Goal: Task Accomplishment & Management: Manage account settings

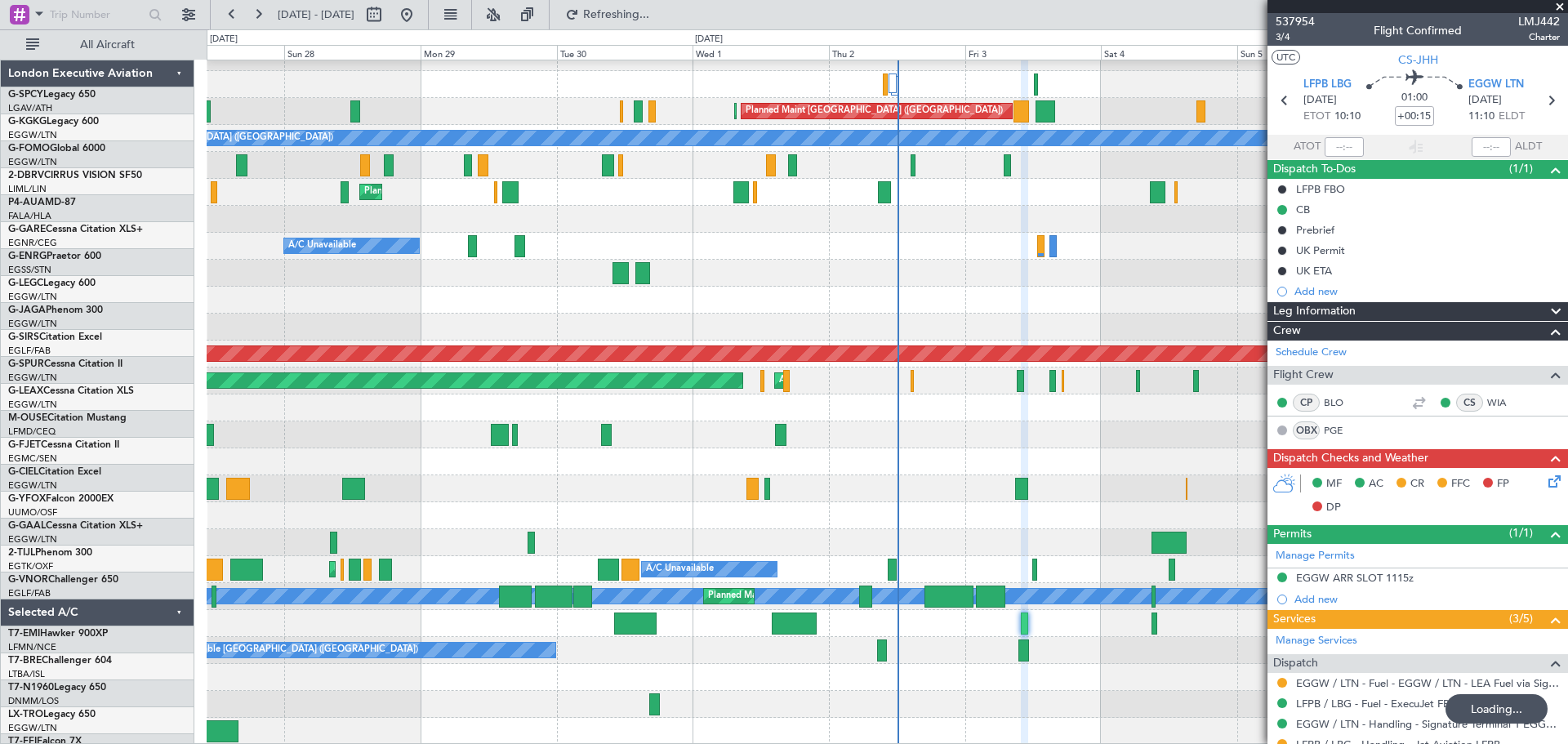
scroll to position [151, 0]
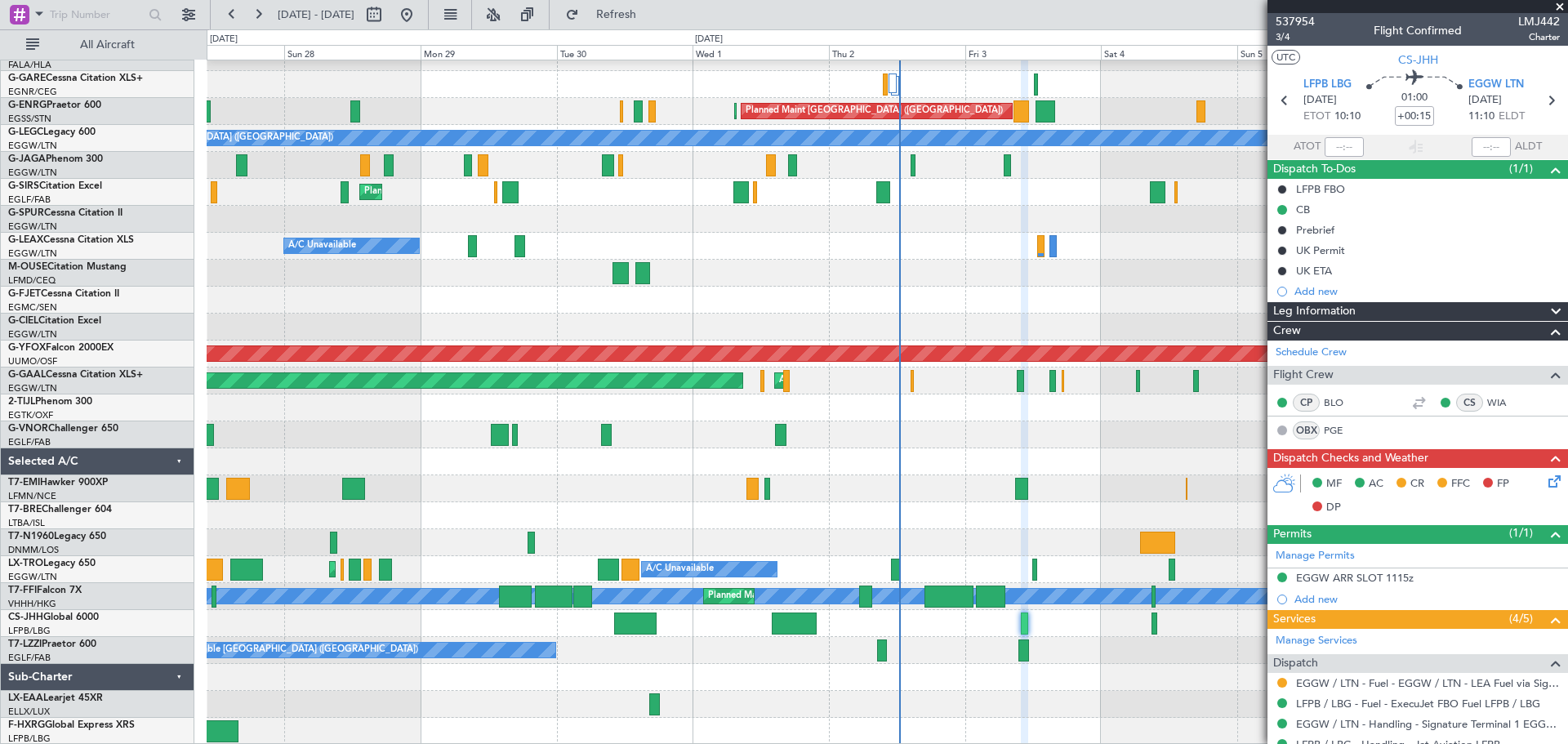
click at [1562, 2] on span at bounding box center [1559, 7] width 16 height 15
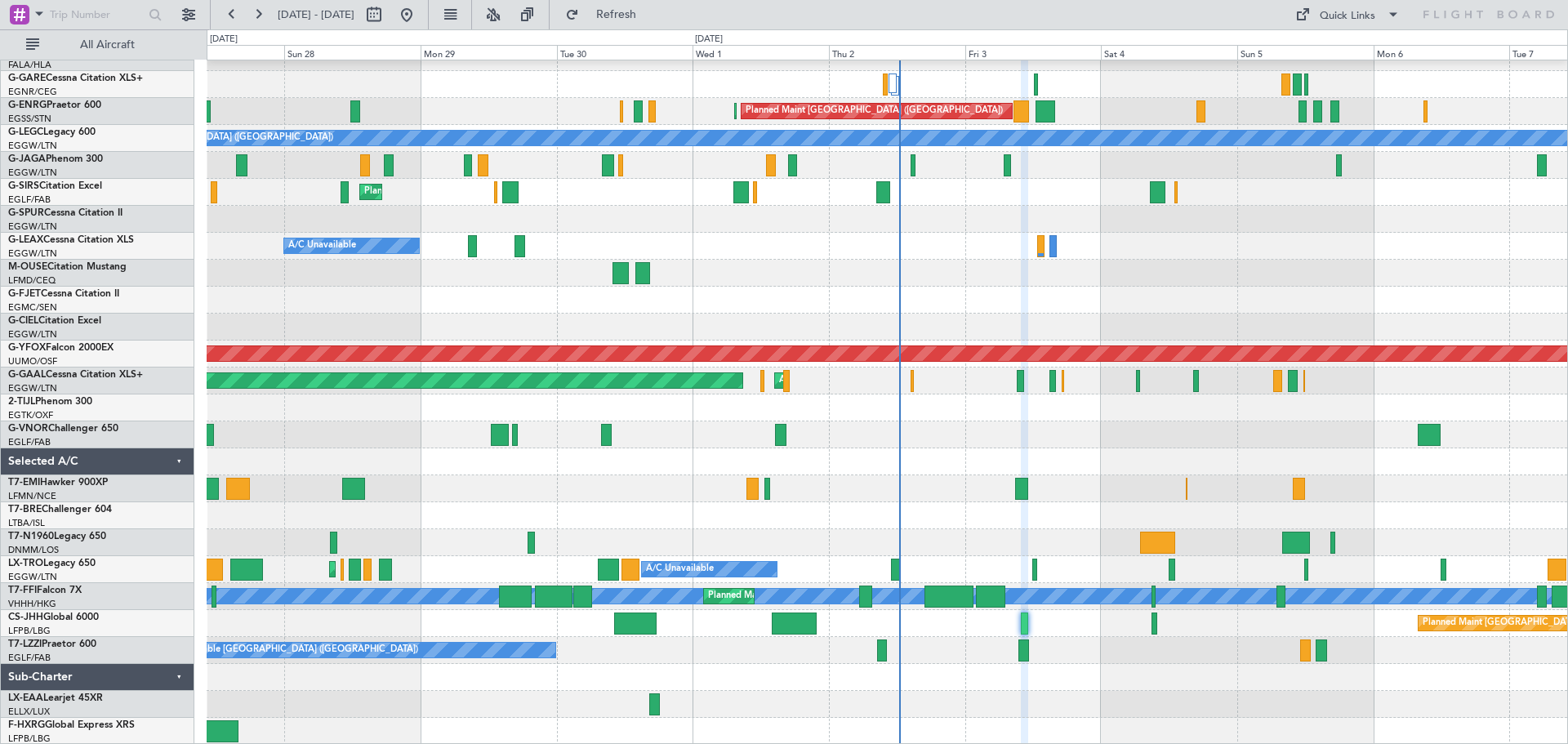
type input "0"
click at [420, 20] on button at bounding box center [406, 15] width 27 height 27
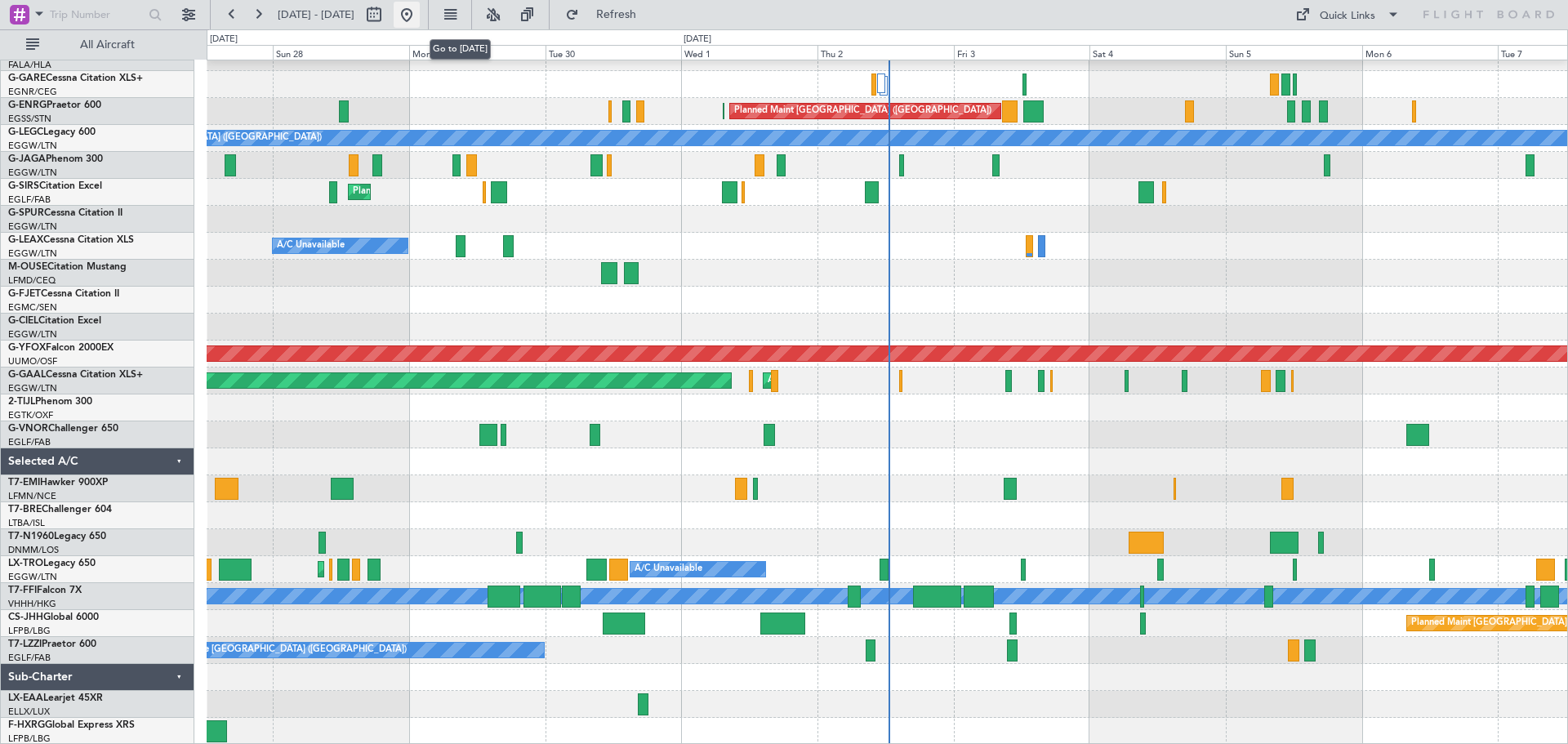
click at [420, 16] on button at bounding box center [406, 15] width 27 height 27
click at [932, 437] on div "Planned Maint [GEOGRAPHIC_DATA] ([GEOGRAPHIC_DATA])" at bounding box center [887, 435] width 1360 height 27
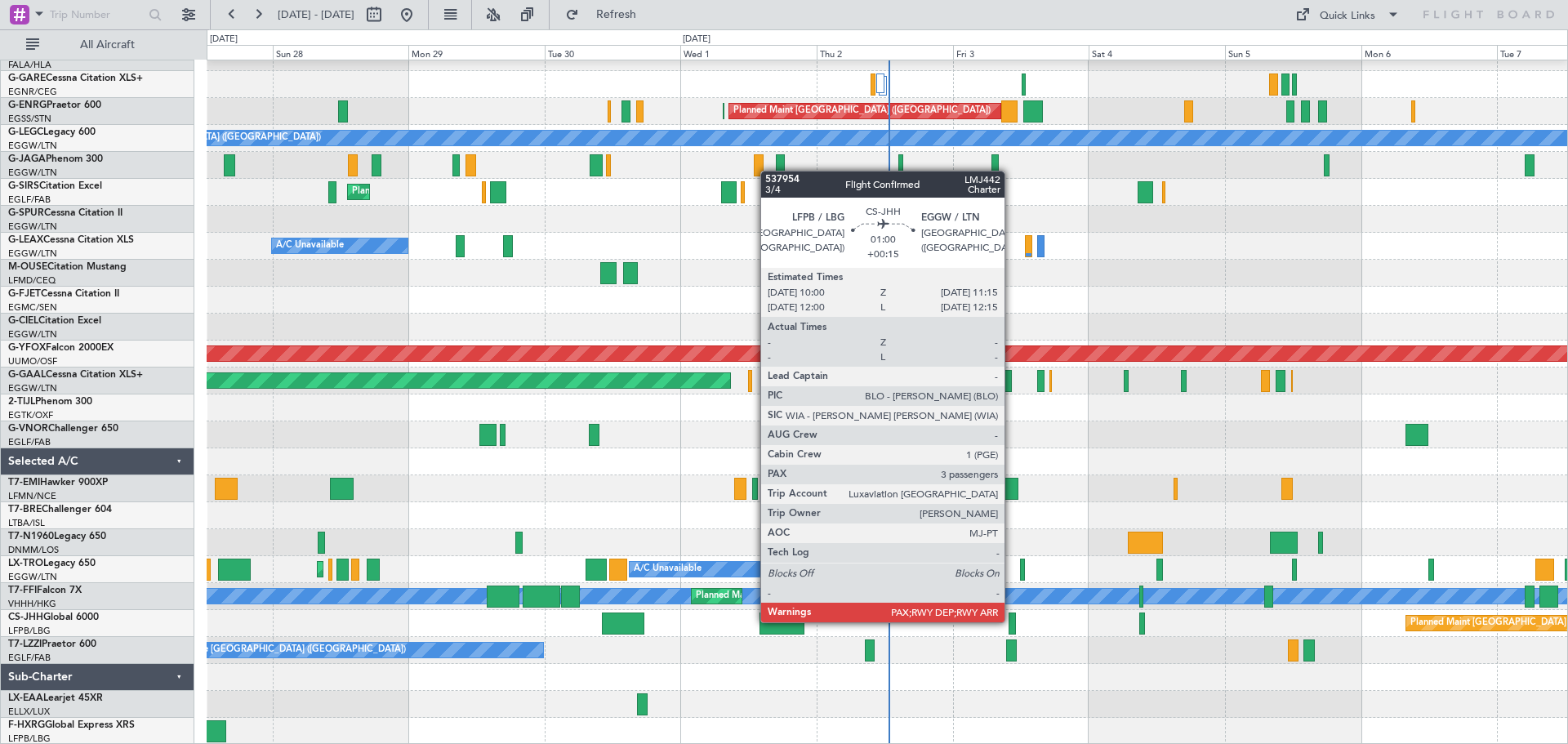
click at [1011, 621] on div at bounding box center [1011, 623] width 8 height 22
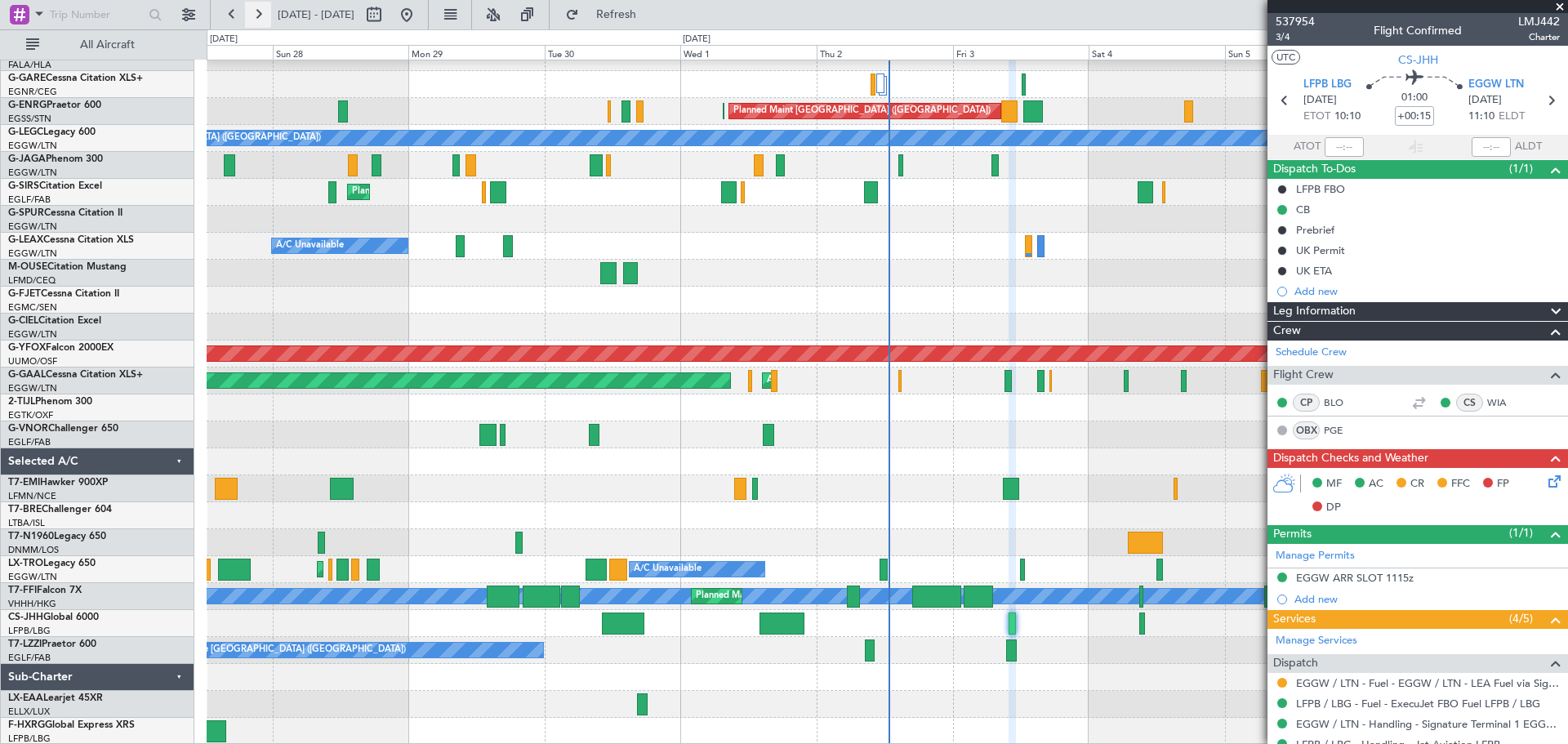
click at [256, 16] on button at bounding box center [257, 15] width 27 height 27
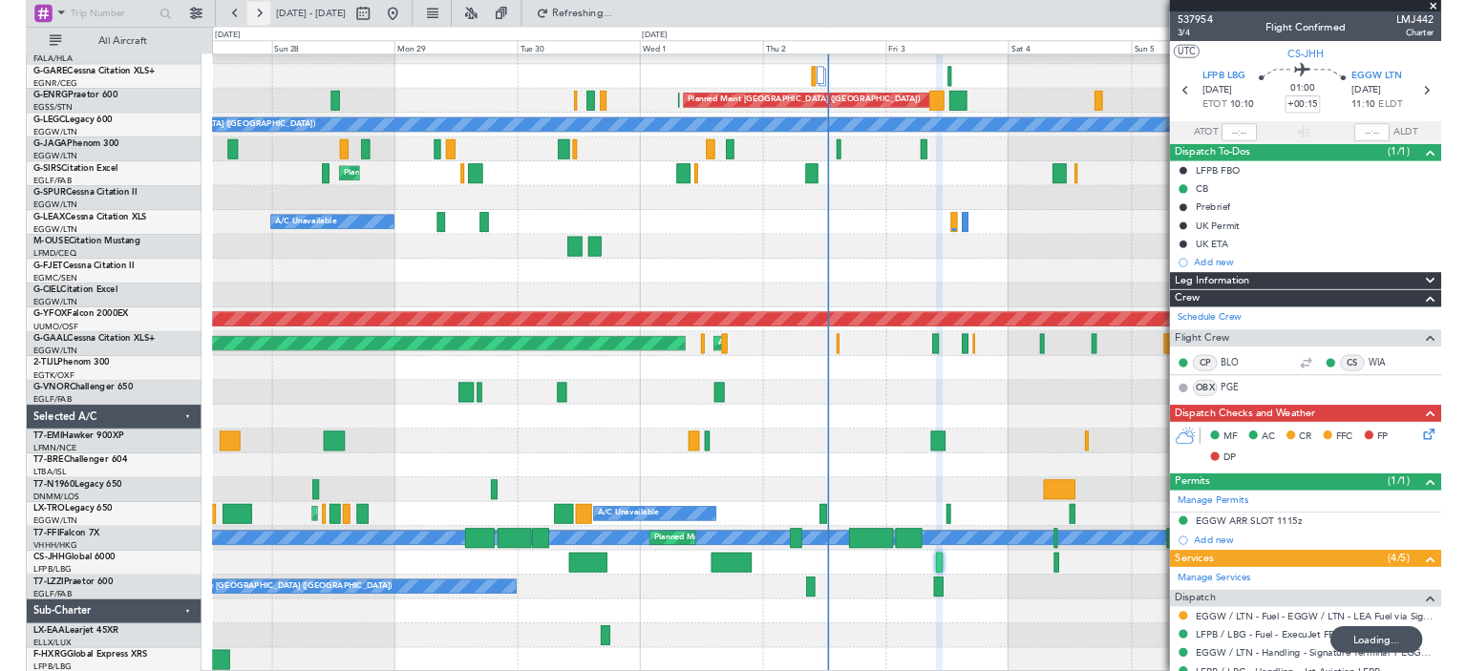
scroll to position [145, 0]
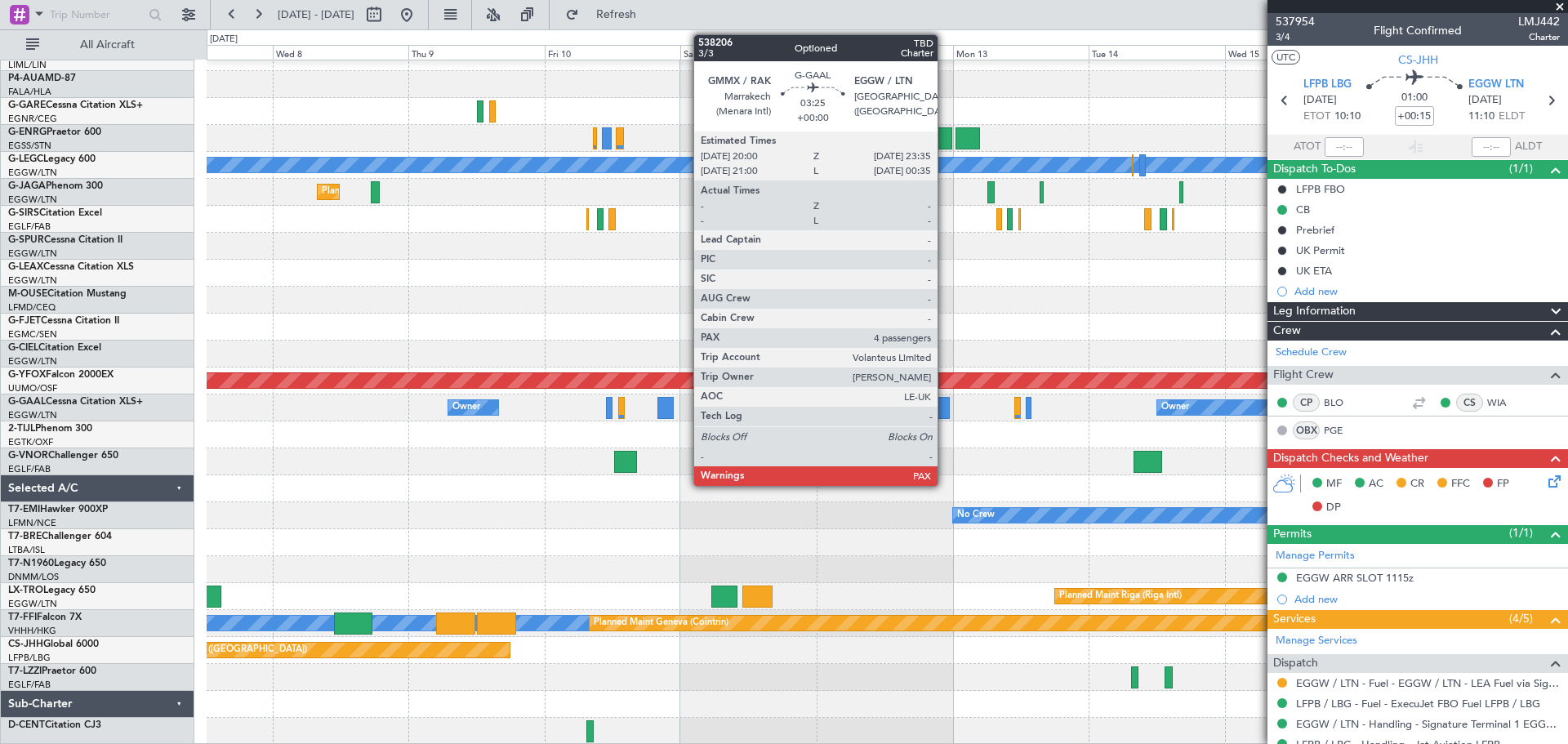
click at [945, 407] on div at bounding box center [940, 408] width 21 height 22
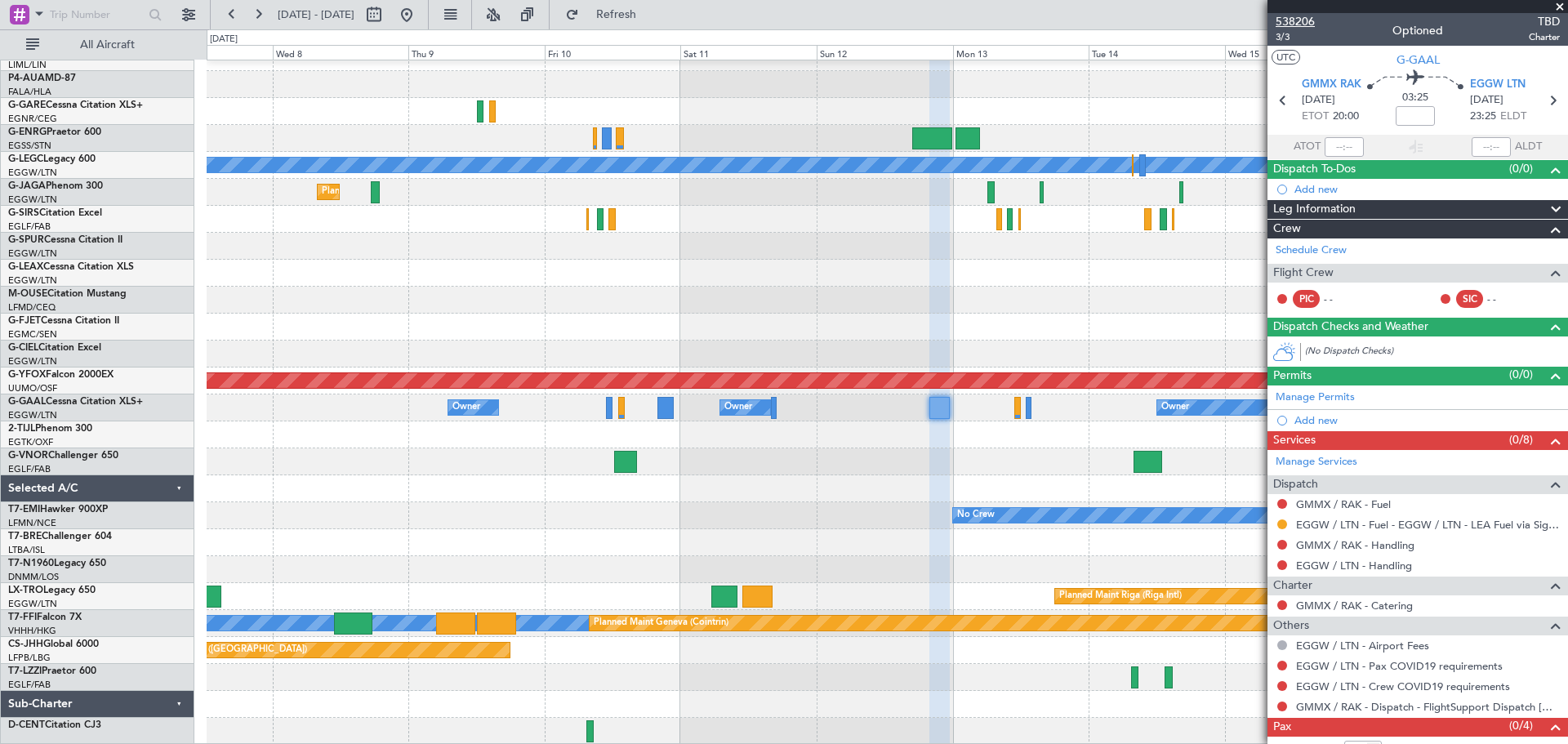
click at [1304, 22] on span "538206" at bounding box center [1295, 21] width 39 height 17
click at [1558, 6] on span at bounding box center [1559, 7] width 16 height 15
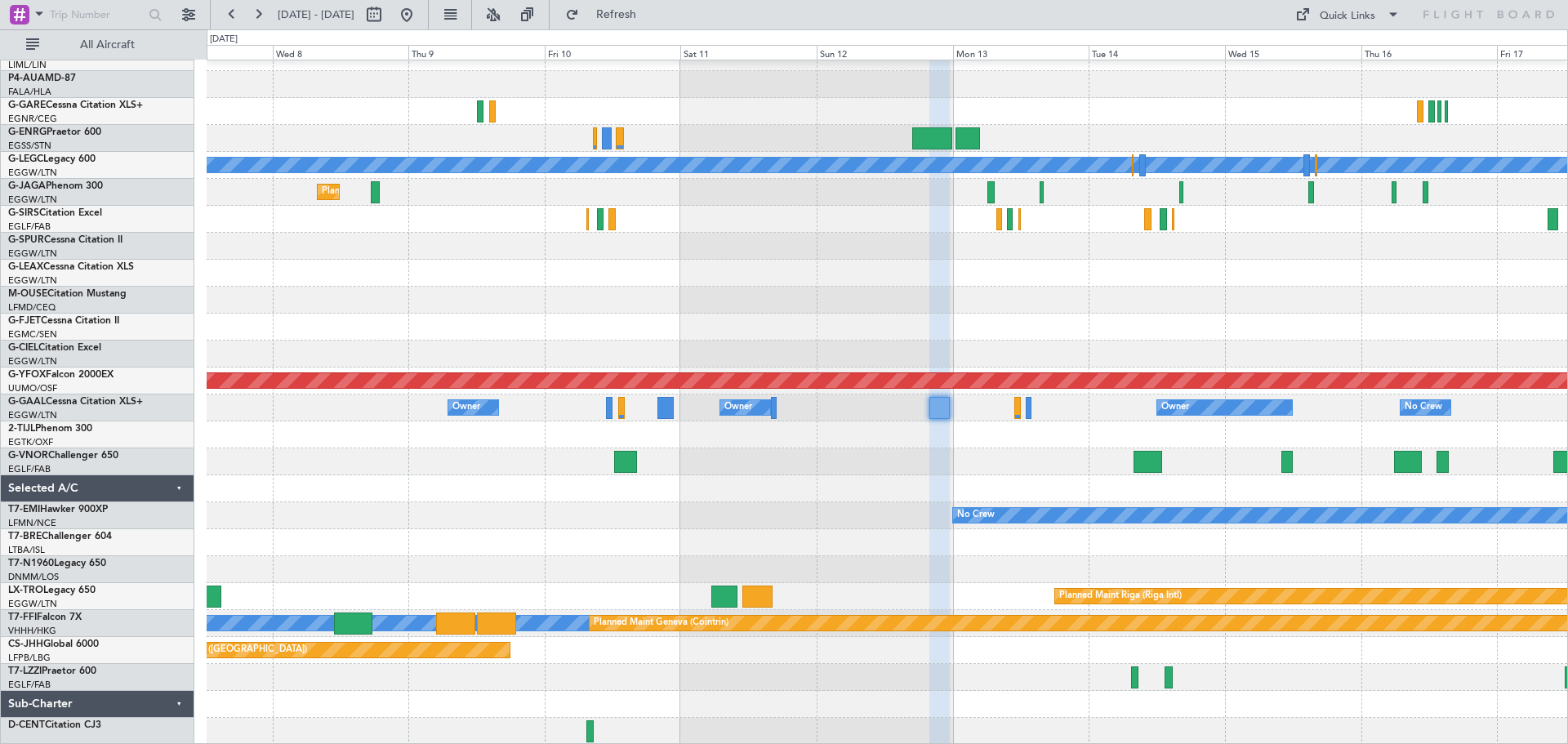
type input "0"
click at [420, 19] on button at bounding box center [406, 15] width 27 height 27
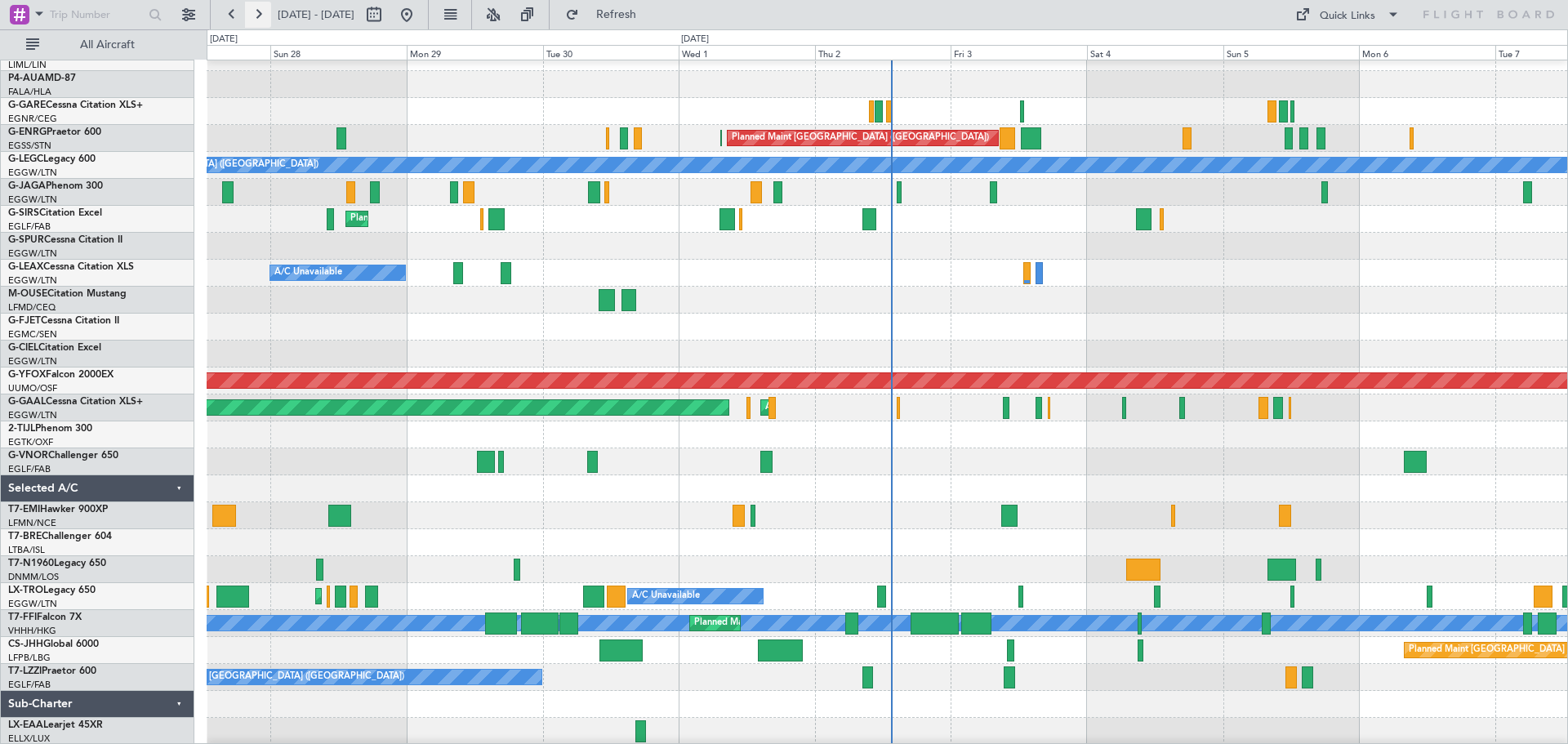
click at [259, 23] on button at bounding box center [257, 15] width 27 height 27
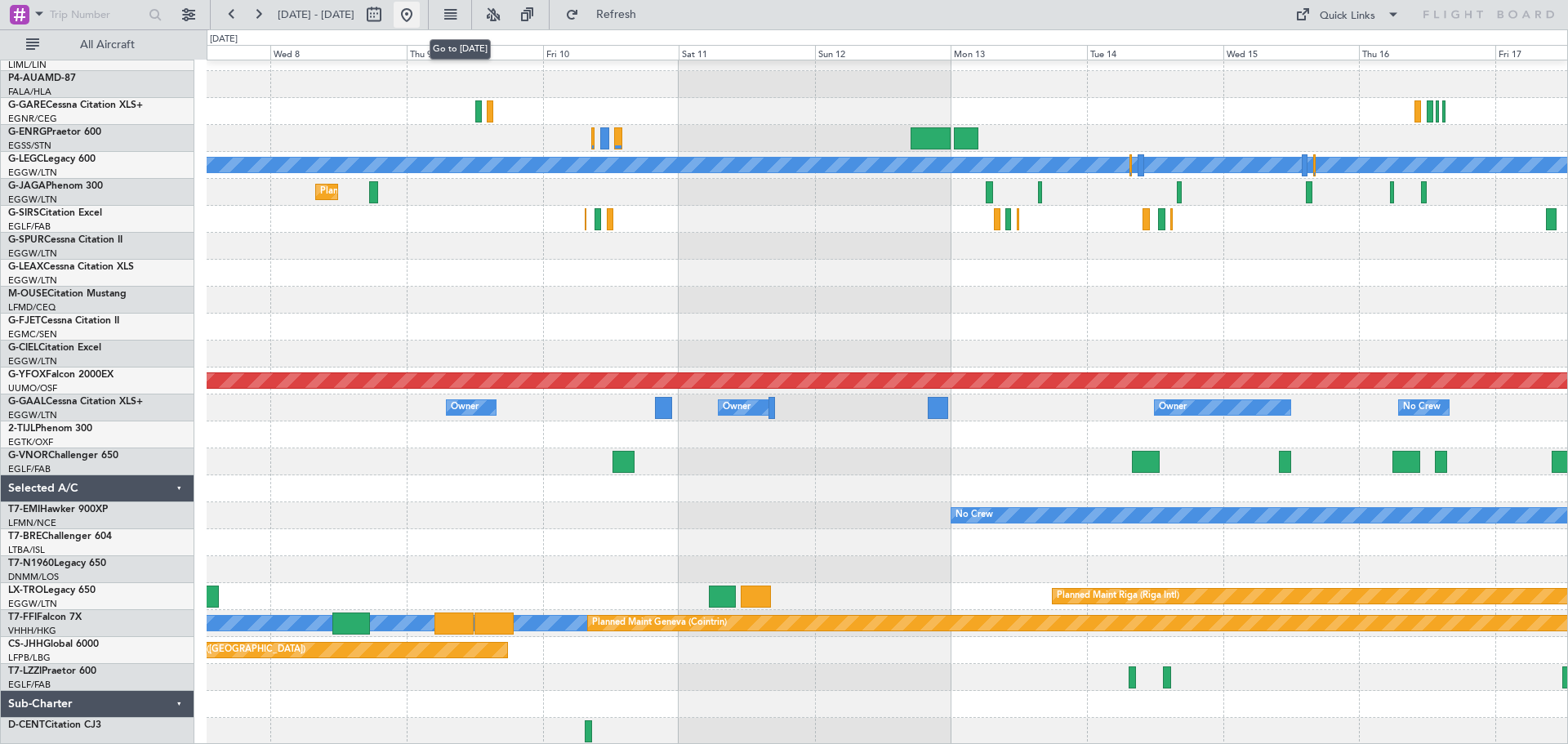
click at [420, 11] on button at bounding box center [406, 15] width 27 height 27
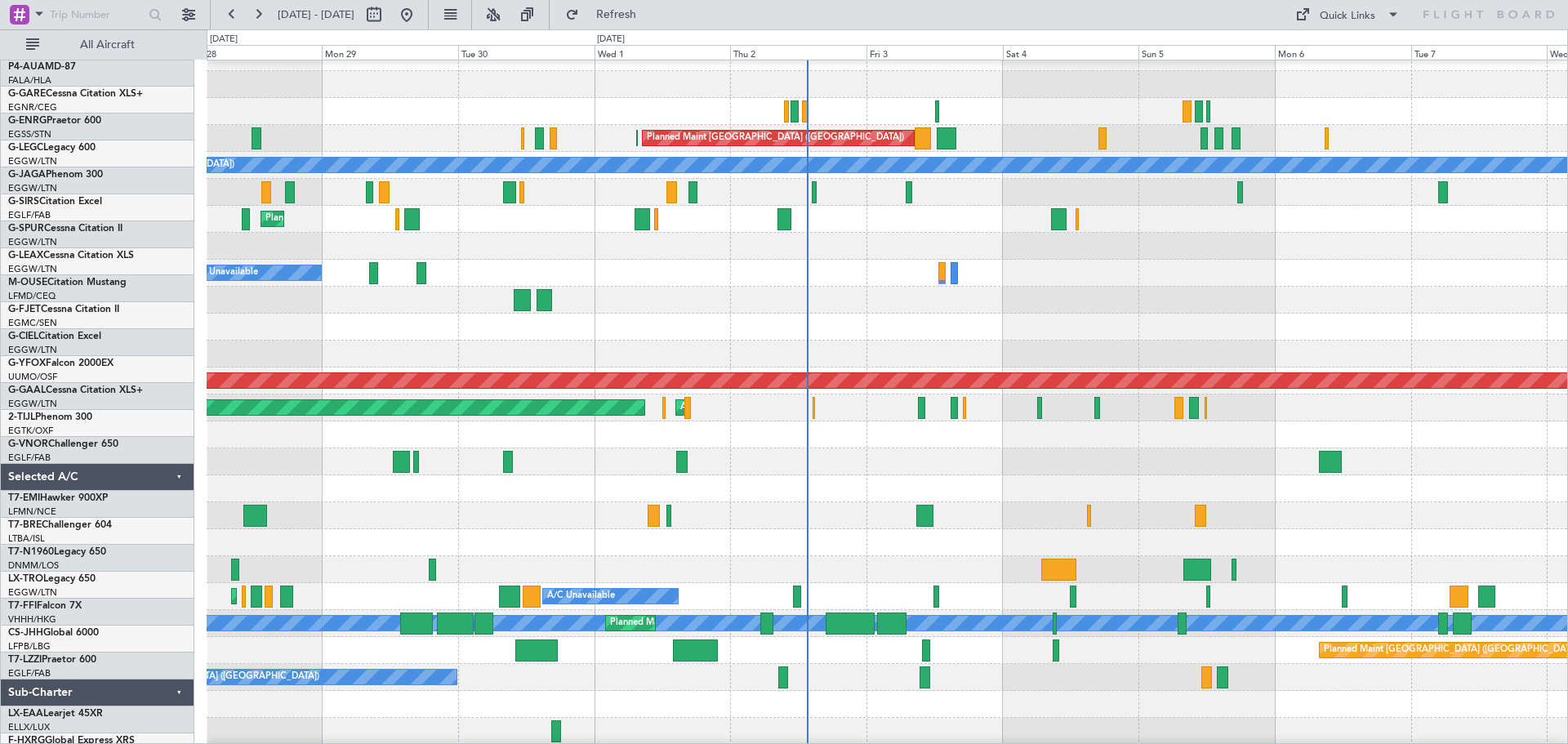
click at [770, 463] on div "Planned Maint [GEOGRAPHIC_DATA] ([GEOGRAPHIC_DATA])" at bounding box center [887, 462] width 1360 height 27
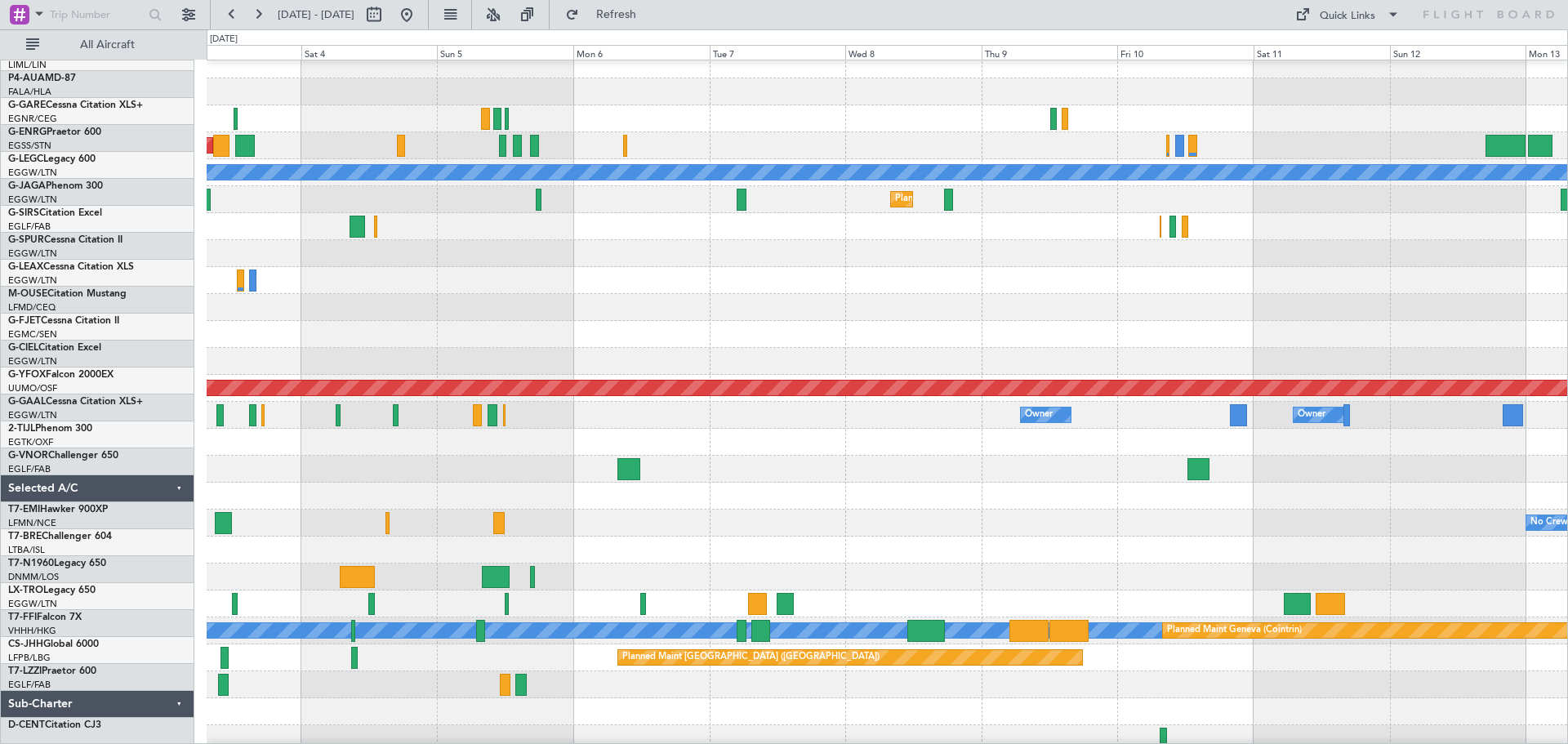
scroll to position [108, 0]
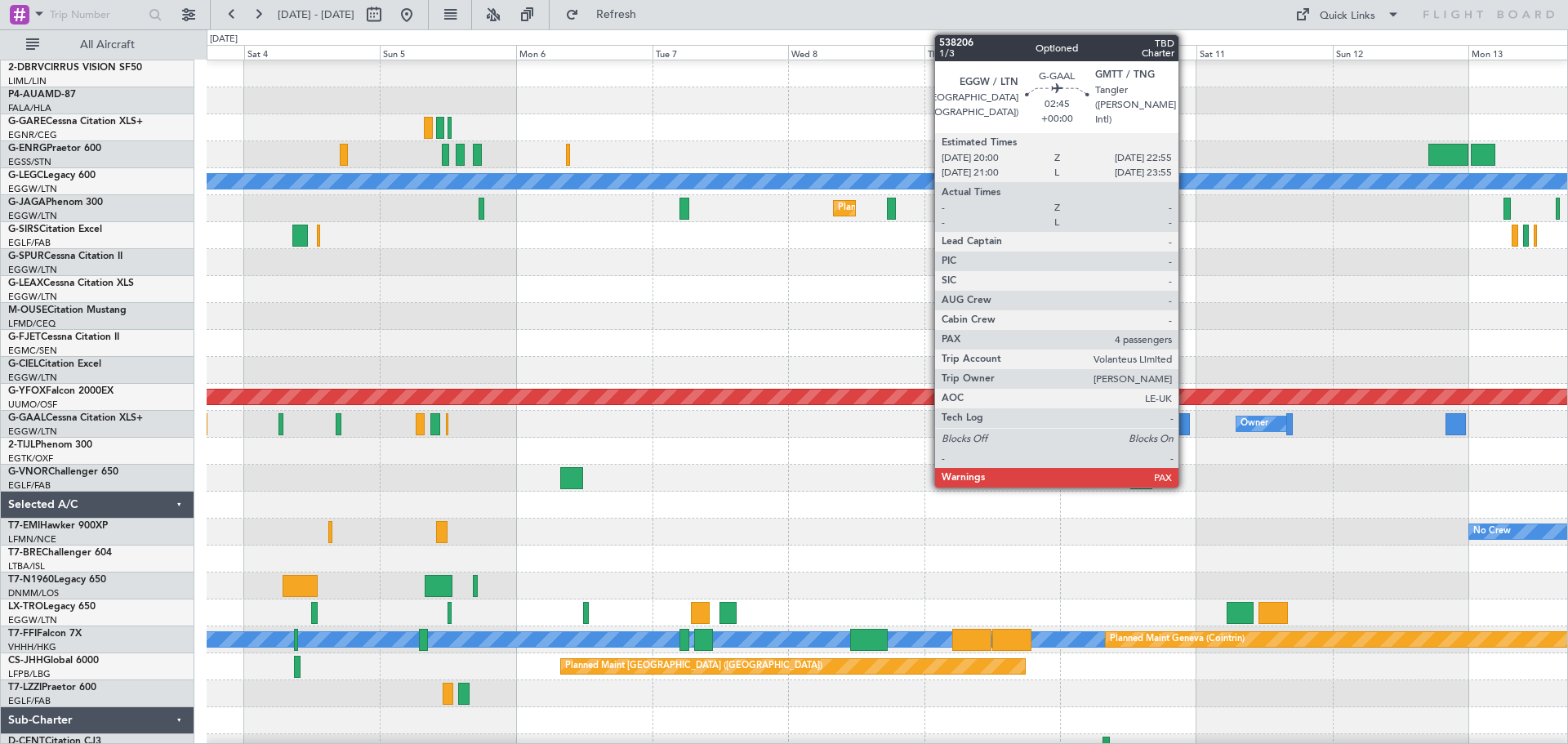
click at [1186, 433] on div at bounding box center [1181, 424] width 17 height 22
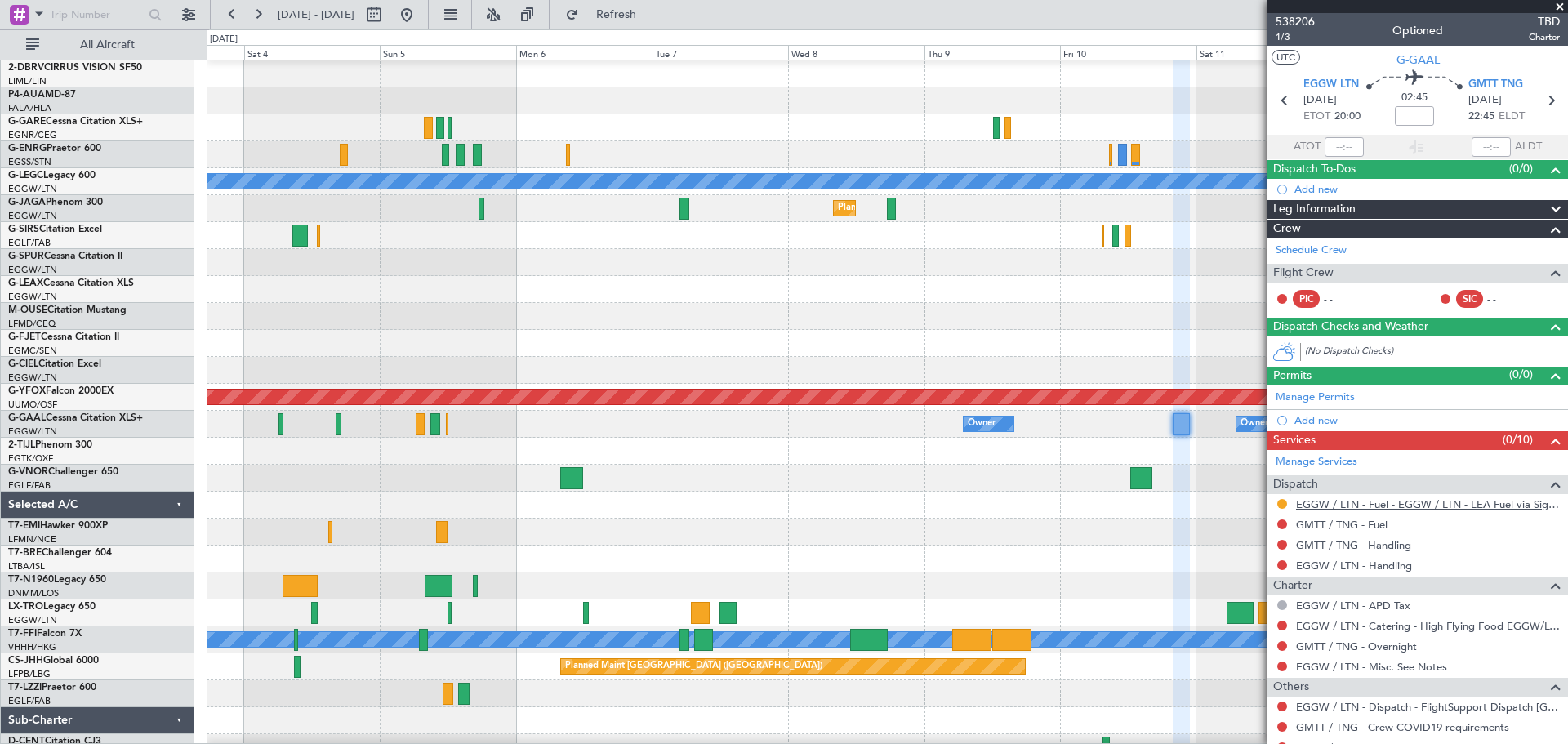
scroll to position [80, 0]
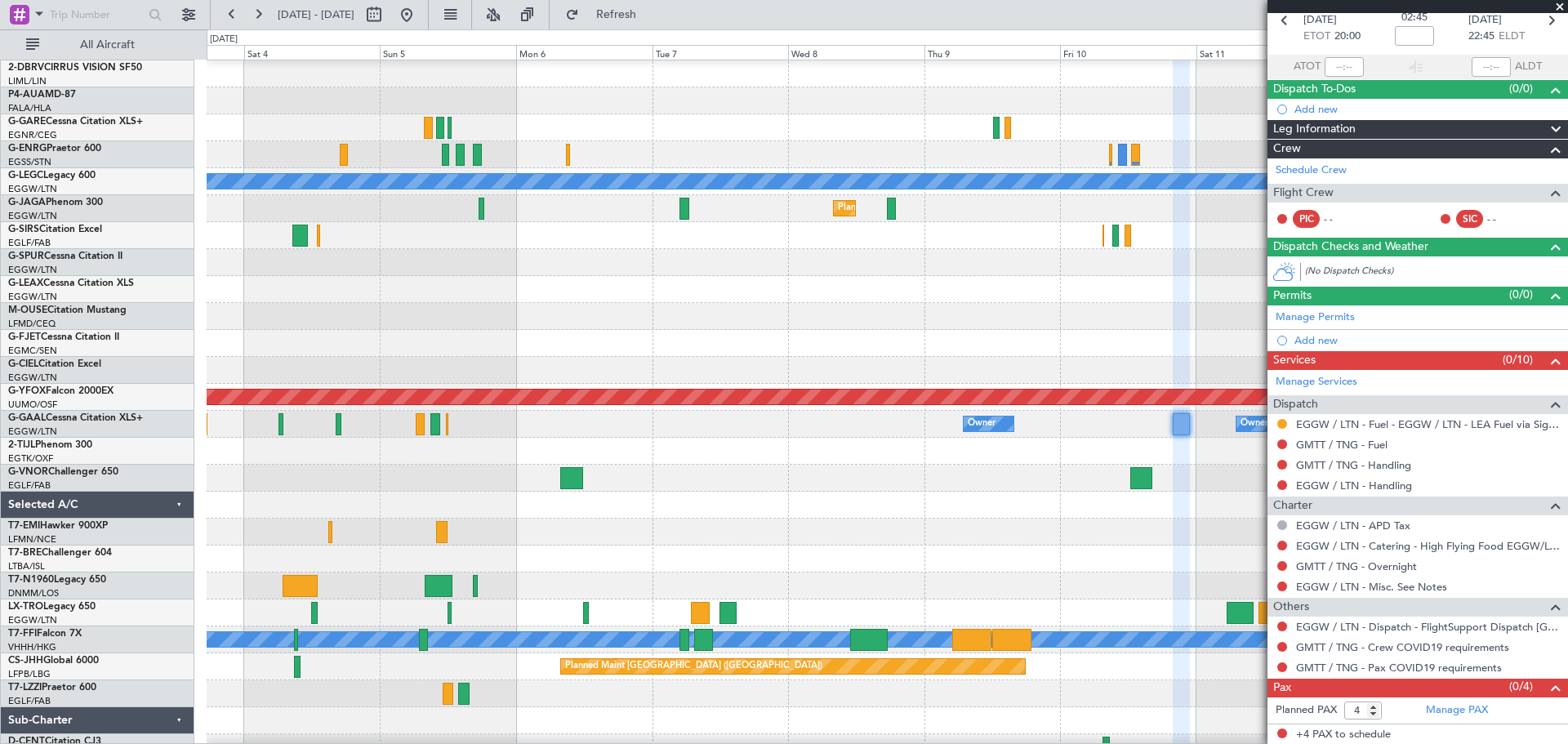
click at [1559, 3] on span at bounding box center [1559, 7] width 16 height 15
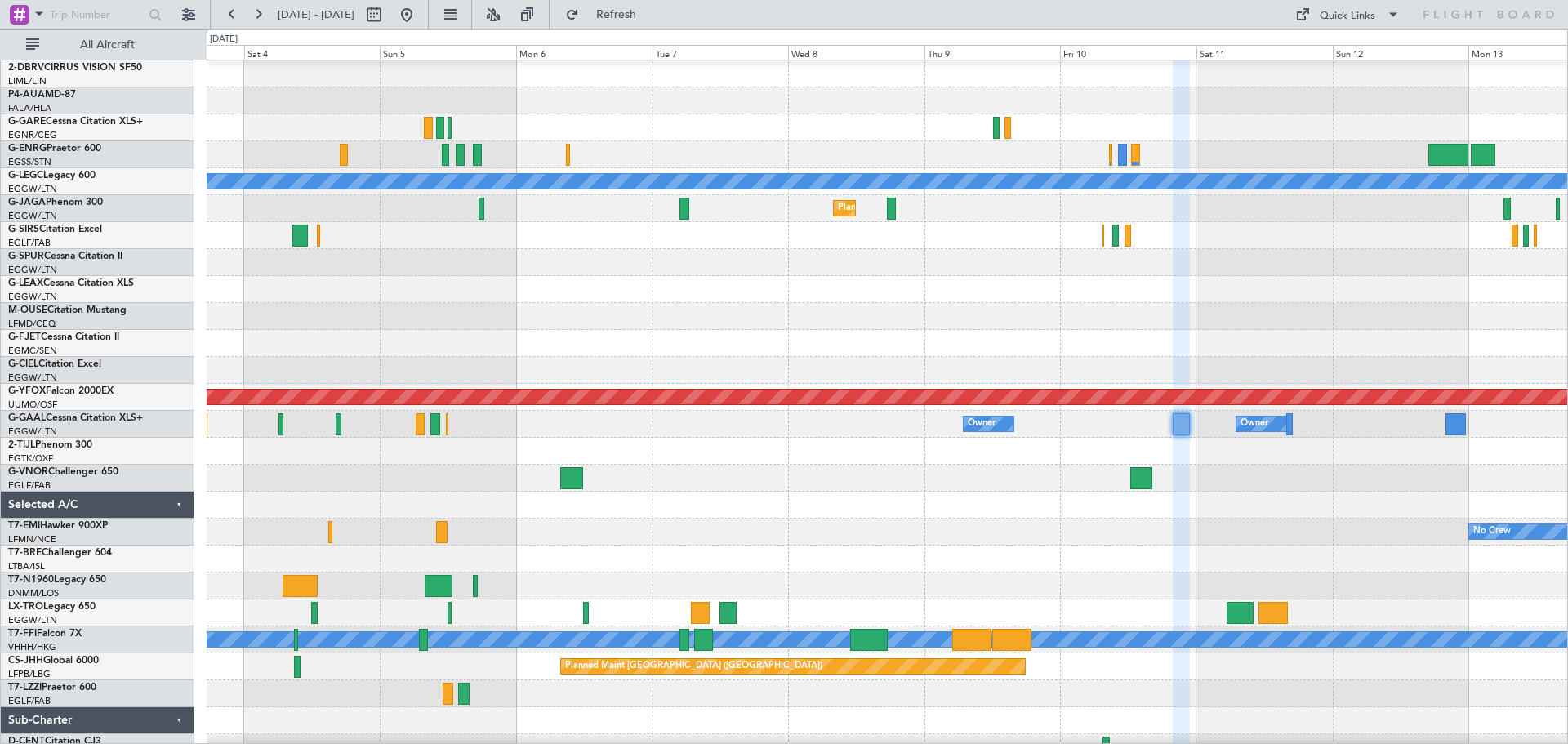
type input "0"
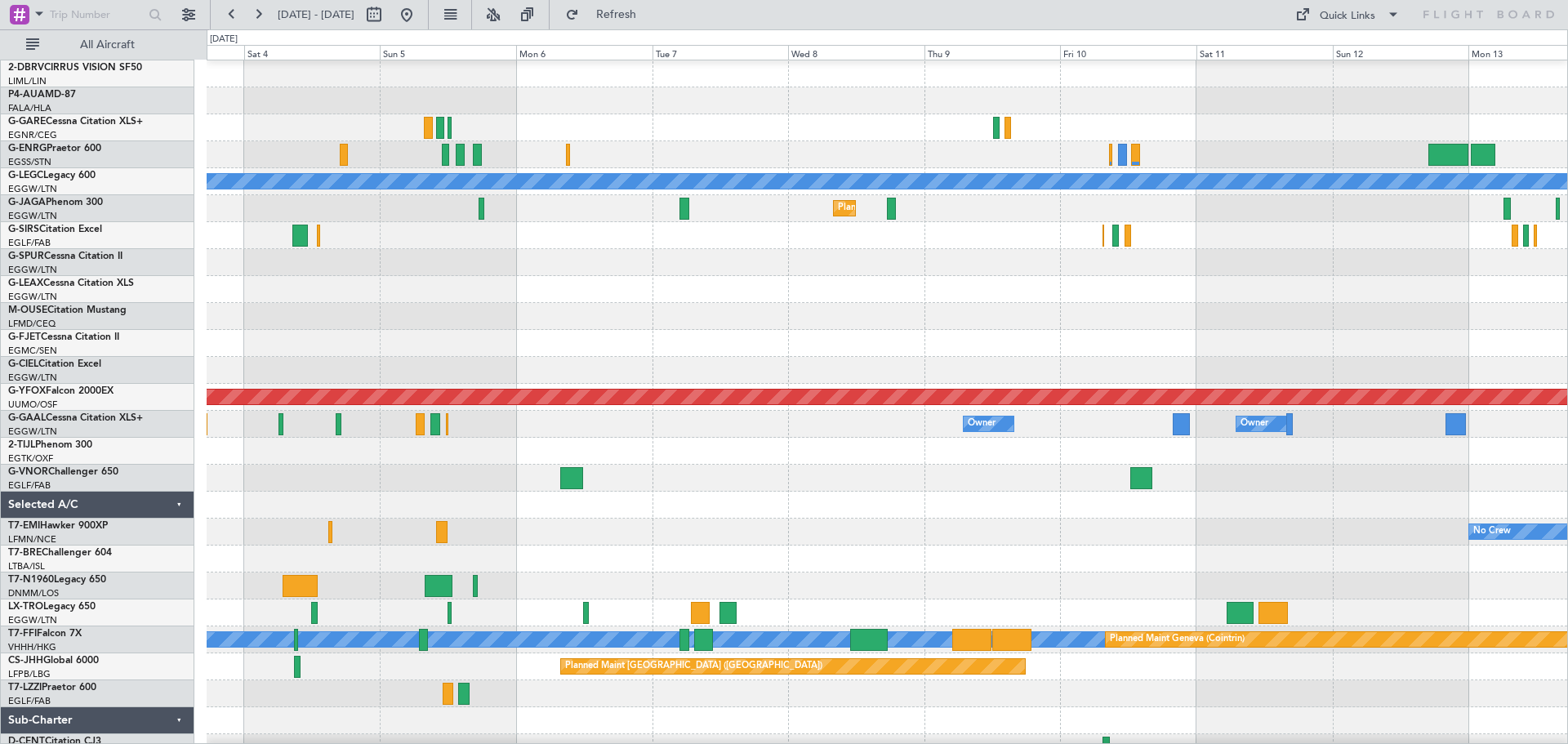
click at [1282, 516] on div at bounding box center [887, 505] width 1360 height 27
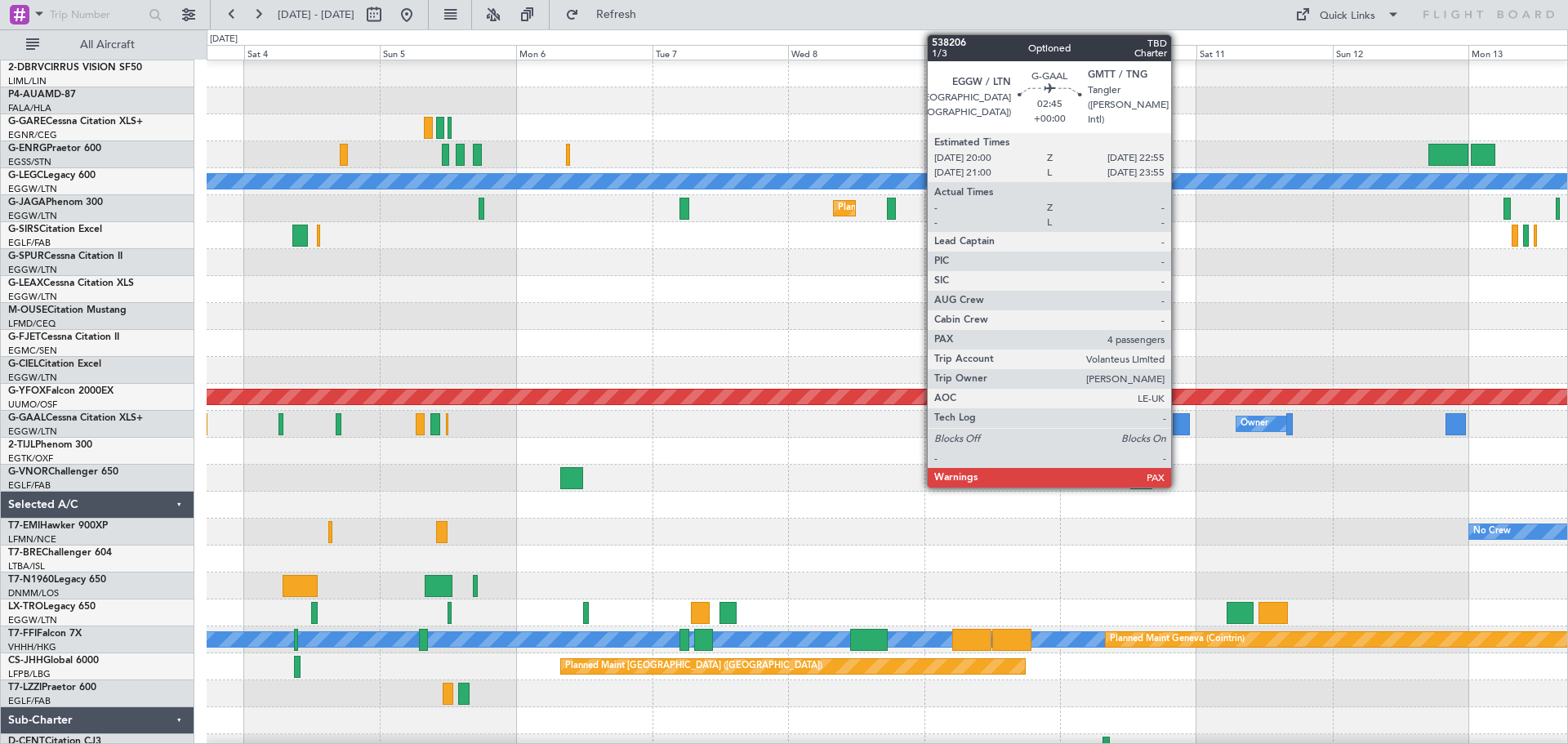
click at [1178, 419] on div at bounding box center [1181, 424] width 17 height 22
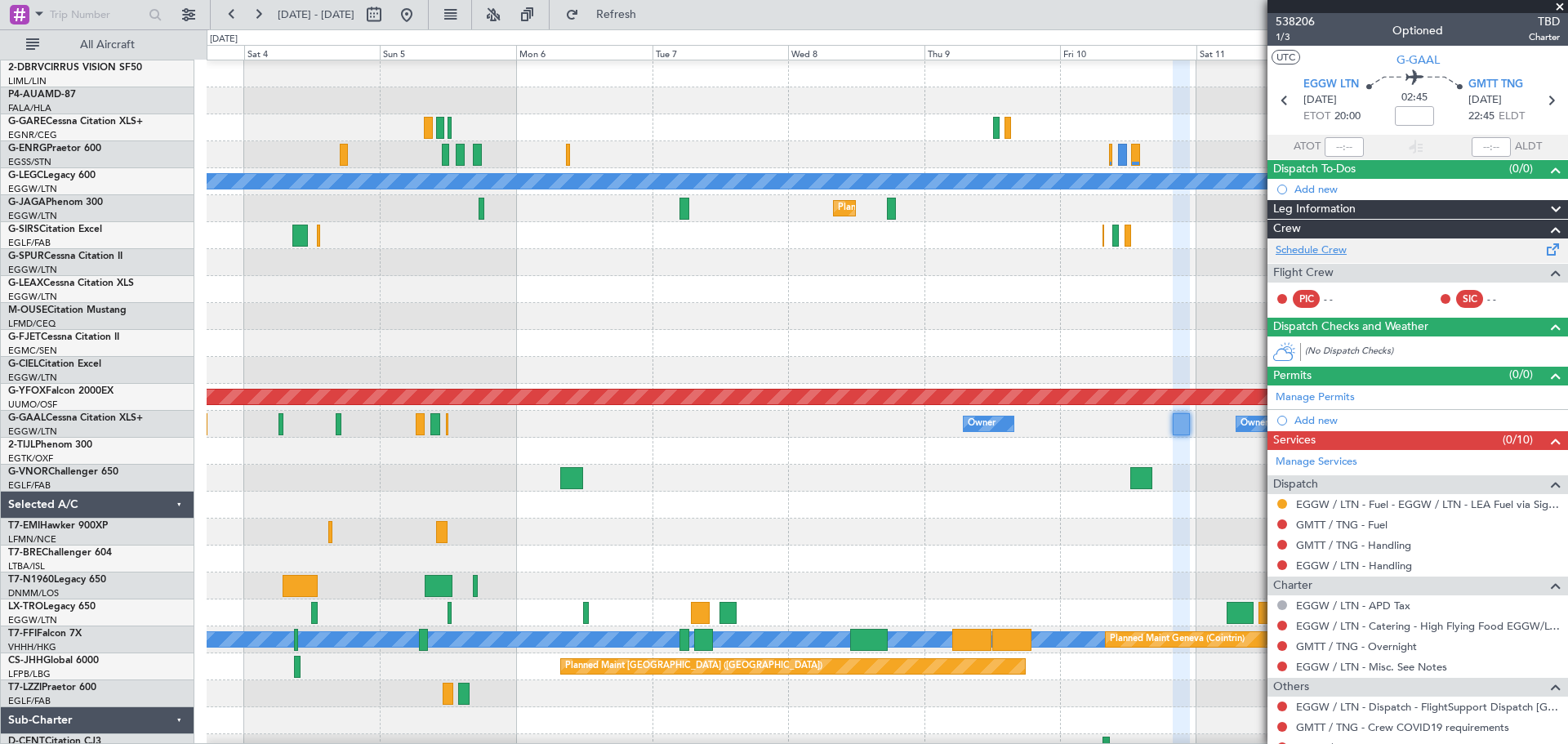
click at [1314, 245] on link "Schedule Crew" at bounding box center [1311, 251] width 71 height 16
click at [420, 10] on button at bounding box center [406, 15] width 27 height 27
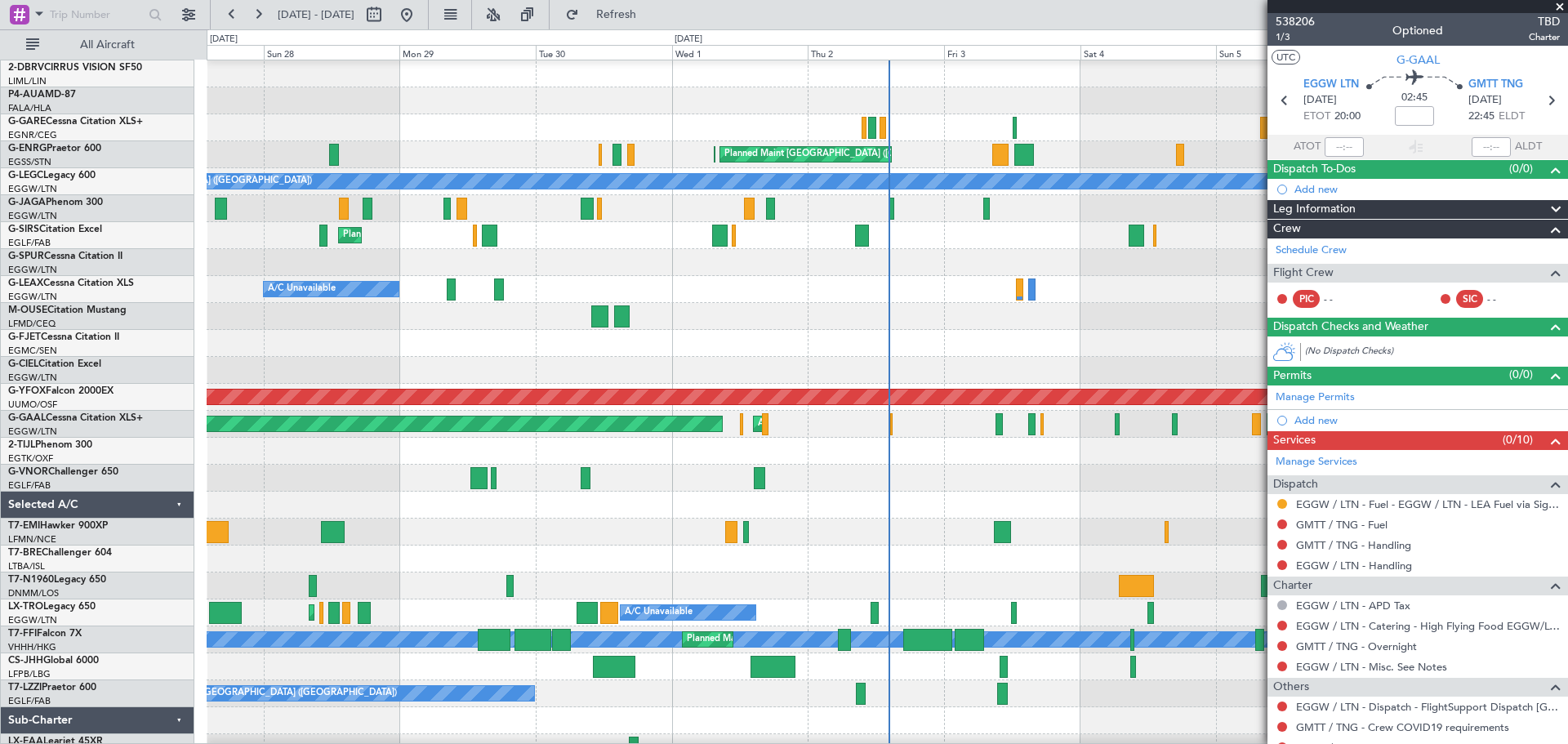
click at [1557, 9] on span at bounding box center [1559, 7] width 16 height 15
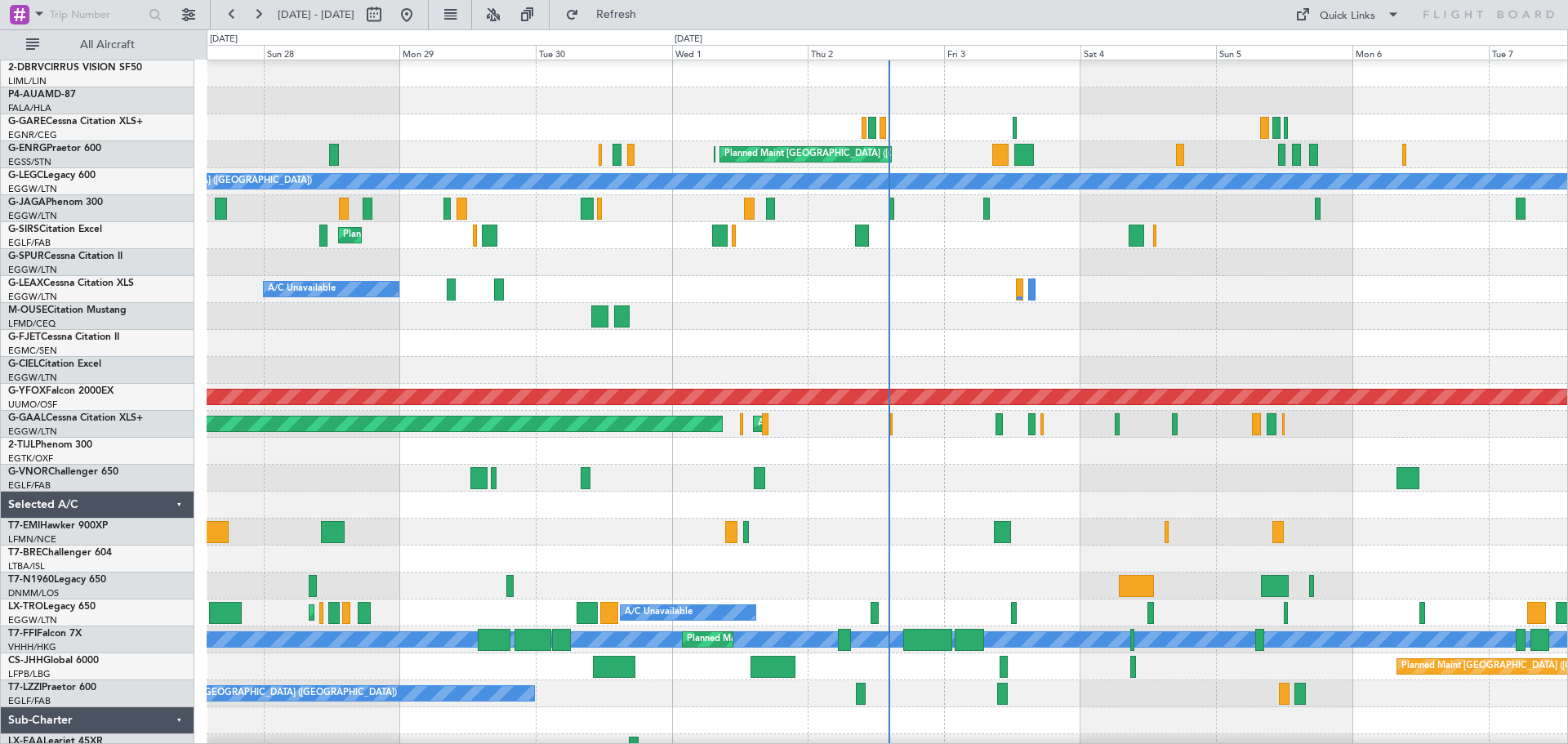
type input "0"
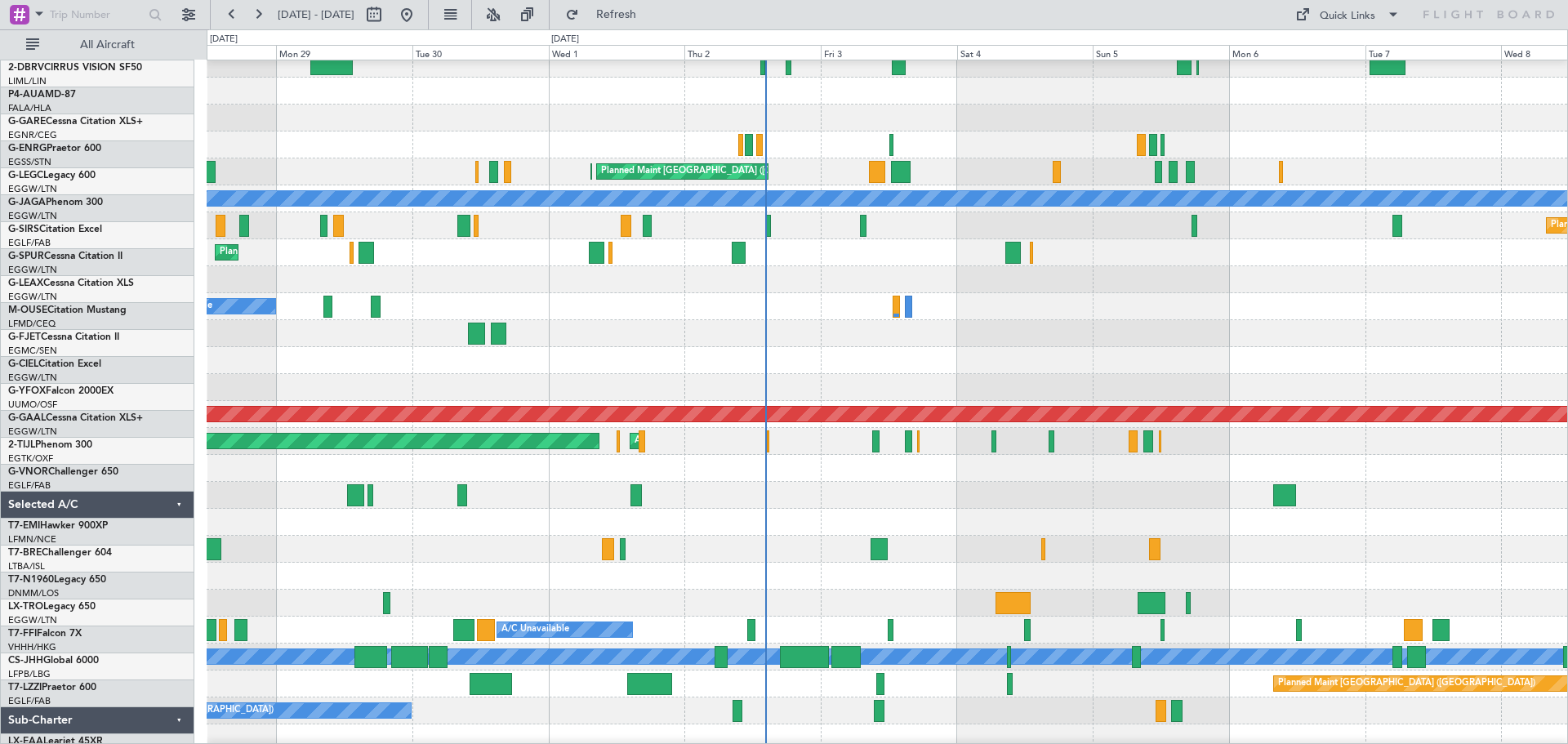
scroll to position [56, 0]
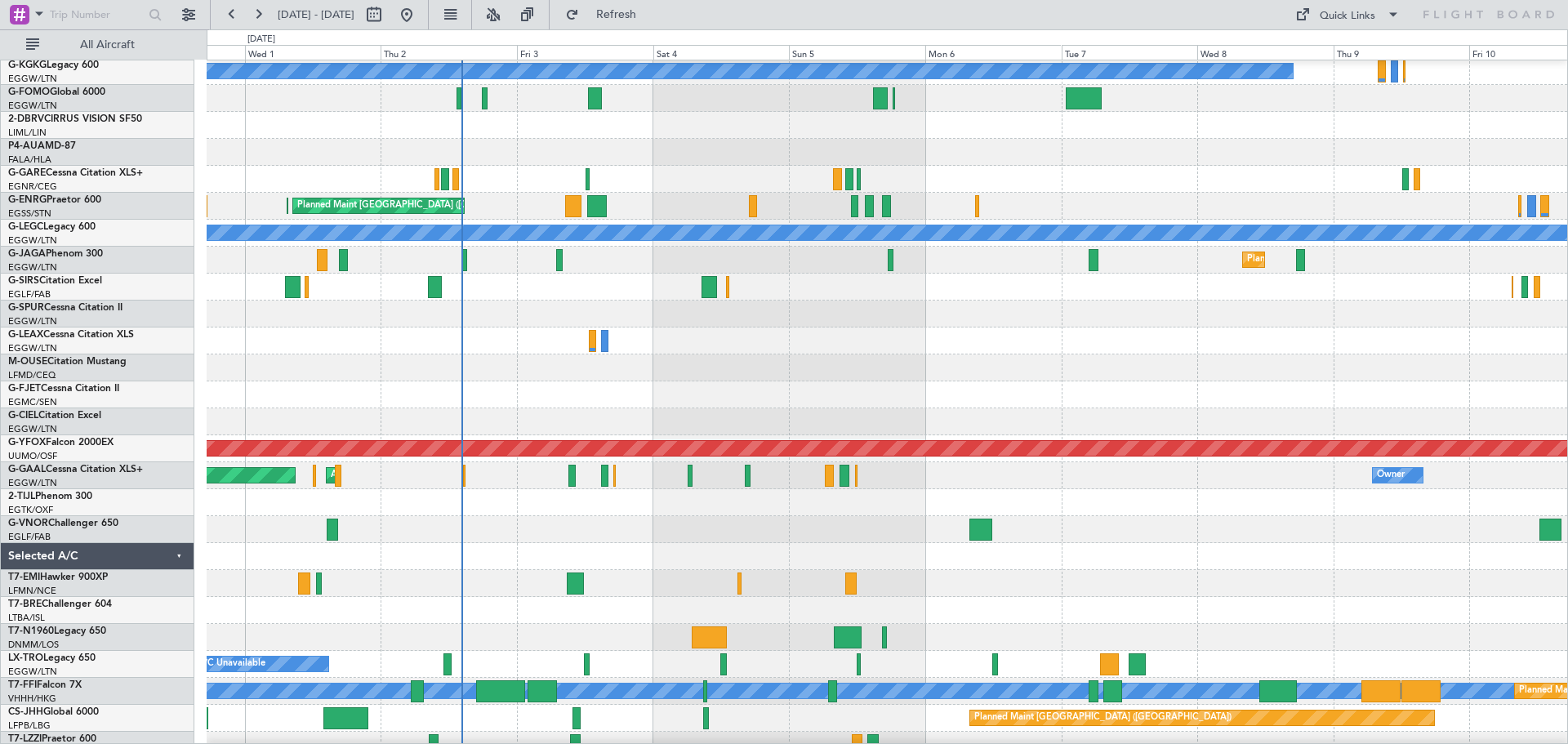
click at [811, 322] on div at bounding box center [887, 314] width 1360 height 27
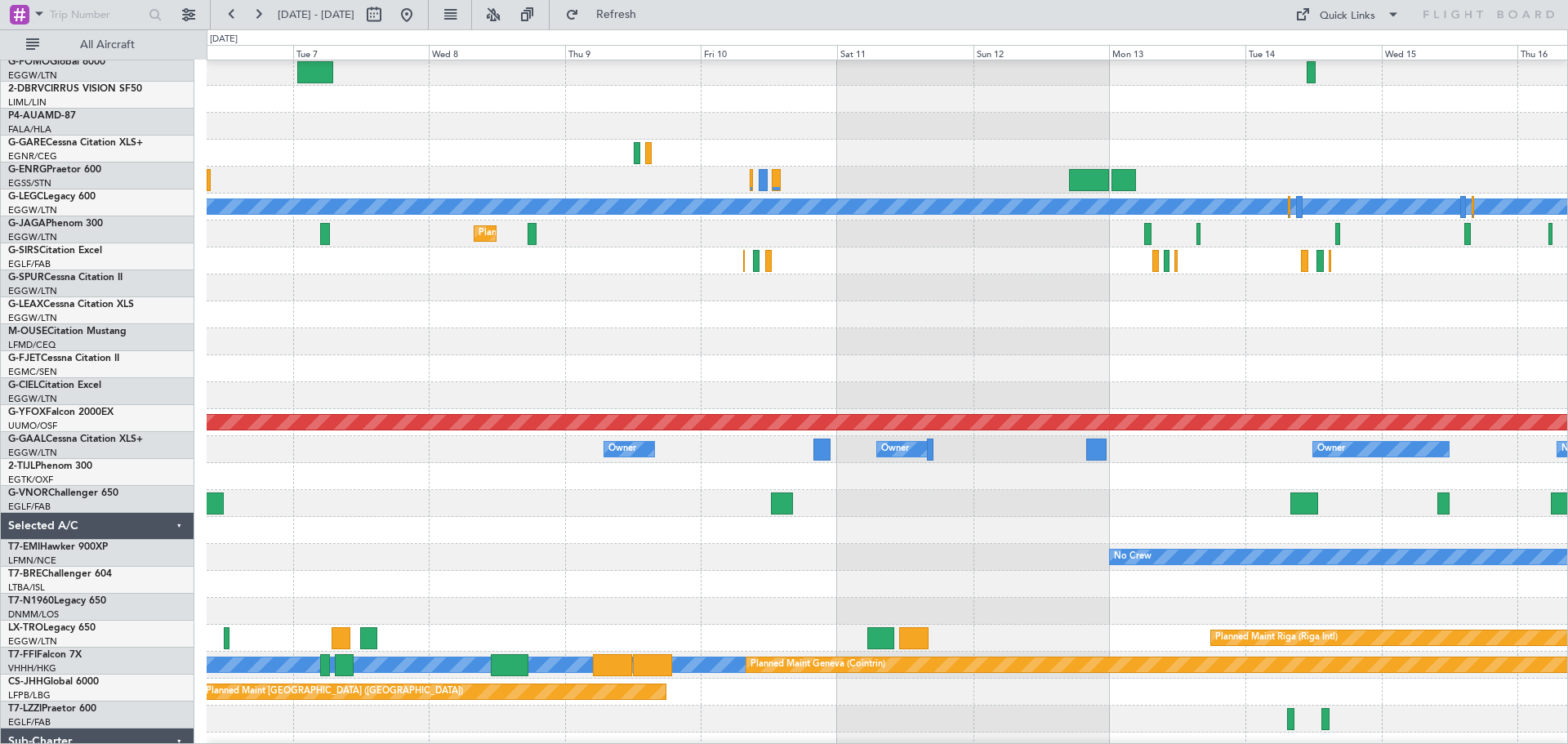
scroll to position [79, 0]
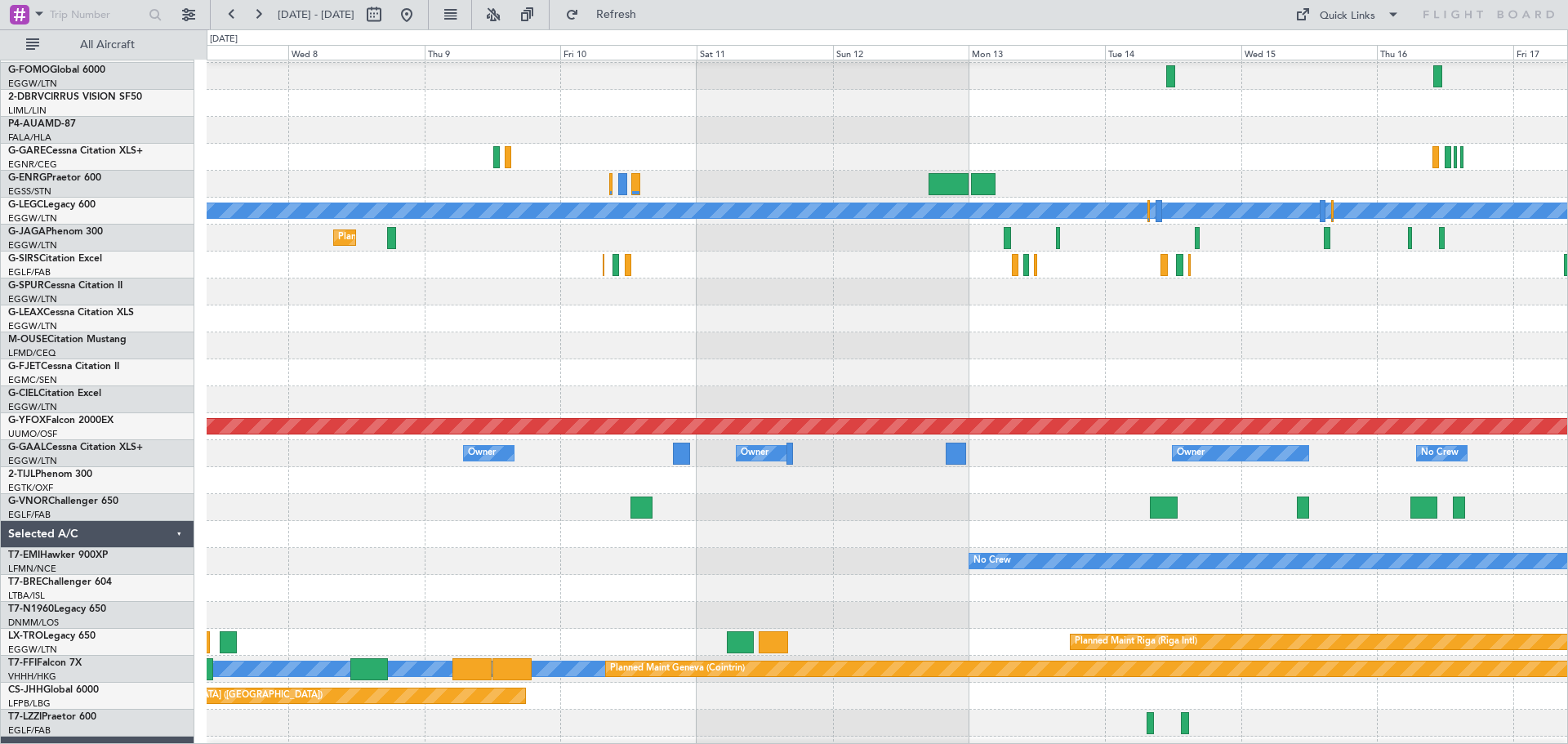
click at [762, 306] on div at bounding box center [887, 319] width 1360 height 27
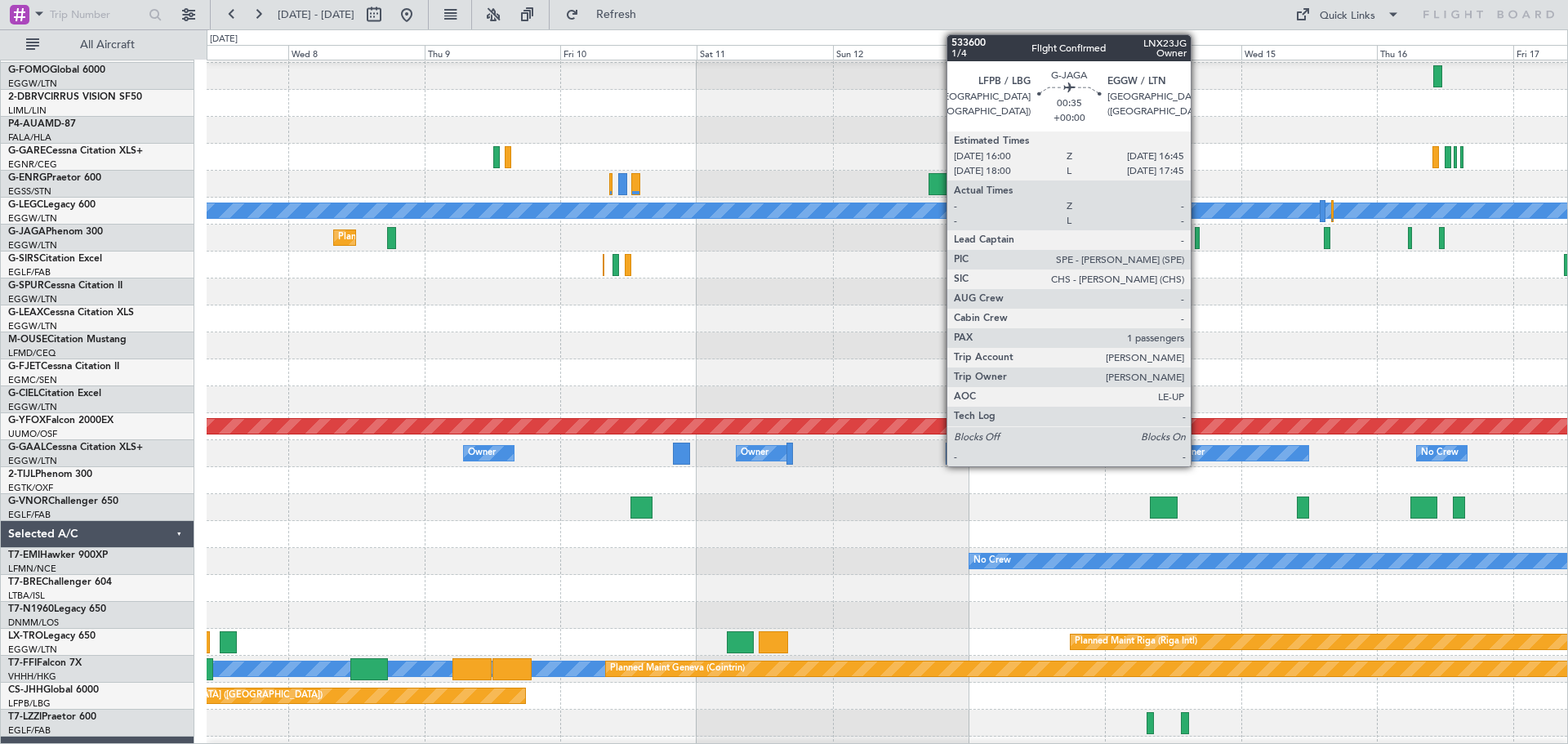
click at [1198, 236] on div at bounding box center [1197, 238] width 5 height 22
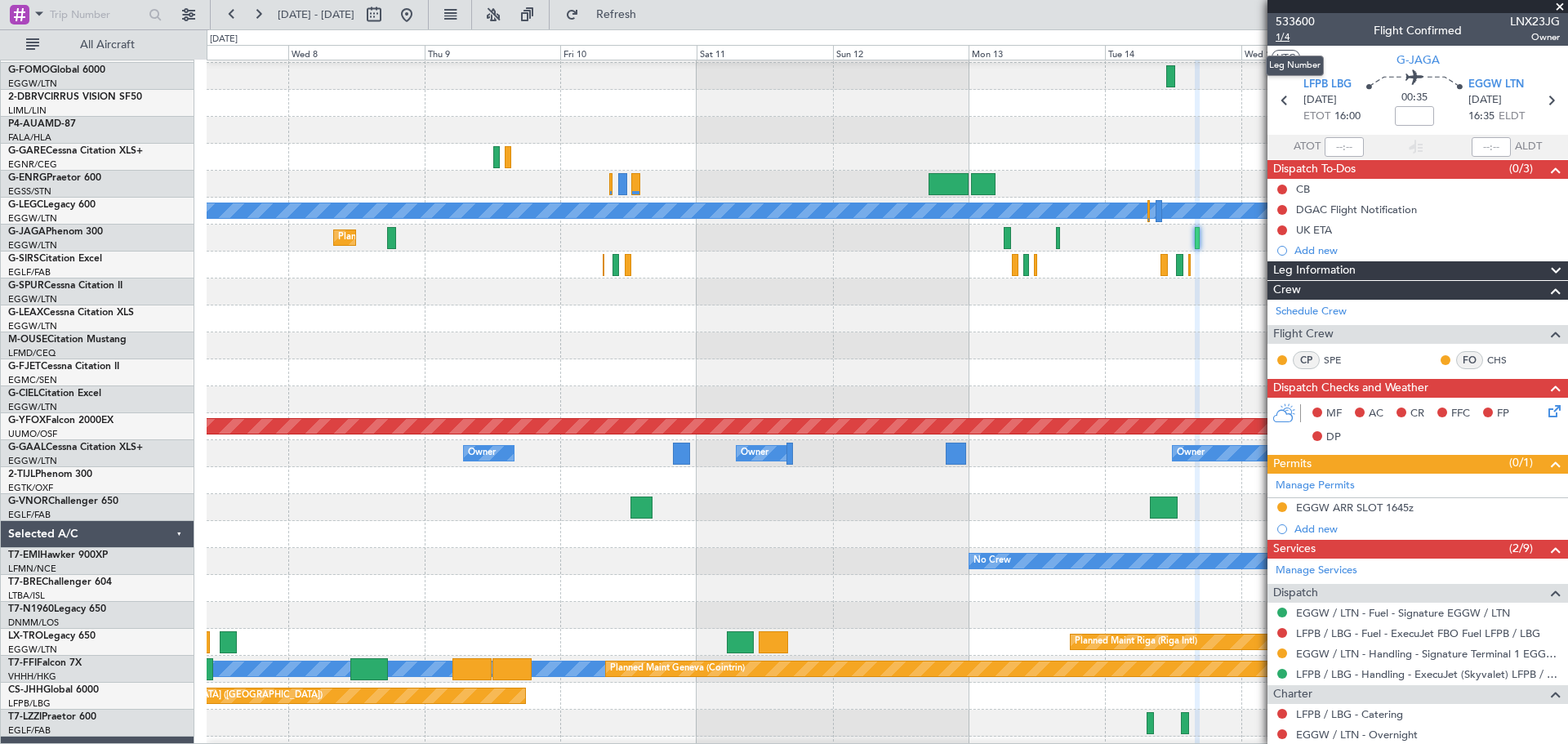
click at [1288, 38] on span "1/4" at bounding box center [1295, 37] width 39 height 14
click at [651, 9] on span "Refresh" at bounding box center [616, 15] width 68 height 11
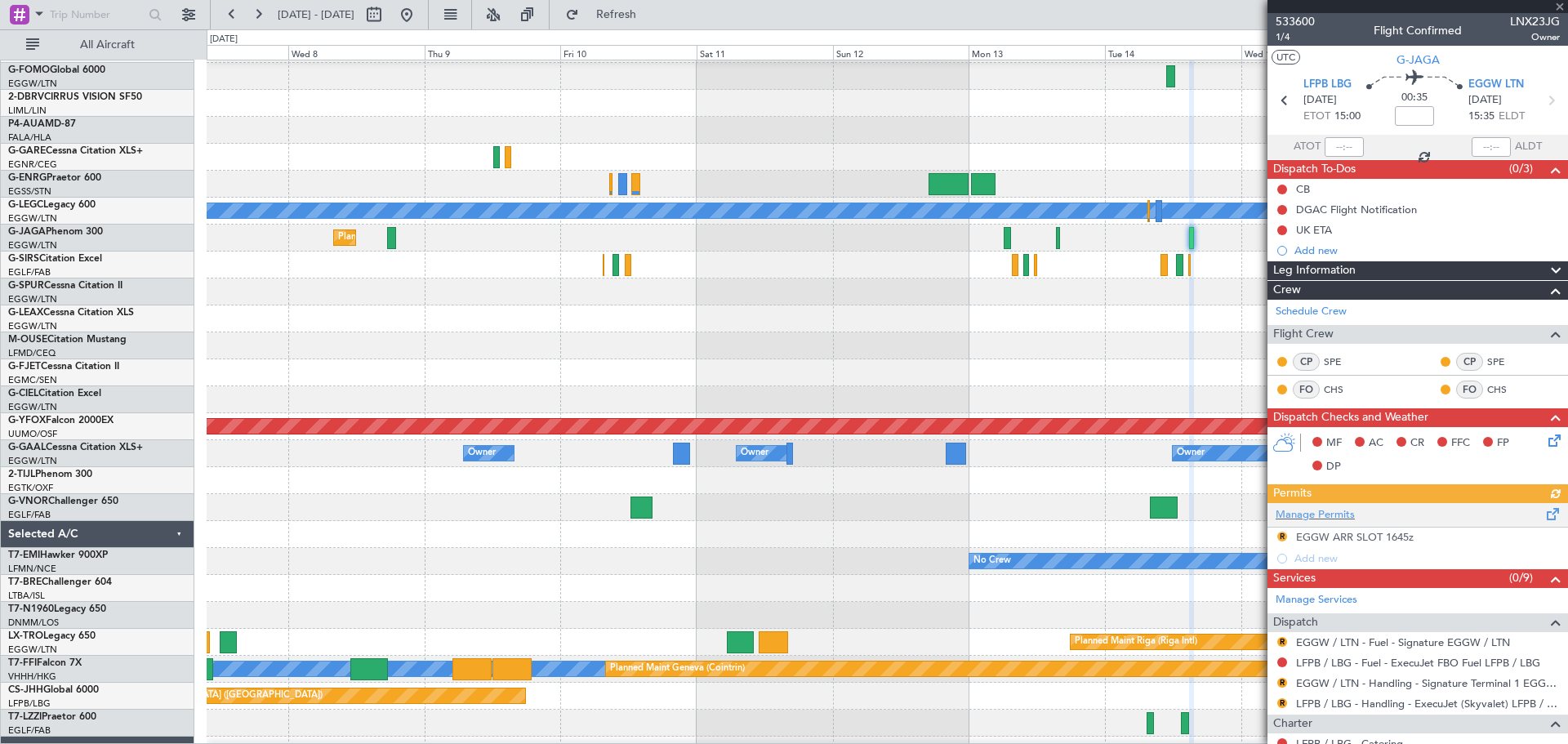
scroll to position [193, 0]
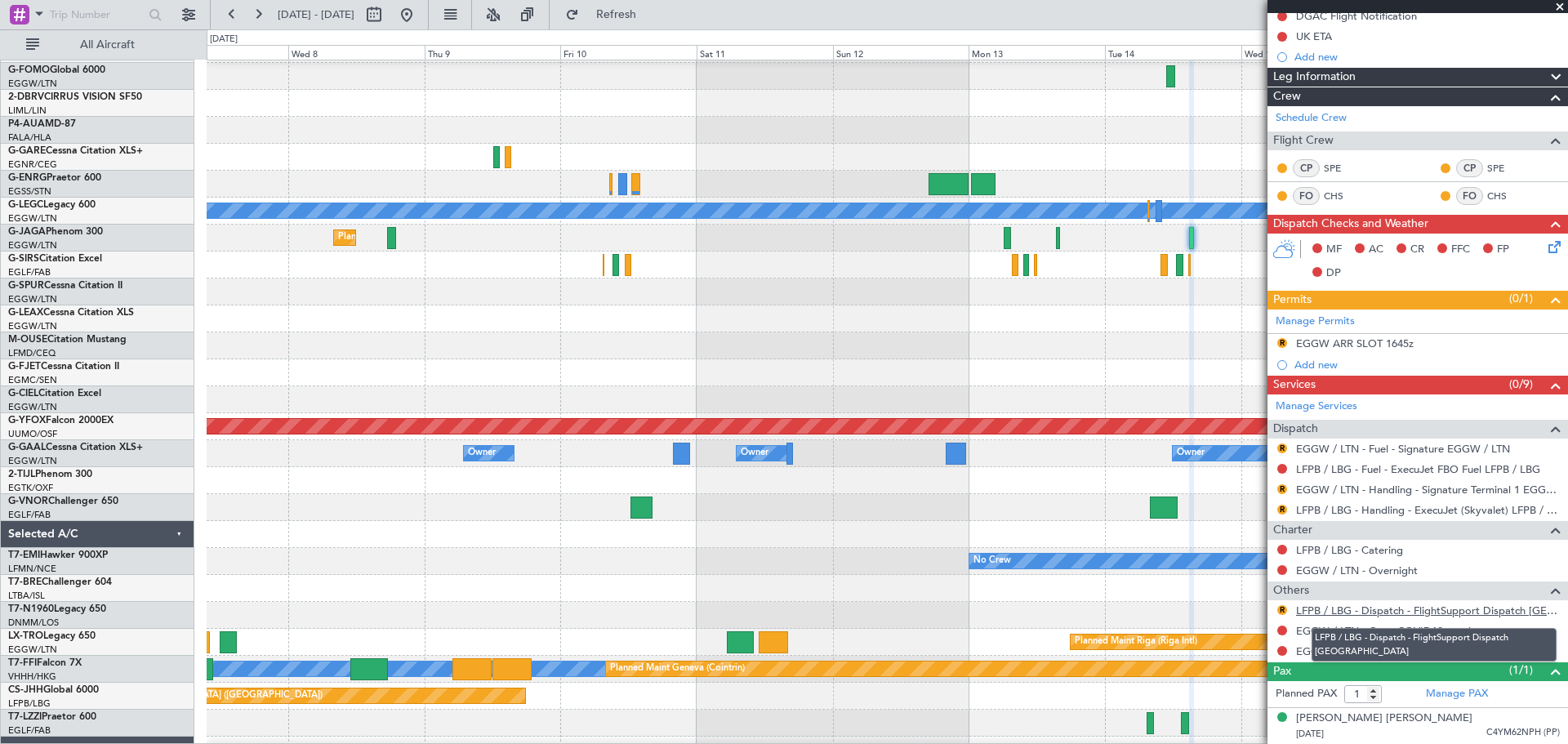
click at [1500, 608] on link "LFPB / LBG - Dispatch - FlightSupport Dispatch [GEOGRAPHIC_DATA]" at bounding box center [1428, 611] width 263 height 14
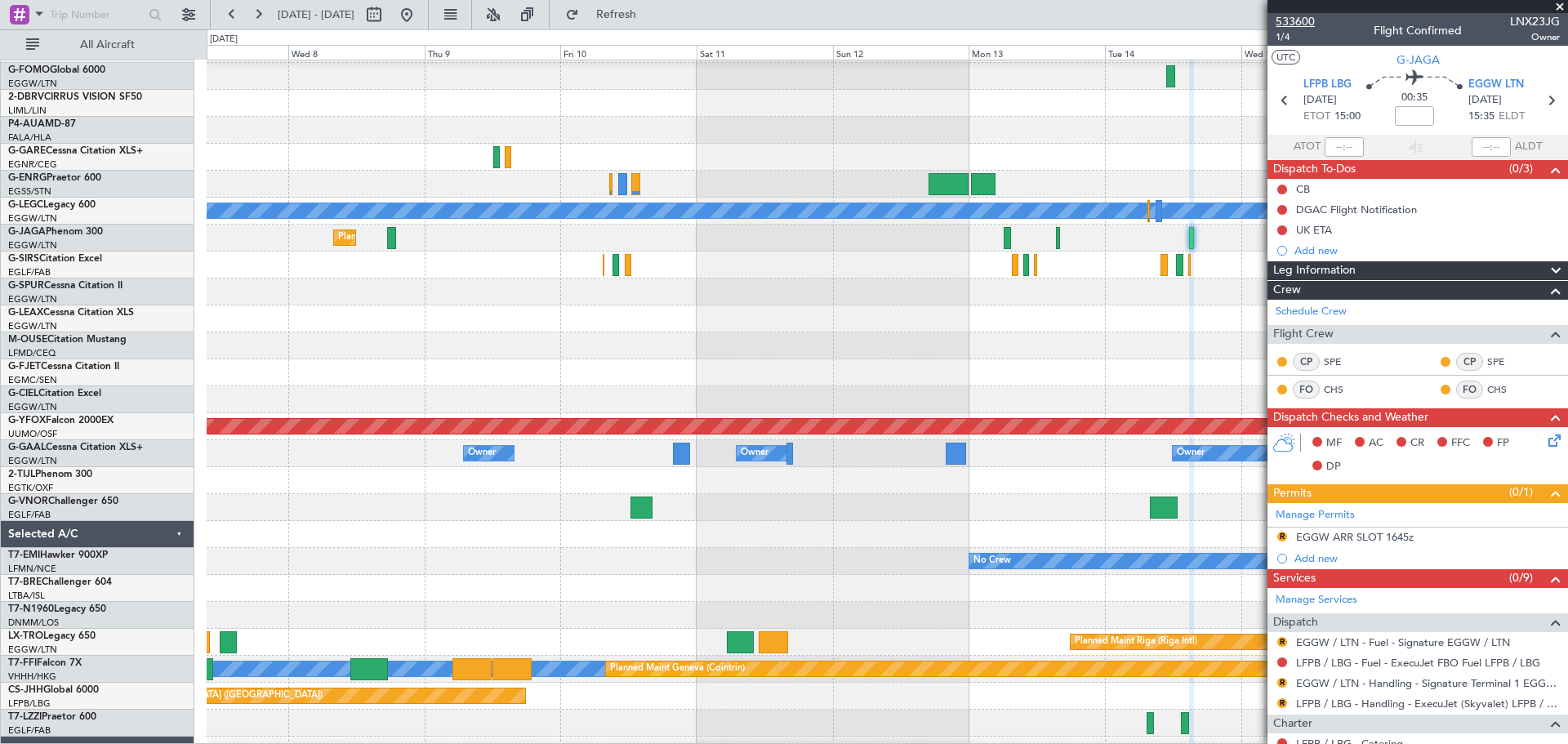
click at [1305, 24] on span "533600" at bounding box center [1295, 21] width 39 height 17
click at [420, 20] on button at bounding box center [406, 15] width 27 height 27
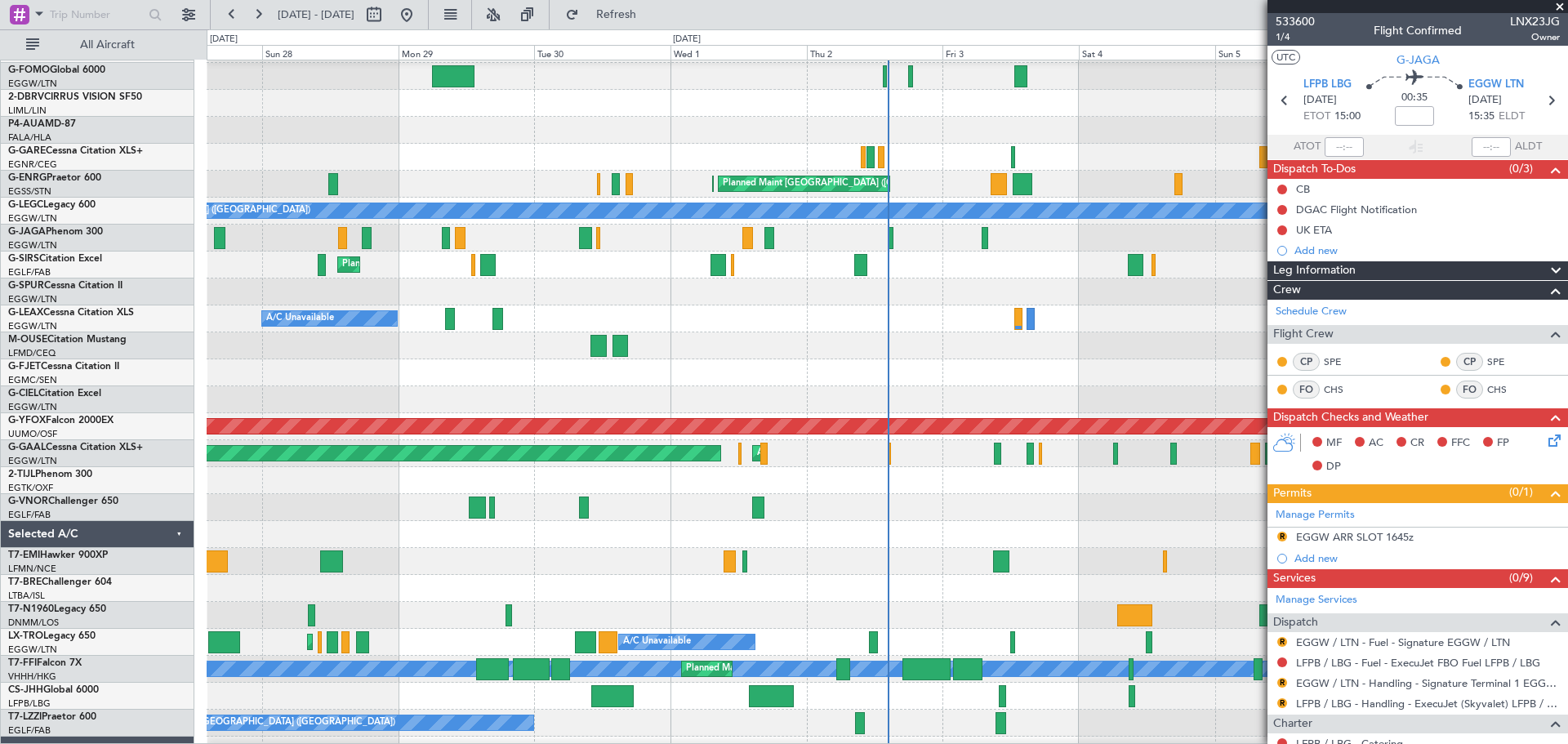
scroll to position [151, 0]
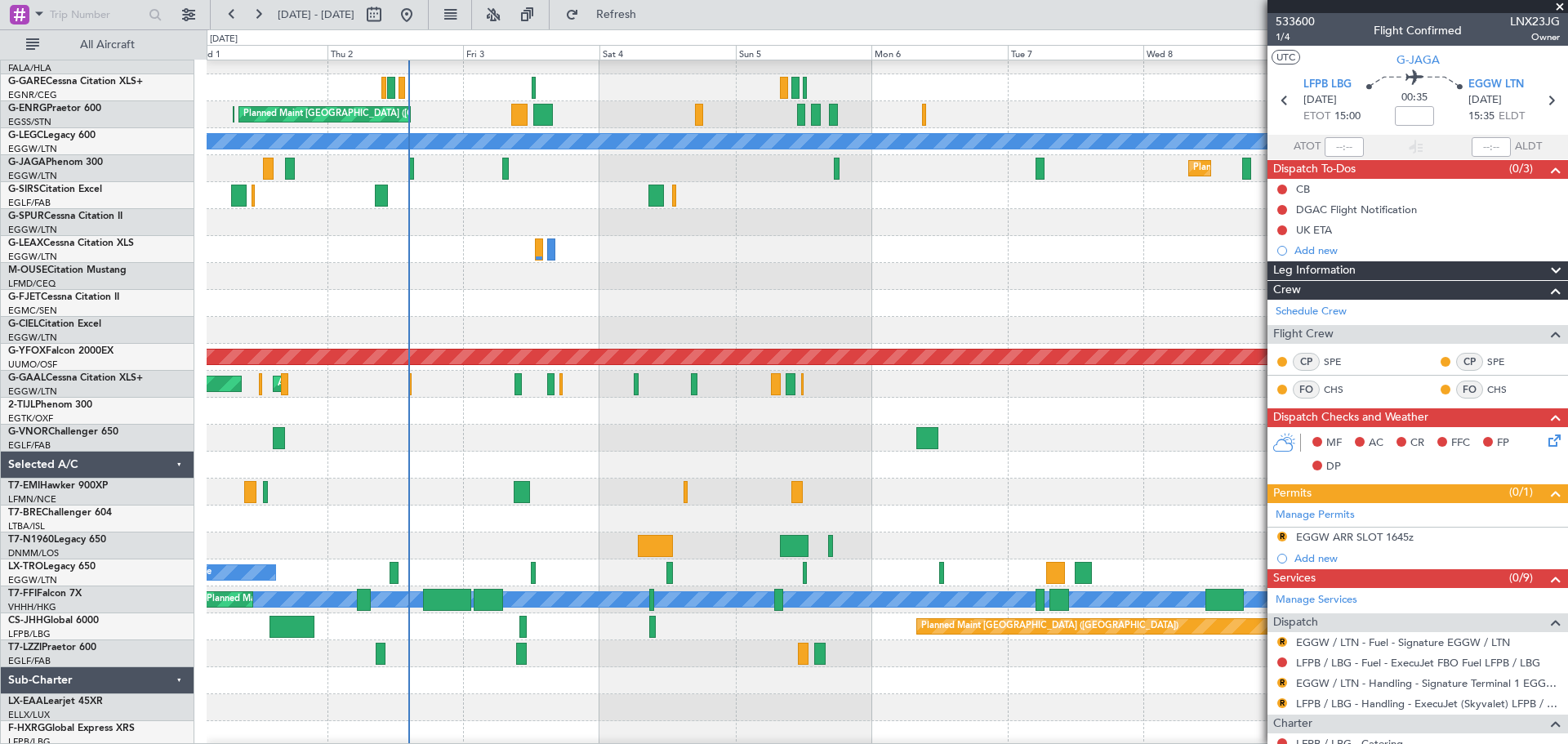
click at [487, 654] on div "A/C Unavailable [GEOGRAPHIC_DATA] ([GEOGRAPHIC_DATA])" at bounding box center [887, 654] width 1360 height 27
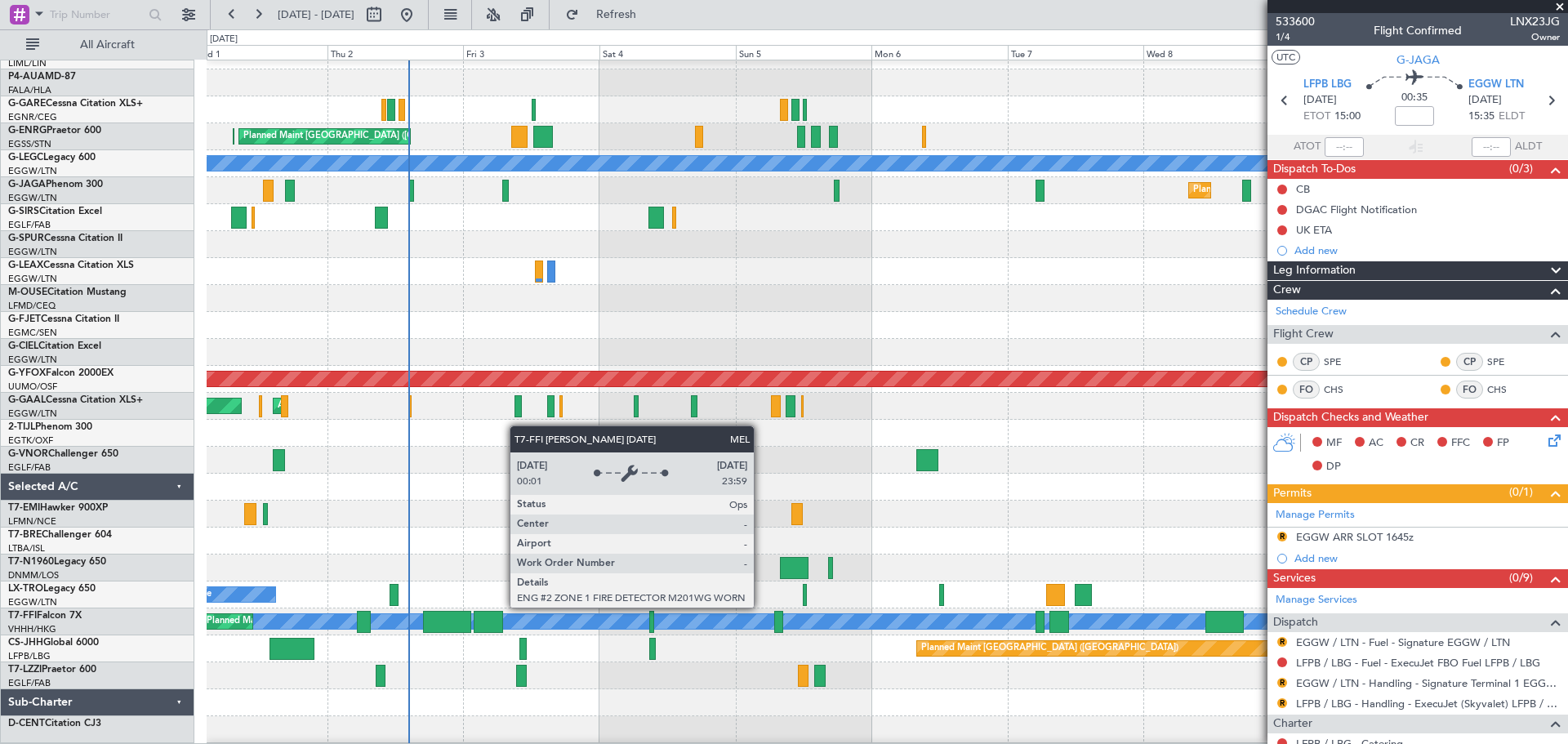
scroll to position [124, 0]
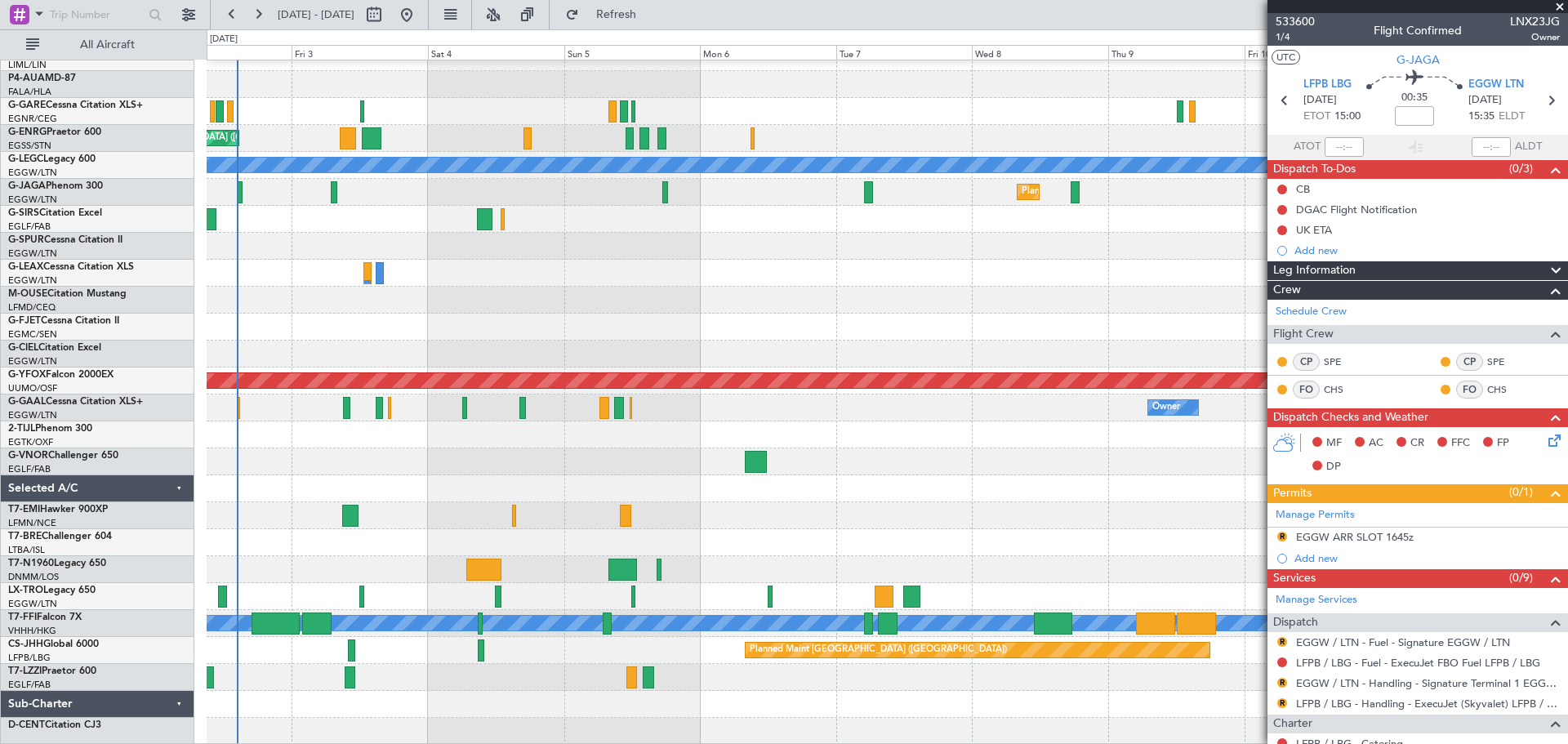
click at [870, 681] on div "Planned Maint [GEOGRAPHIC_DATA] ([GEOGRAPHIC_DATA]) Planned Maint [GEOGRAPHIC_D…" at bounding box center [887, 340] width 1360 height 808
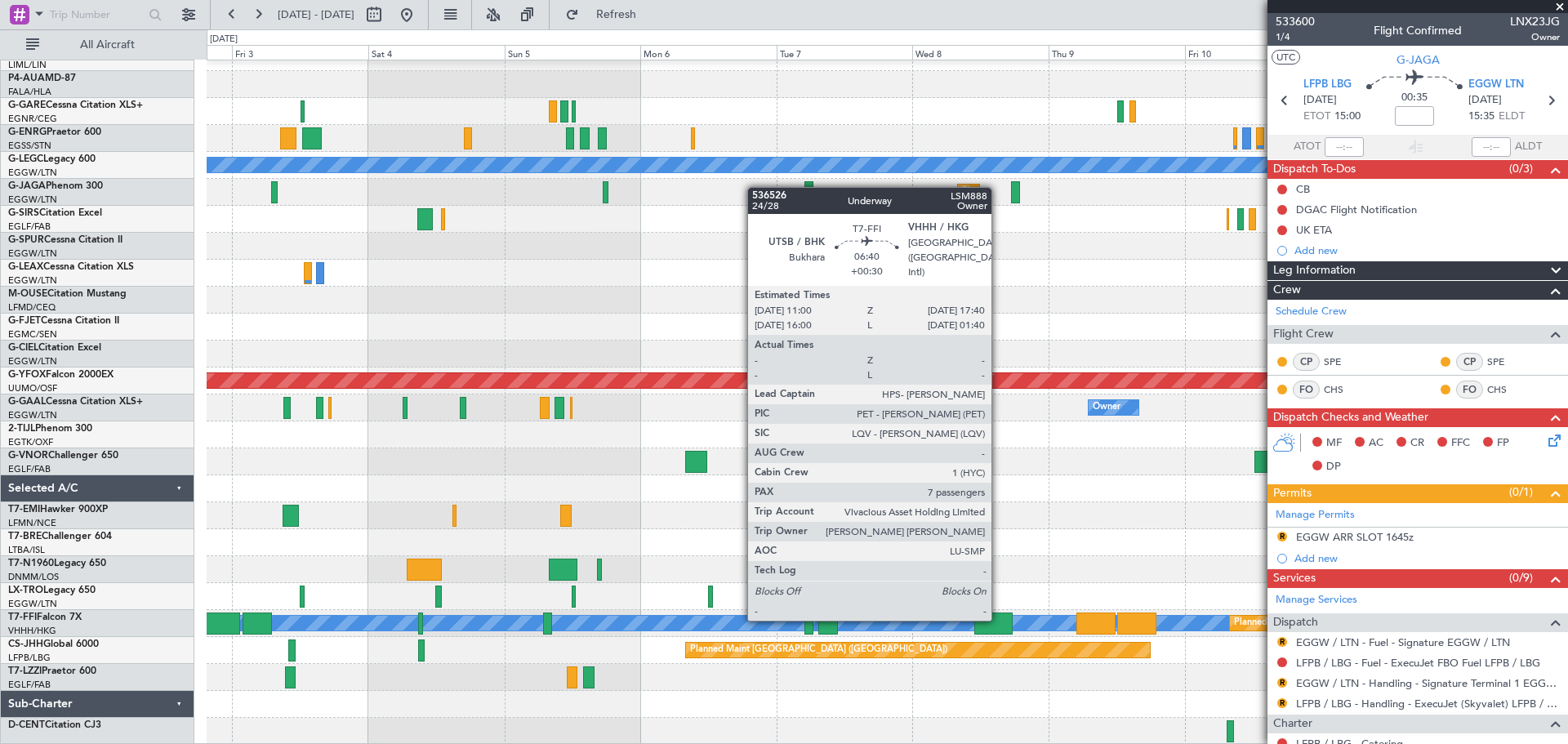
click at [999, 619] on div at bounding box center [993, 623] width 38 height 22
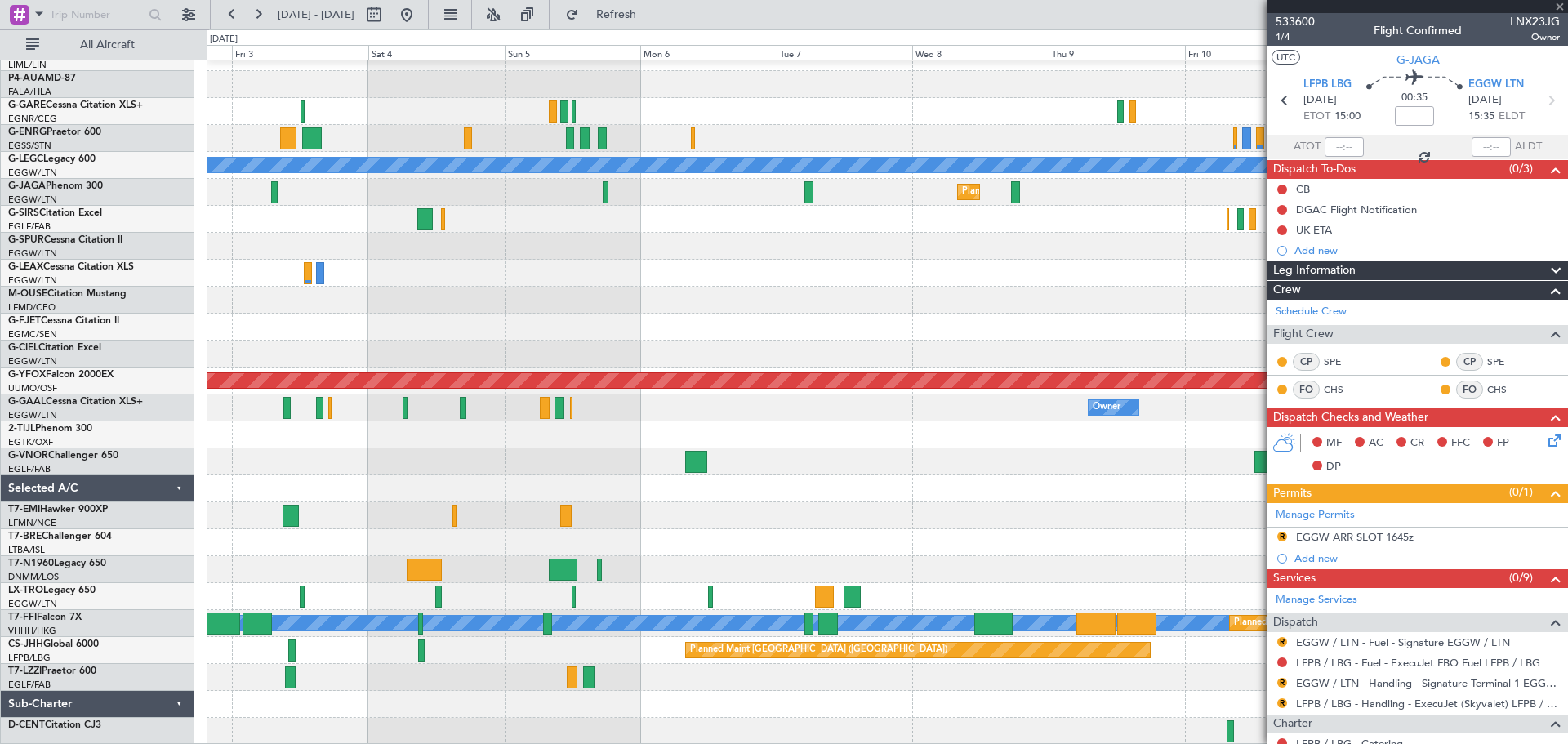
type input "+00:30"
type input "7"
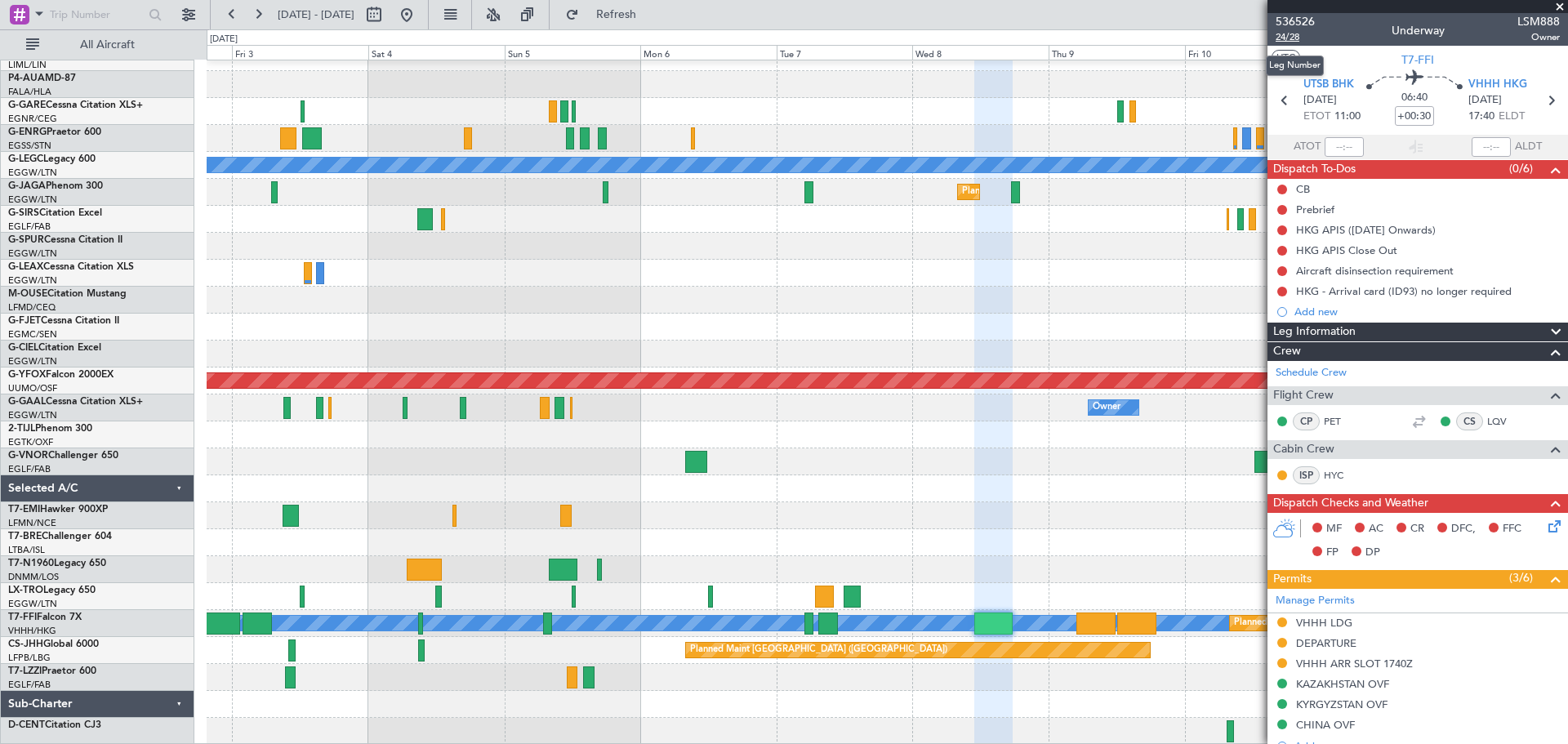
click at [1294, 40] on span "24/28" at bounding box center [1295, 37] width 39 height 14
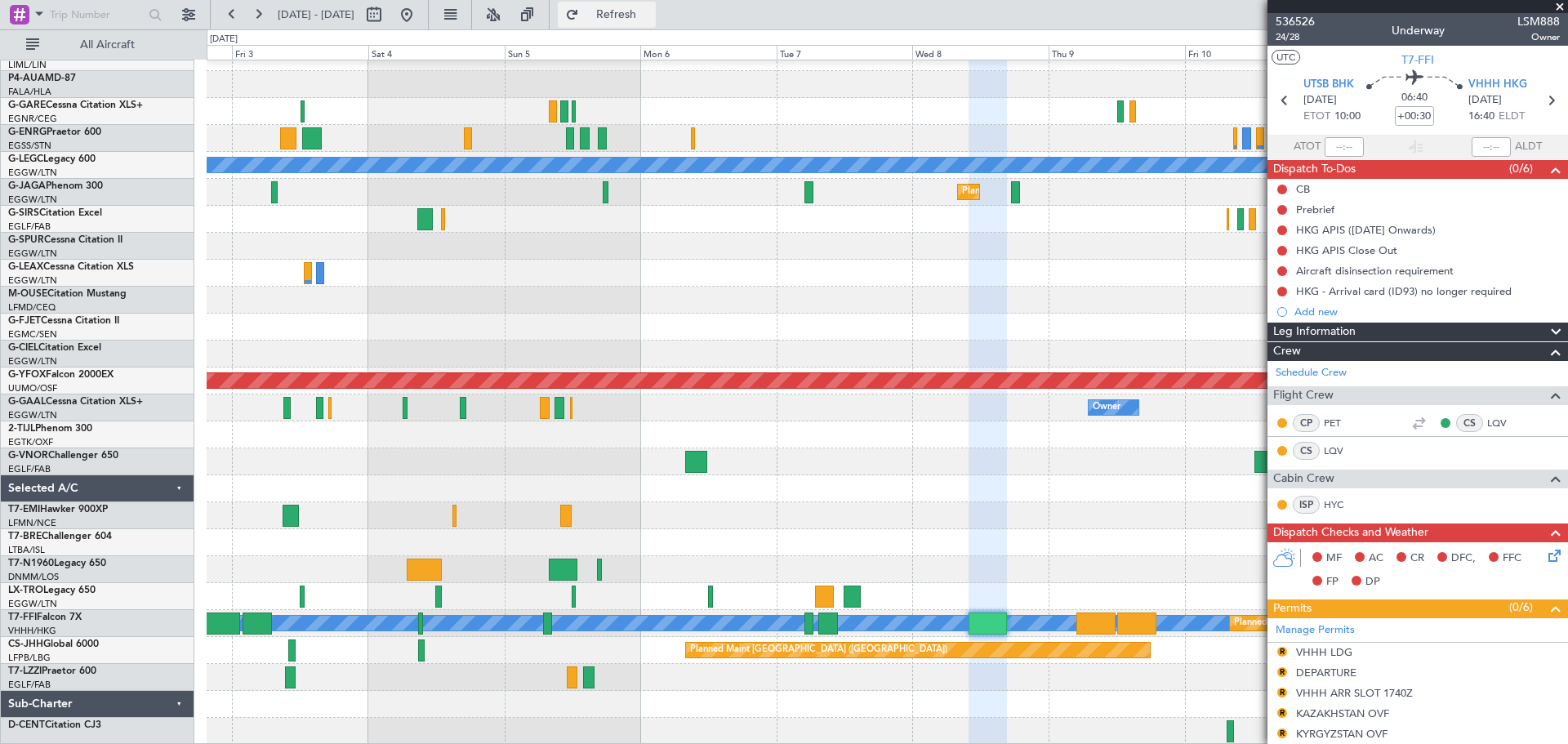
click at [651, 15] on span "Refresh" at bounding box center [616, 15] width 68 height 11
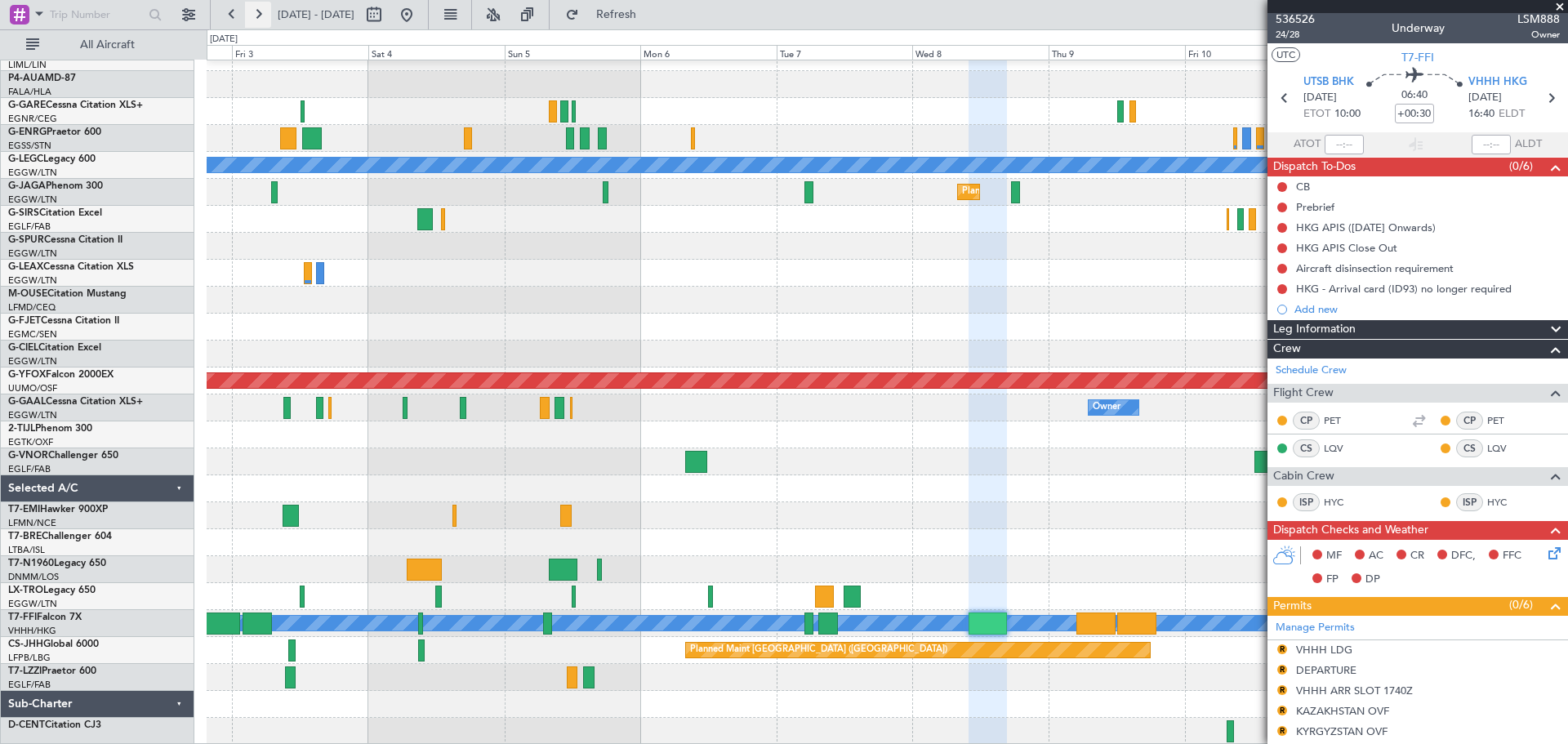
click at [261, 11] on button at bounding box center [257, 15] width 27 height 27
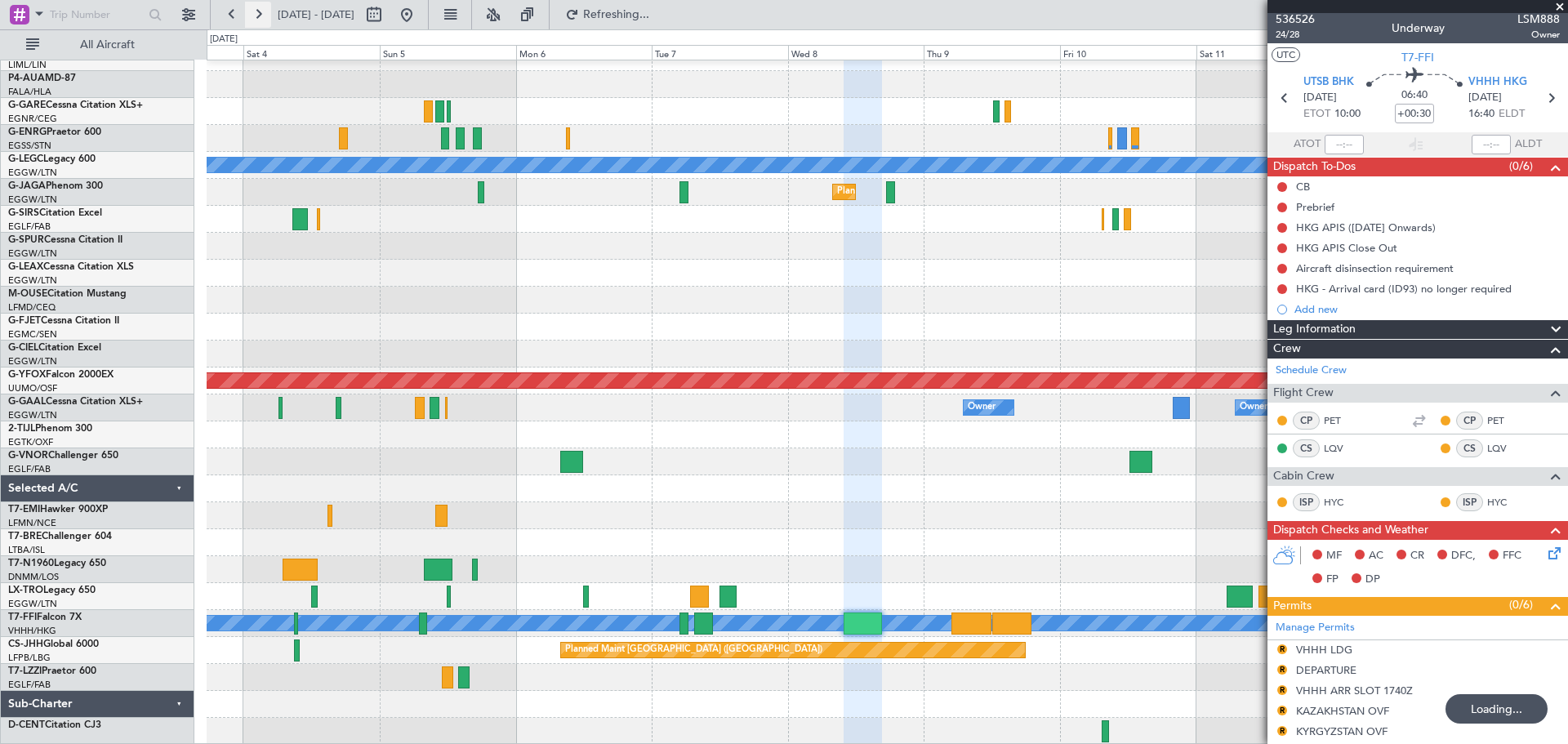
scroll to position [70, 0]
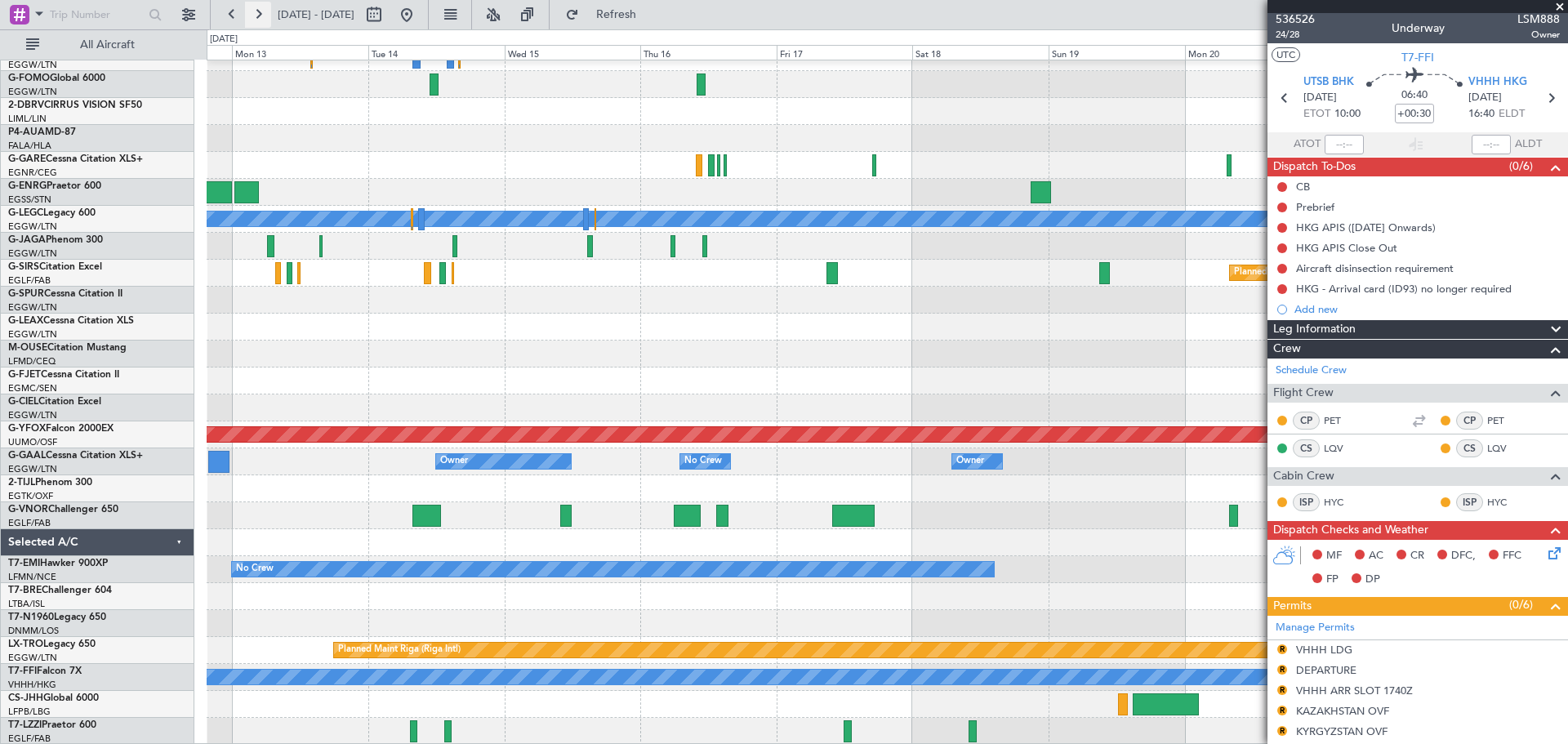
click at [261, 11] on button at bounding box center [257, 15] width 27 height 27
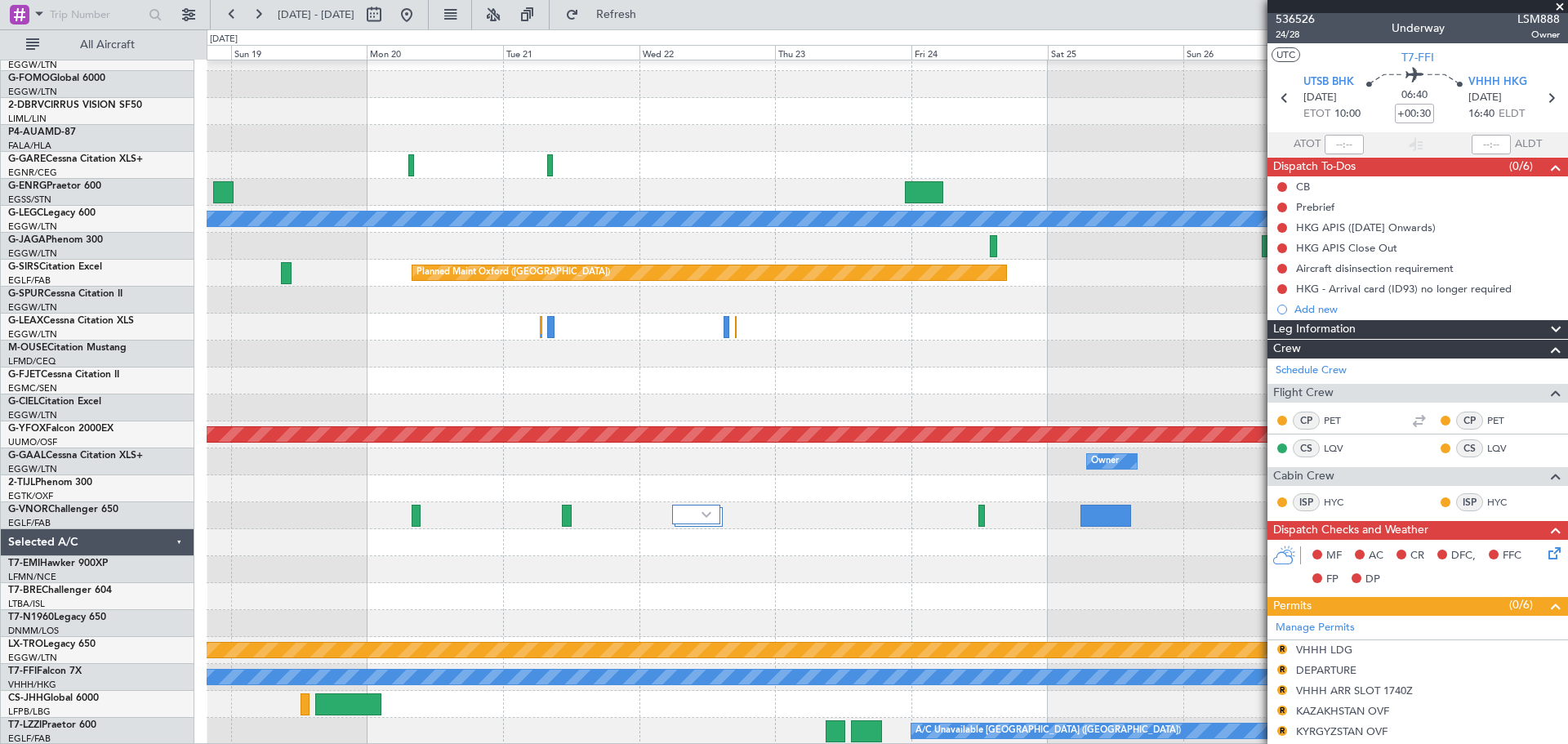
click at [1296, 532] on fb-app "[DATE] - [DATE] Refresh Quick Links All Aircraft A/C Unavailable [GEOGRAPHIC_DA…" at bounding box center [784, 378] width 1568 height 732
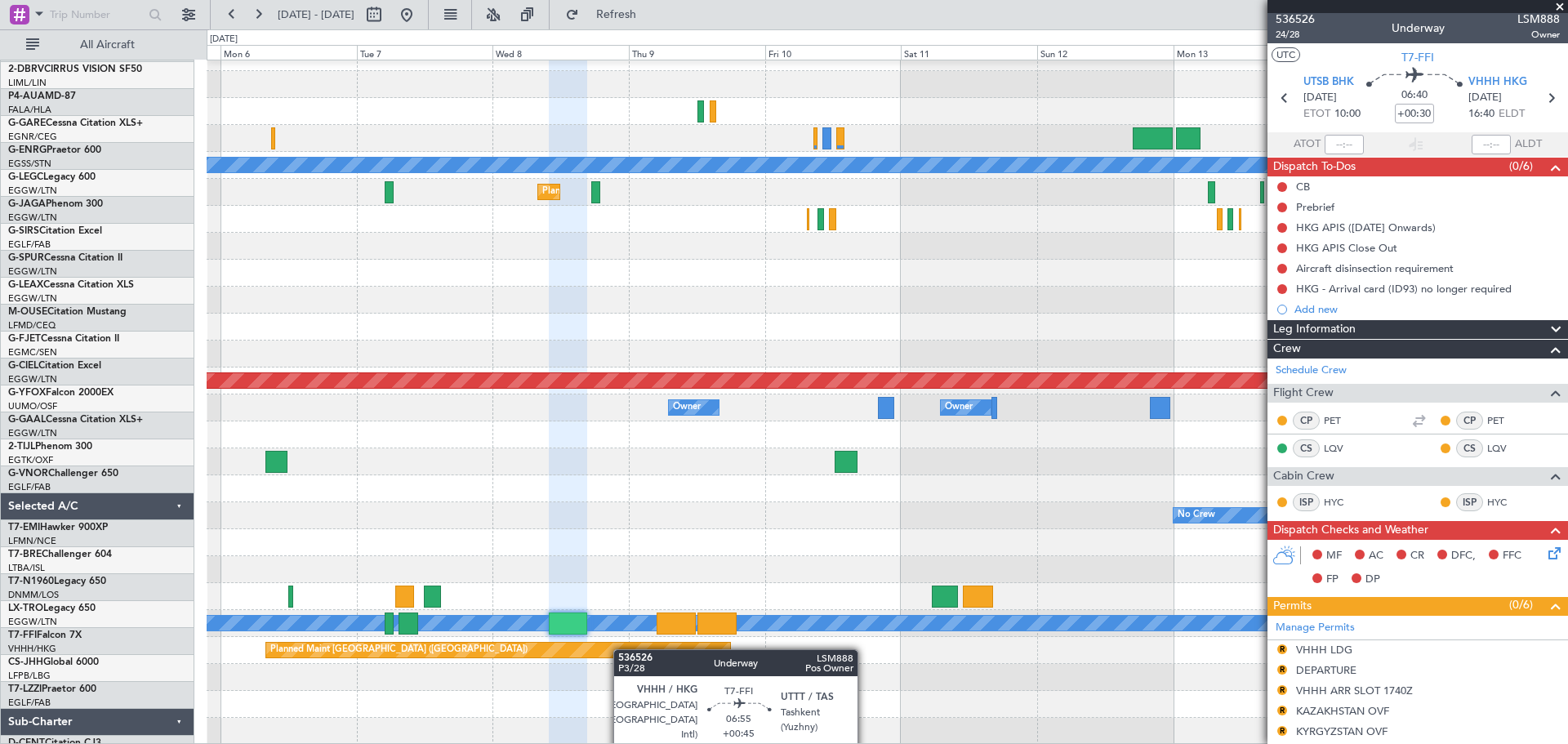
scroll to position [124, 0]
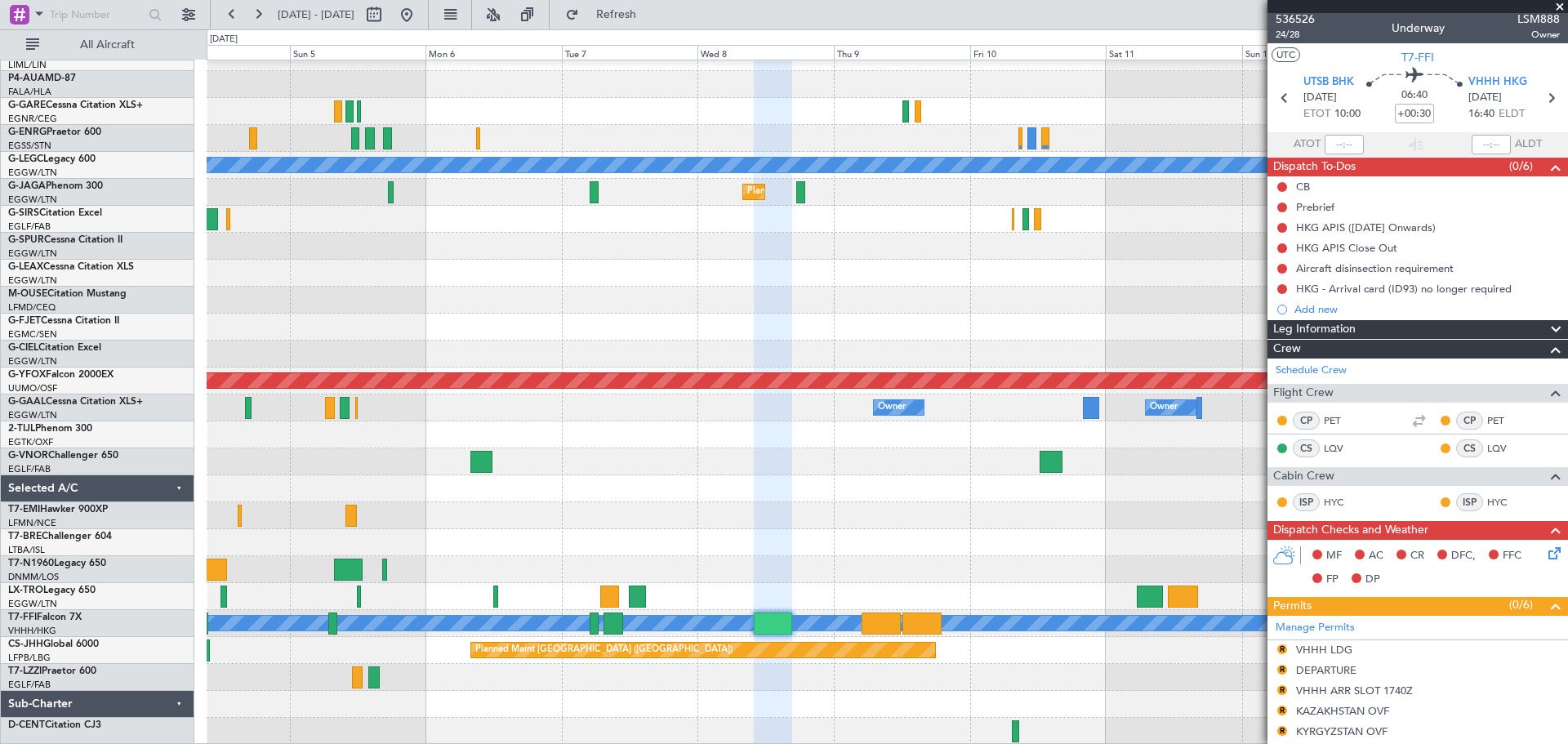
click at [873, 523] on div "Planned Maint [GEOGRAPHIC_DATA] ([GEOGRAPHIC_DATA]) A/C Unavailable [GEOGRAPHIC…" at bounding box center [887, 340] width 1360 height 808
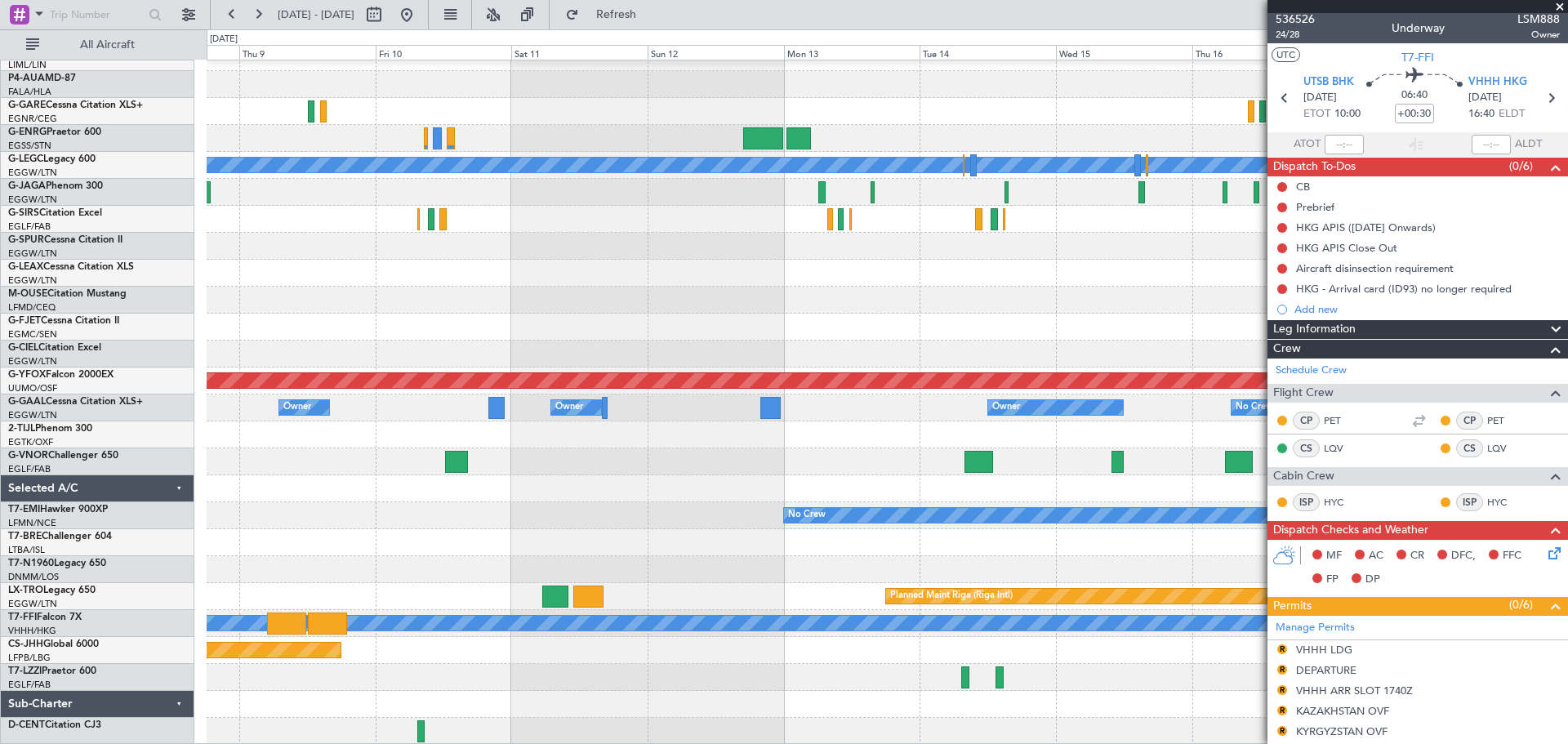
click at [279, 395] on div "A/C Unavailable [GEOGRAPHIC_DATA] ([GEOGRAPHIC_DATA]) Planned Maint [GEOGRAPHIC…" at bounding box center [887, 340] width 1360 height 808
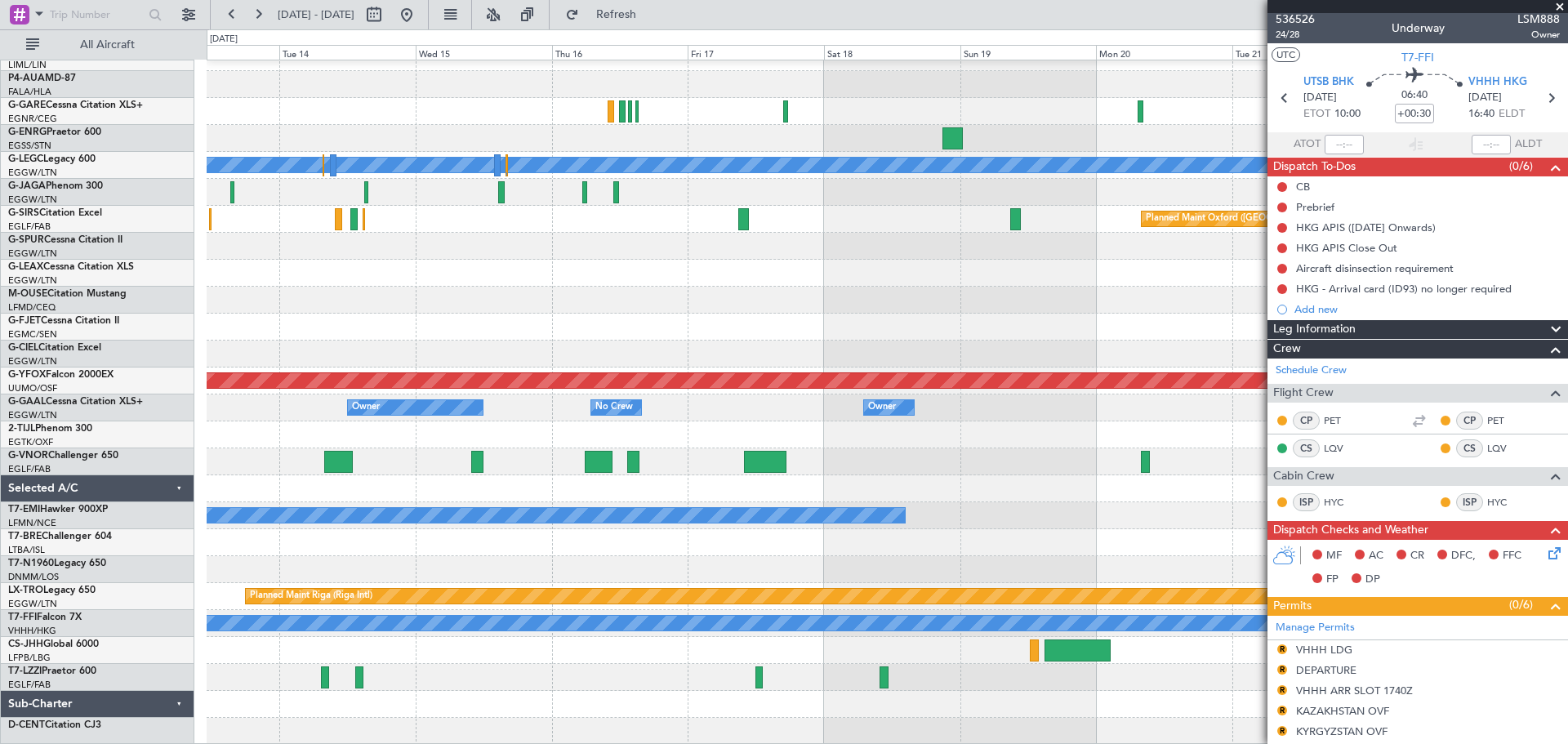
click at [270, 570] on div "A/C Unavailable [GEOGRAPHIC_DATA] ([GEOGRAPHIC_DATA]) Planned Maint [GEOGRAPHIC…" at bounding box center [887, 340] width 1360 height 808
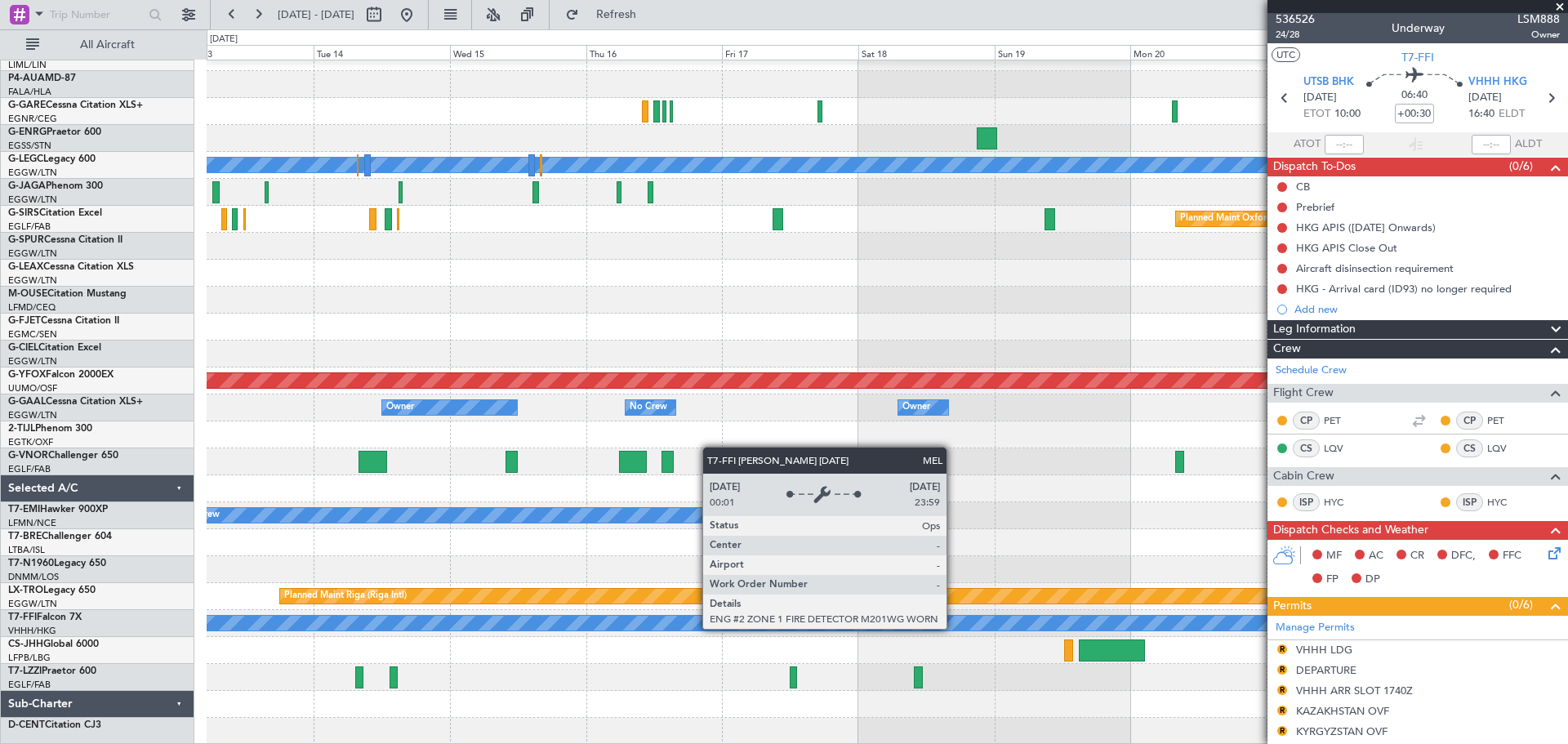
scroll to position [70, 0]
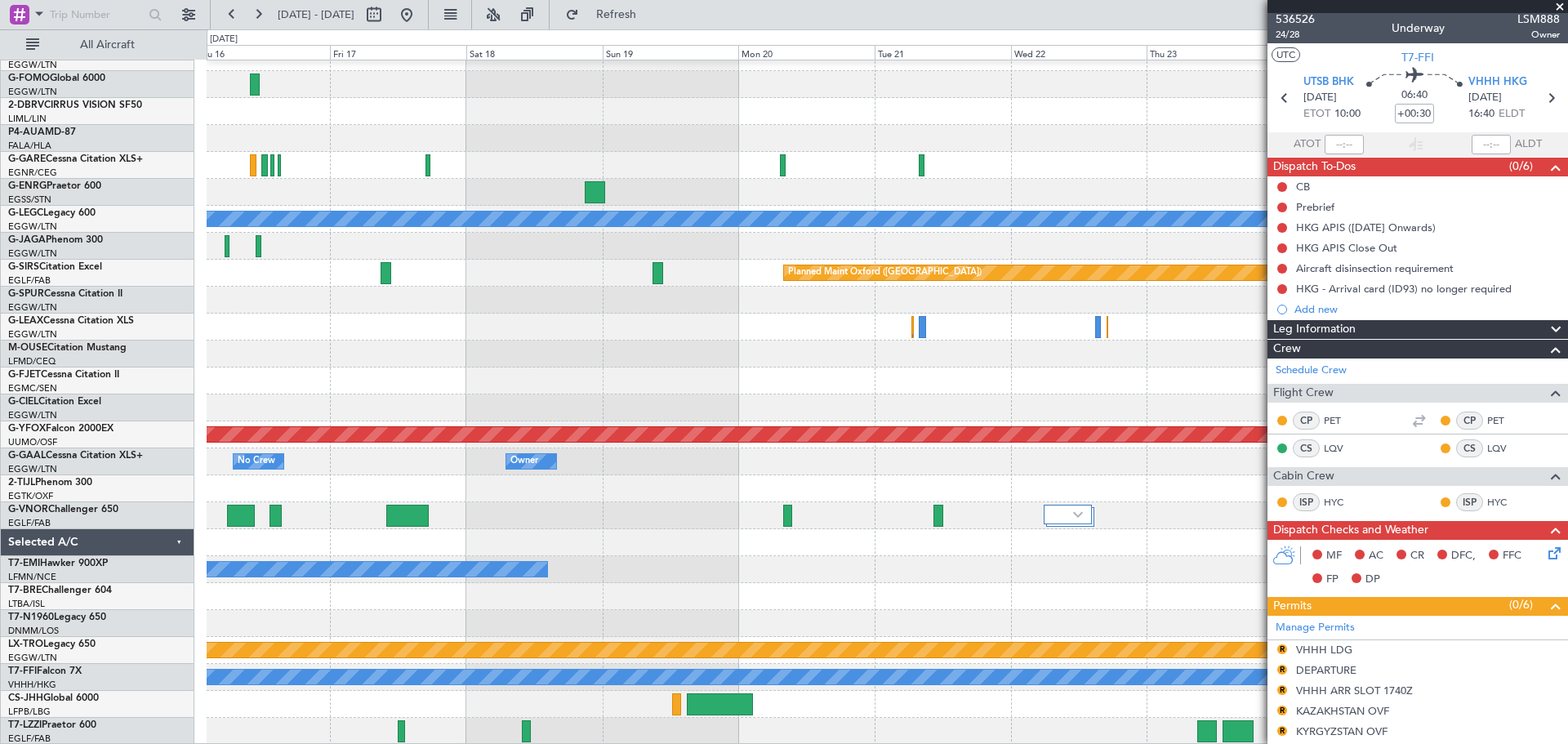
click at [604, 419] on div "A/C Unavailable [GEOGRAPHIC_DATA] ([GEOGRAPHIC_DATA]) Planned Maint [GEOGRAPHIC…" at bounding box center [887, 368] width 1360 height 754
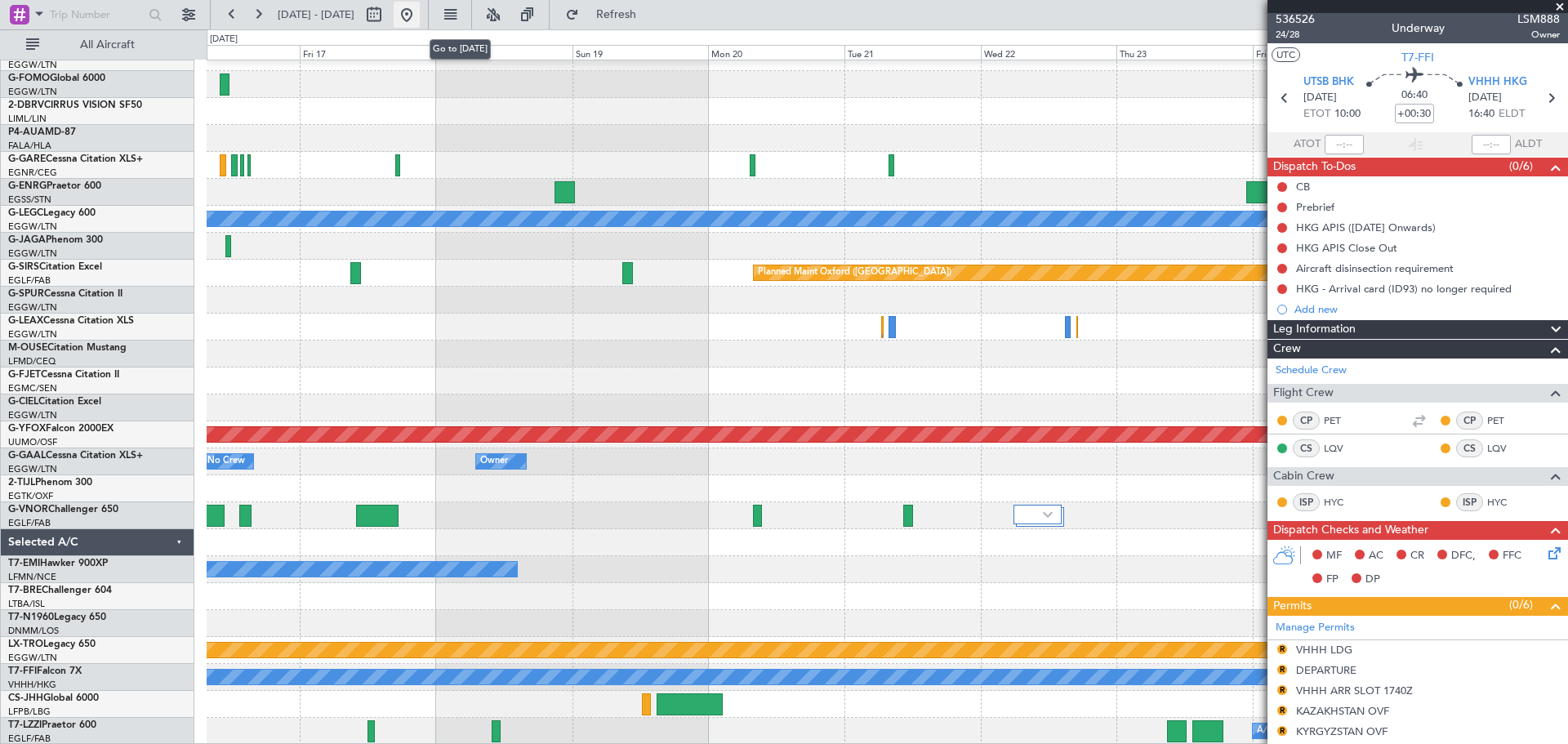
click at [420, 11] on button at bounding box center [406, 15] width 27 height 27
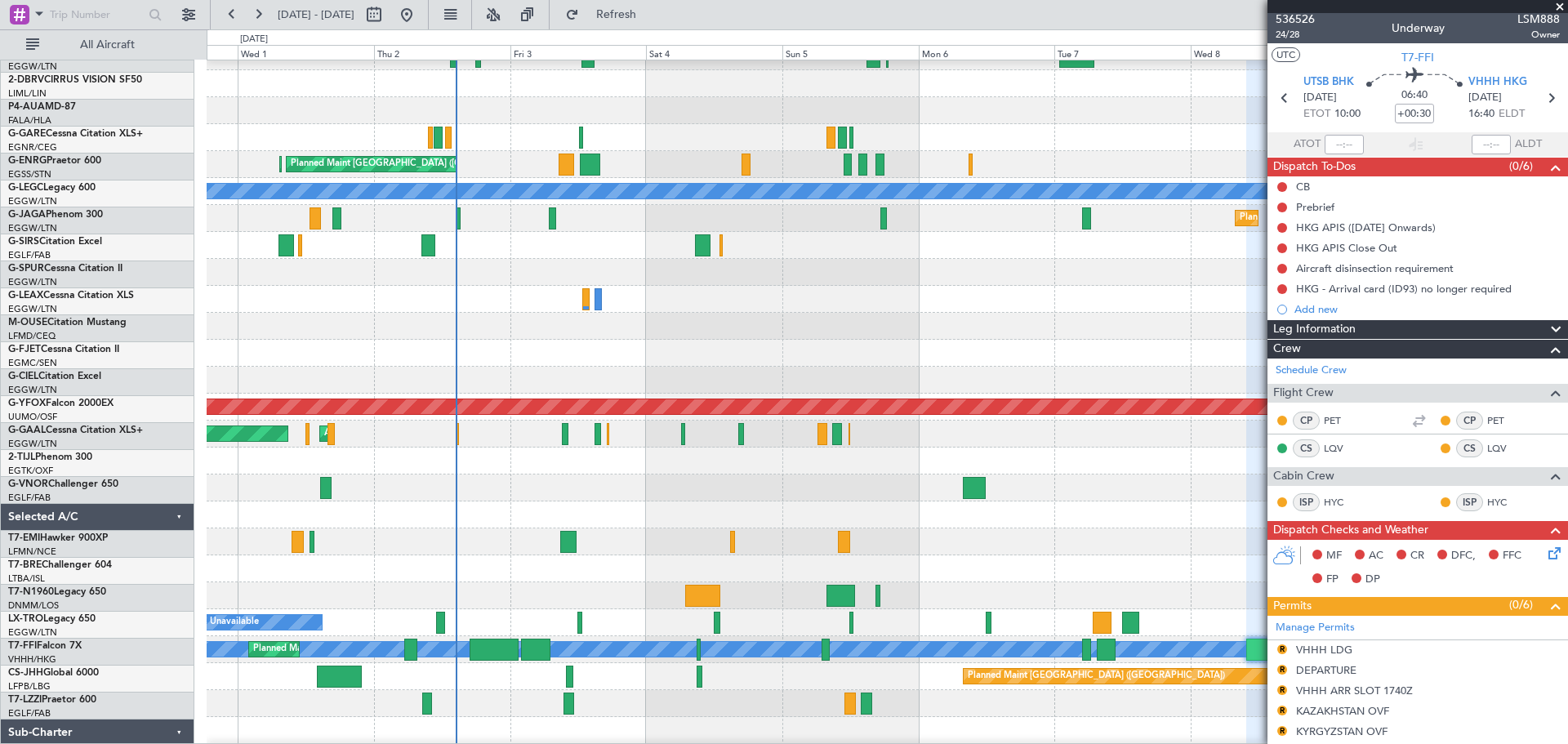
scroll to position [113, 0]
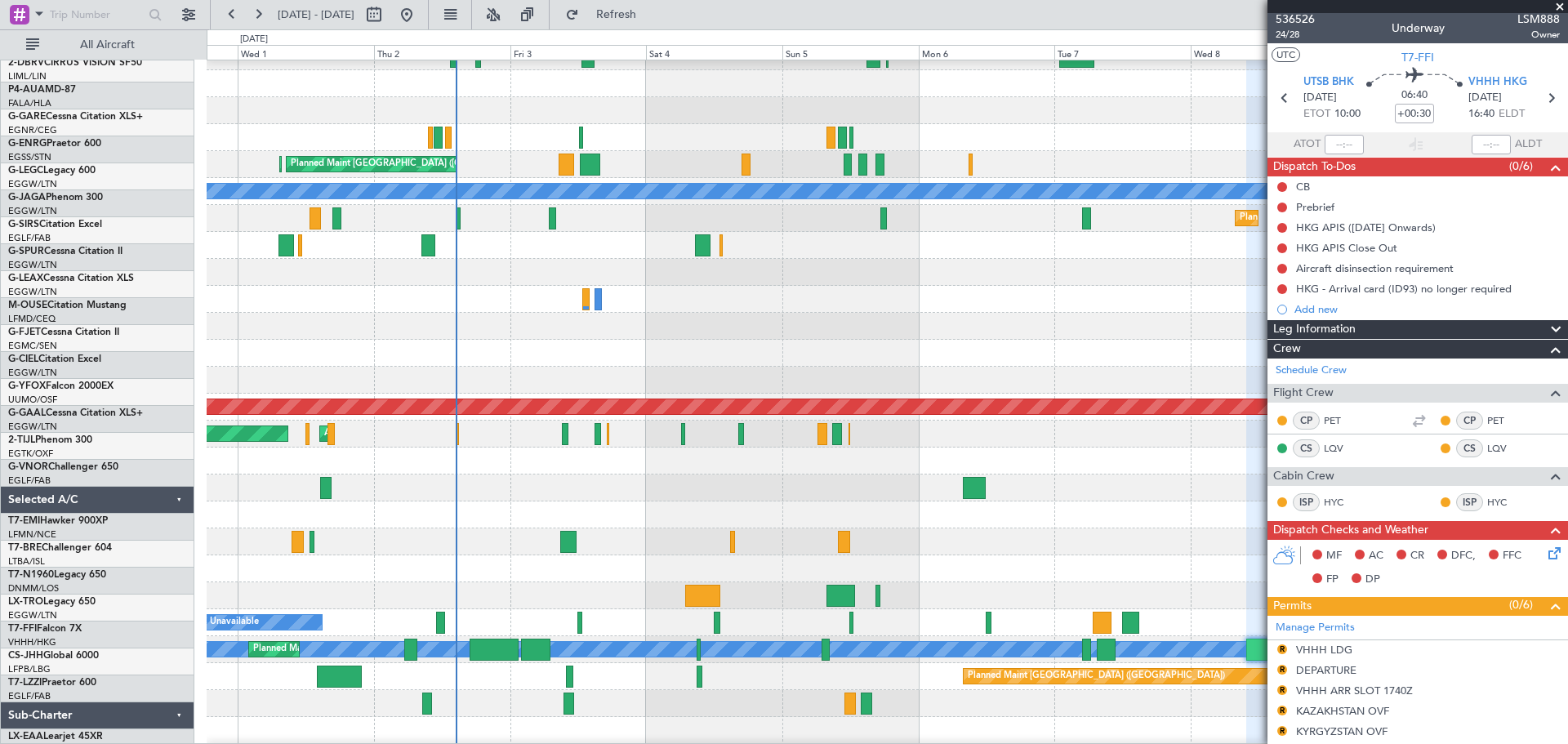
click at [607, 670] on div "Planned Maint [GEOGRAPHIC_DATA] ([GEOGRAPHIC_DATA])" at bounding box center [887, 676] width 1360 height 27
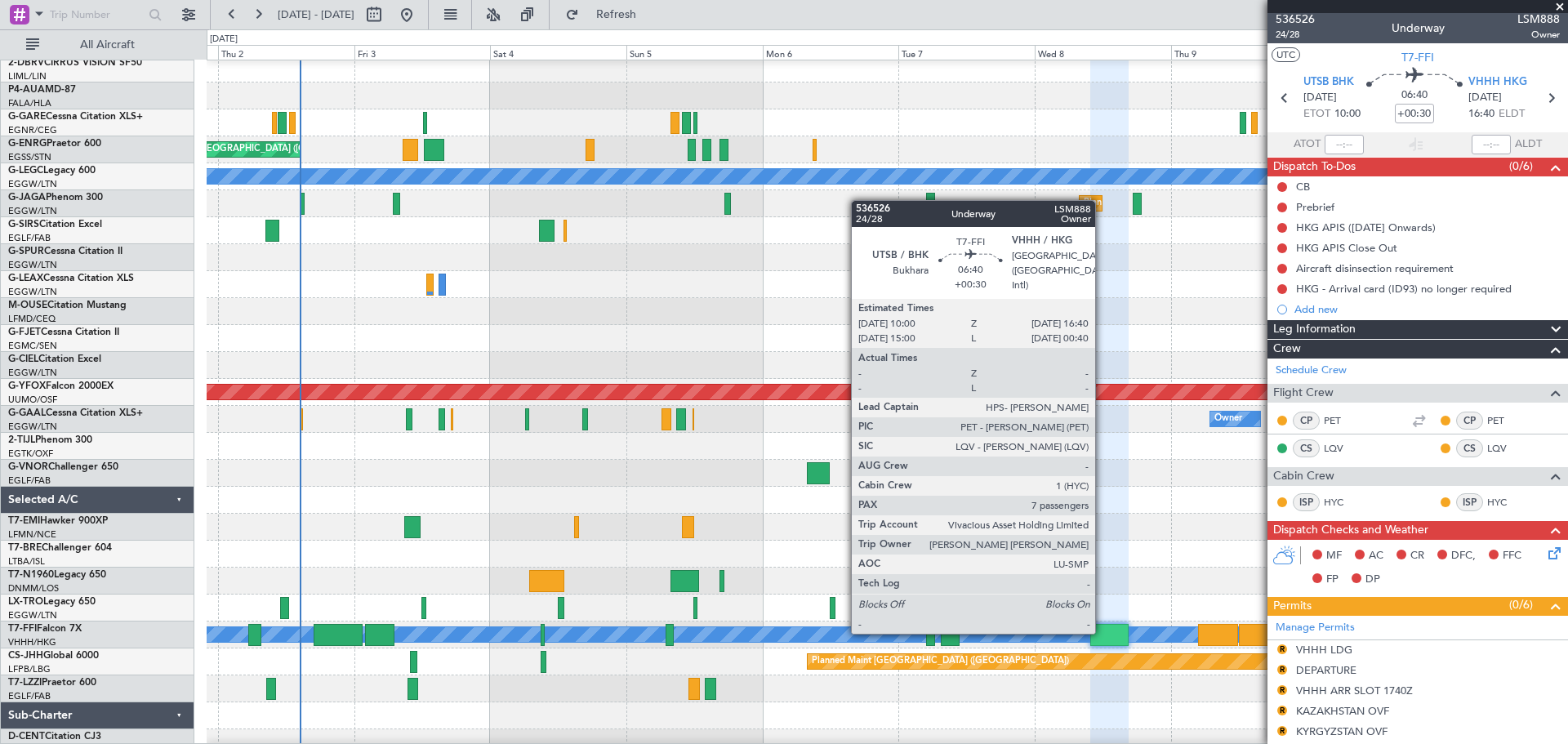
click at [1102, 632] on div at bounding box center [1109, 635] width 38 height 22
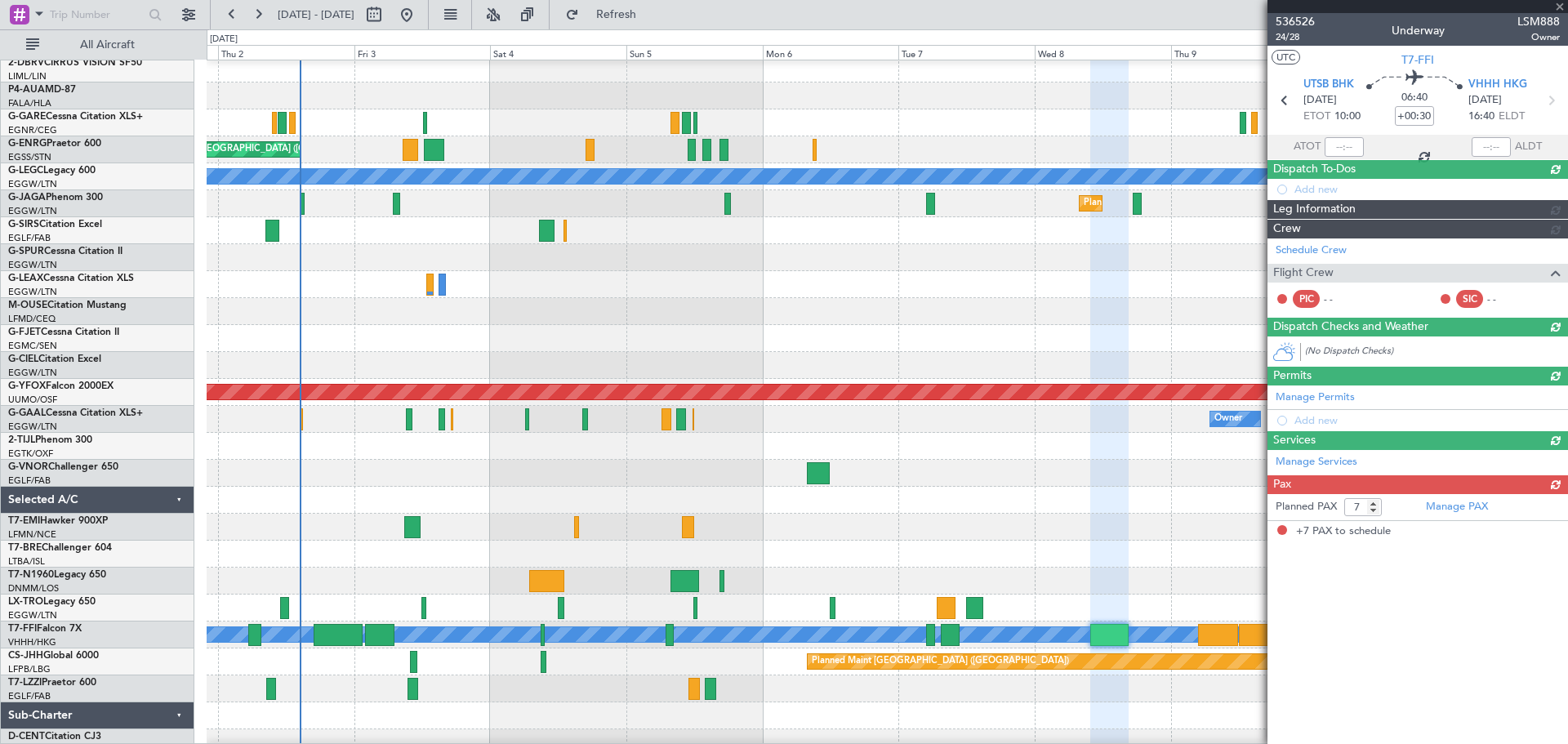
scroll to position [0, 0]
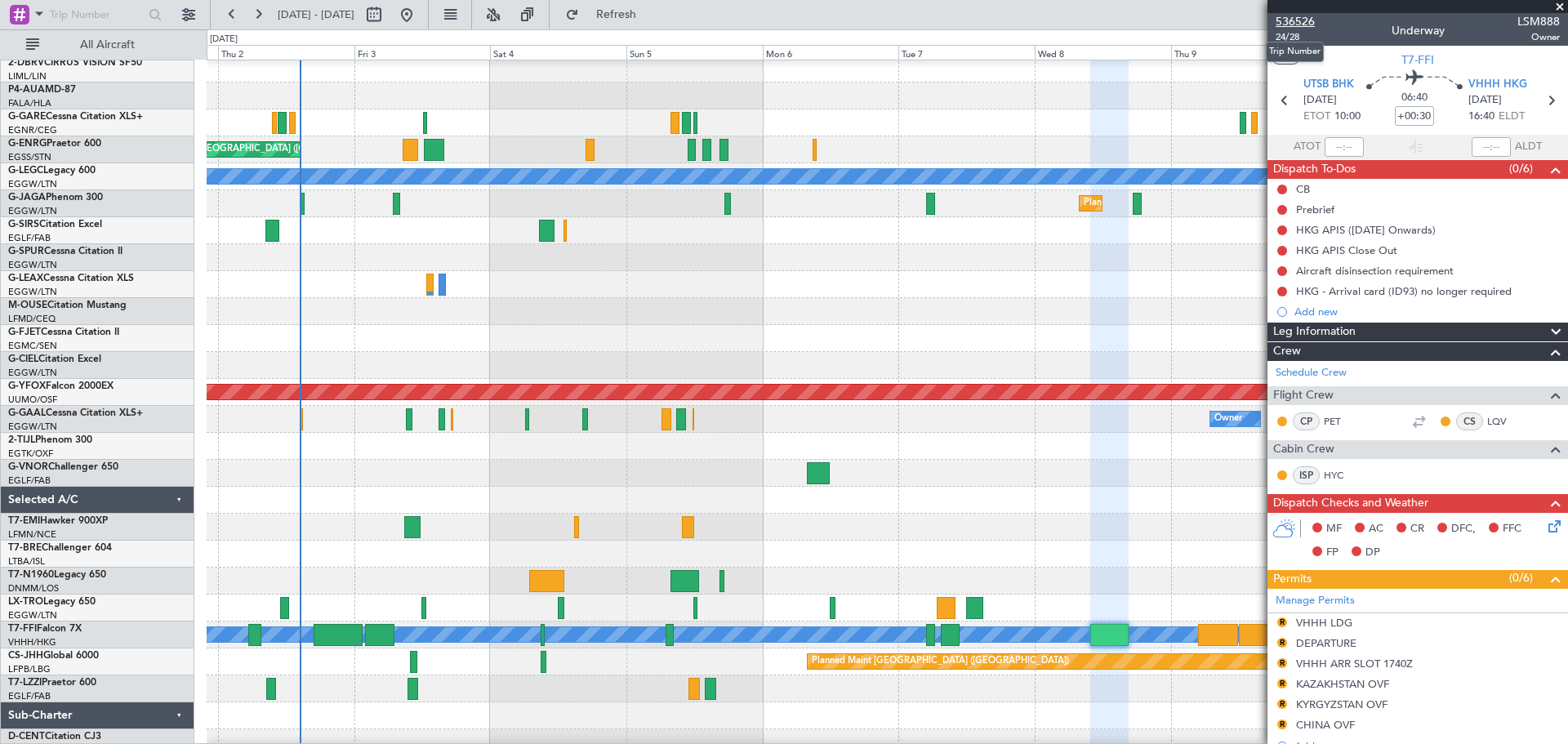
click at [1296, 16] on span "536526" at bounding box center [1295, 21] width 39 height 17
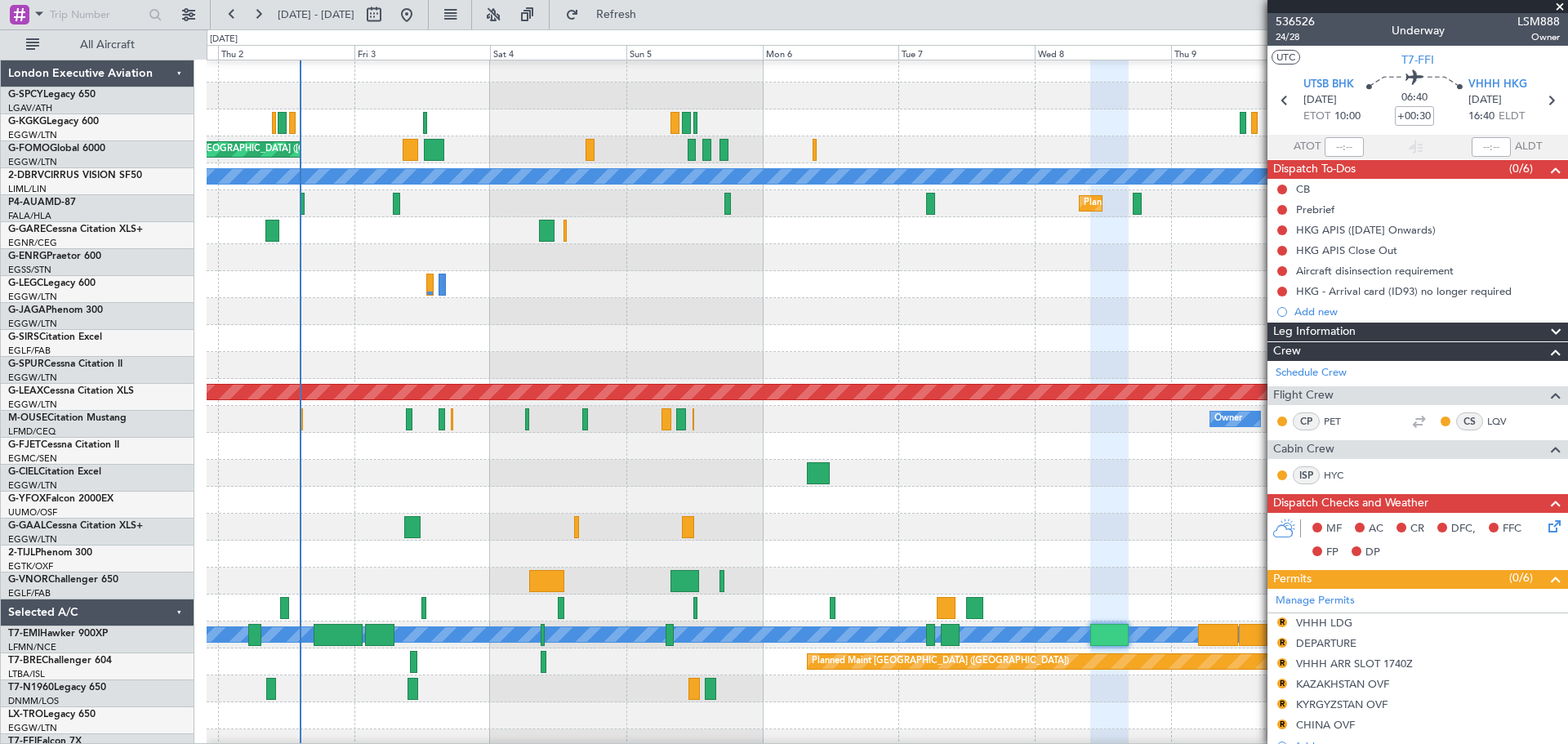
scroll to position [113, 0]
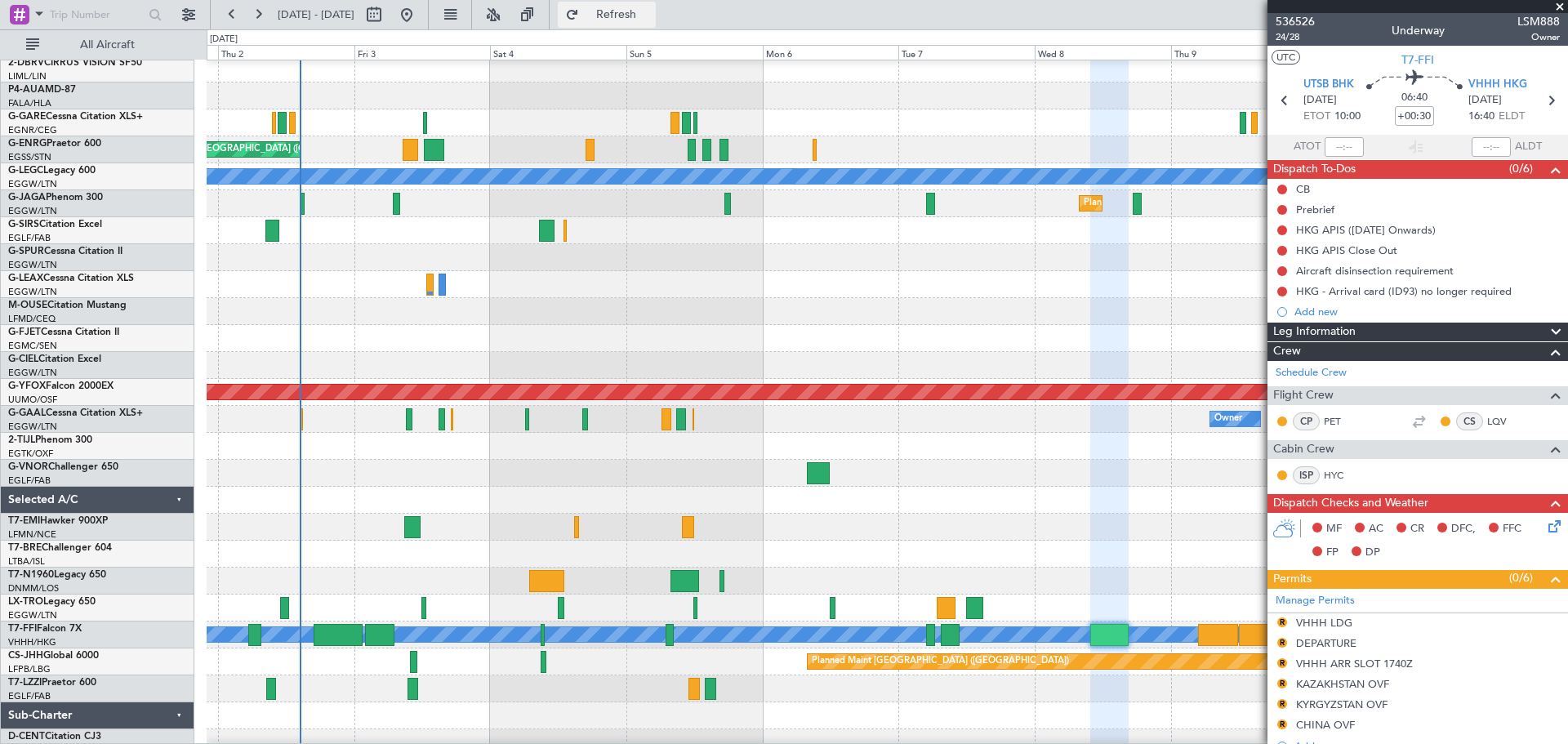
click at [641, 9] on span "Refresh" at bounding box center [616, 15] width 68 height 11
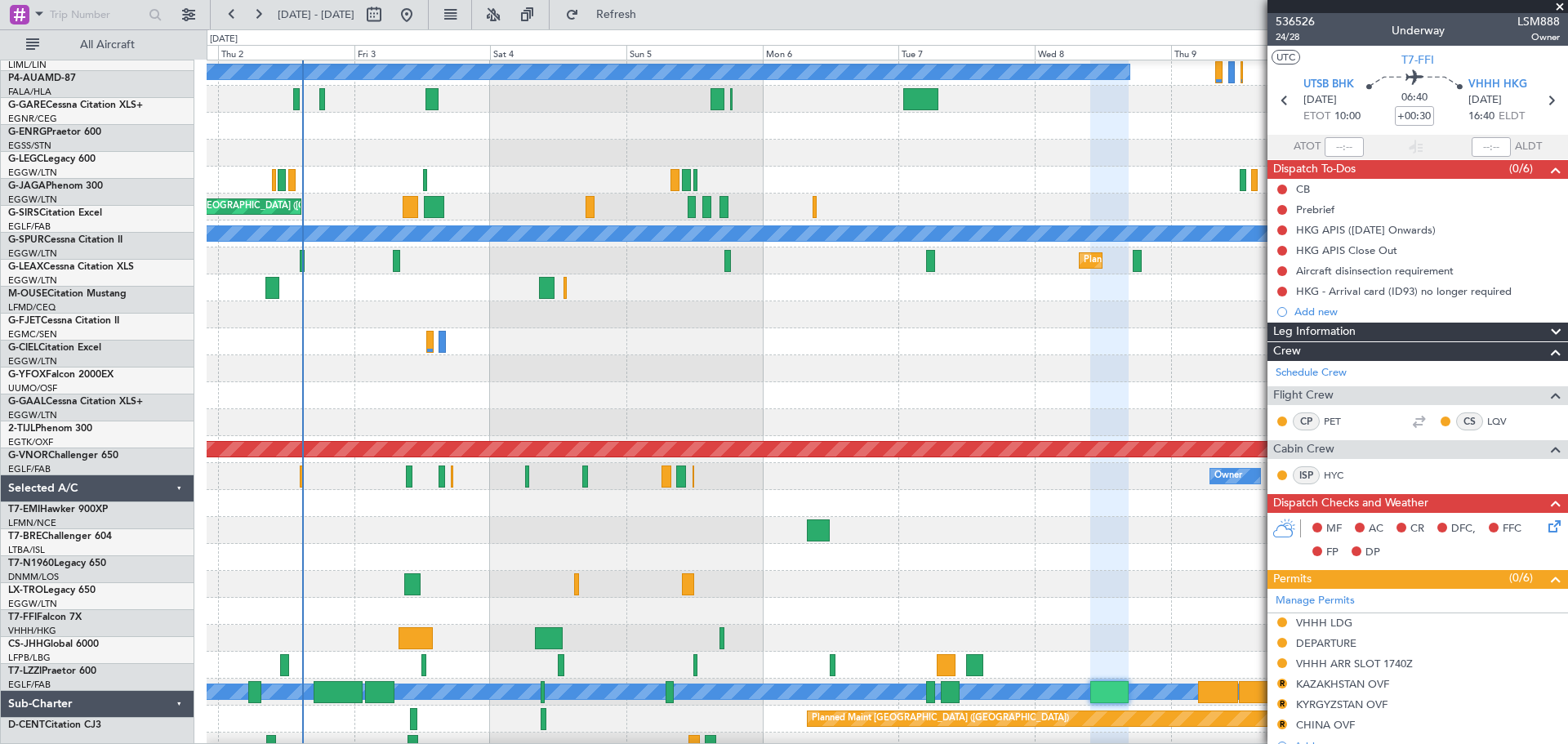
scroll to position [0, 0]
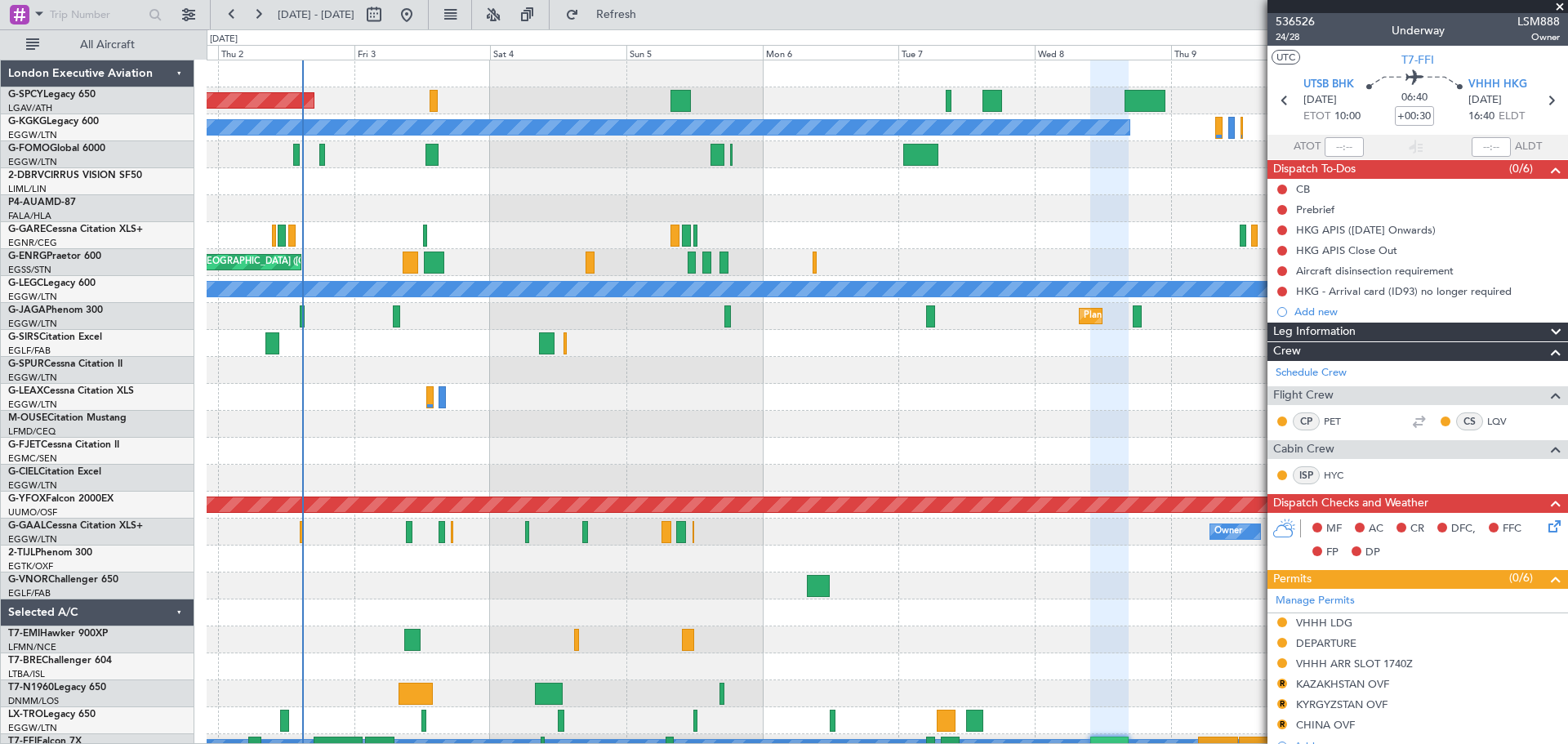
click at [1557, 6] on span at bounding box center [1559, 7] width 16 height 15
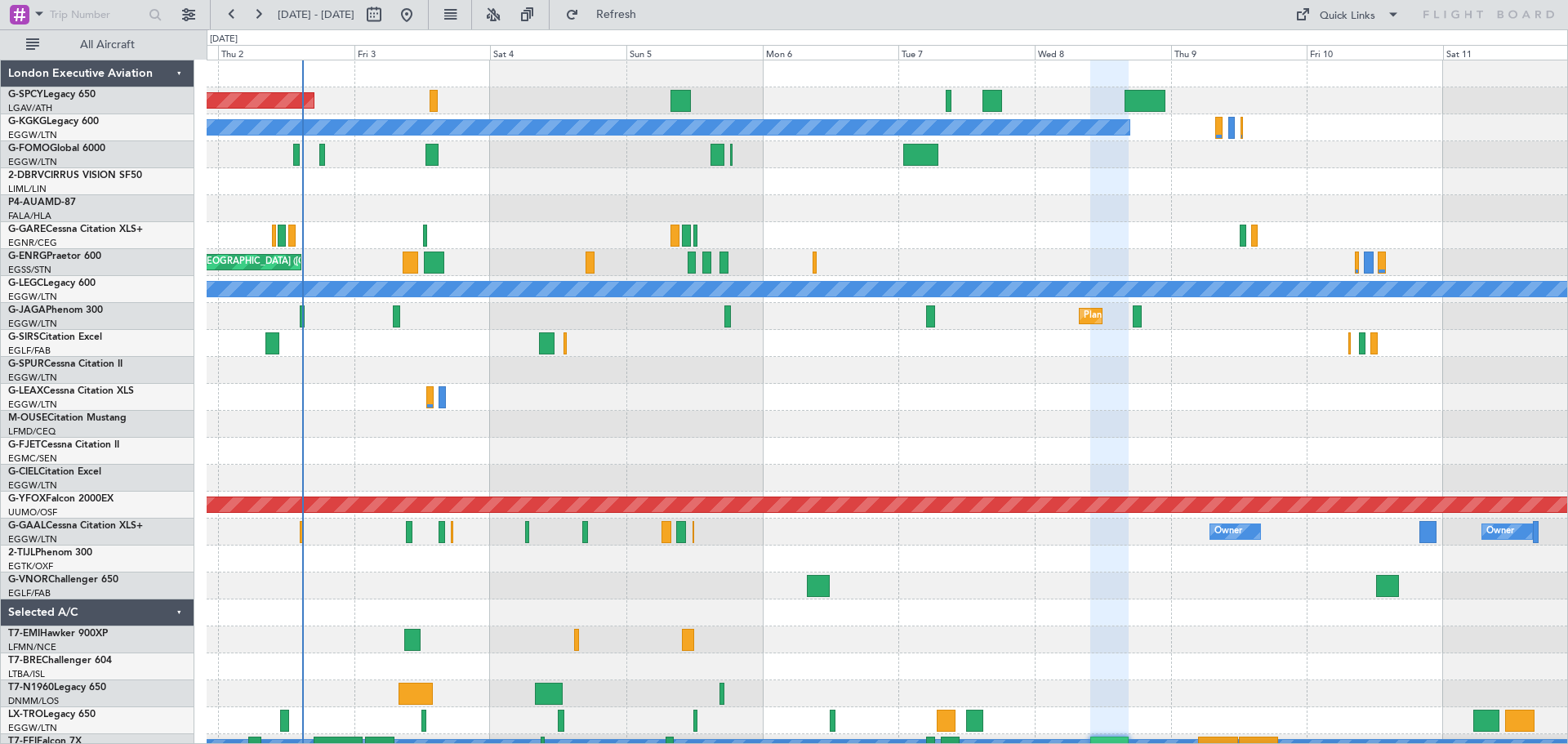
type input "0"
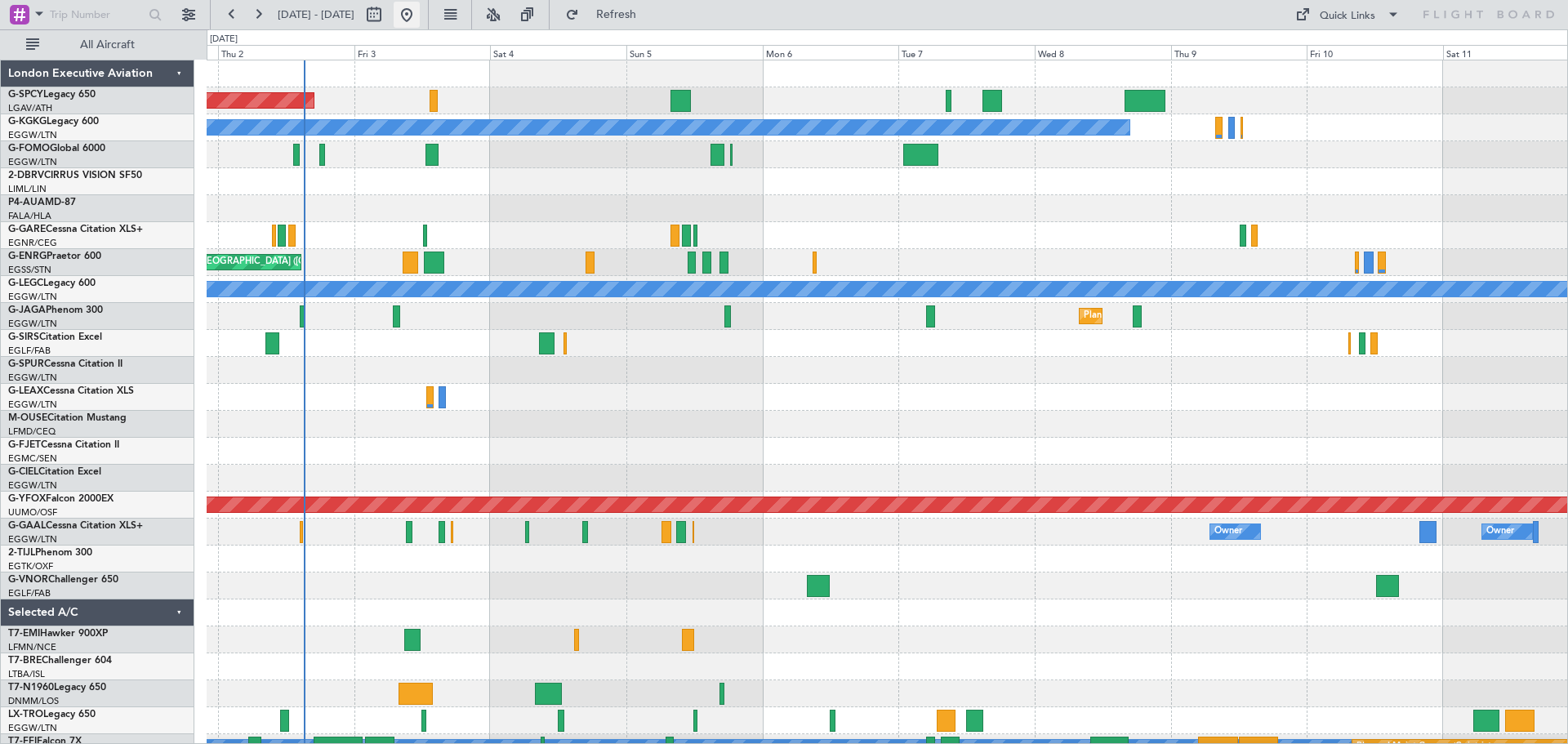
click at [420, 20] on button at bounding box center [406, 15] width 27 height 27
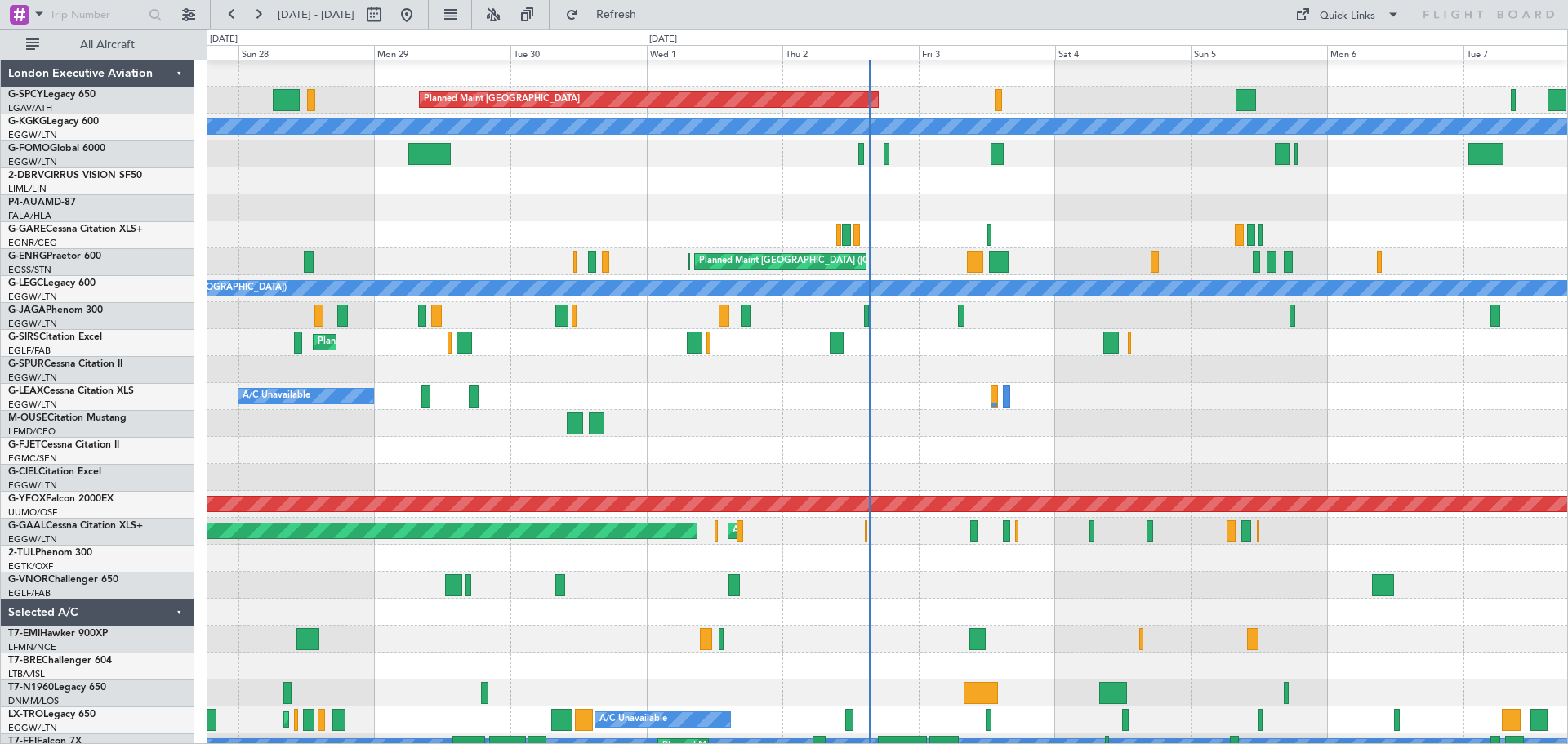
scroll to position [9, 0]
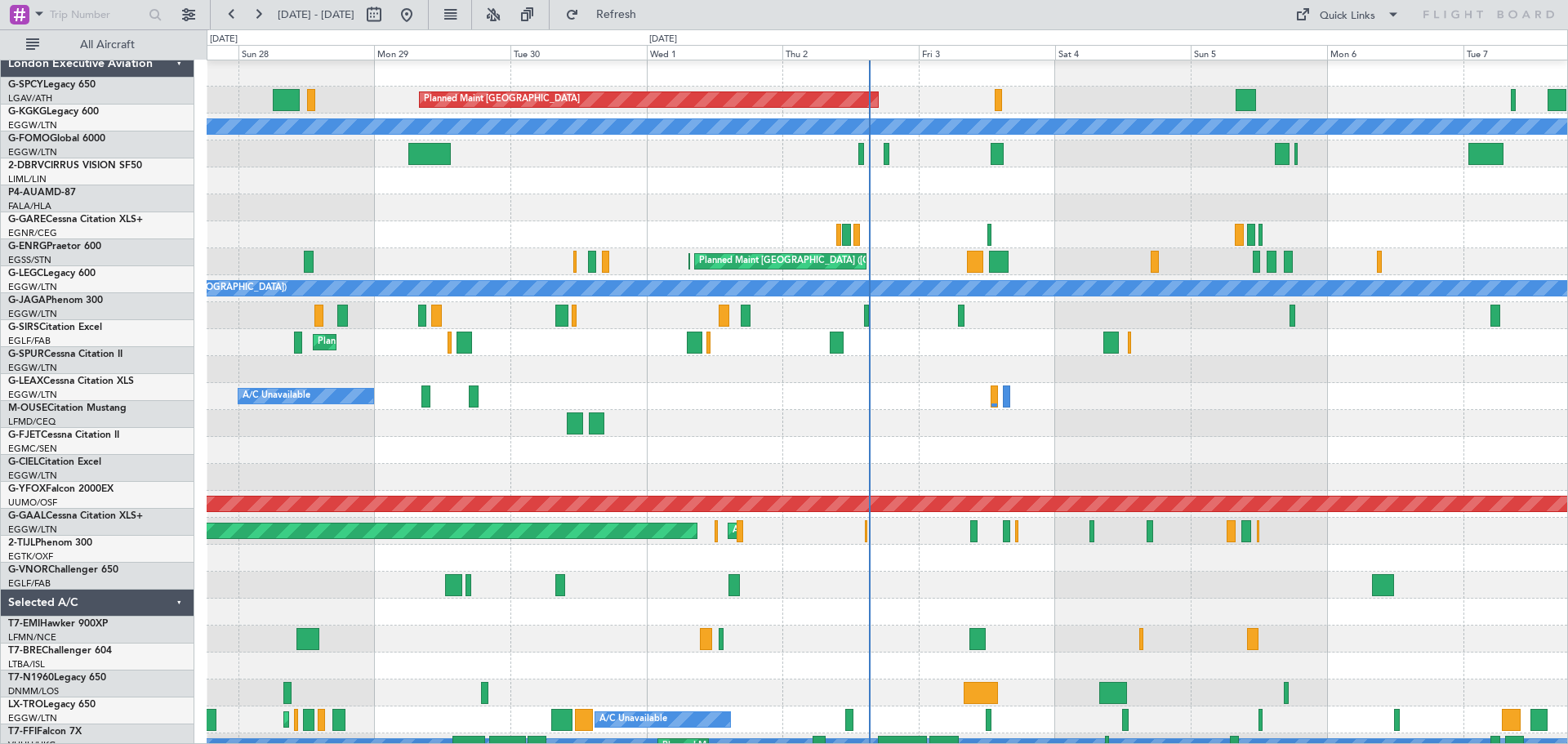
click at [952, 599] on div at bounding box center [887, 612] width 1360 height 27
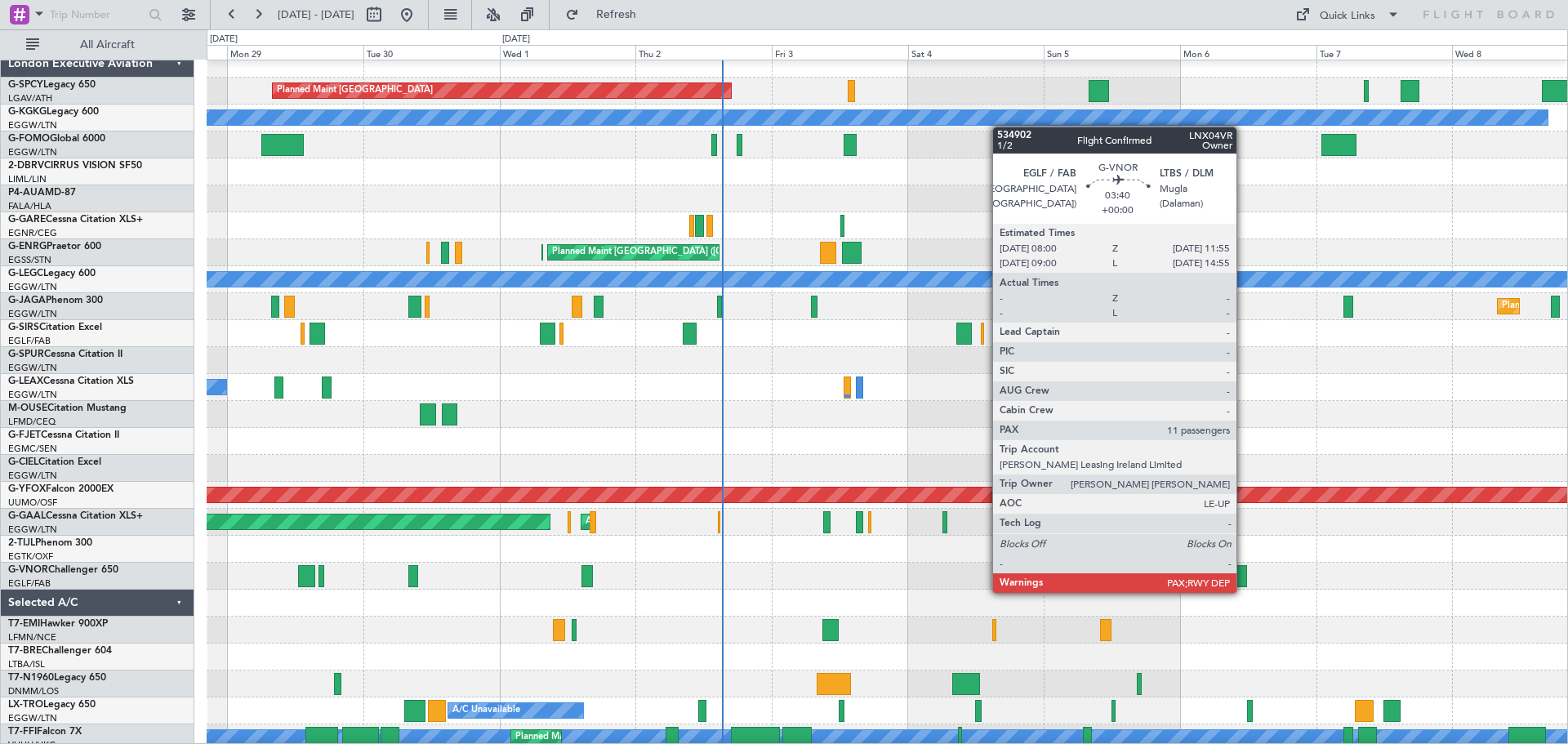
click at [1243, 576] on div at bounding box center [1235, 576] width 23 height 22
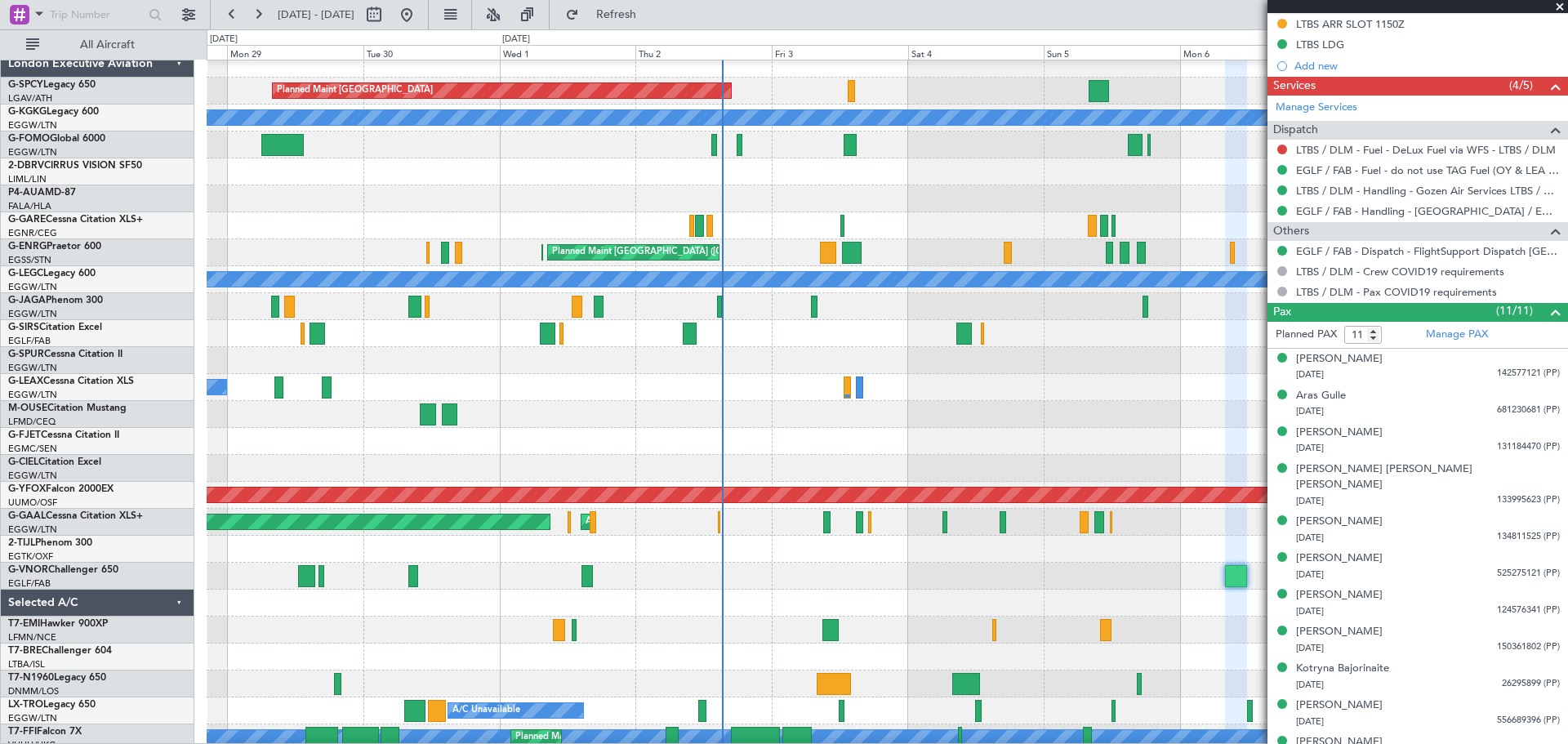
scroll to position [471, 0]
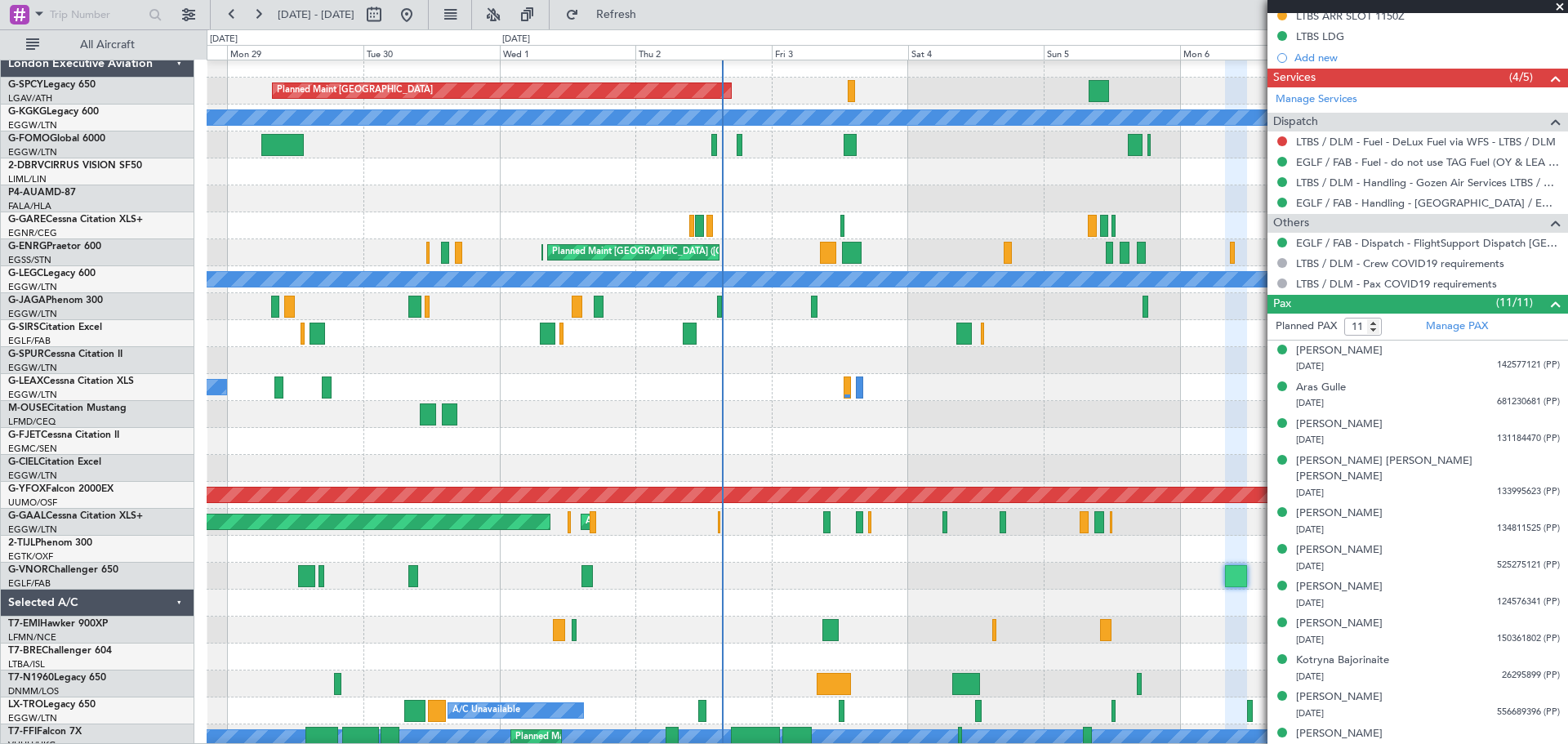
click at [1020, 401] on div at bounding box center [887, 415] width 1360 height 27
click at [1556, 9] on span at bounding box center [1559, 7] width 16 height 15
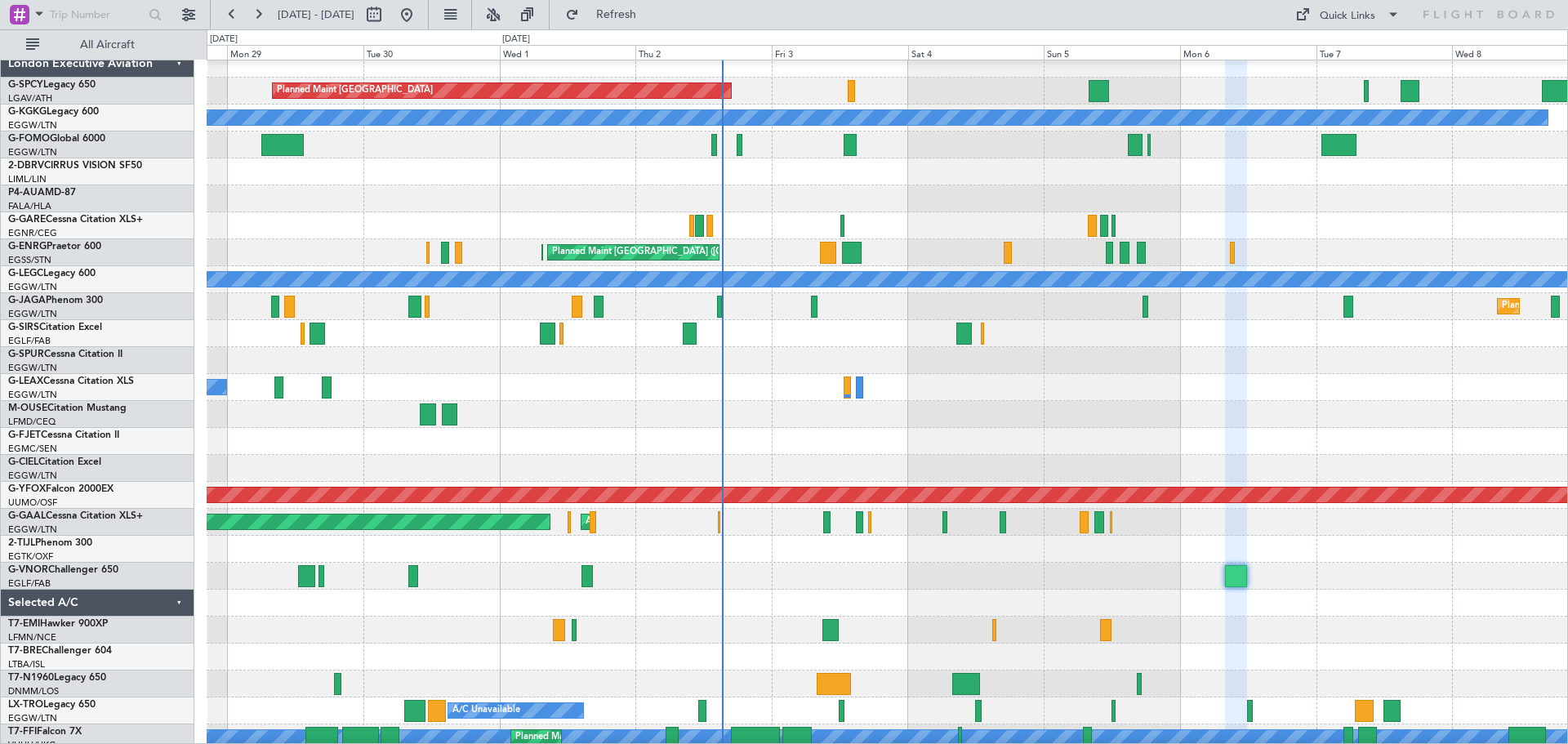
type input "0"
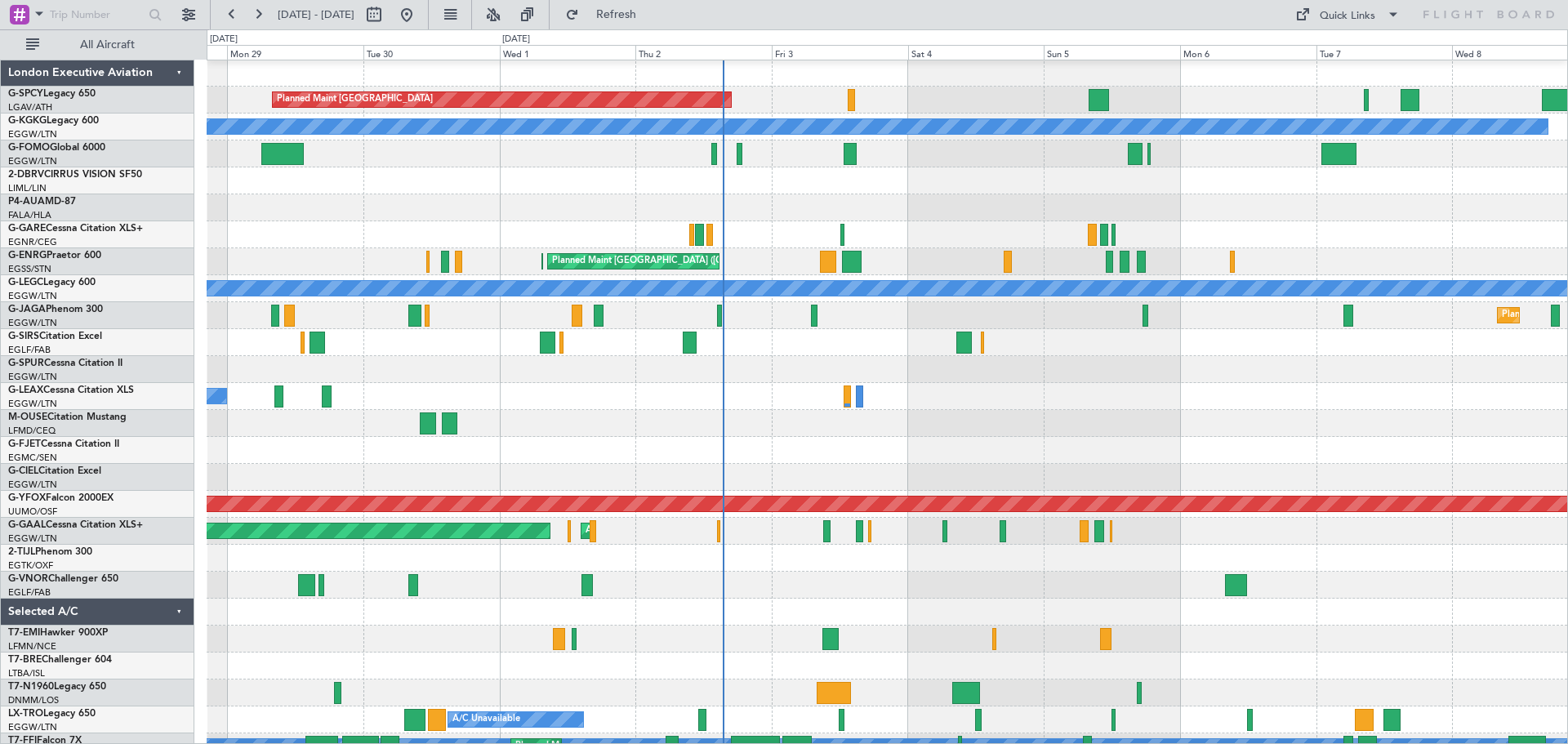
scroll to position [0, 0]
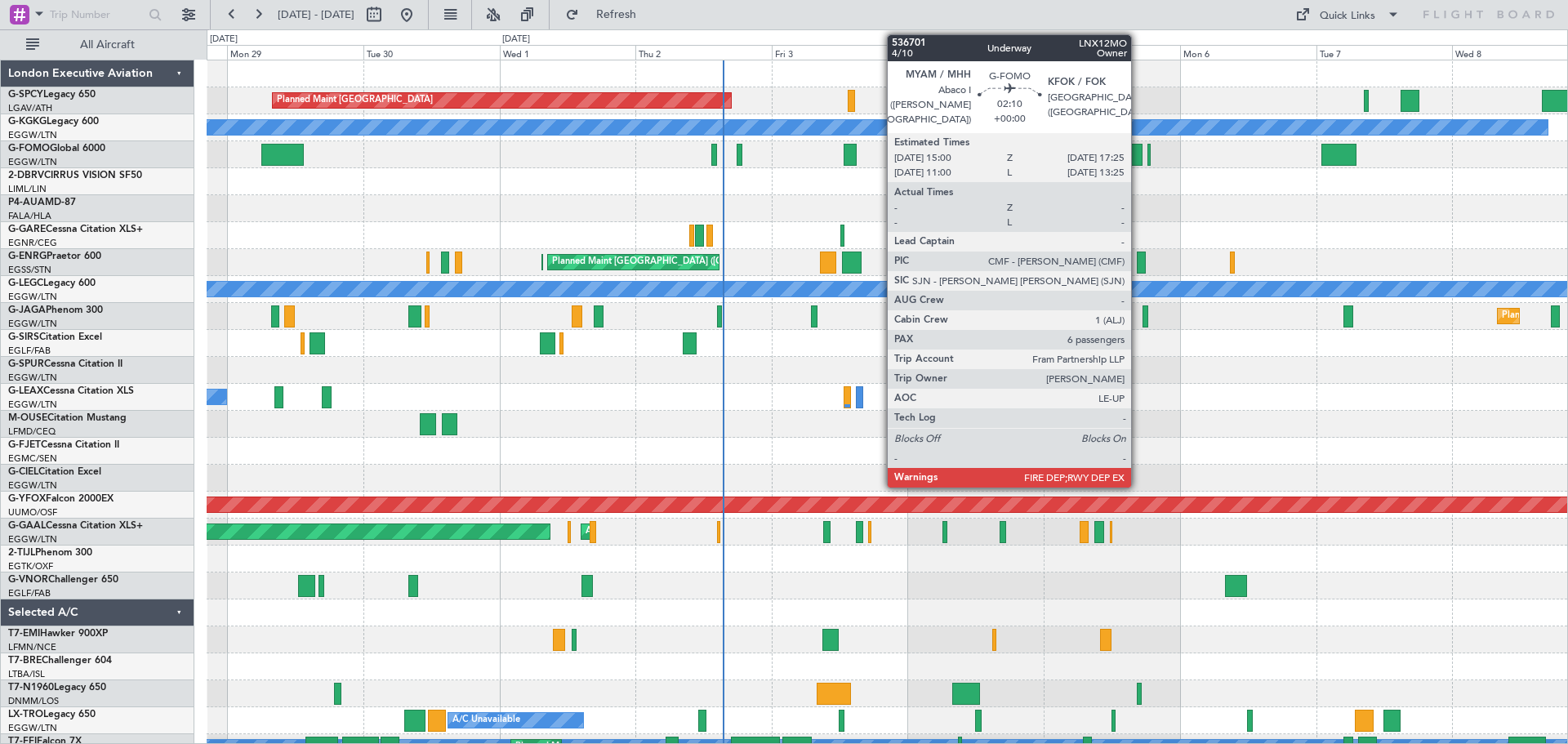
click at [1138, 159] on div at bounding box center [1135, 155] width 14 height 22
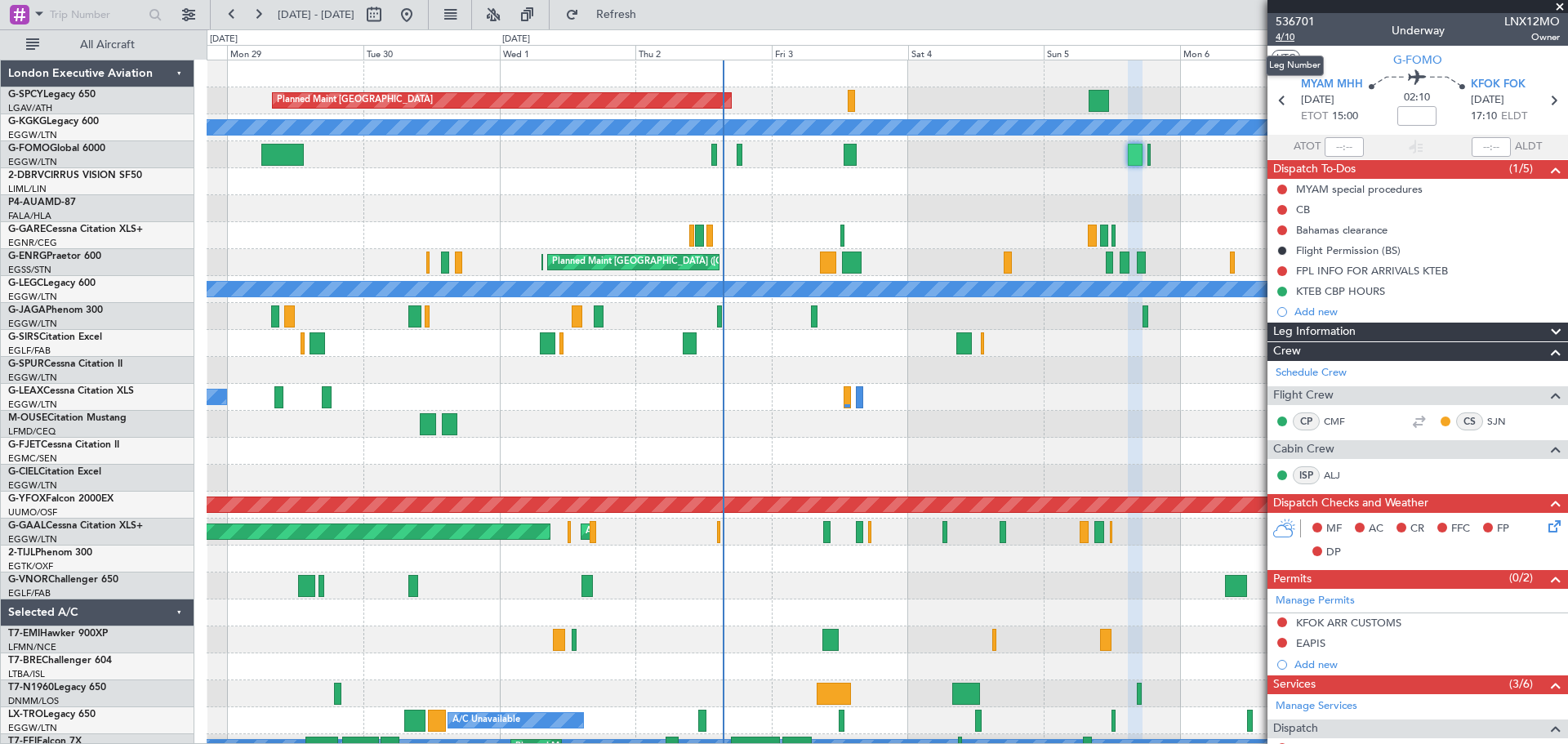
click at [1294, 38] on span "4/10" at bounding box center [1295, 37] width 39 height 14
click at [1341, 370] on link "Schedule Crew" at bounding box center [1311, 373] width 71 height 16
click at [1558, 7] on span at bounding box center [1559, 7] width 16 height 15
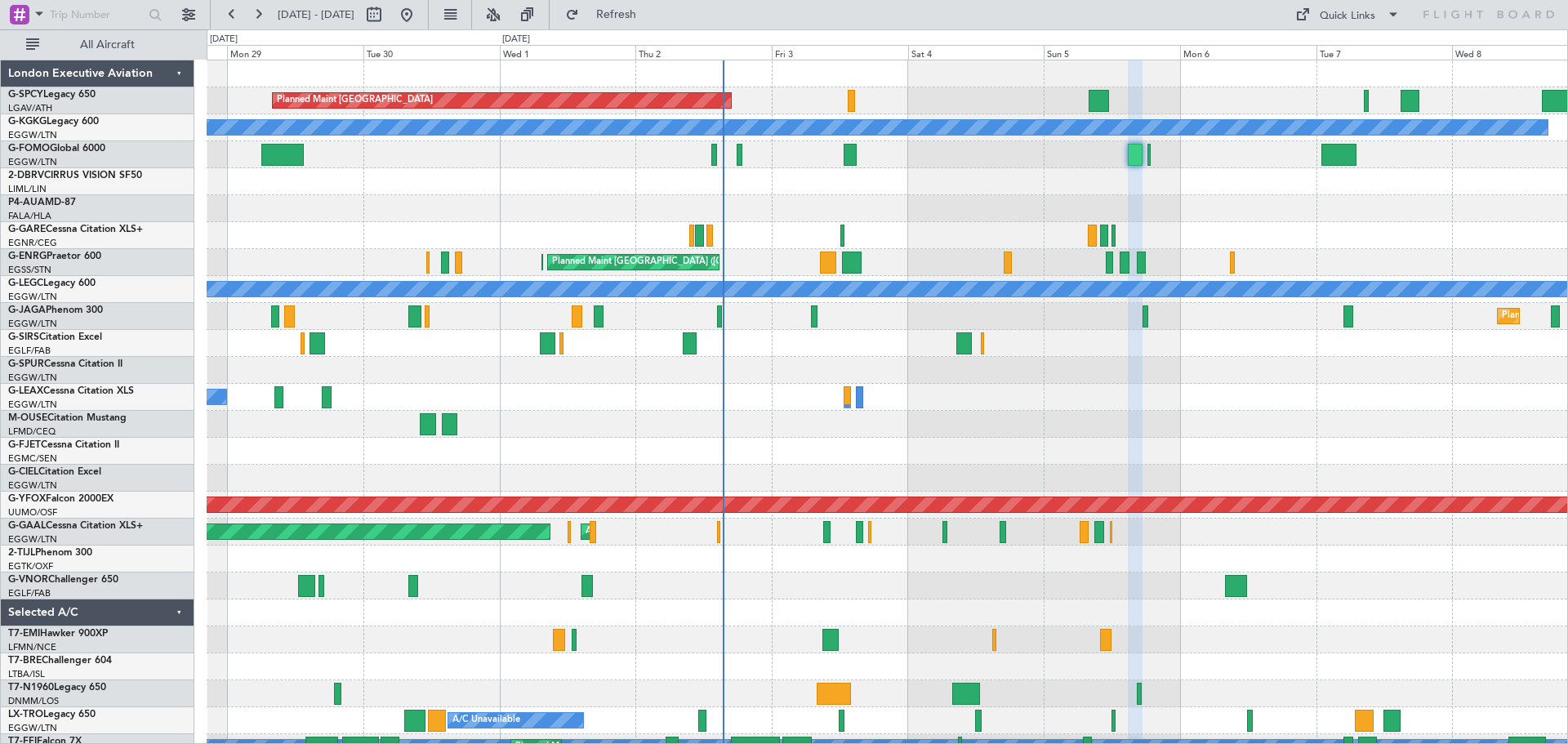
type input "0"
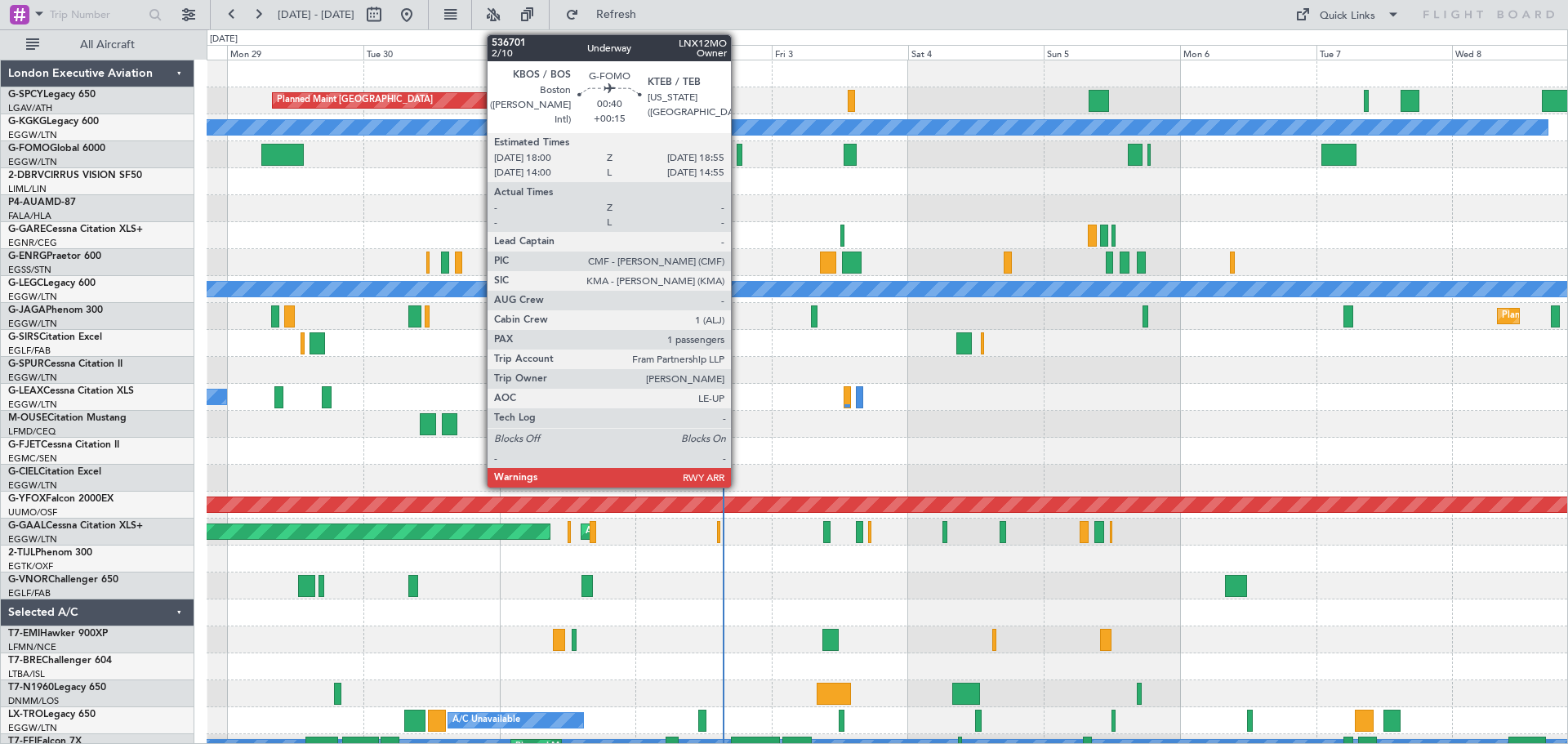
click at [738, 162] on div at bounding box center [739, 155] width 6 height 22
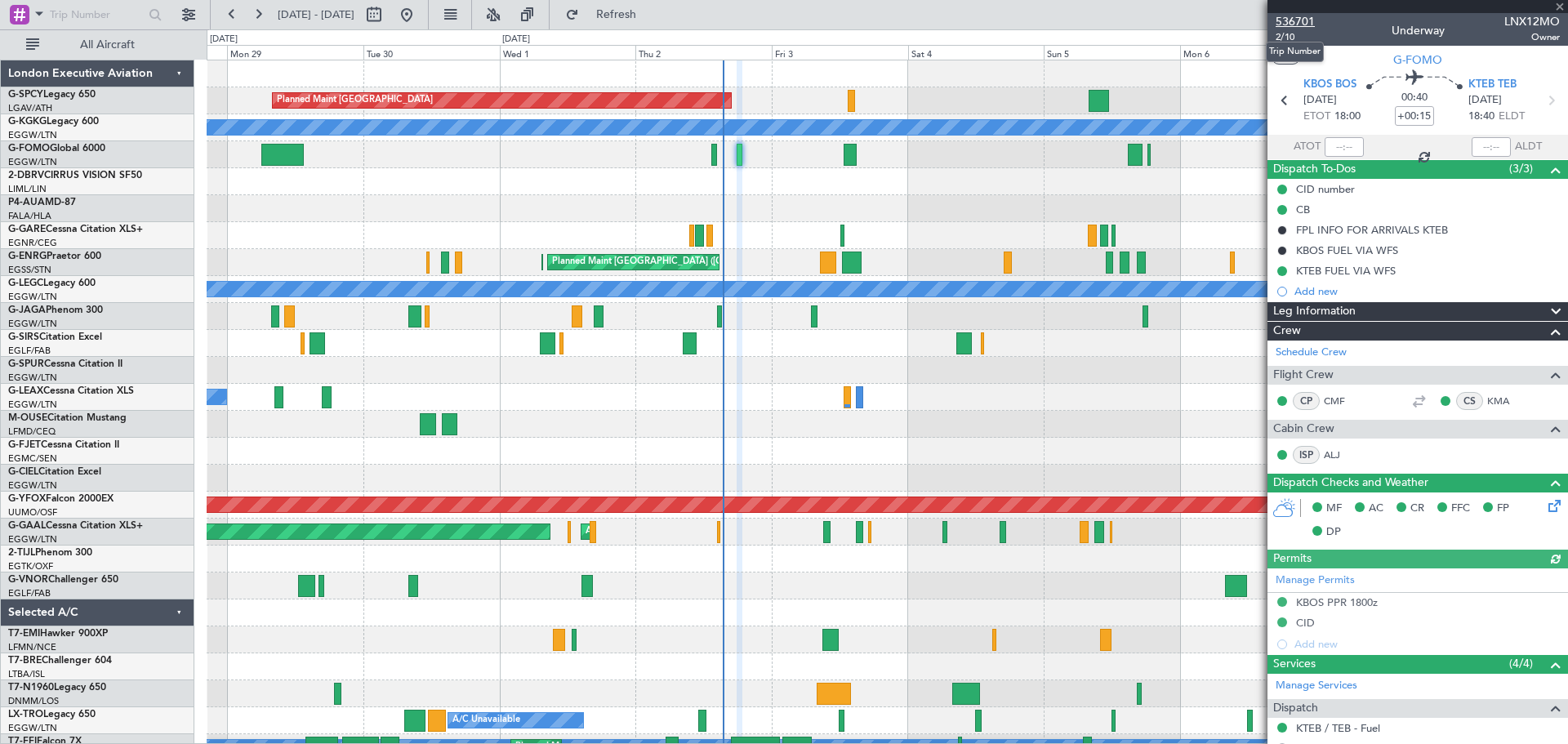
click at [1290, 16] on span "536701" at bounding box center [1295, 21] width 39 height 17
click at [1286, 33] on span "2/10" at bounding box center [1295, 37] width 39 height 14
click at [656, 23] on button "Refresh" at bounding box center [606, 15] width 98 height 27
click at [1541, 102] on icon at bounding box center [1550, 100] width 21 height 21
type input "-00:10"
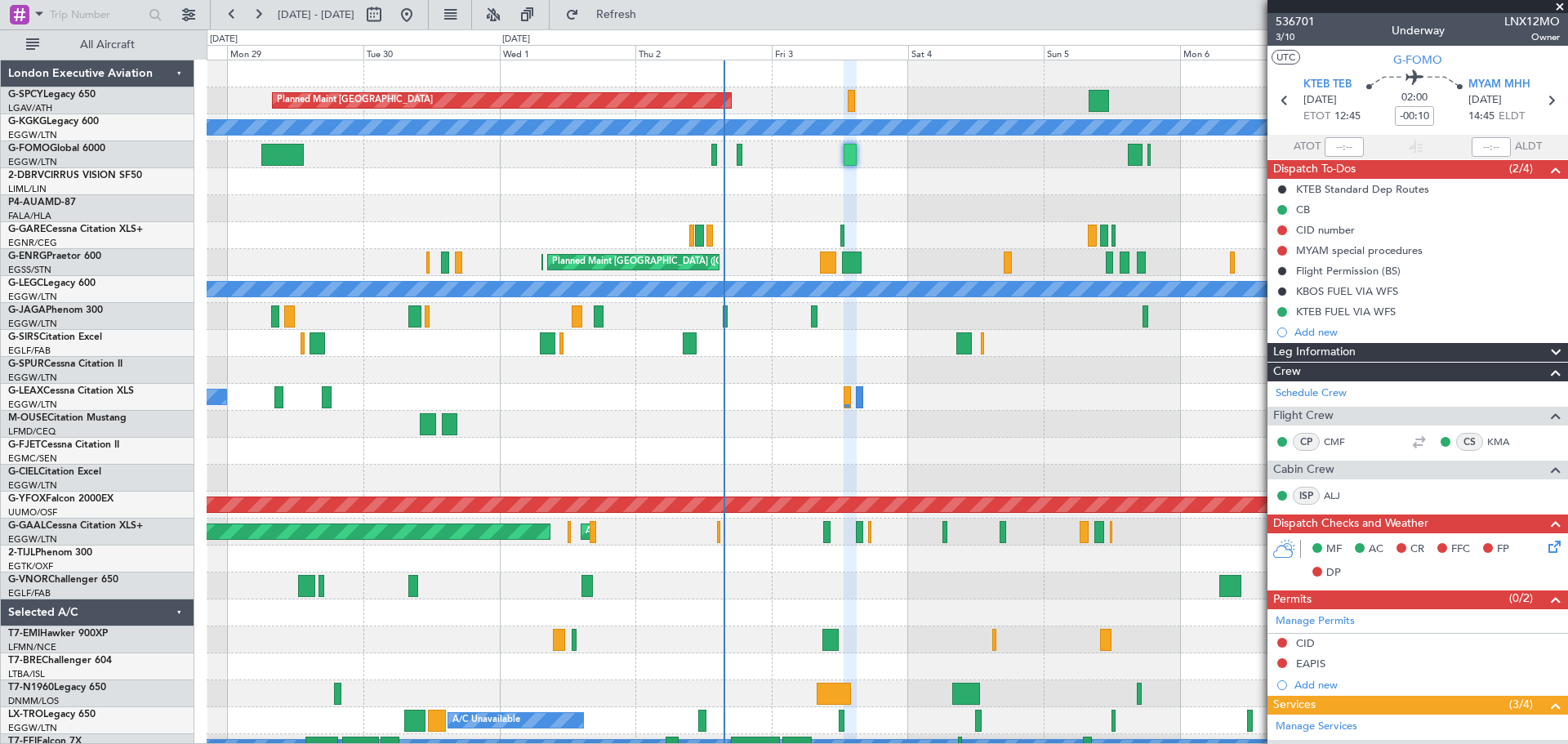
click at [1560, 6] on span at bounding box center [1559, 7] width 16 height 15
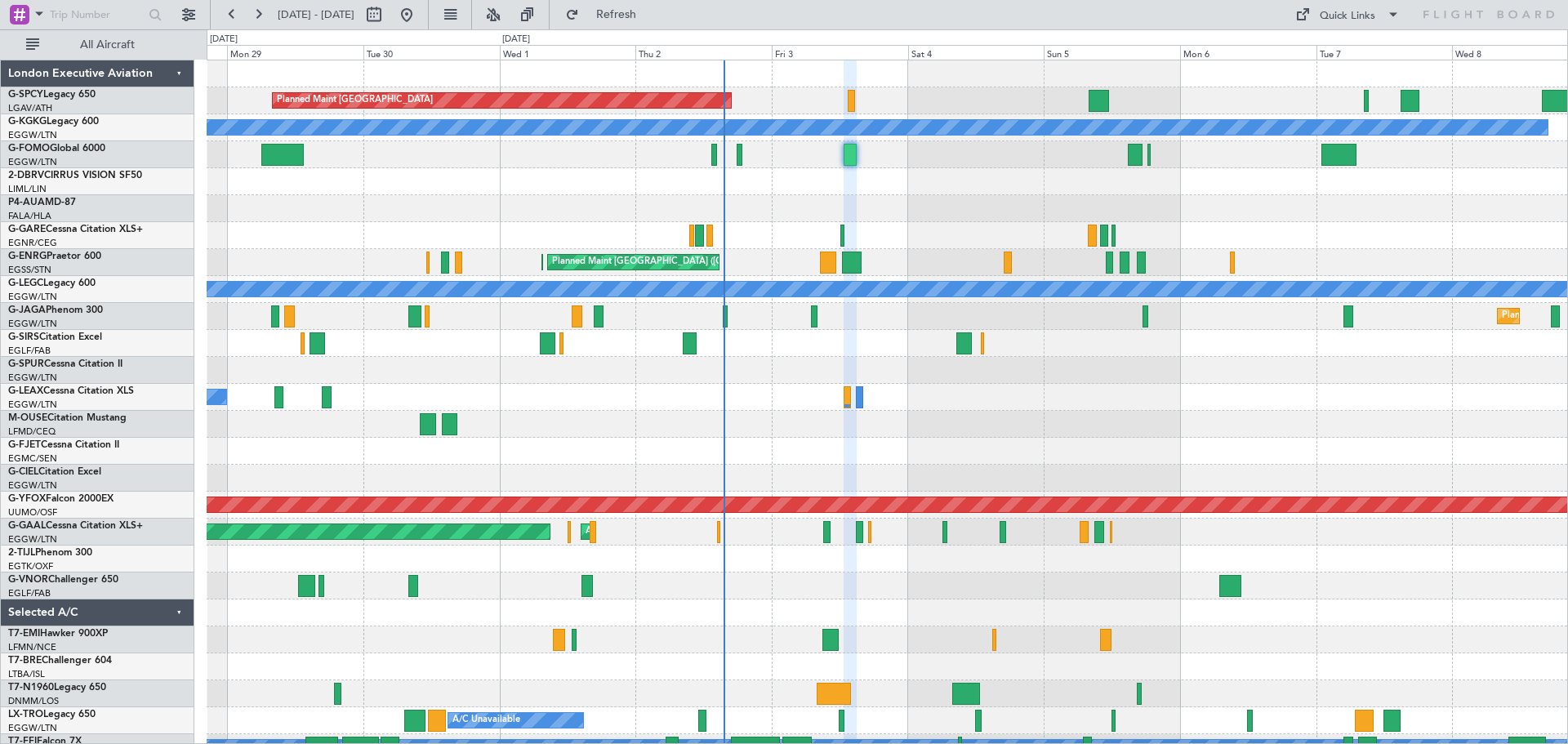
type input "0"
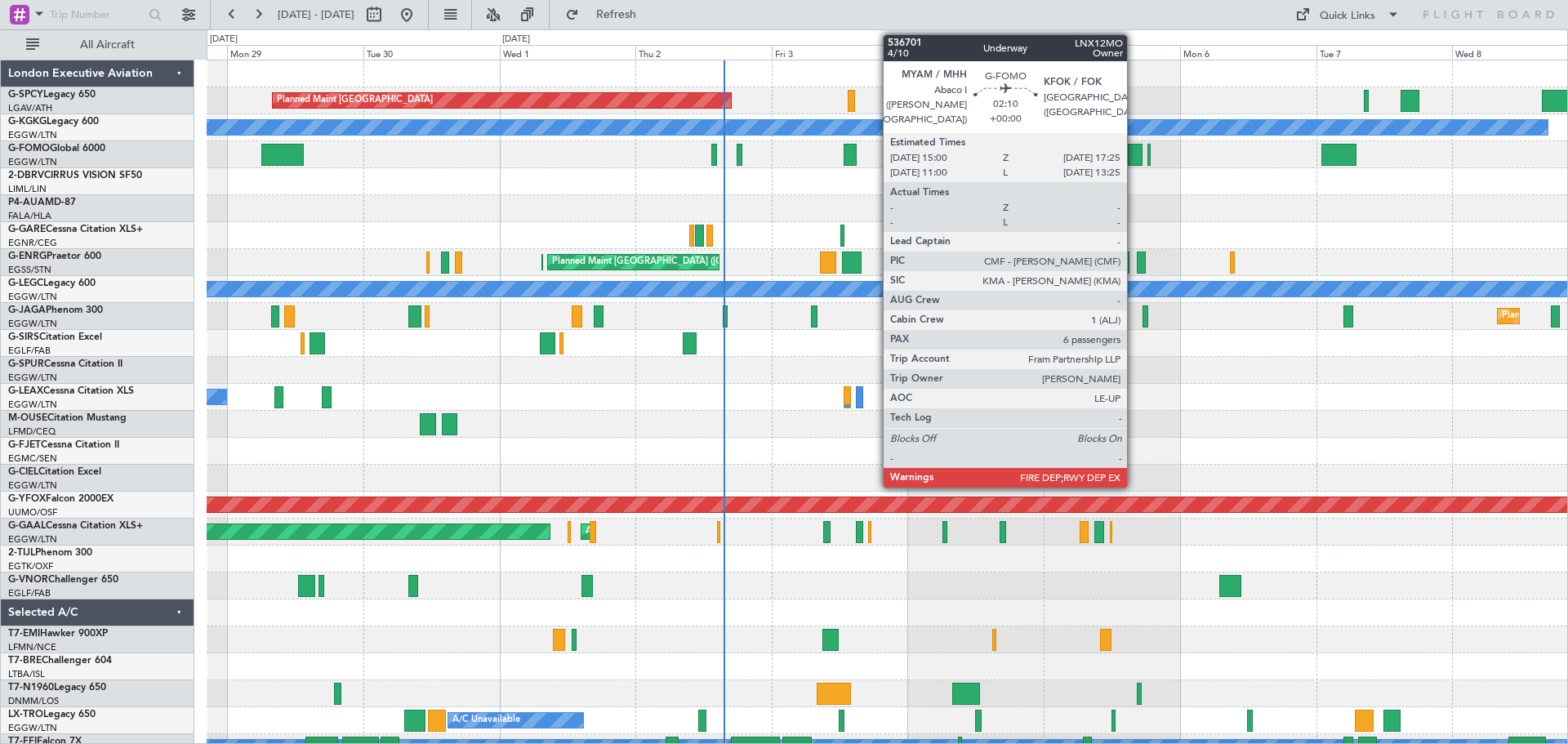
click at [1134, 156] on div at bounding box center [1135, 155] width 14 height 22
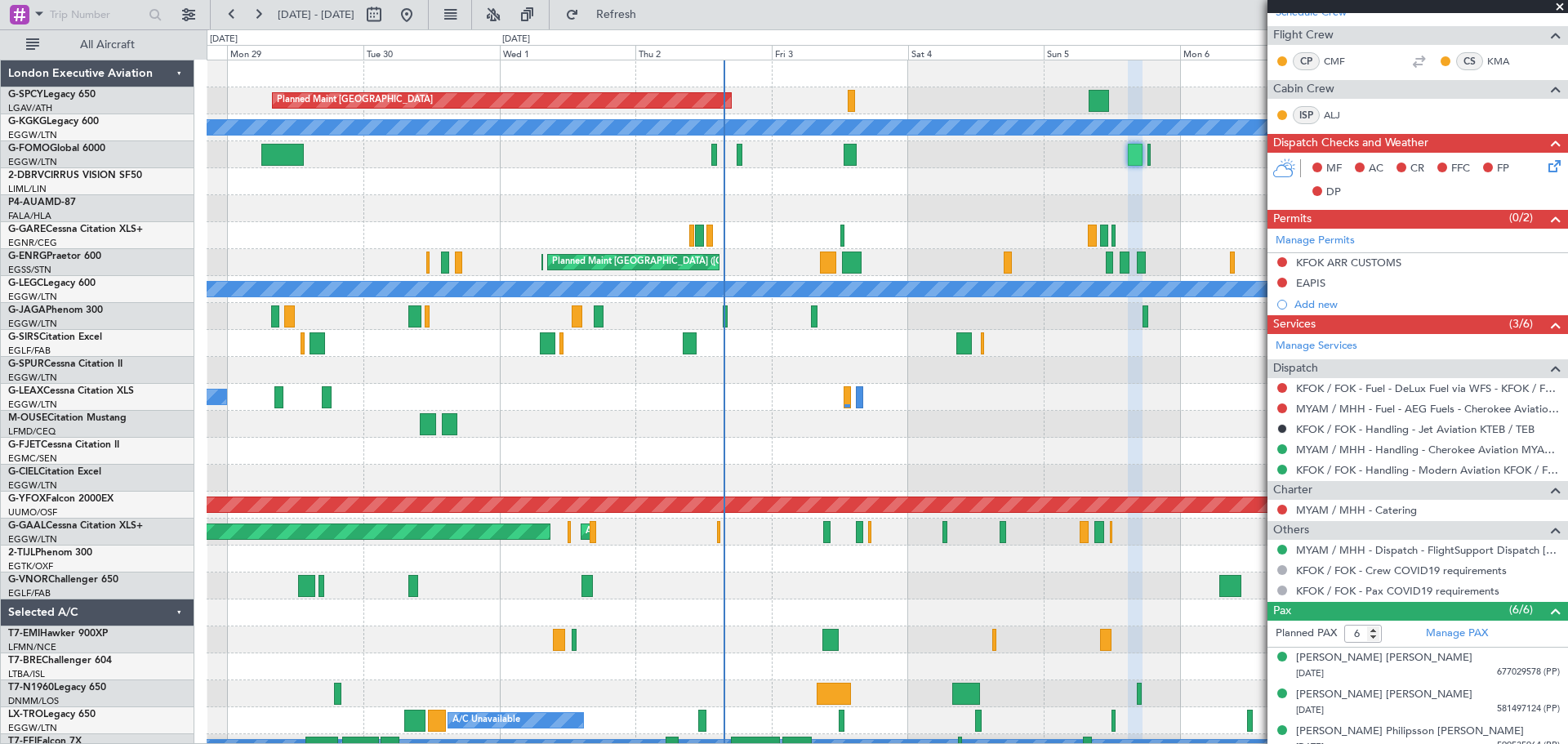
scroll to position [483, 0]
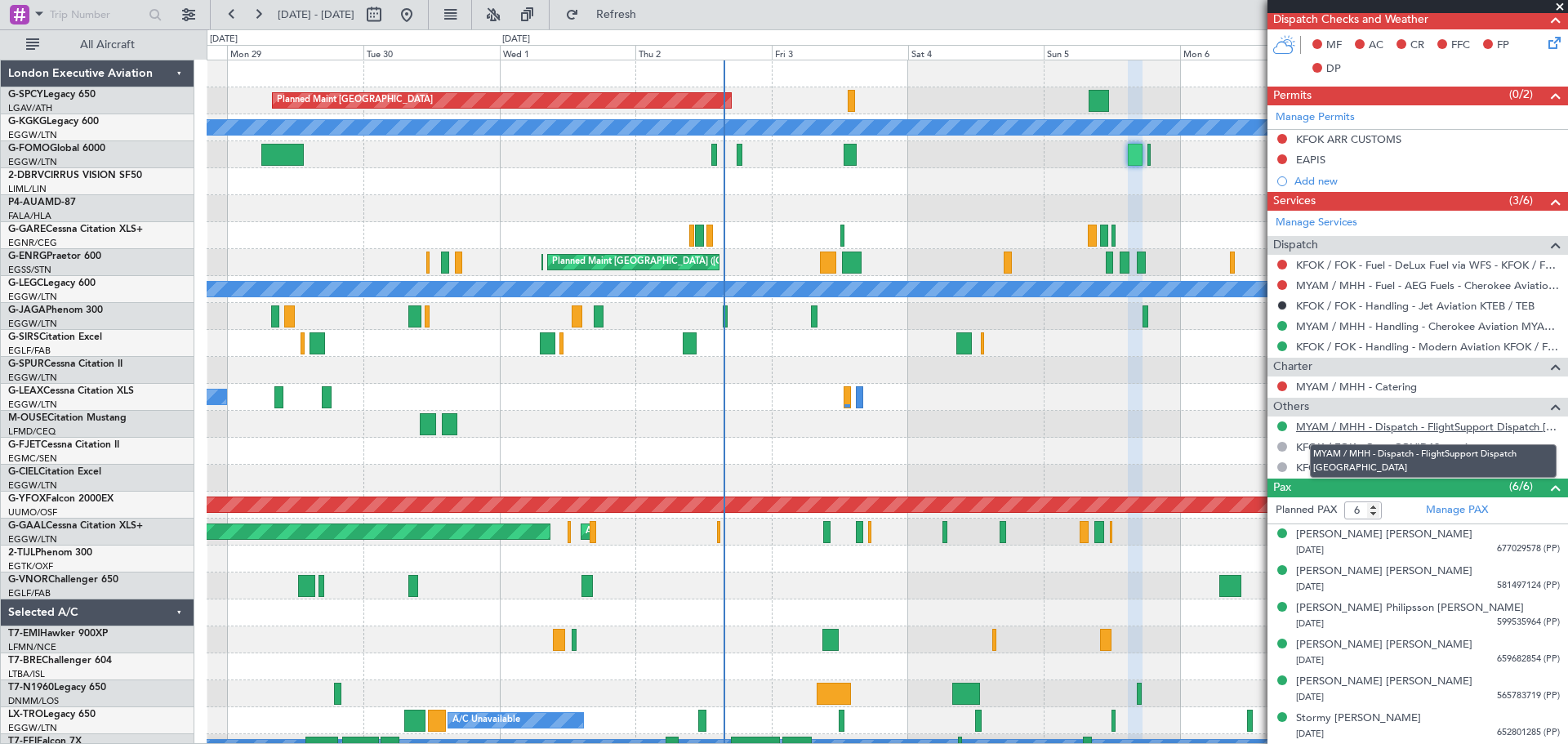
click at [1448, 424] on link "MYAM / MHH - Dispatch - FlightSupport Dispatch UK" at bounding box center [1428, 427] width 263 height 14
click at [651, 9] on span "Refresh" at bounding box center [616, 15] width 68 height 11
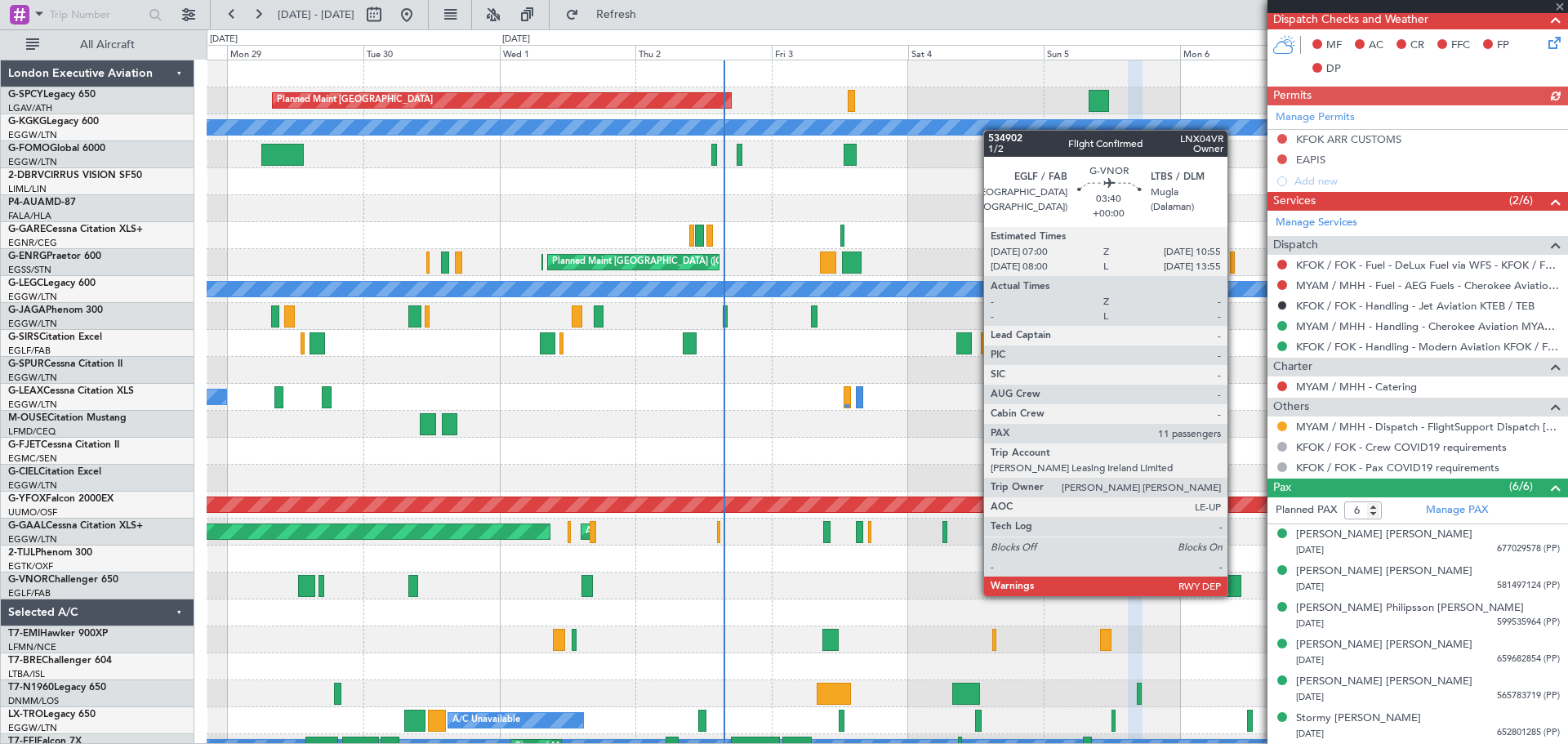
click at [1235, 580] on div at bounding box center [1230, 586] width 23 height 22
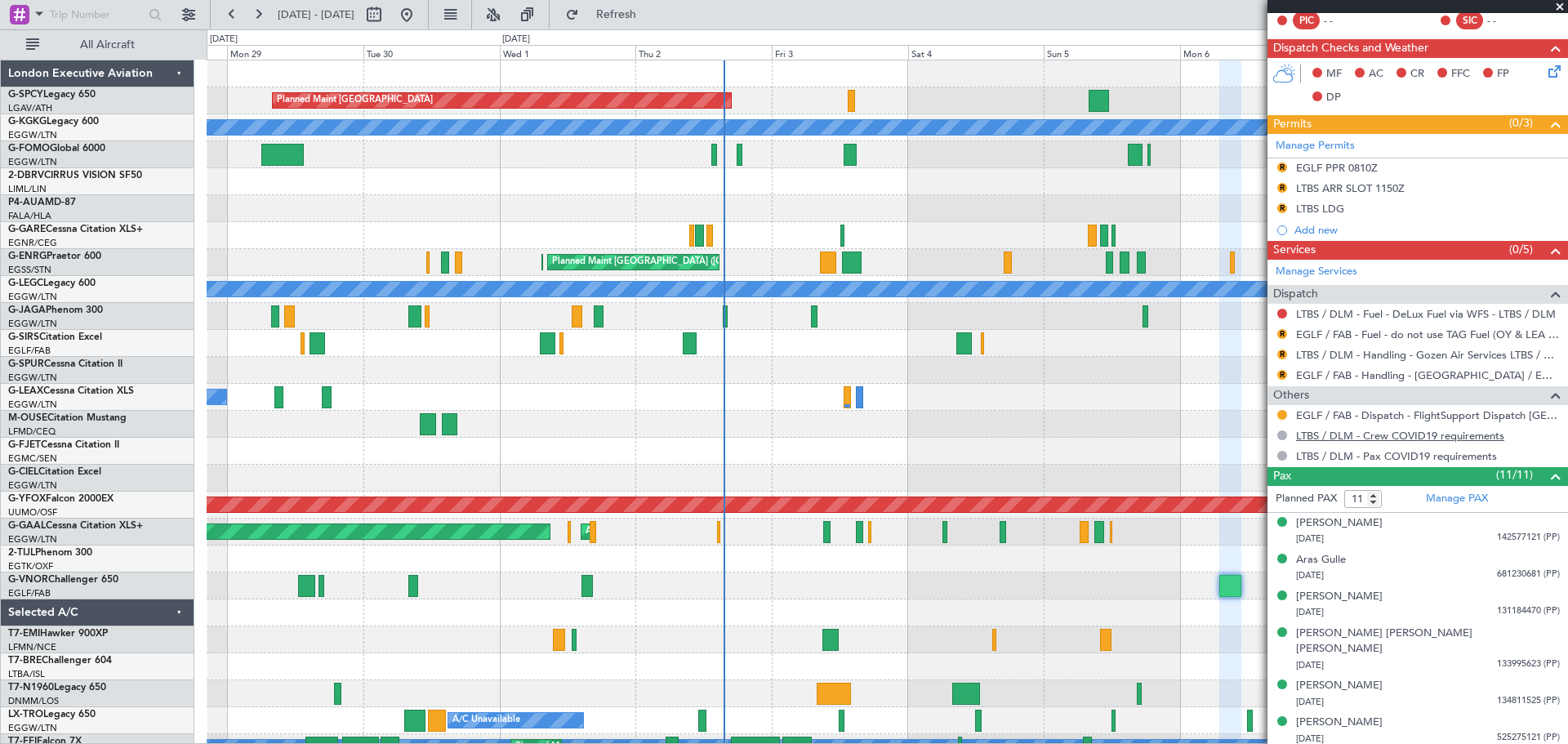
scroll to position [298, 0]
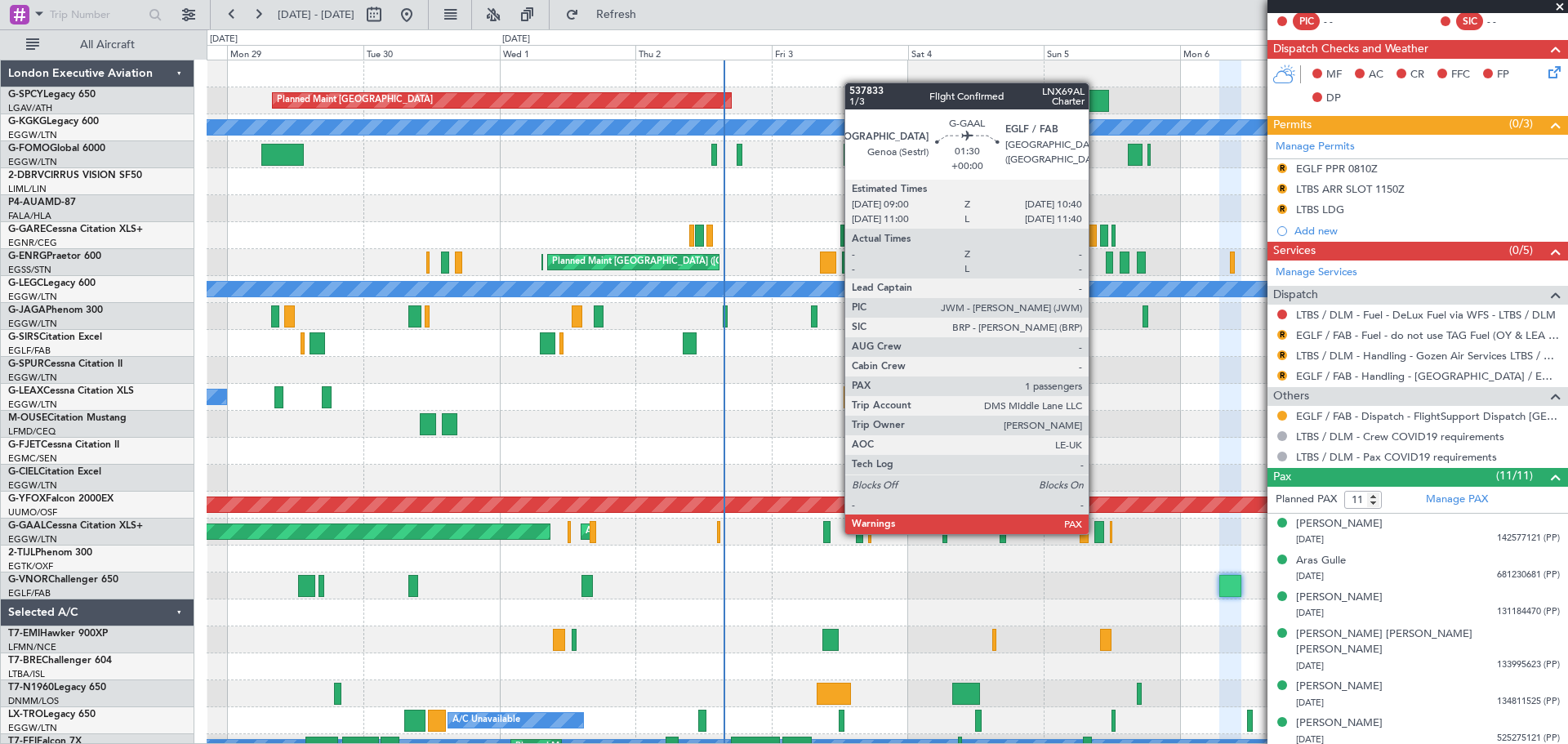
click at [1096, 533] on div at bounding box center [1099, 532] width 9 height 22
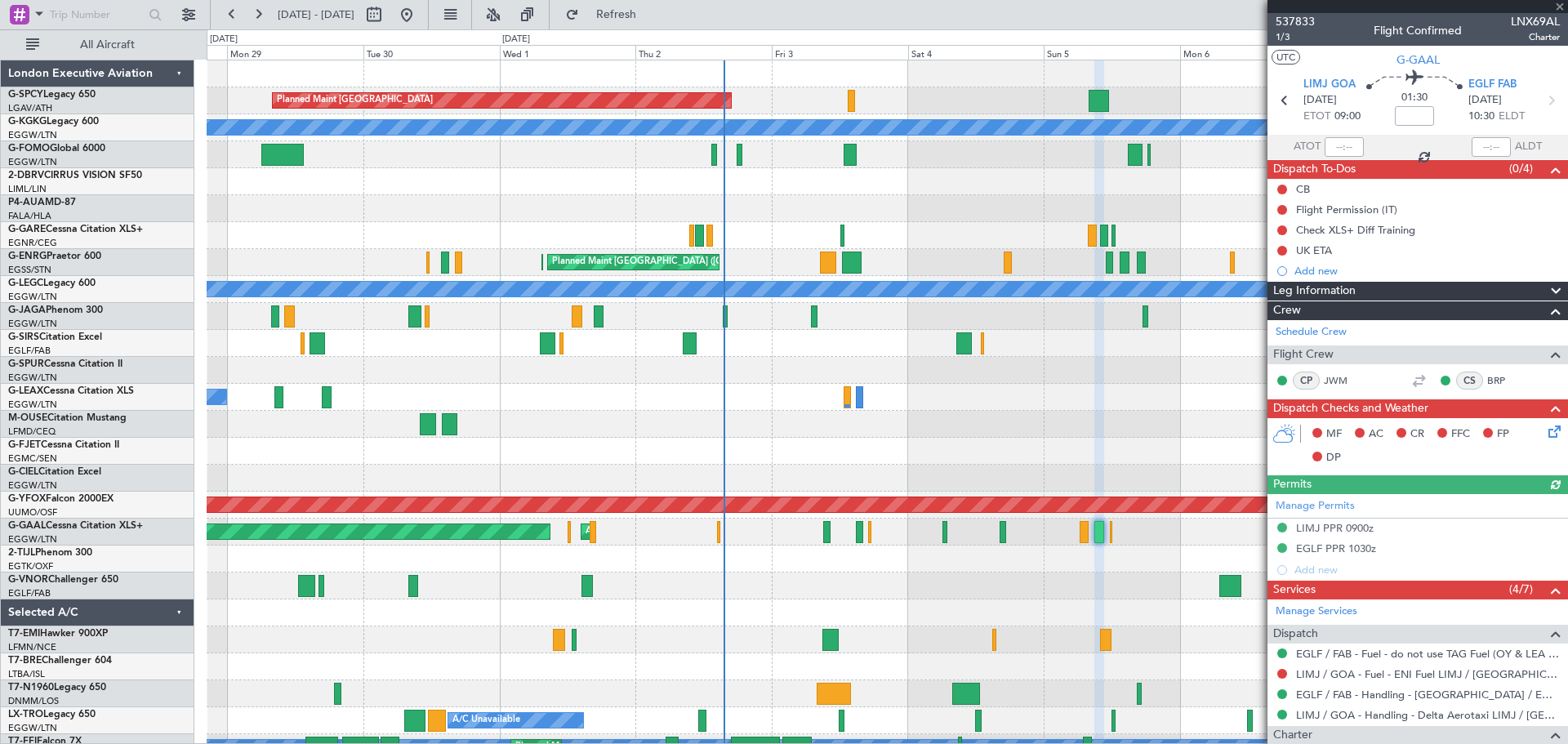
scroll to position [189, 0]
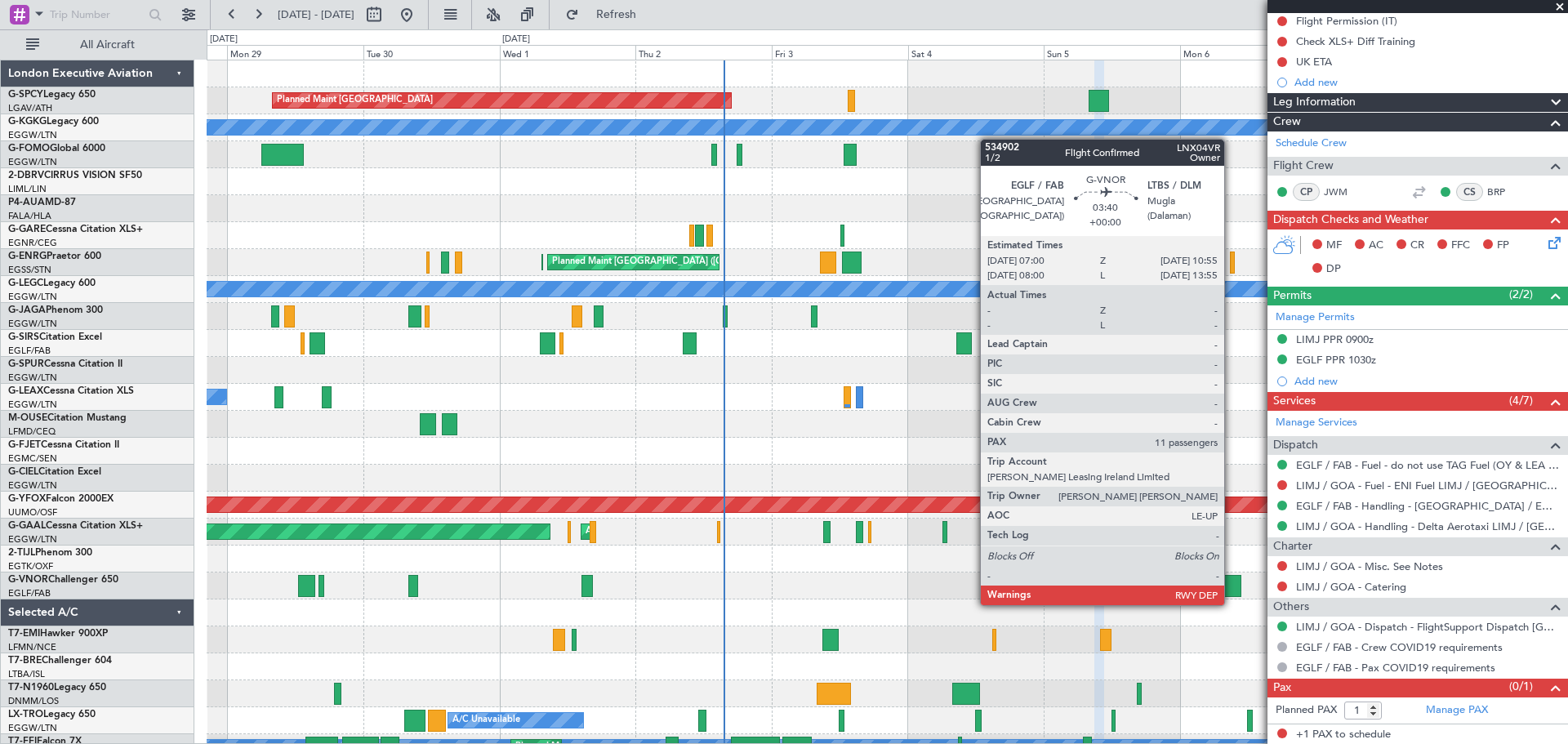
click at [1231, 589] on div at bounding box center [1230, 586] width 23 height 22
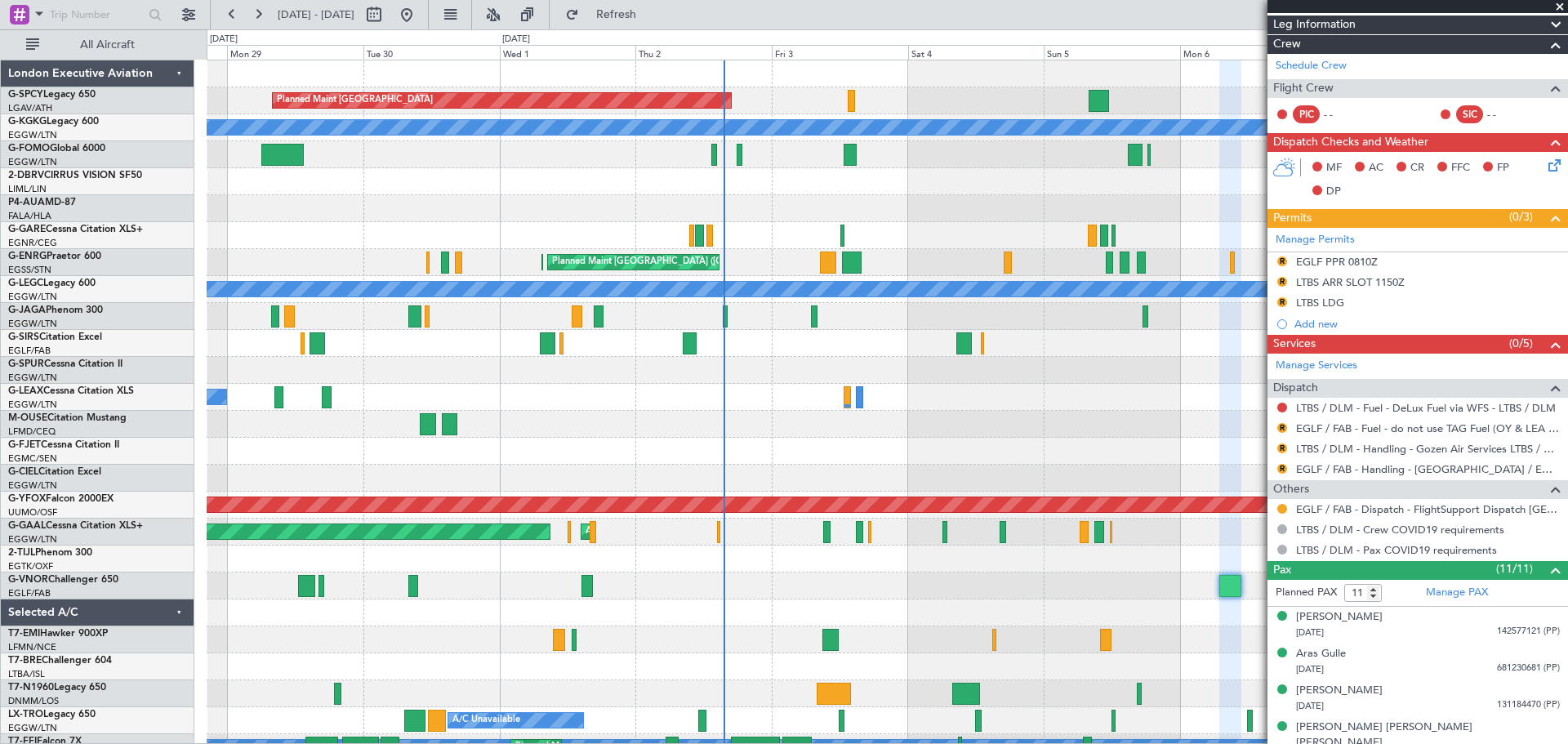
scroll to position [206, 0]
click at [656, 22] on button "Refresh" at bounding box center [606, 15] width 98 height 27
click at [1564, 1] on span at bounding box center [1559, 7] width 16 height 15
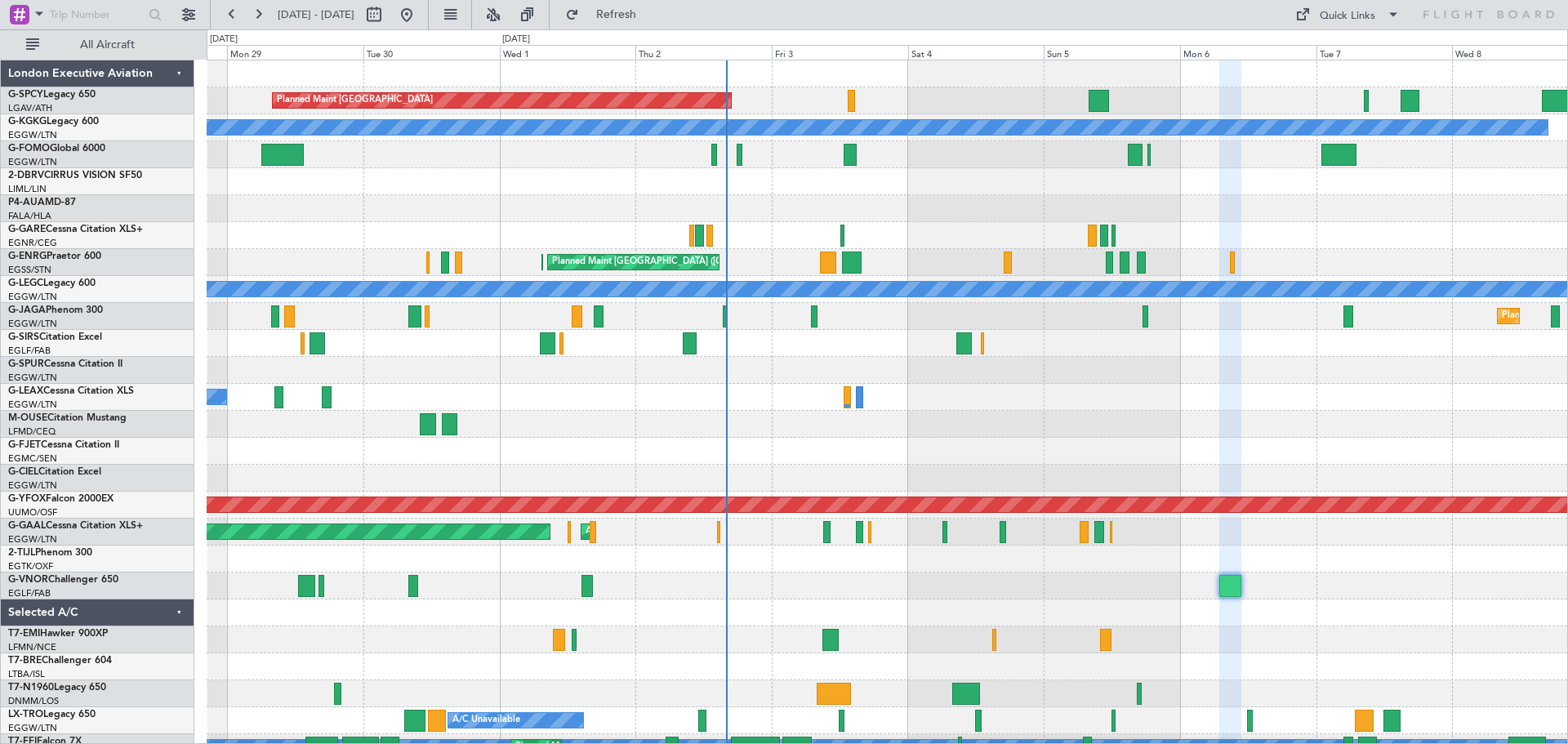
type input "0"
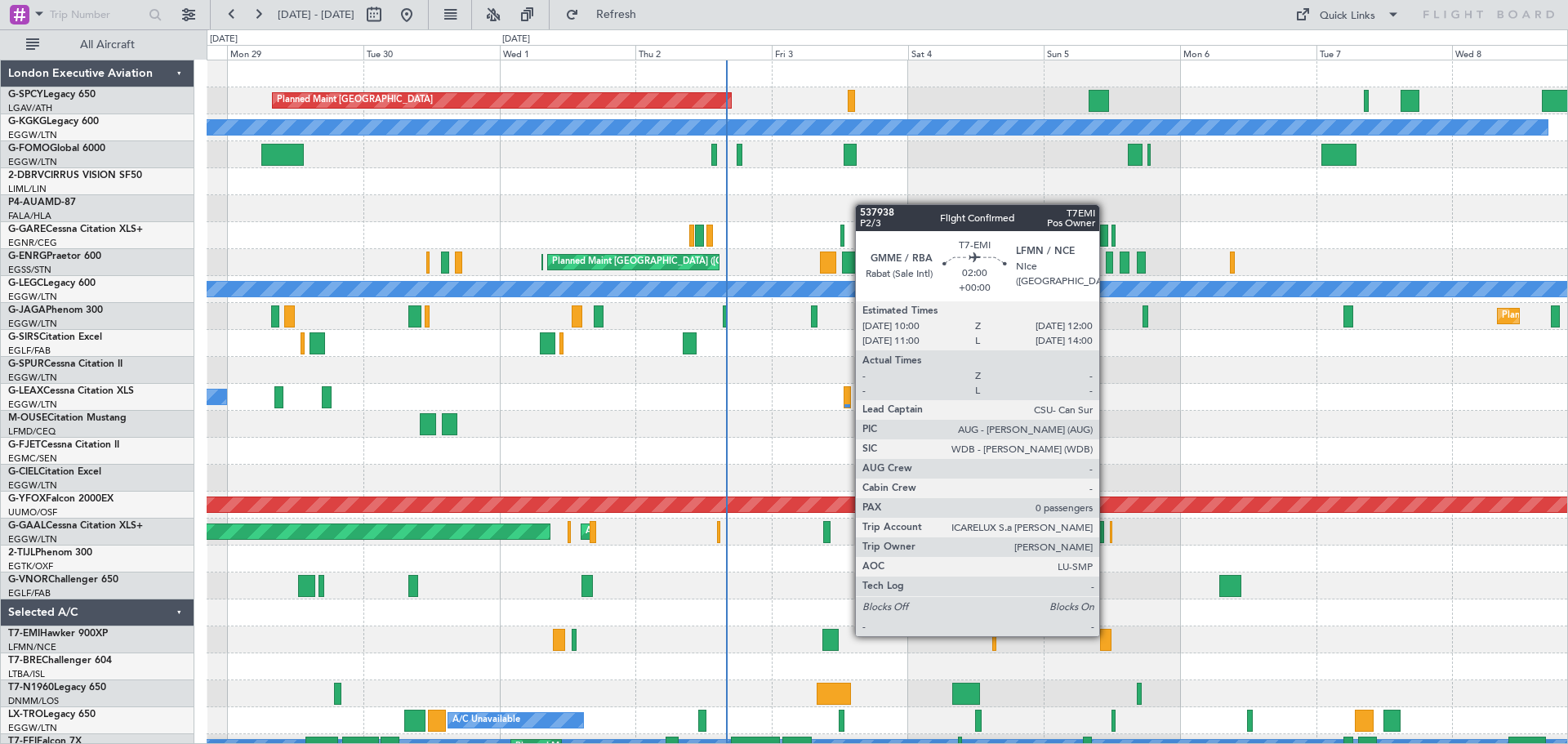
scroll to position [124, 0]
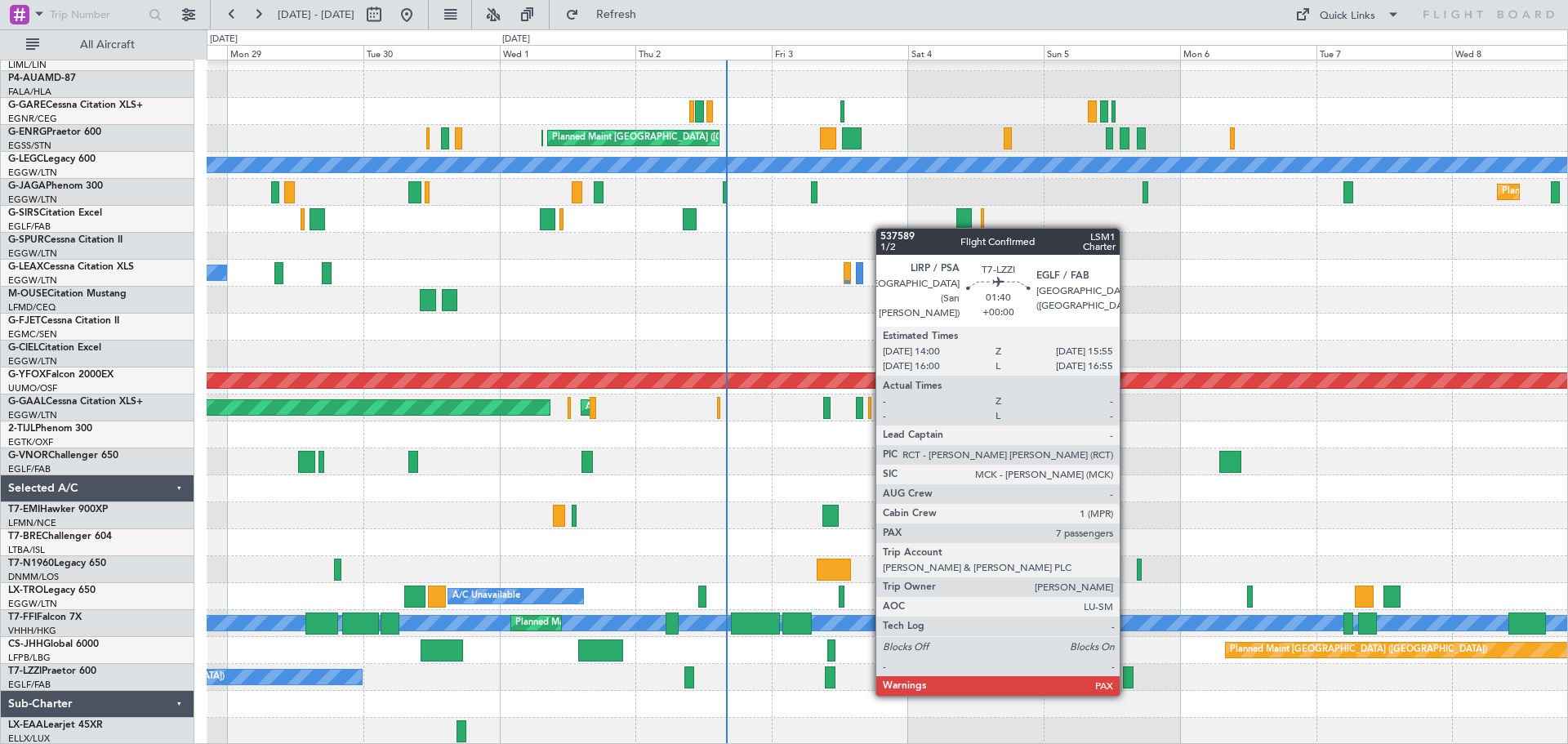
click at [1127, 678] on div at bounding box center [1128, 677] width 11 height 22
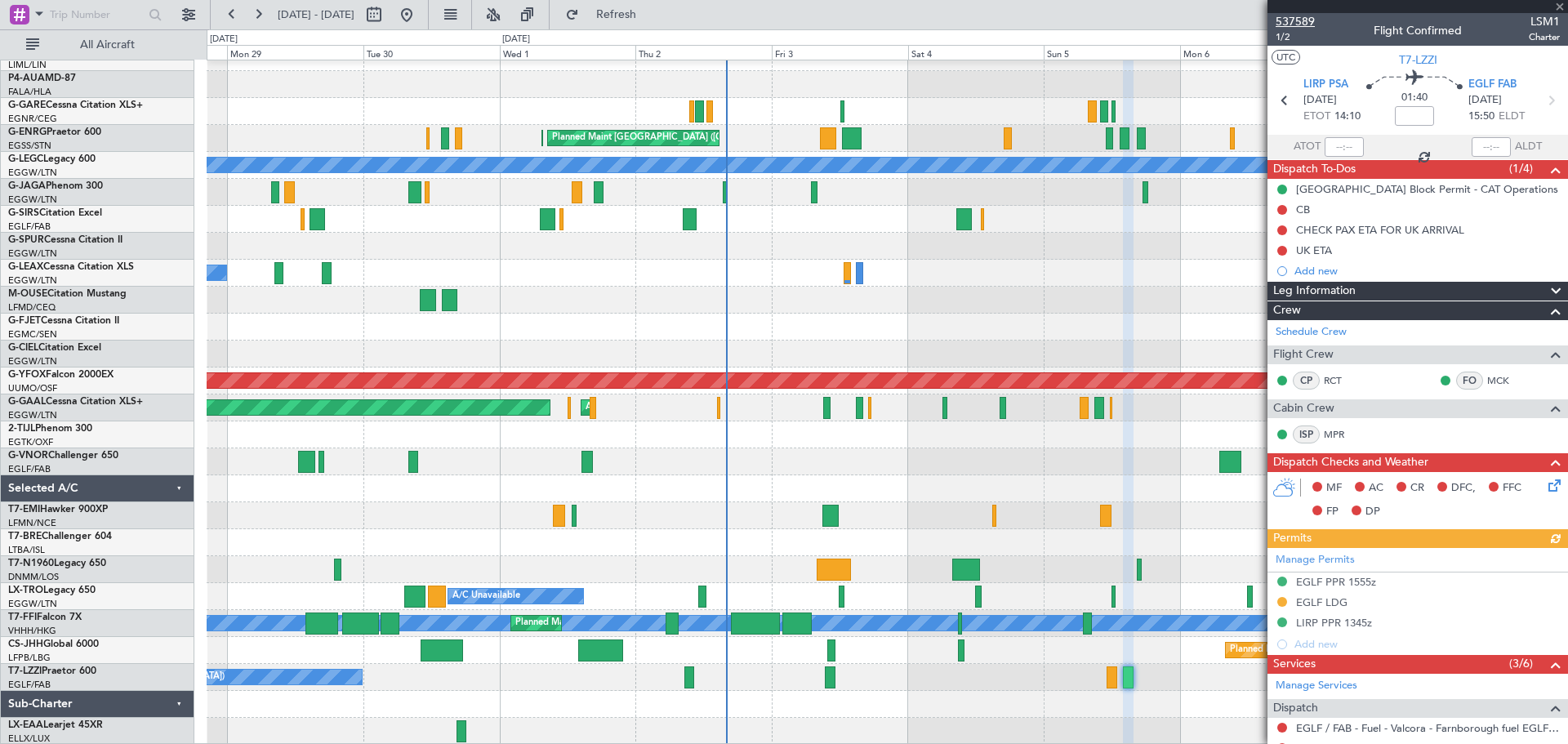
click at [1303, 19] on span "537589" at bounding box center [1295, 21] width 39 height 17
click at [651, 14] on span "Refresh" at bounding box center [616, 15] width 68 height 11
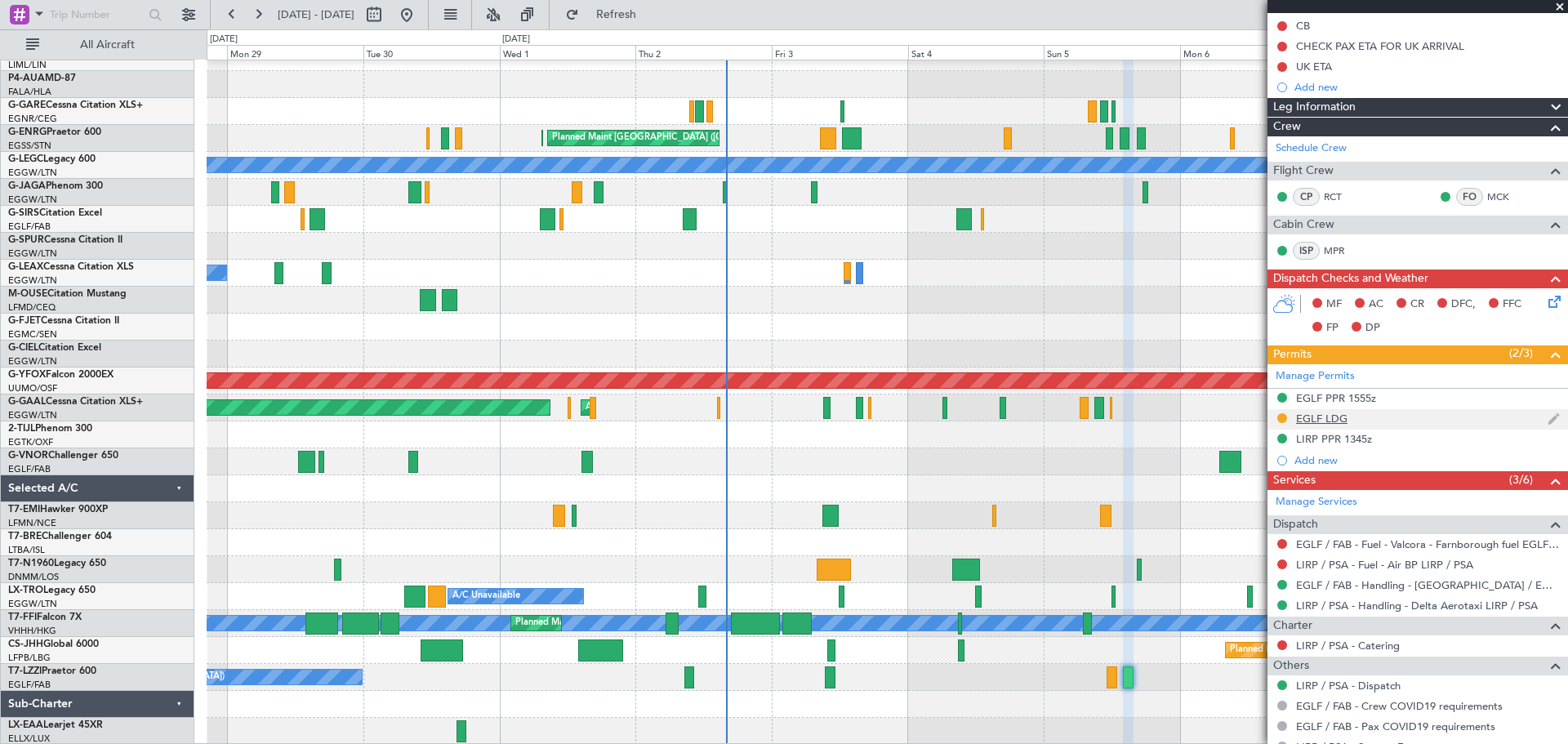
scroll to position [186, 0]
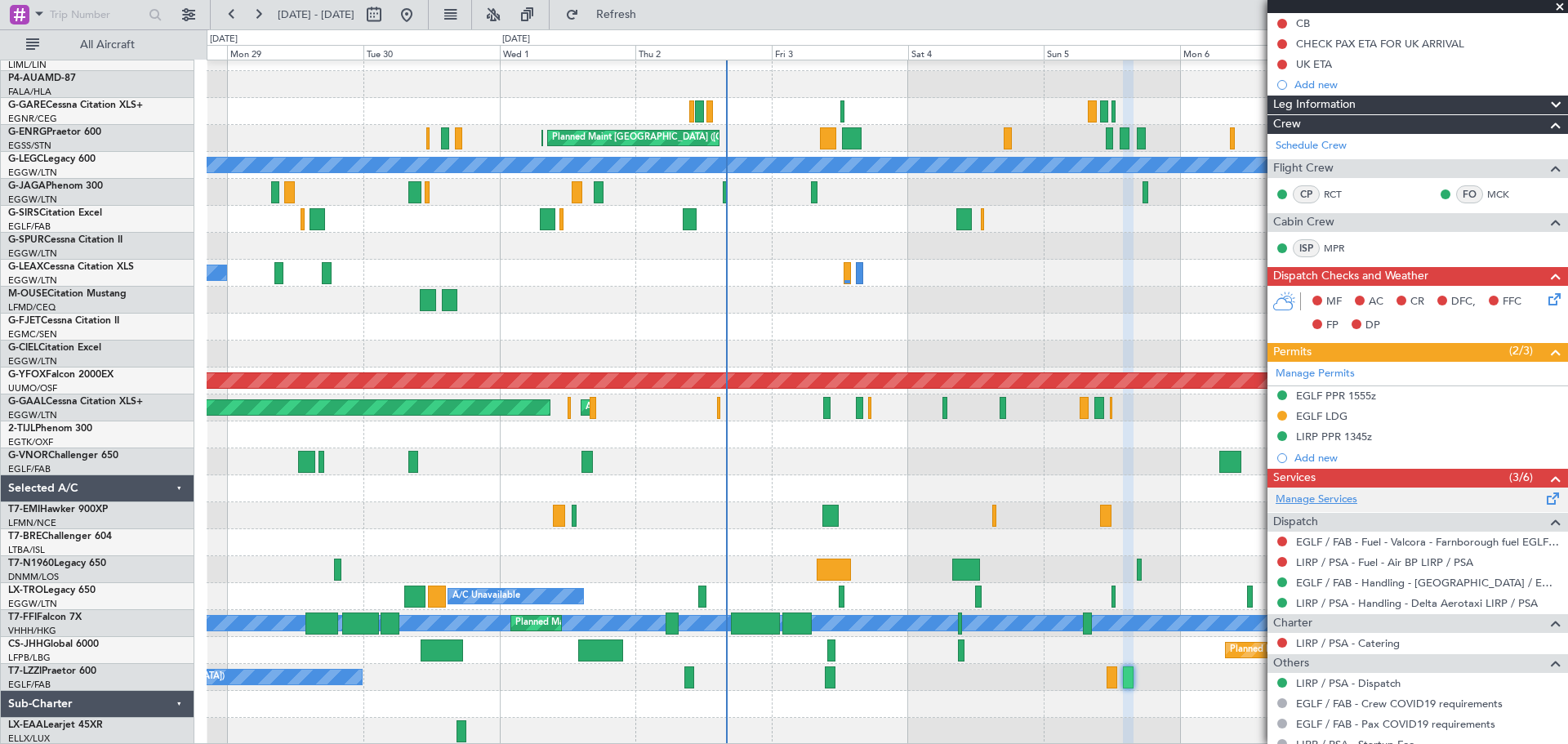
click at [1344, 501] on link "Manage Services" at bounding box center [1316, 499] width 81 height 16
click at [1560, 6] on span at bounding box center [1559, 7] width 16 height 15
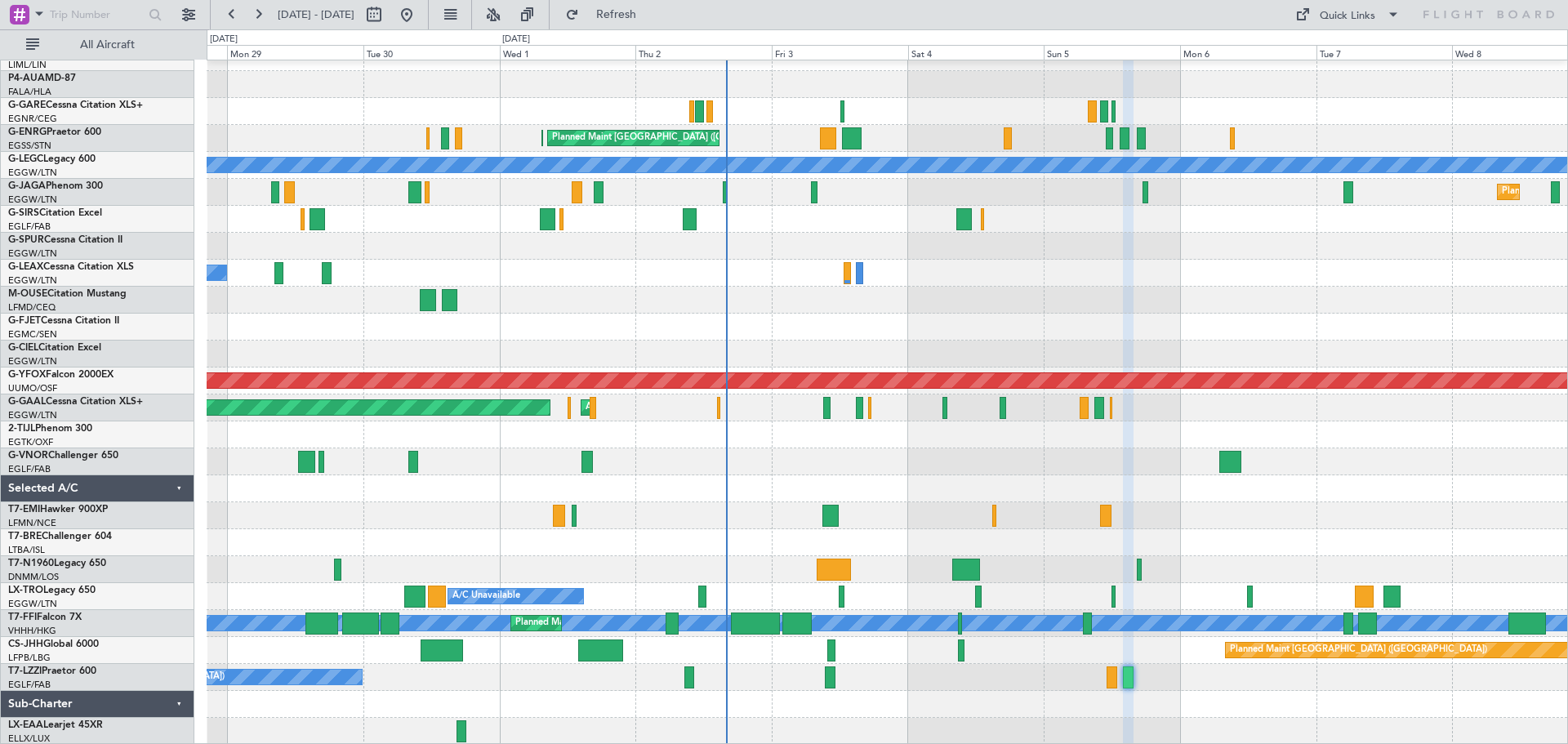
type input "0"
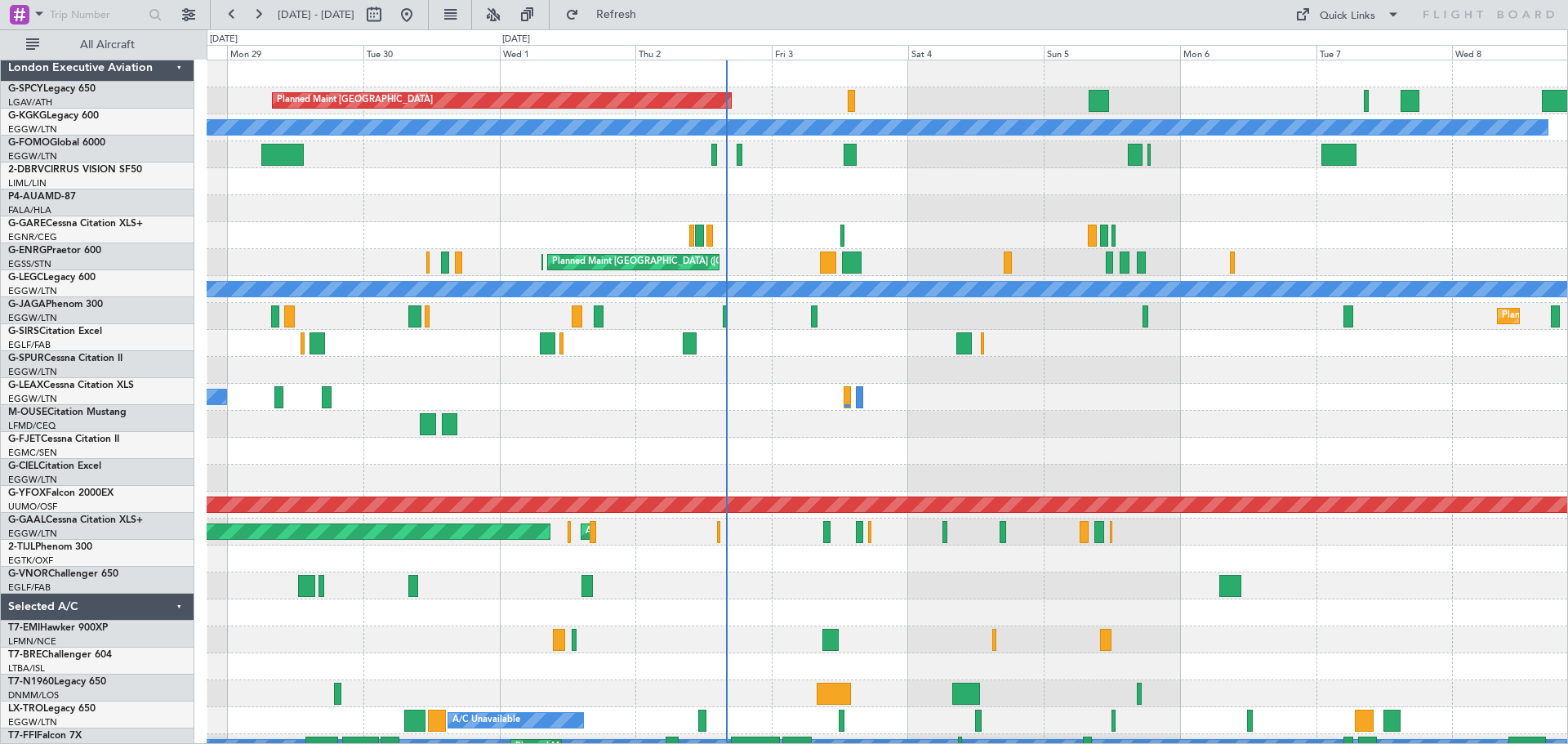
scroll to position [0, 0]
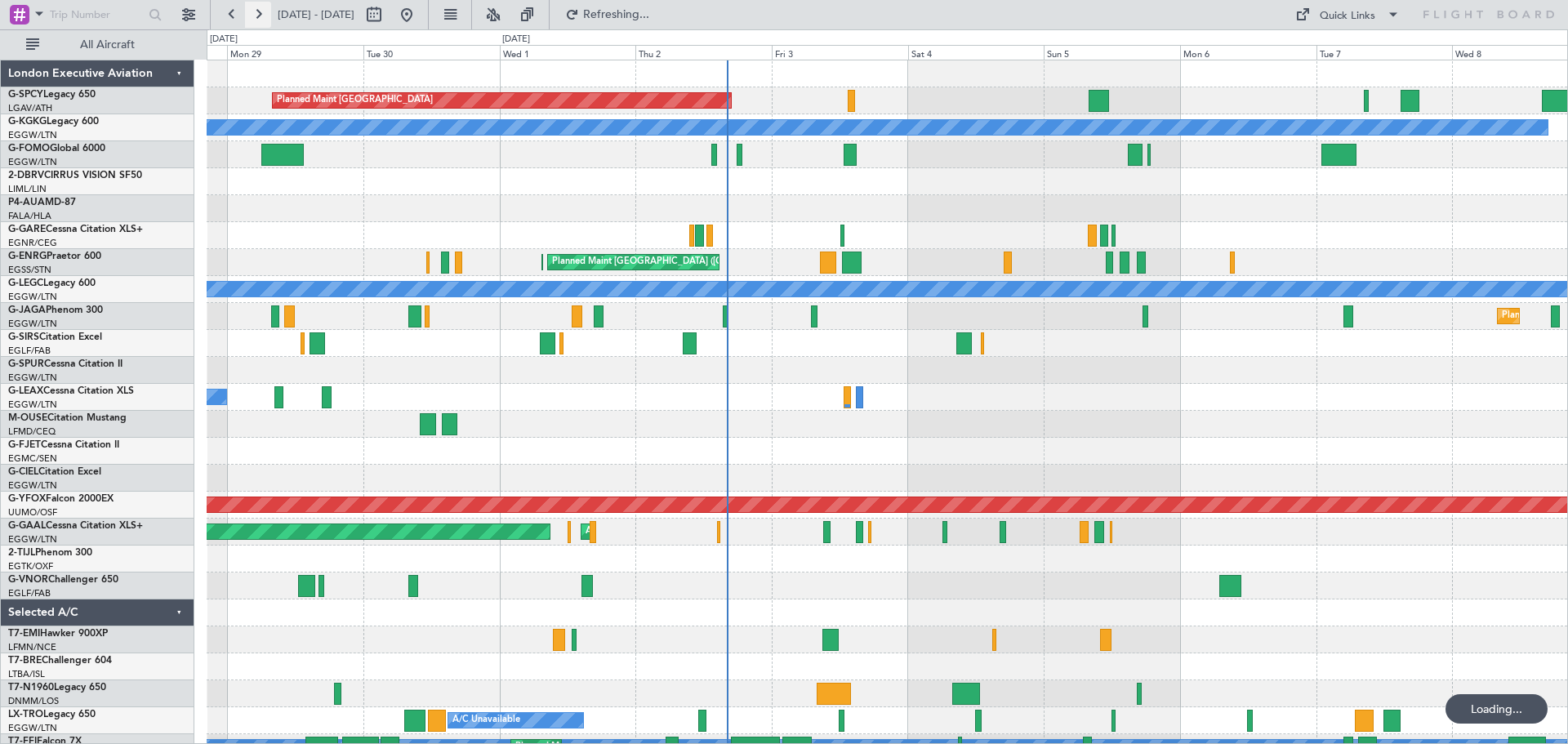
click at [258, 14] on button at bounding box center [257, 15] width 27 height 27
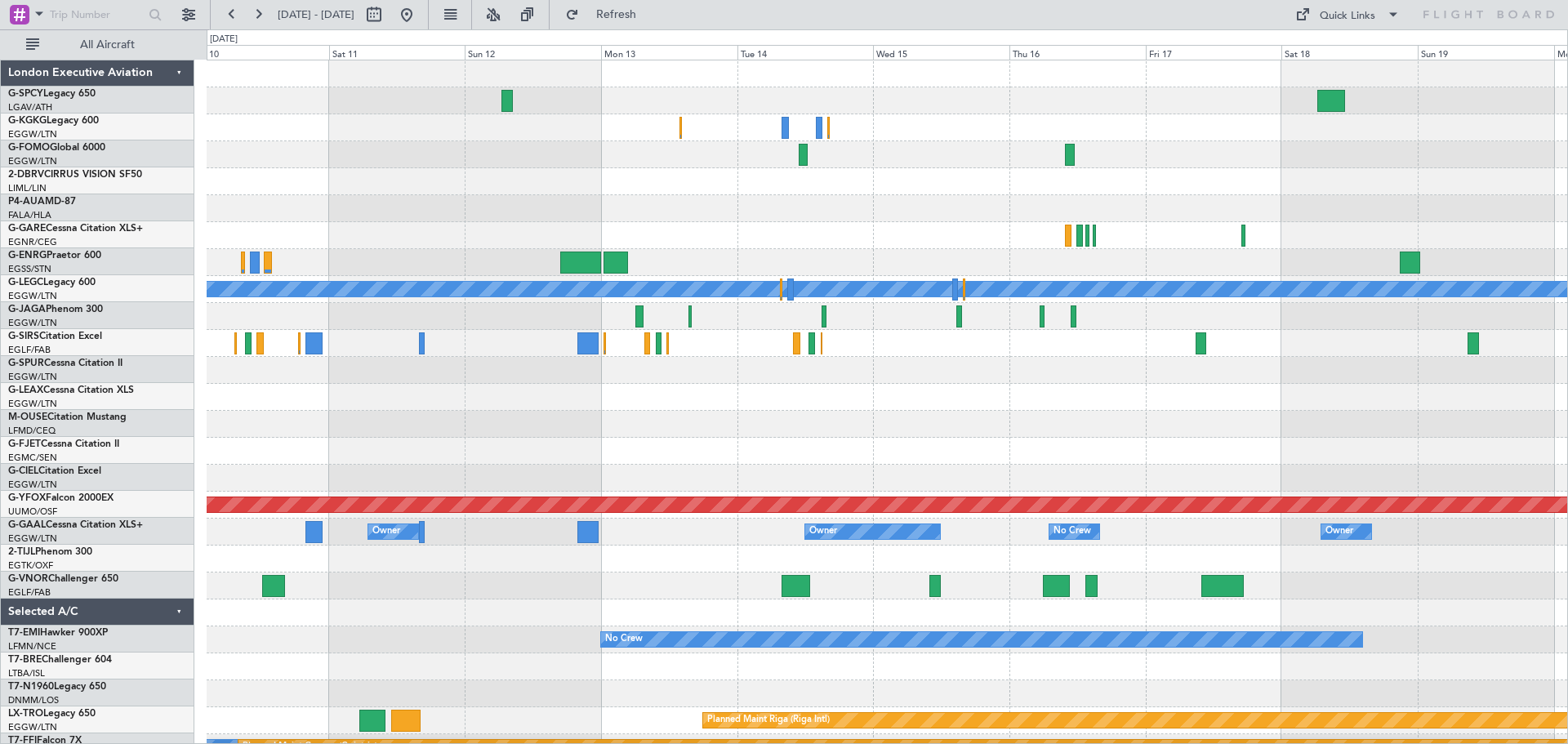
scroll to position [3, 0]
click at [854, 466] on div at bounding box center [887, 478] width 1360 height 27
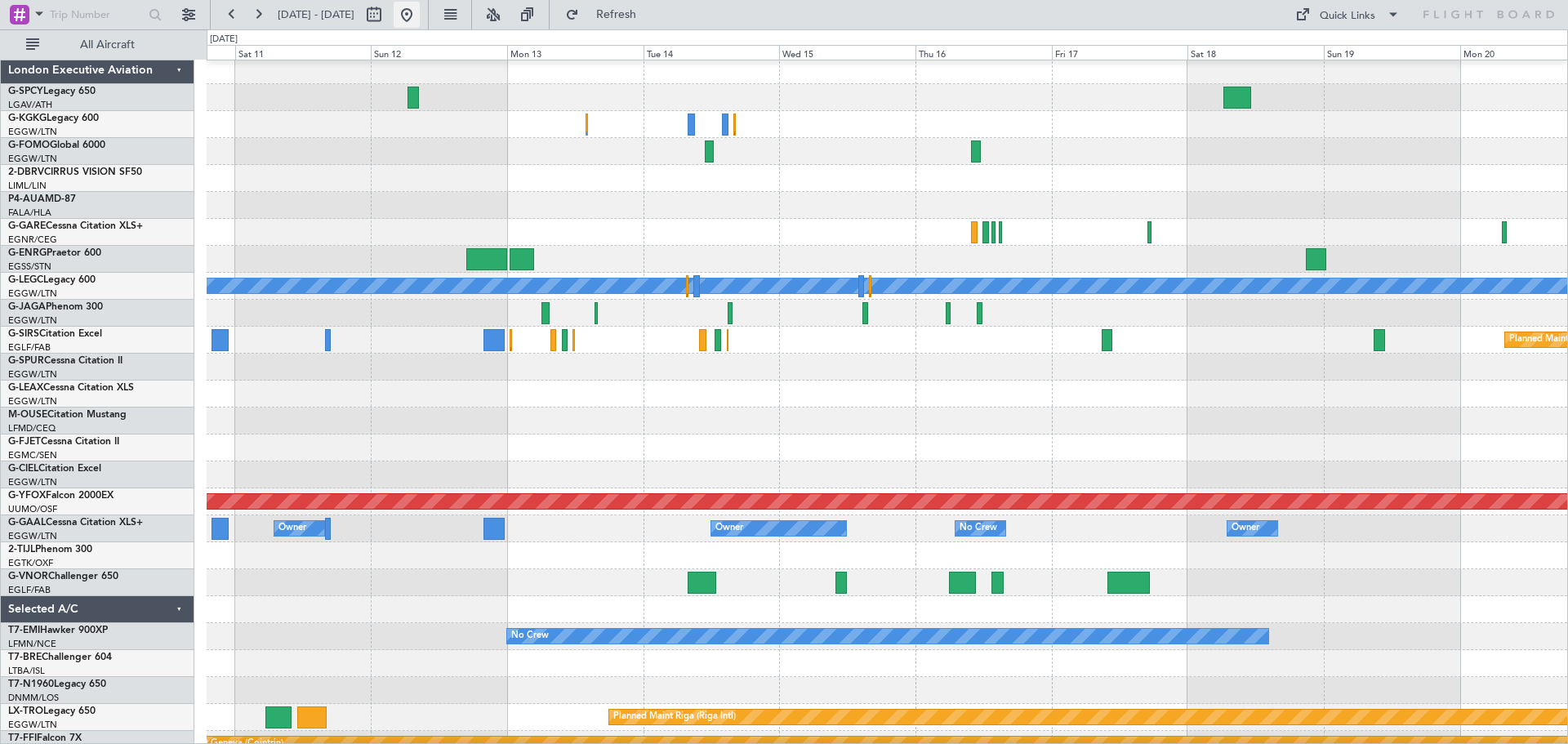
click at [420, 22] on button at bounding box center [406, 15] width 27 height 27
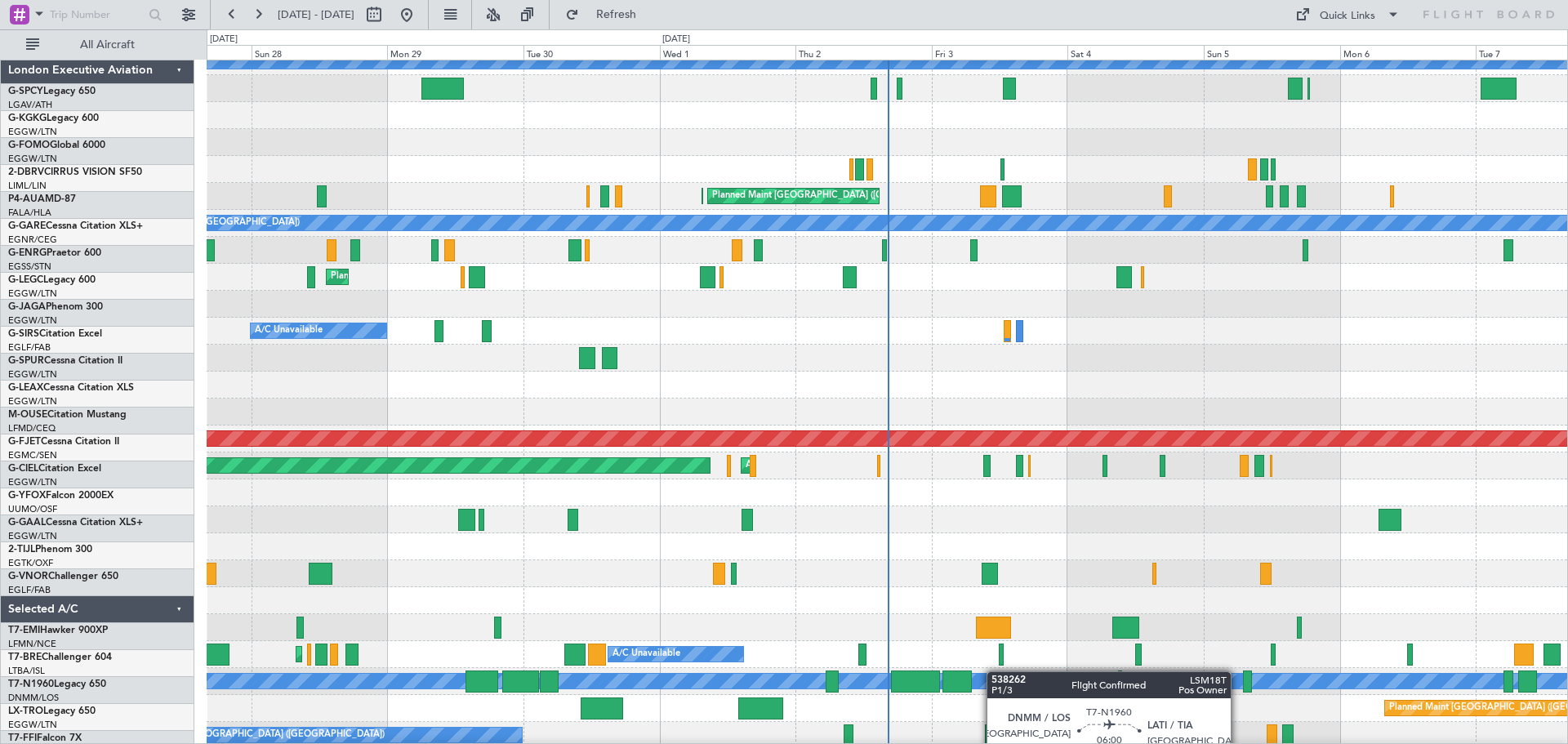
scroll to position [124, 0]
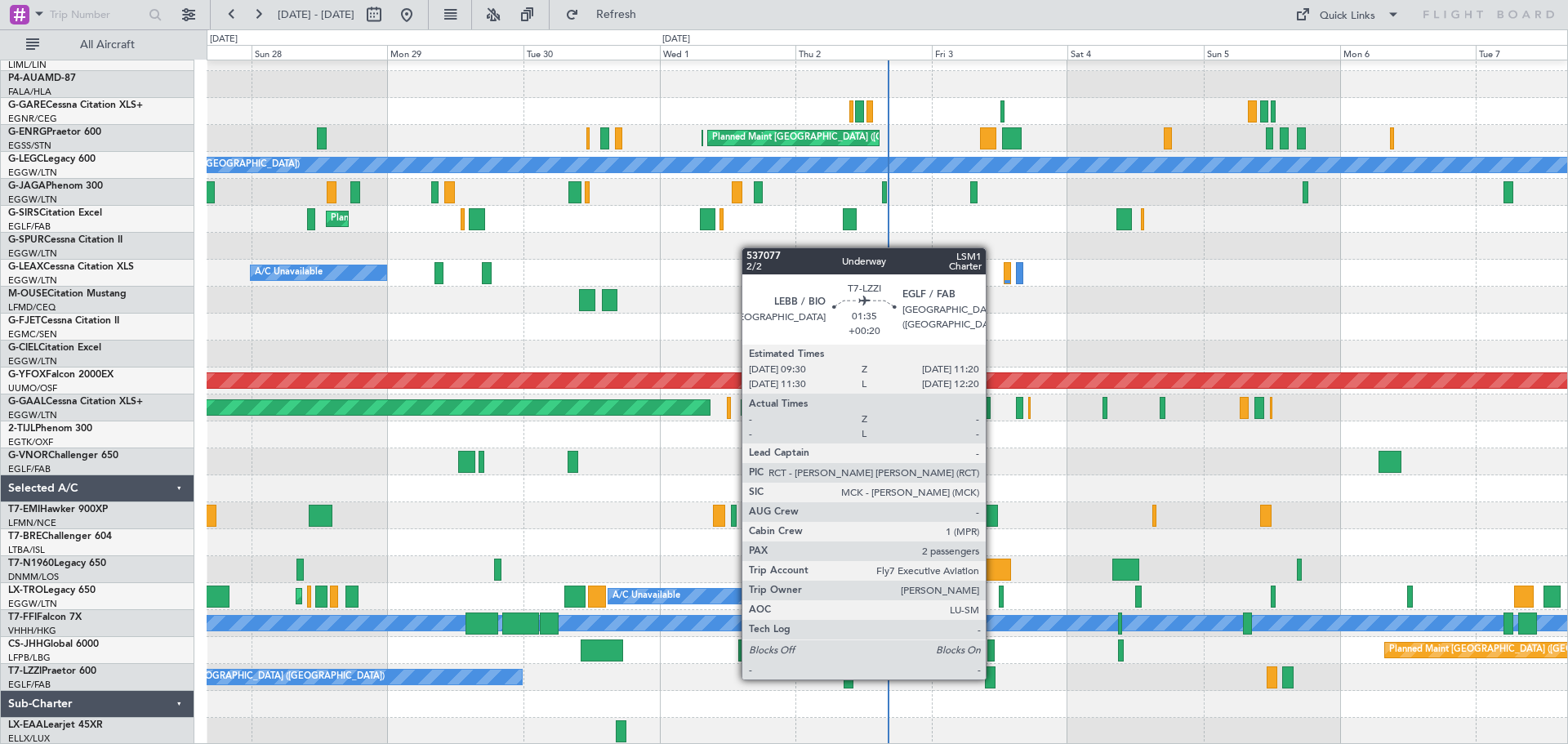
click at [993, 678] on div at bounding box center [990, 677] width 10 height 22
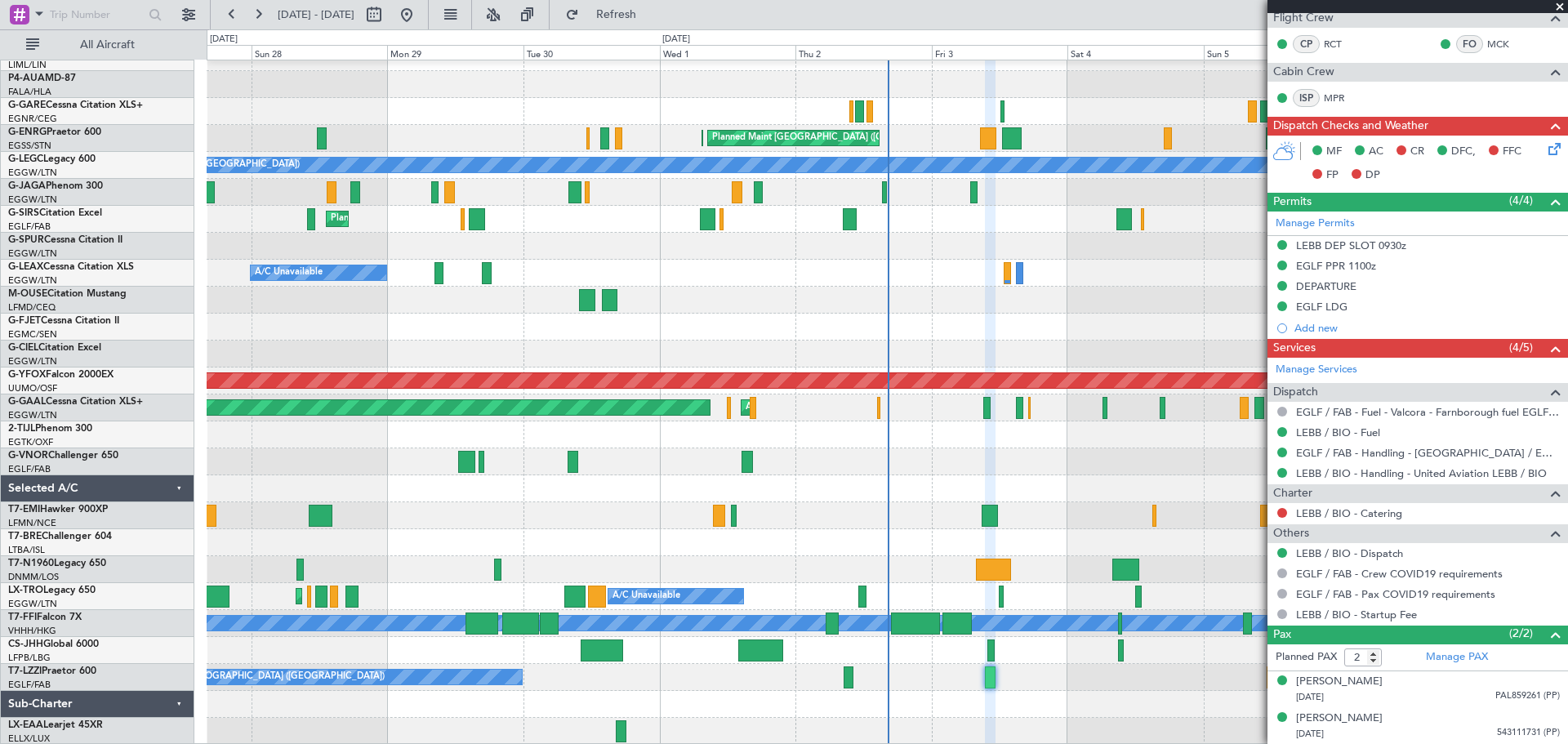
scroll to position [0, 0]
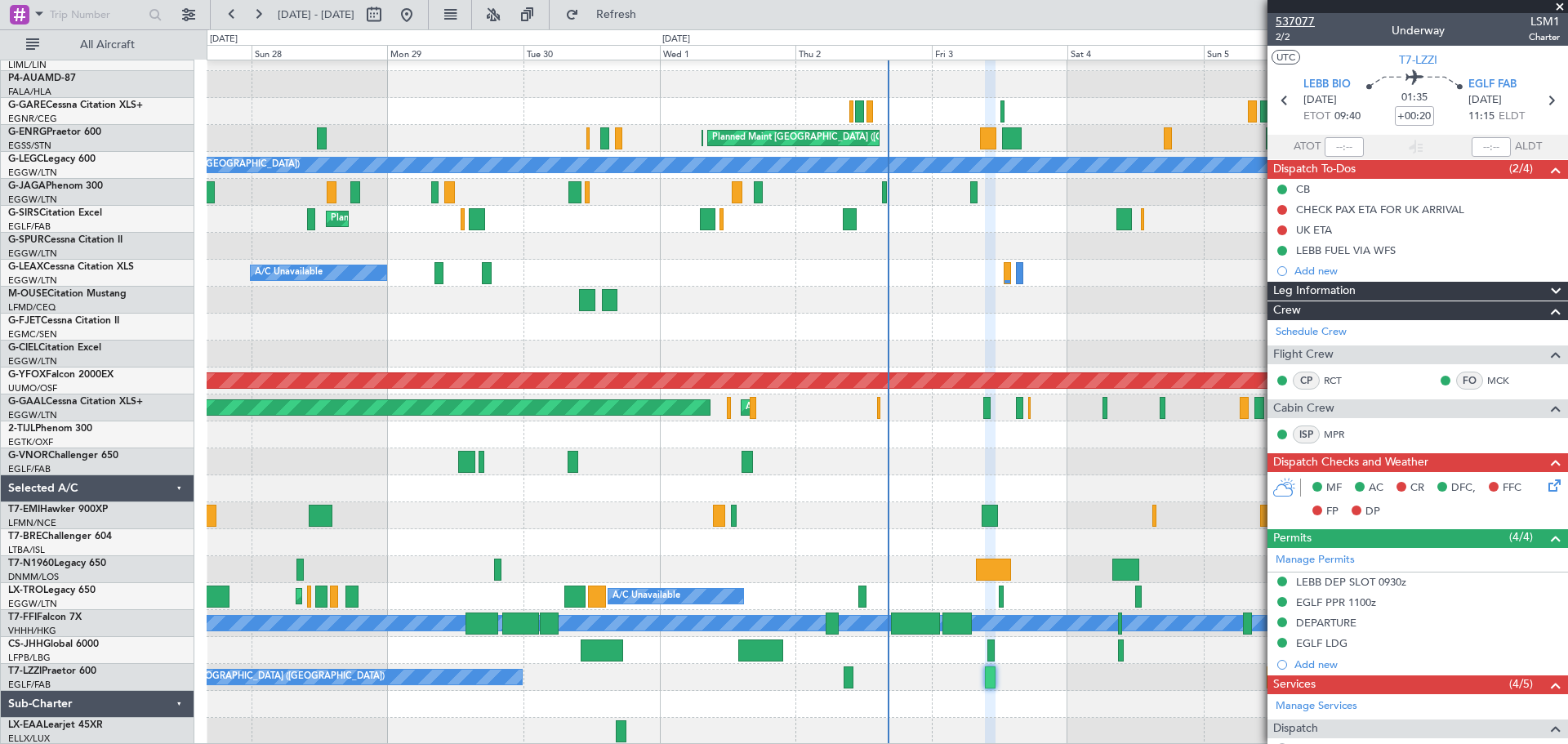
click at [1298, 27] on span "537077" at bounding box center [1295, 21] width 39 height 17
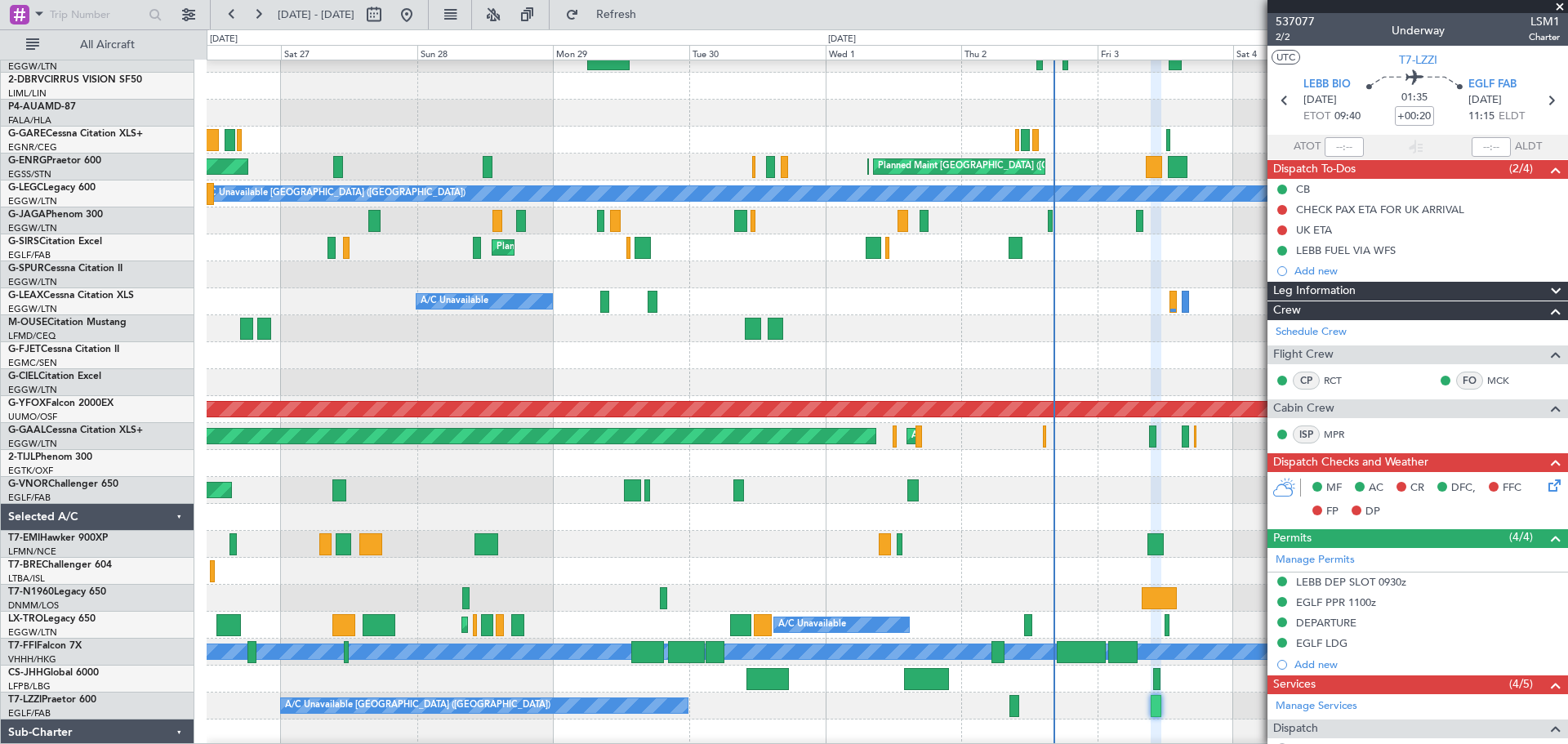
scroll to position [89, 0]
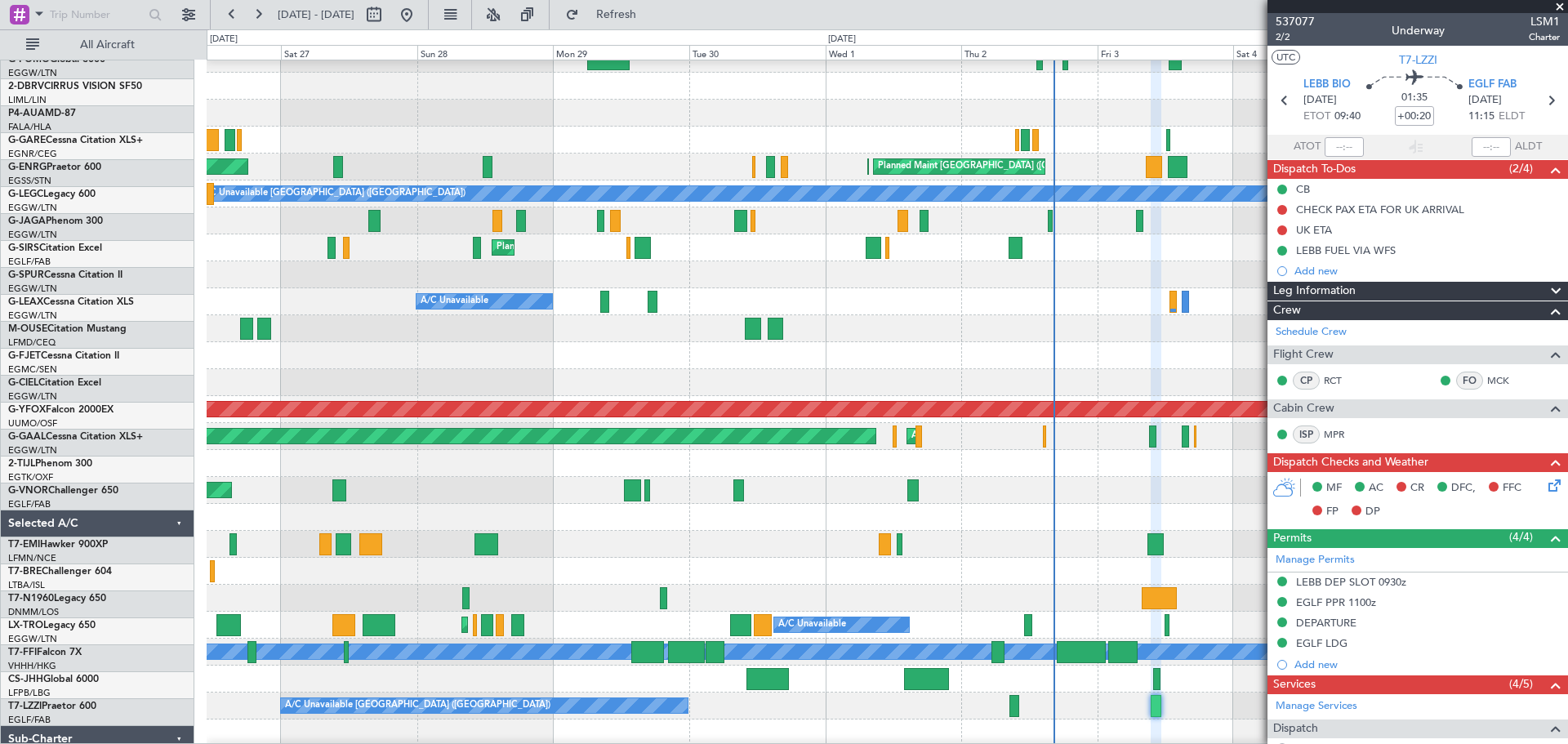
click at [603, 272] on div at bounding box center [887, 275] width 1360 height 27
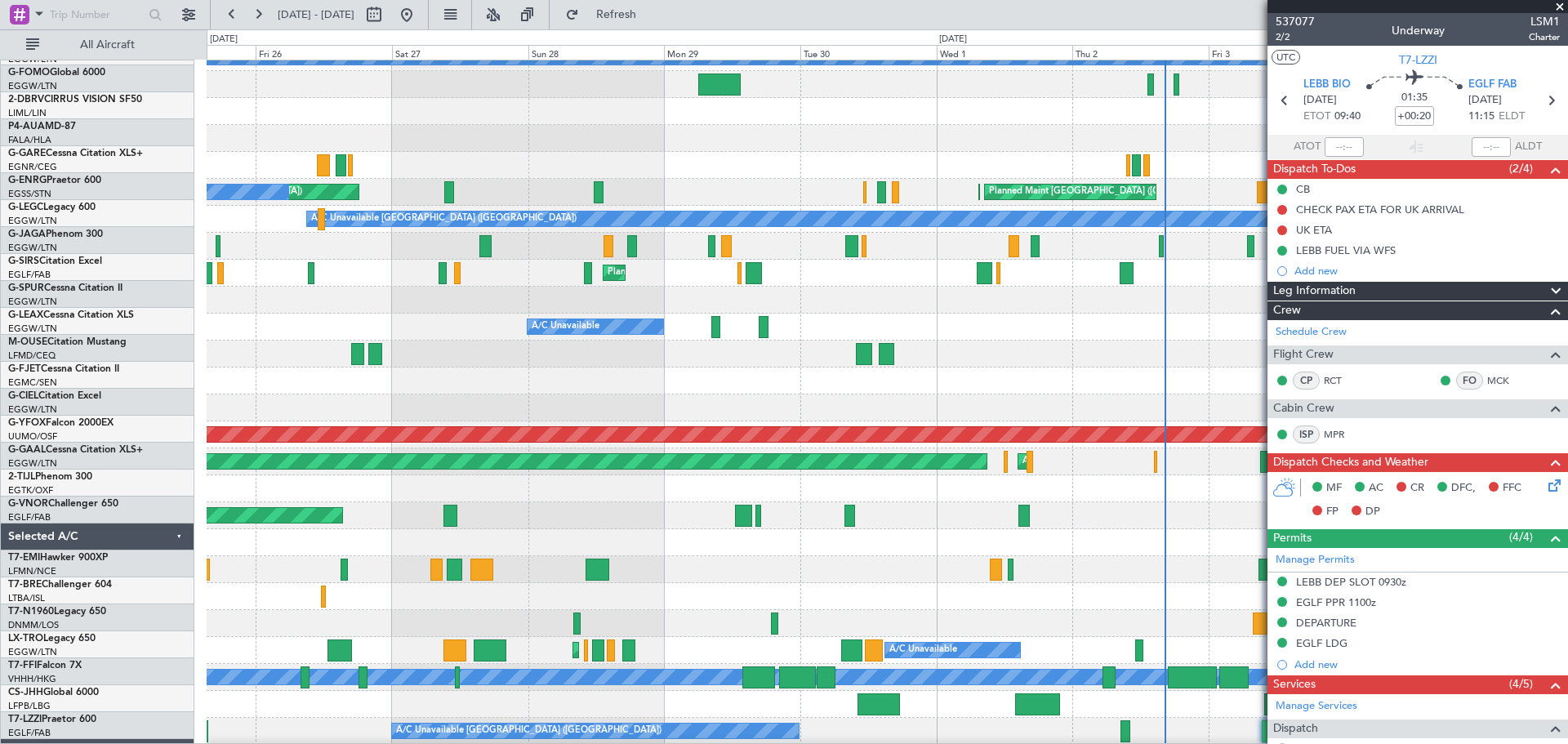
scroll to position [63, 0]
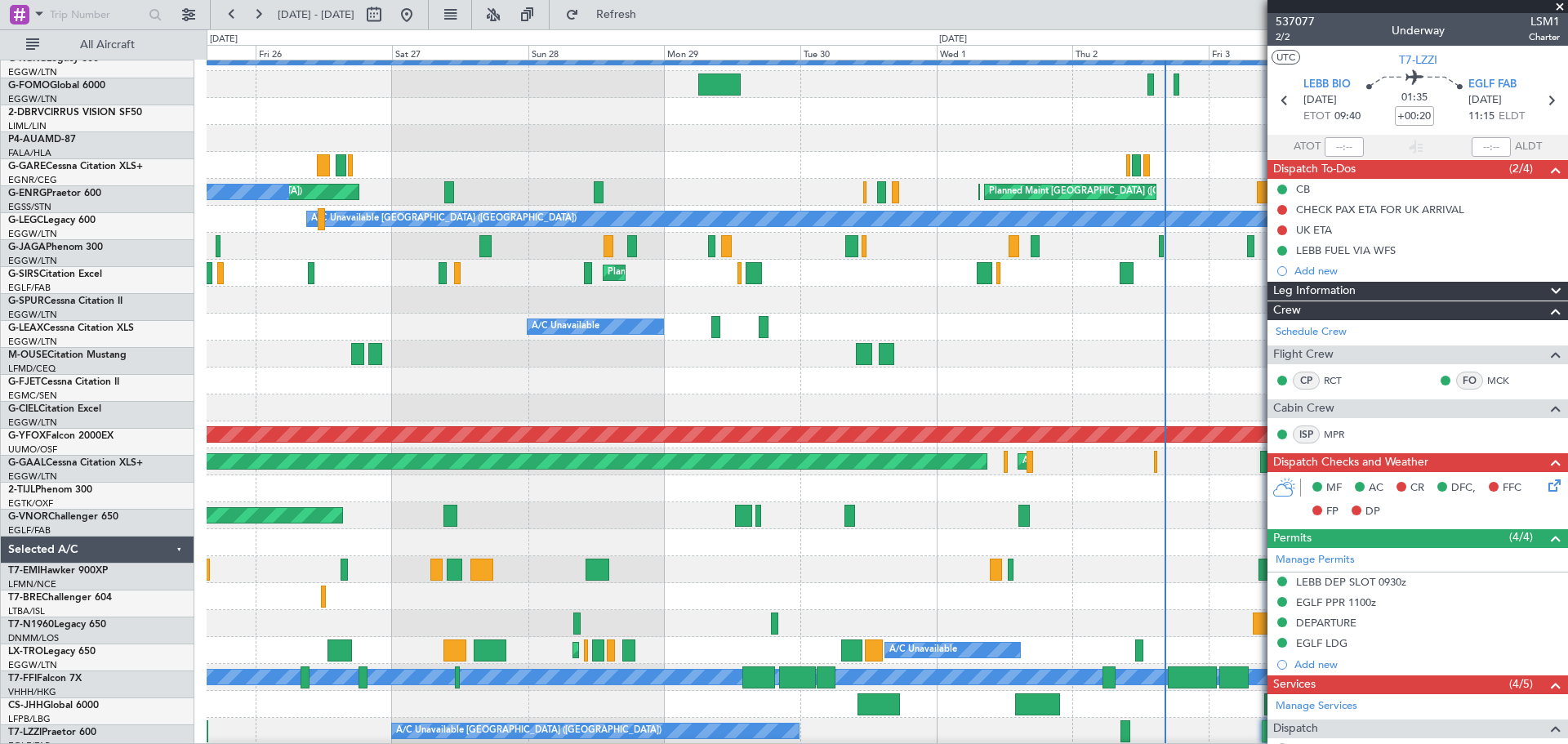
click at [480, 330] on div "A/C Unavailable" at bounding box center [887, 328] width 1360 height 27
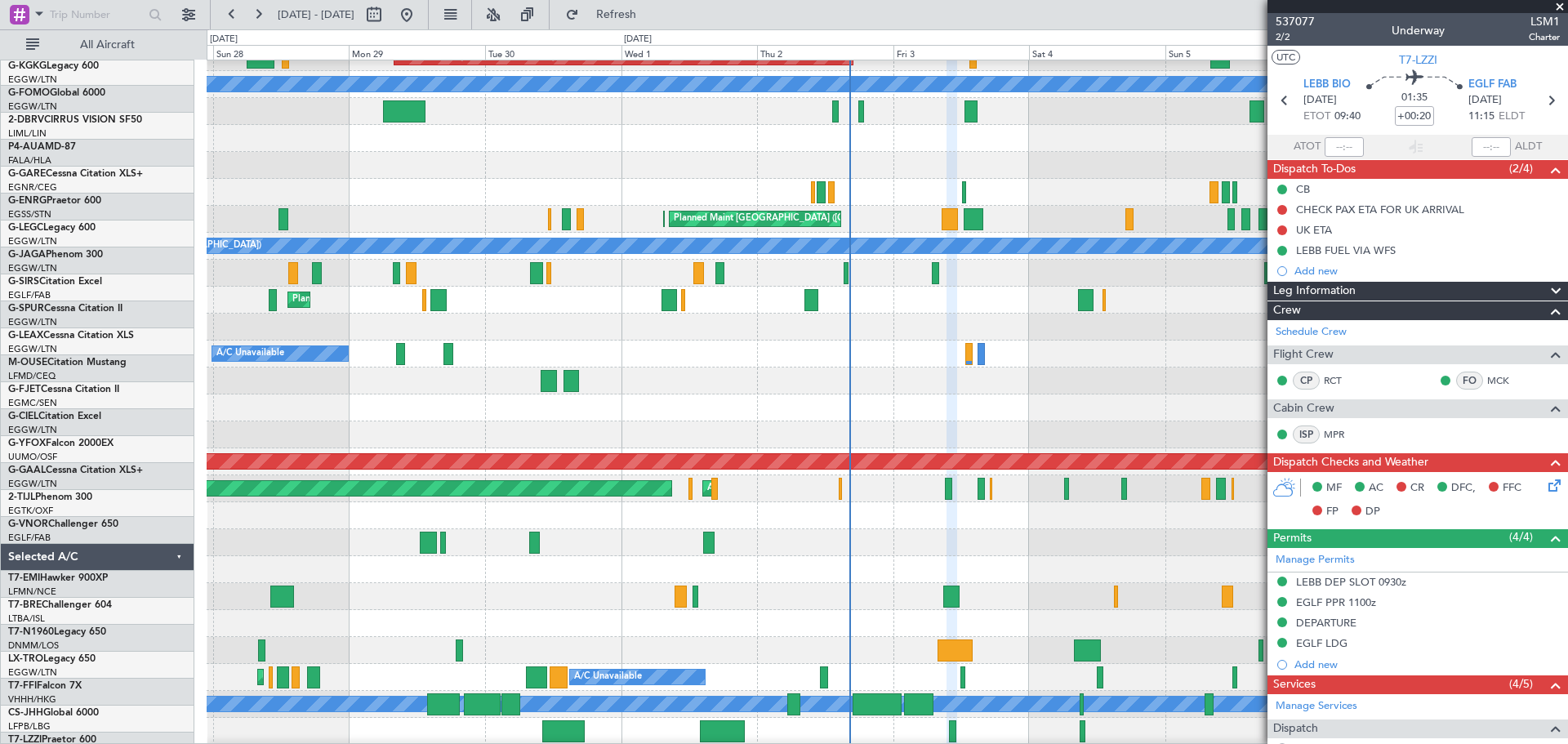
scroll to position [44, 0]
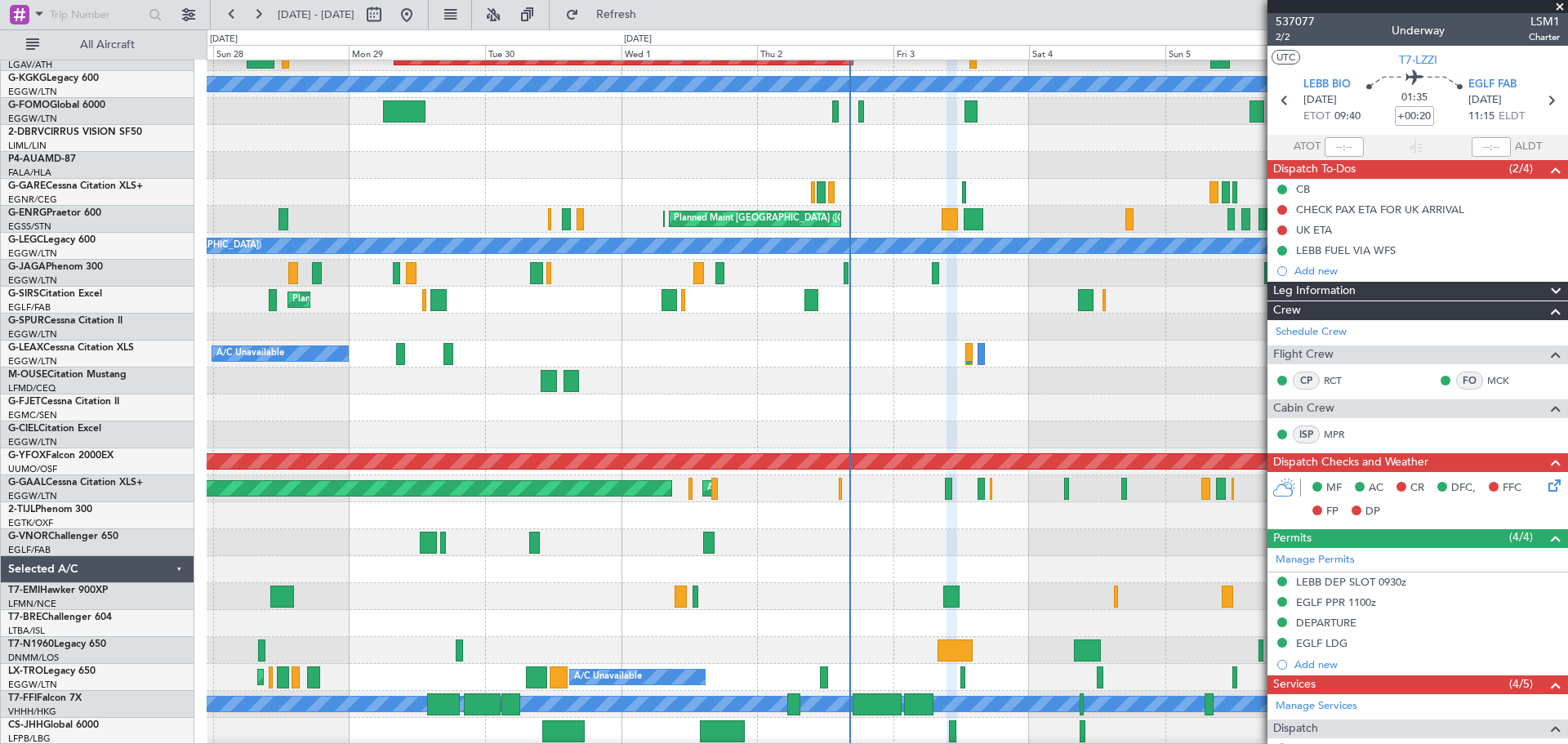
click at [685, 298] on div "Planned Maint [GEOGRAPHIC_DATA] ([GEOGRAPHIC_DATA])" at bounding box center [887, 300] width 1360 height 27
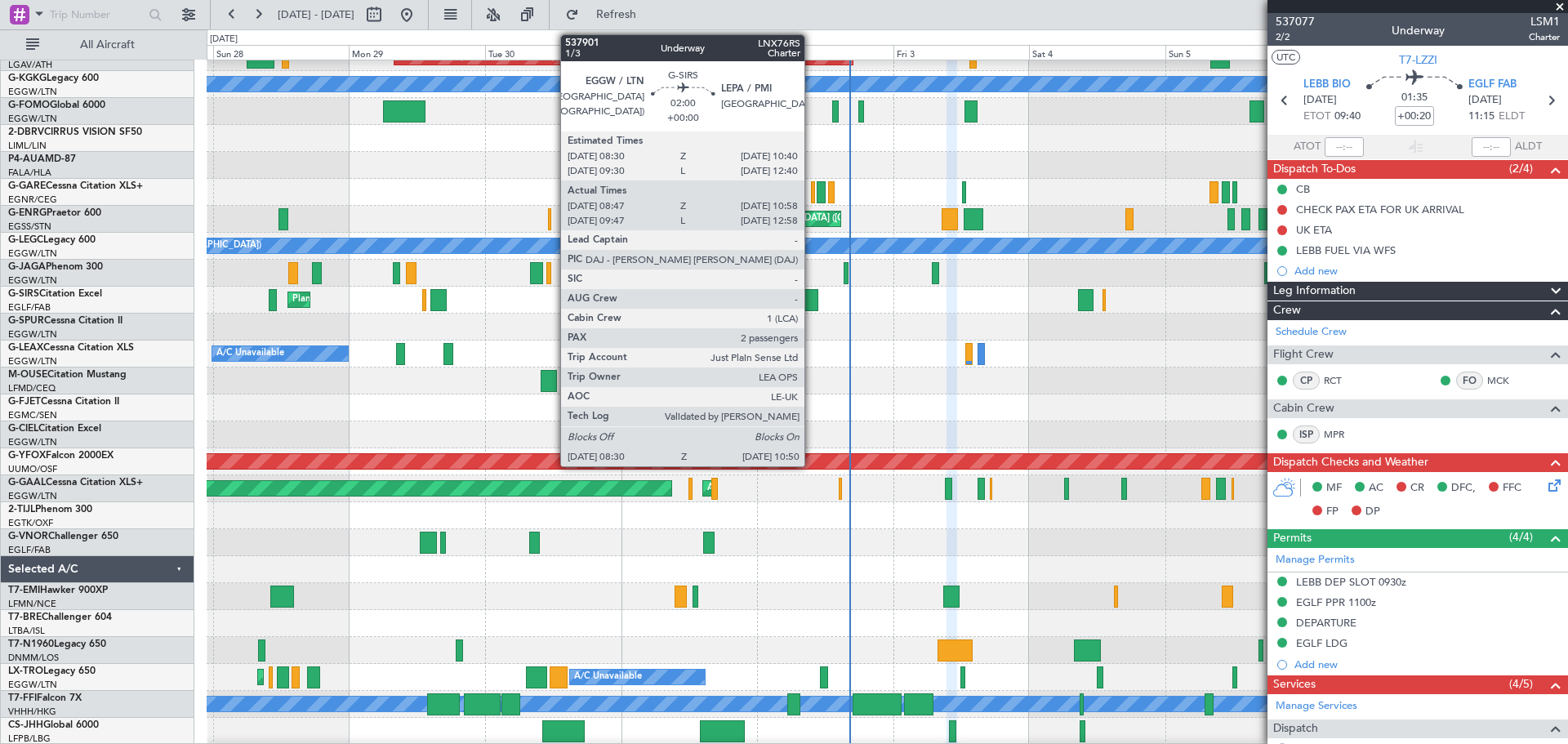
click at [811, 304] on div at bounding box center [811, 300] width 14 height 22
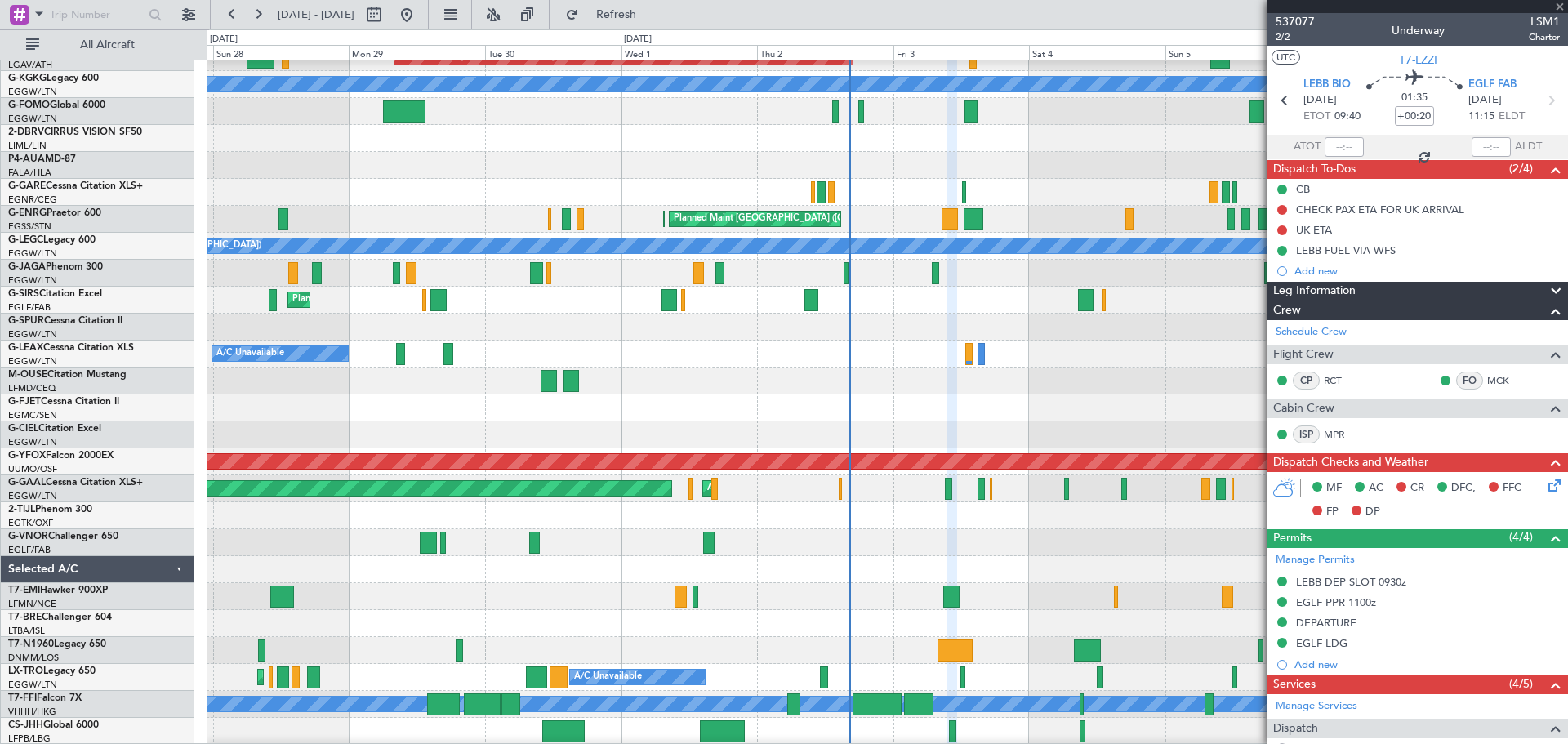
type input "08:47"
type input "10:48"
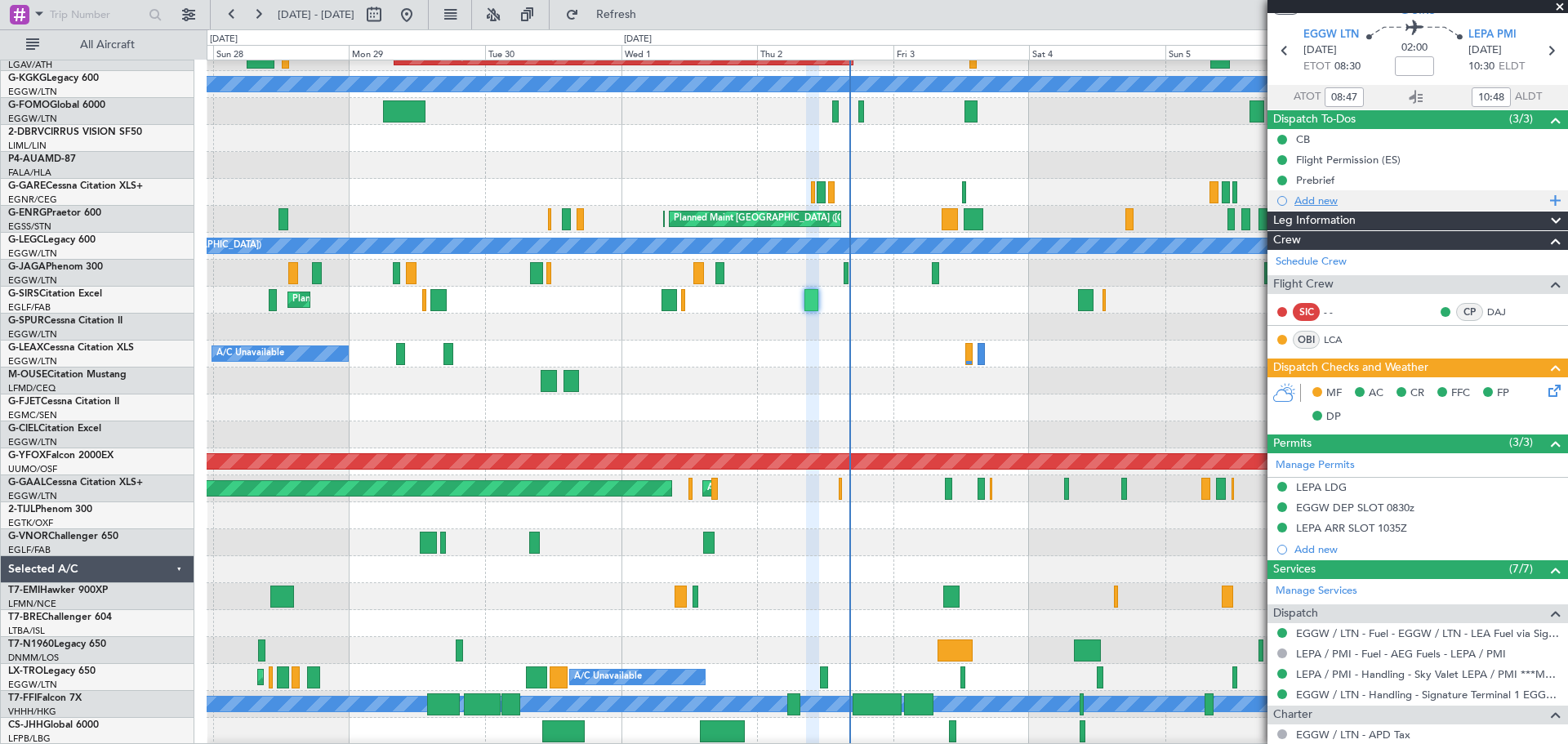
scroll to position [0, 0]
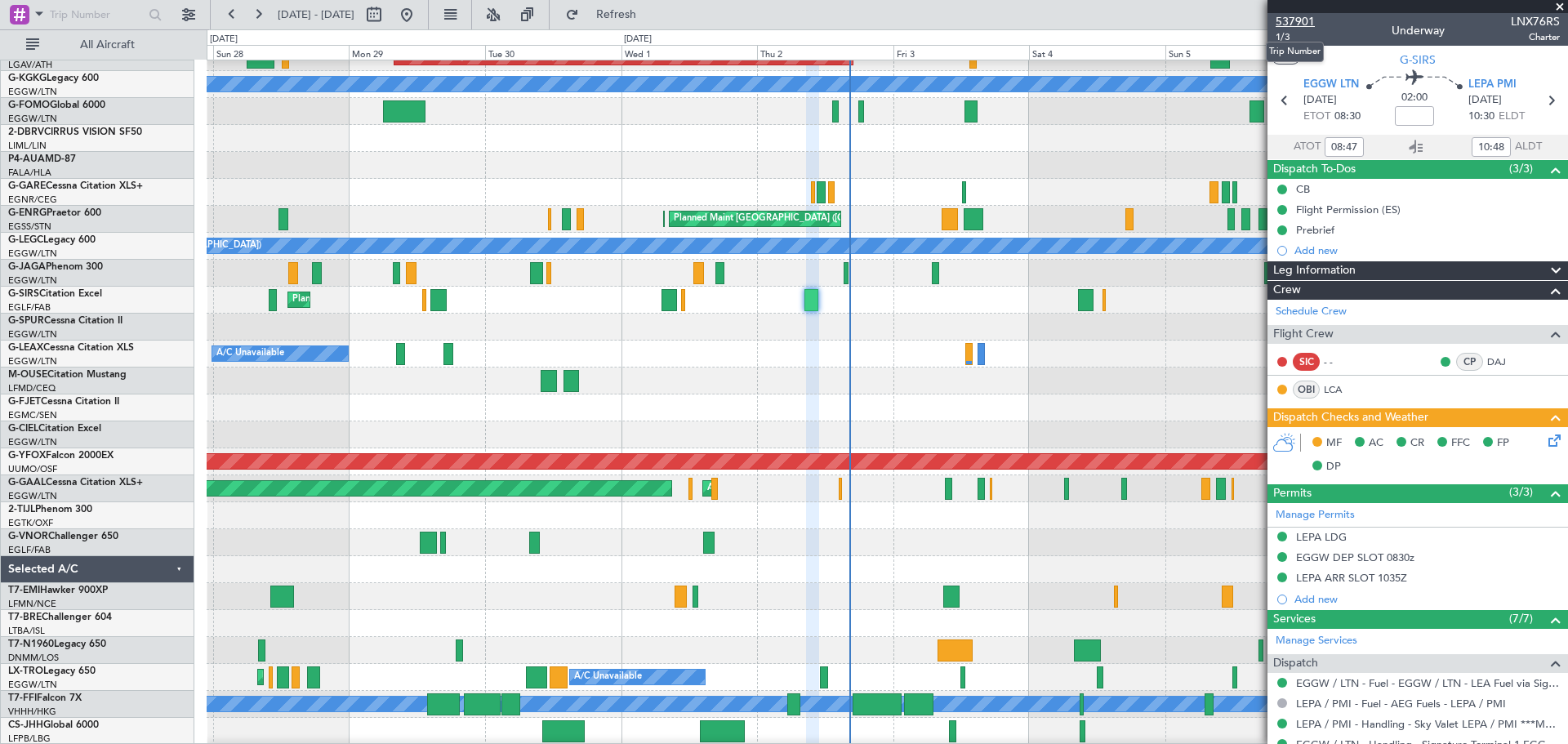
click at [1300, 24] on span "537901" at bounding box center [1295, 21] width 39 height 17
click at [656, 5] on button "Refresh" at bounding box center [606, 15] width 98 height 27
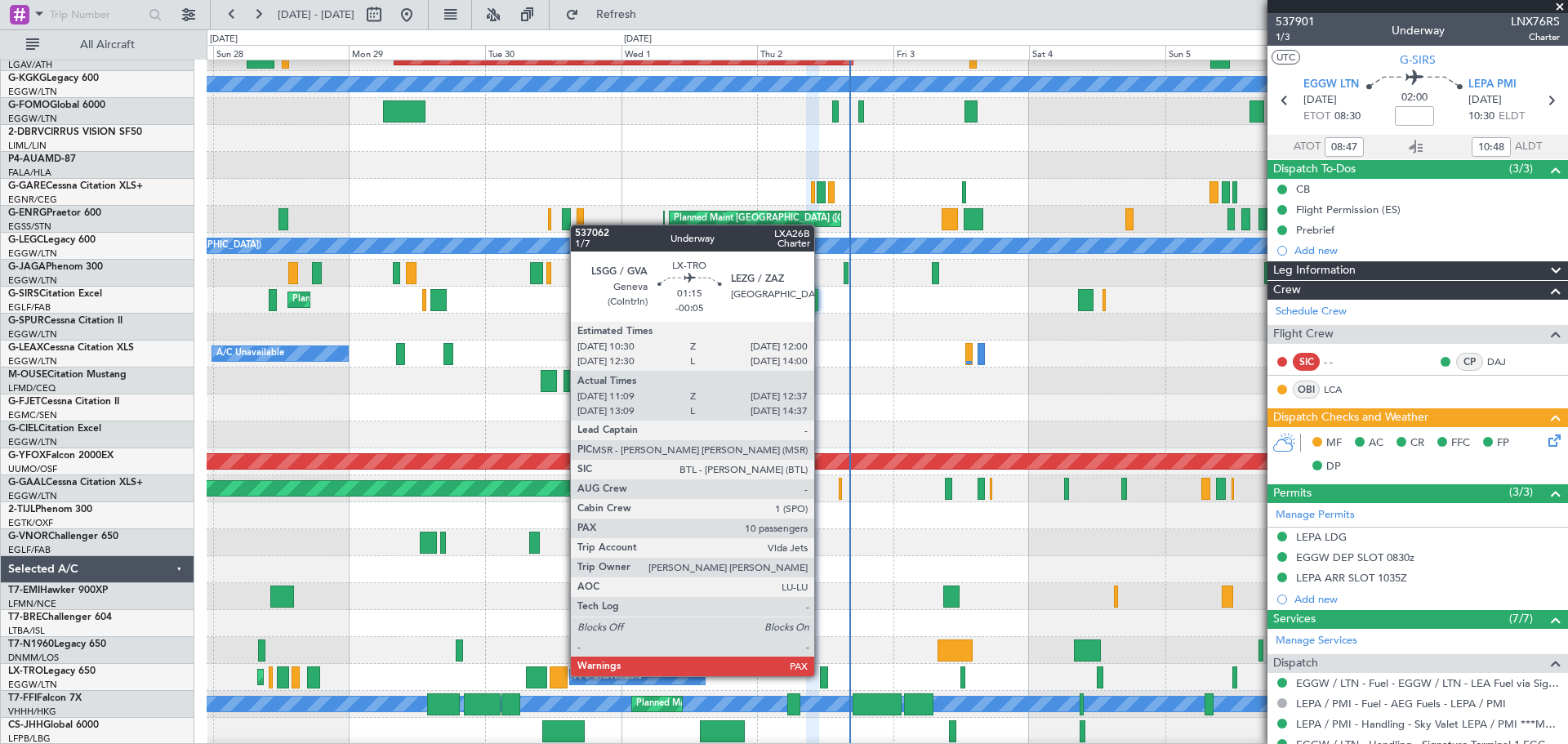
click at [822, 675] on div at bounding box center [824, 677] width 9 height 22
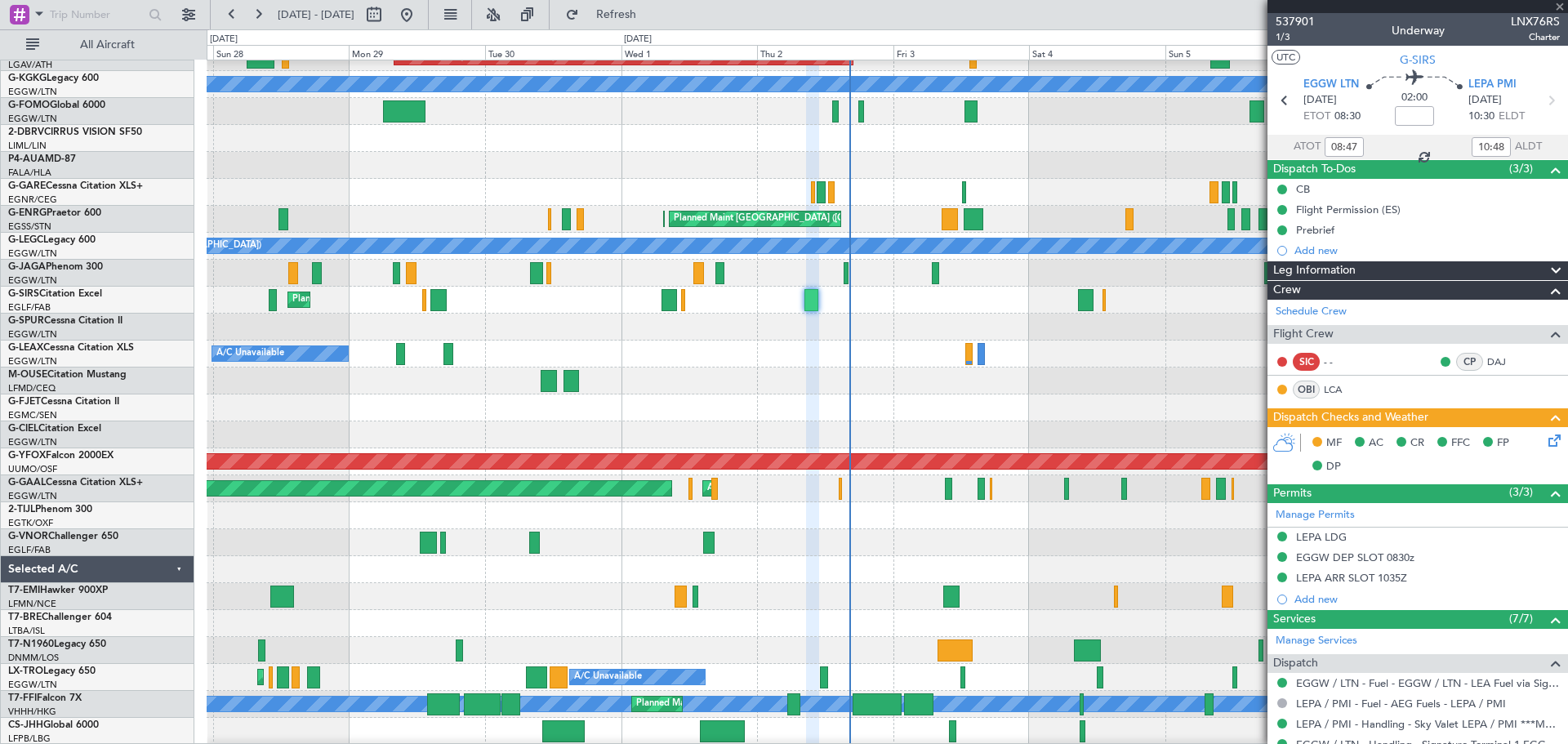
type input "-00:05"
type input "11:09"
type input "12:22"
type input "11"
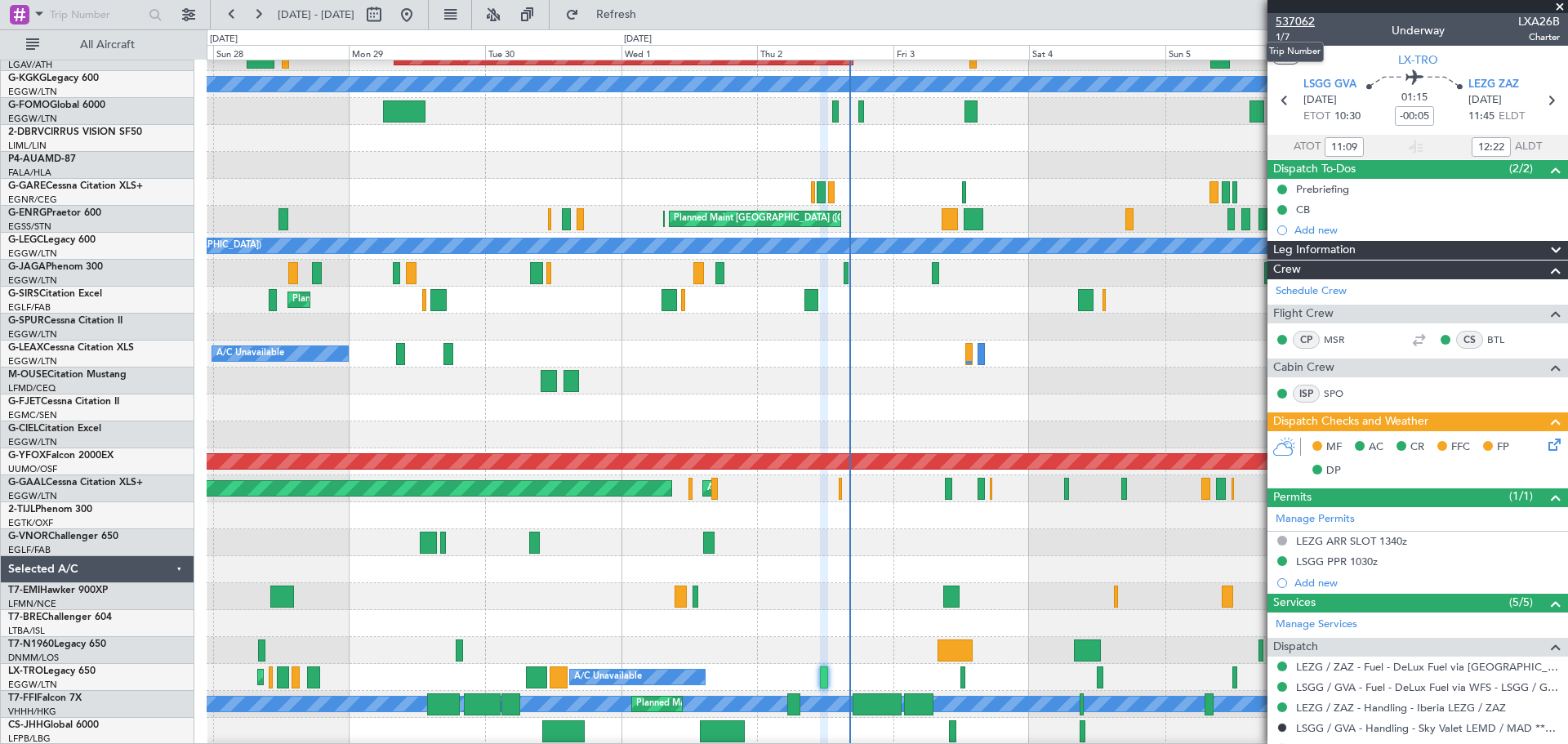
click at [1298, 20] on span "537062" at bounding box center [1295, 21] width 39 height 17
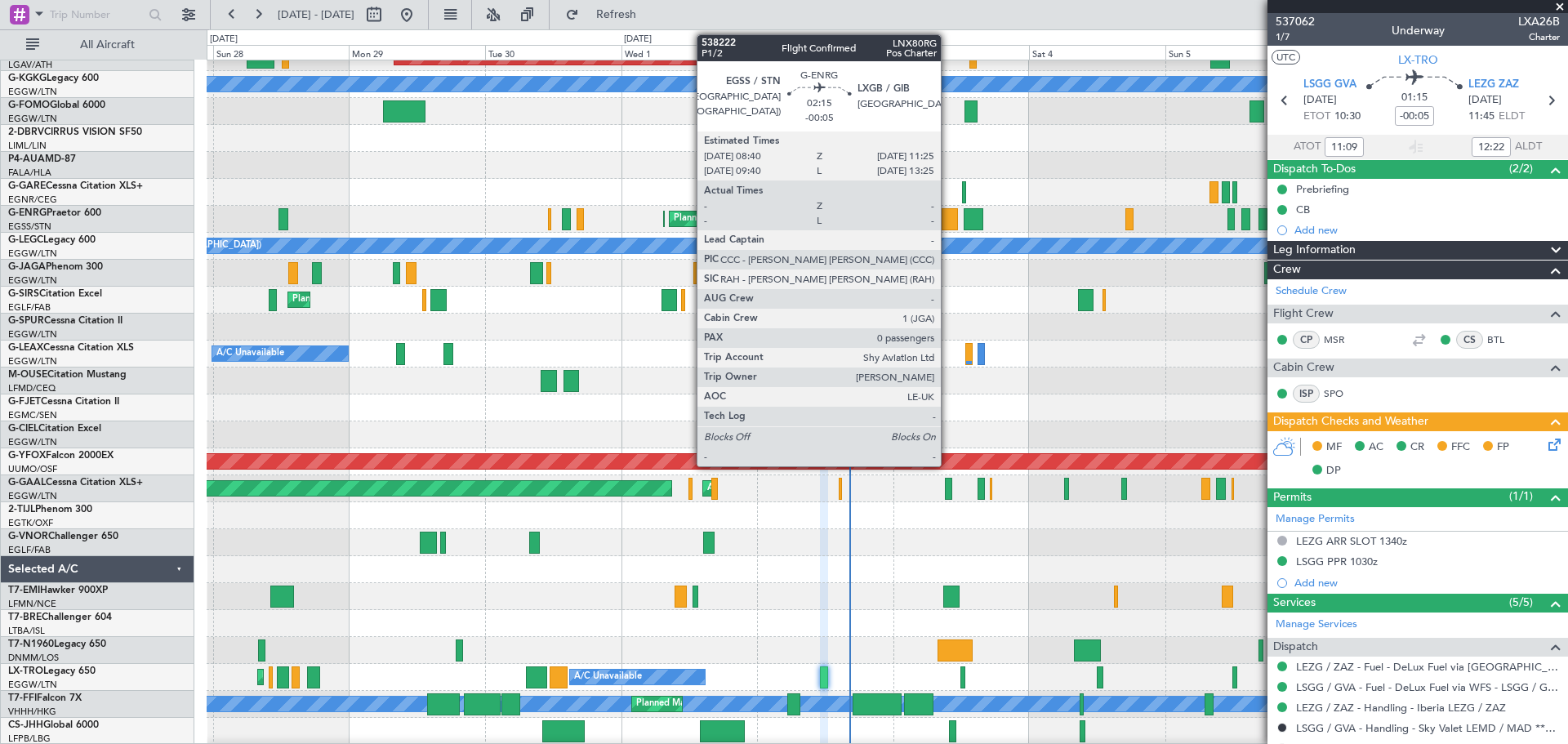
click at [948, 217] on div at bounding box center [949, 220] width 16 height 22
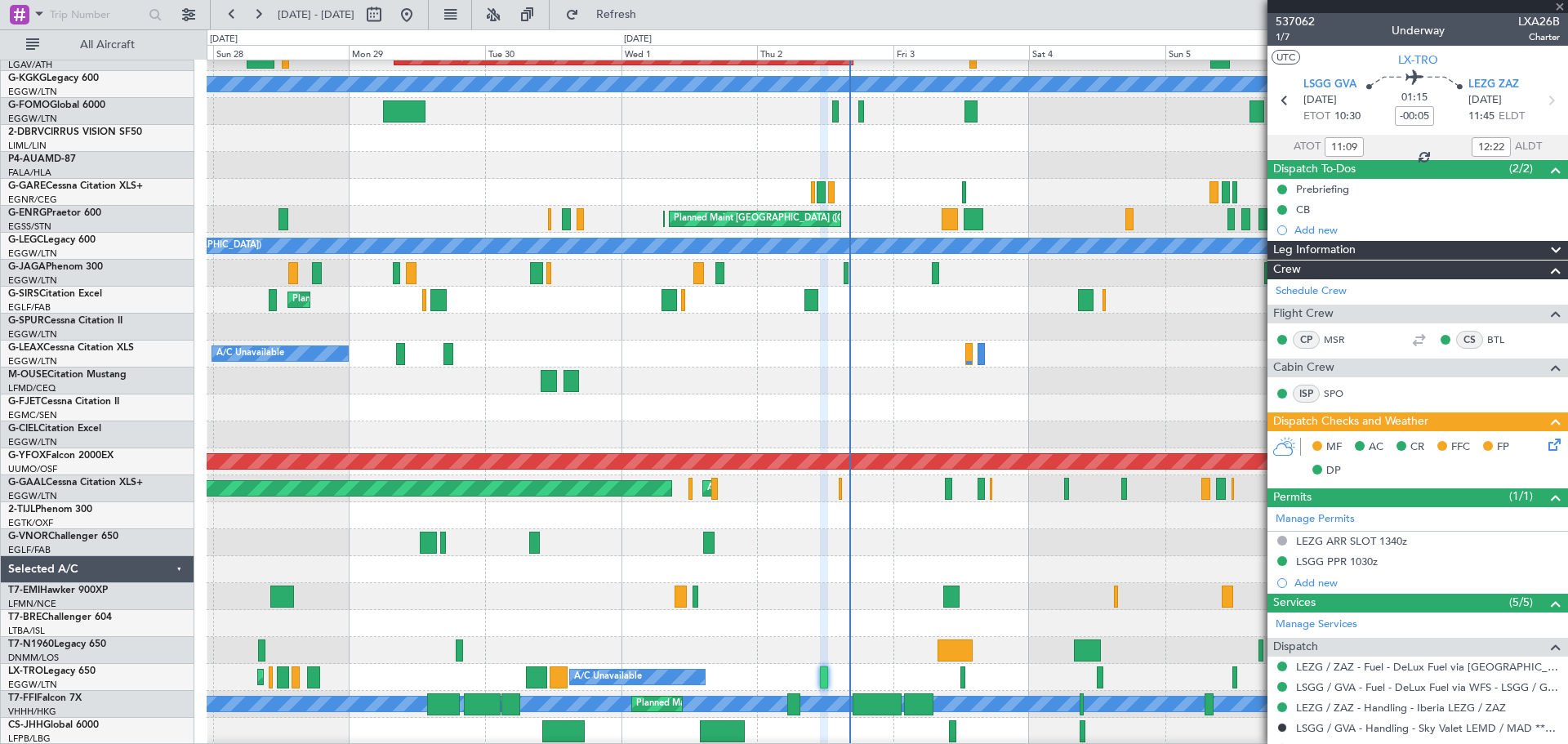
type input "0"
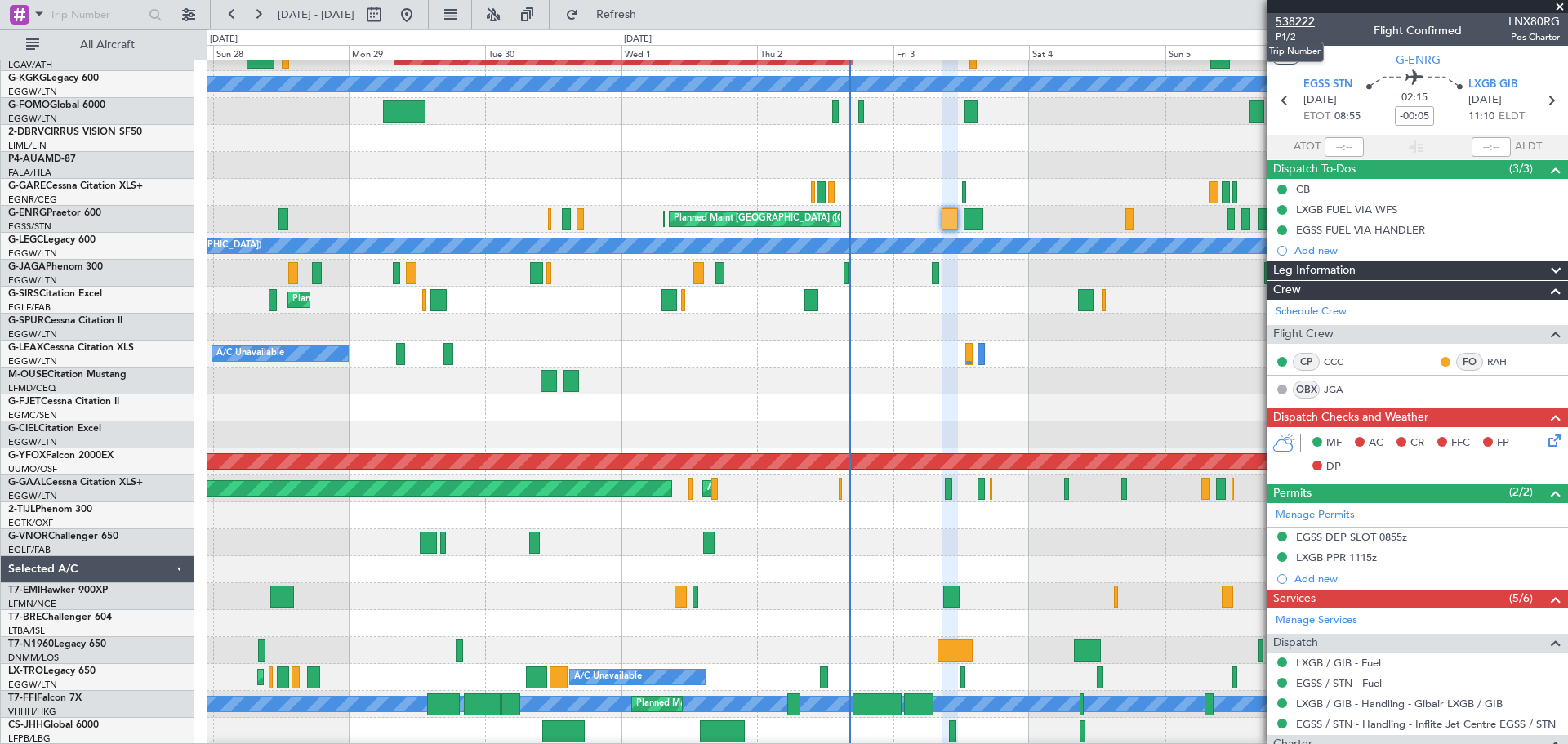
click at [1291, 19] on span "538222" at bounding box center [1295, 21] width 39 height 17
click at [1561, 4] on span at bounding box center [1559, 7] width 16 height 15
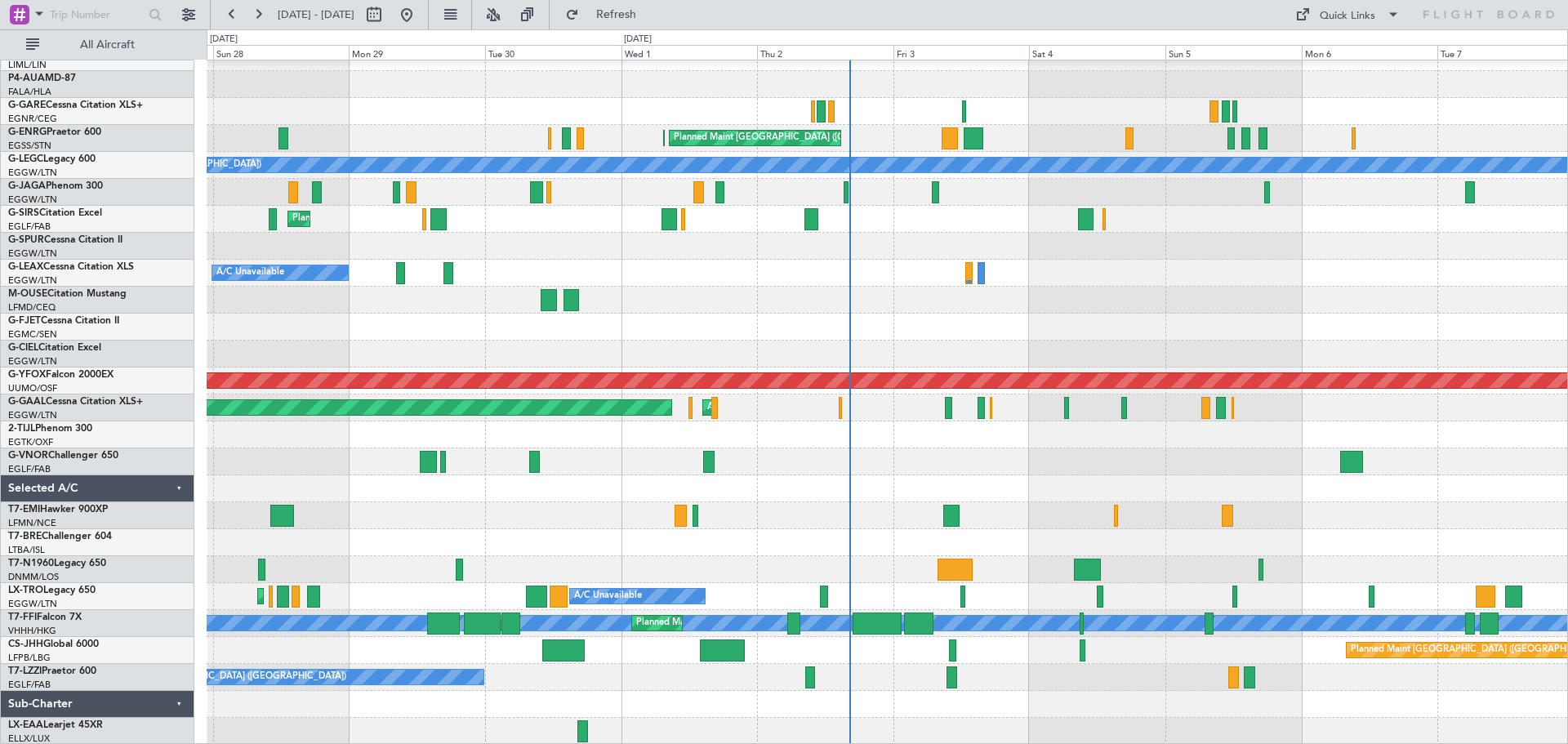
scroll to position [124, 0]
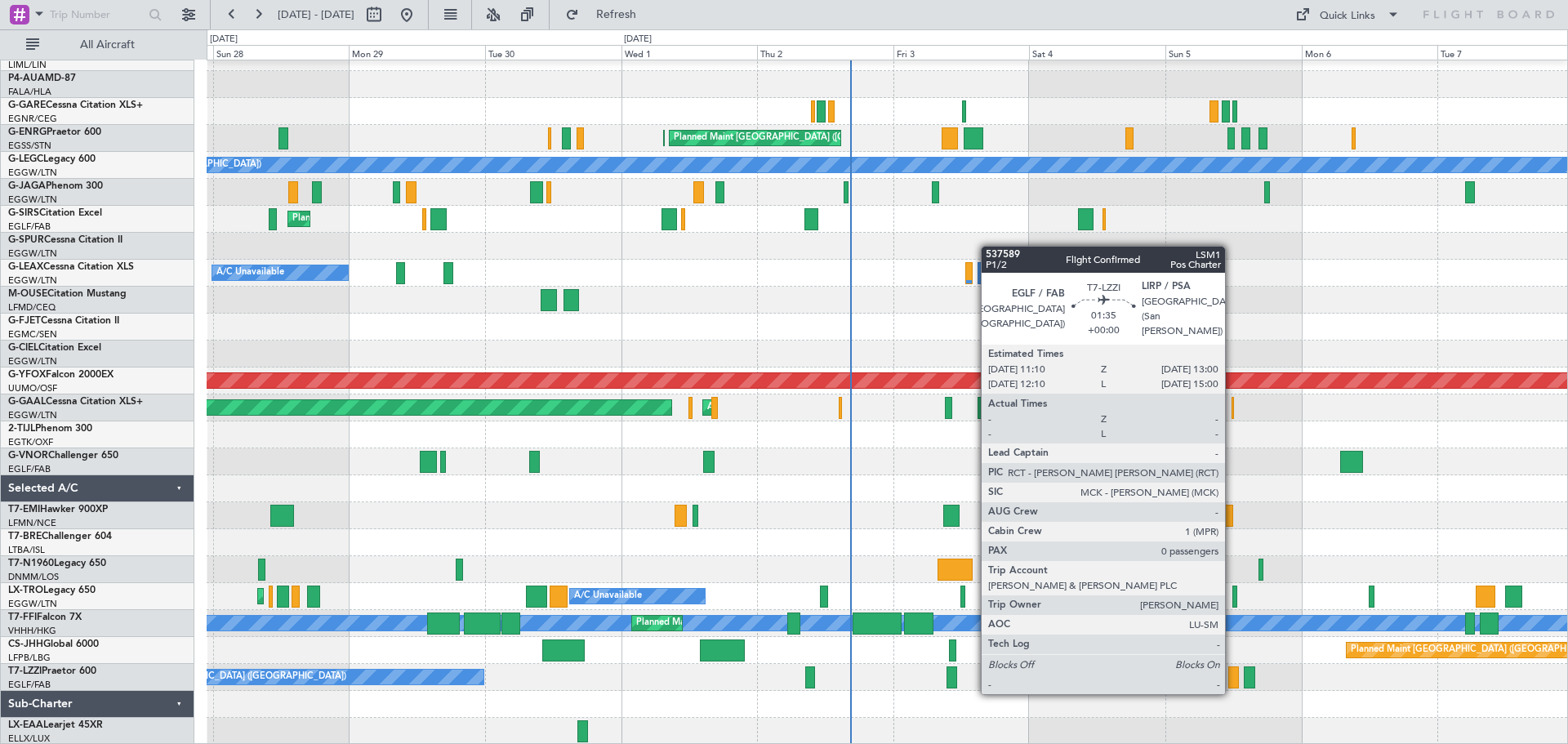
click at [1232, 676] on div at bounding box center [1233, 677] width 10 height 22
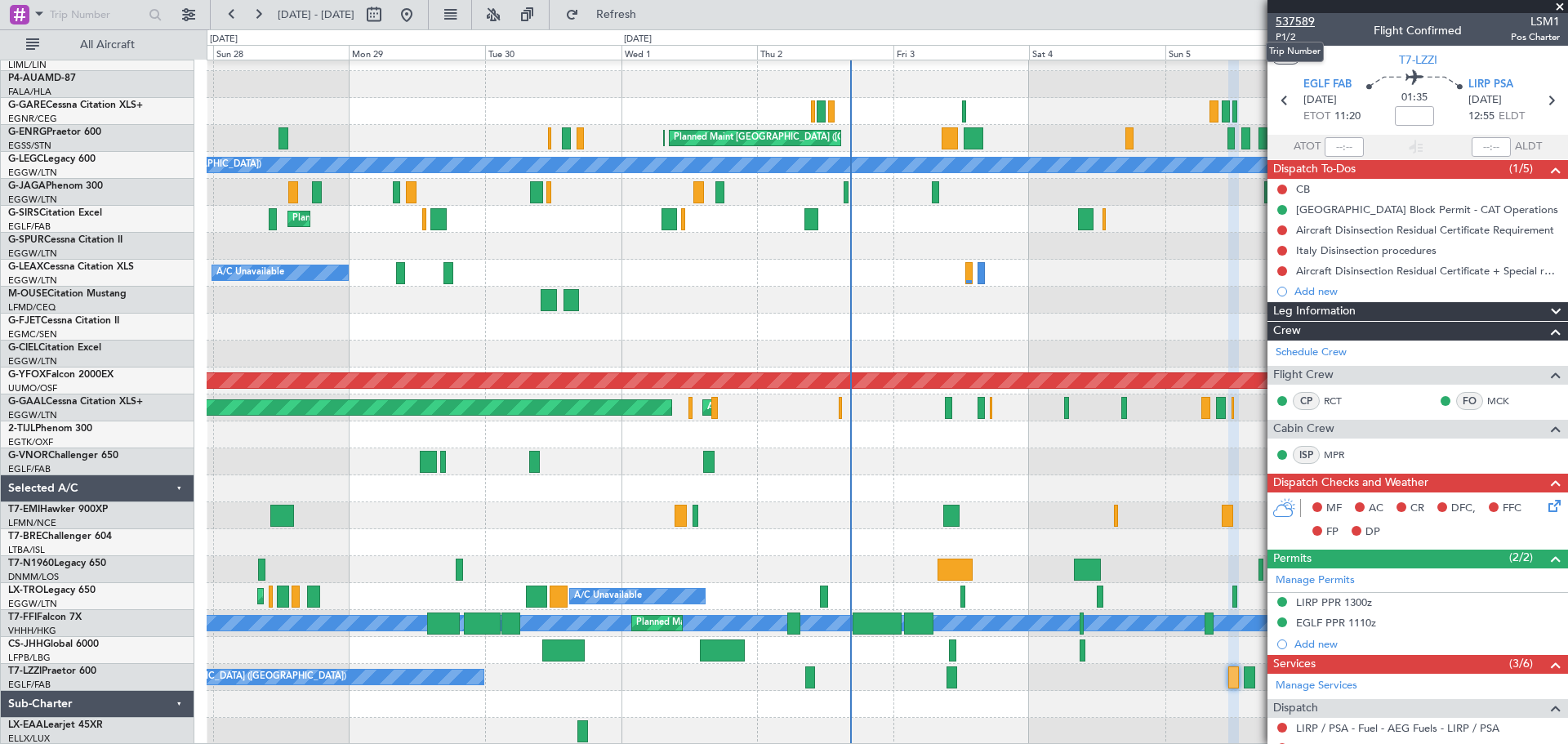
click at [1303, 18] on span "537589" at bounding box center [1295, 21] width 39 height 17
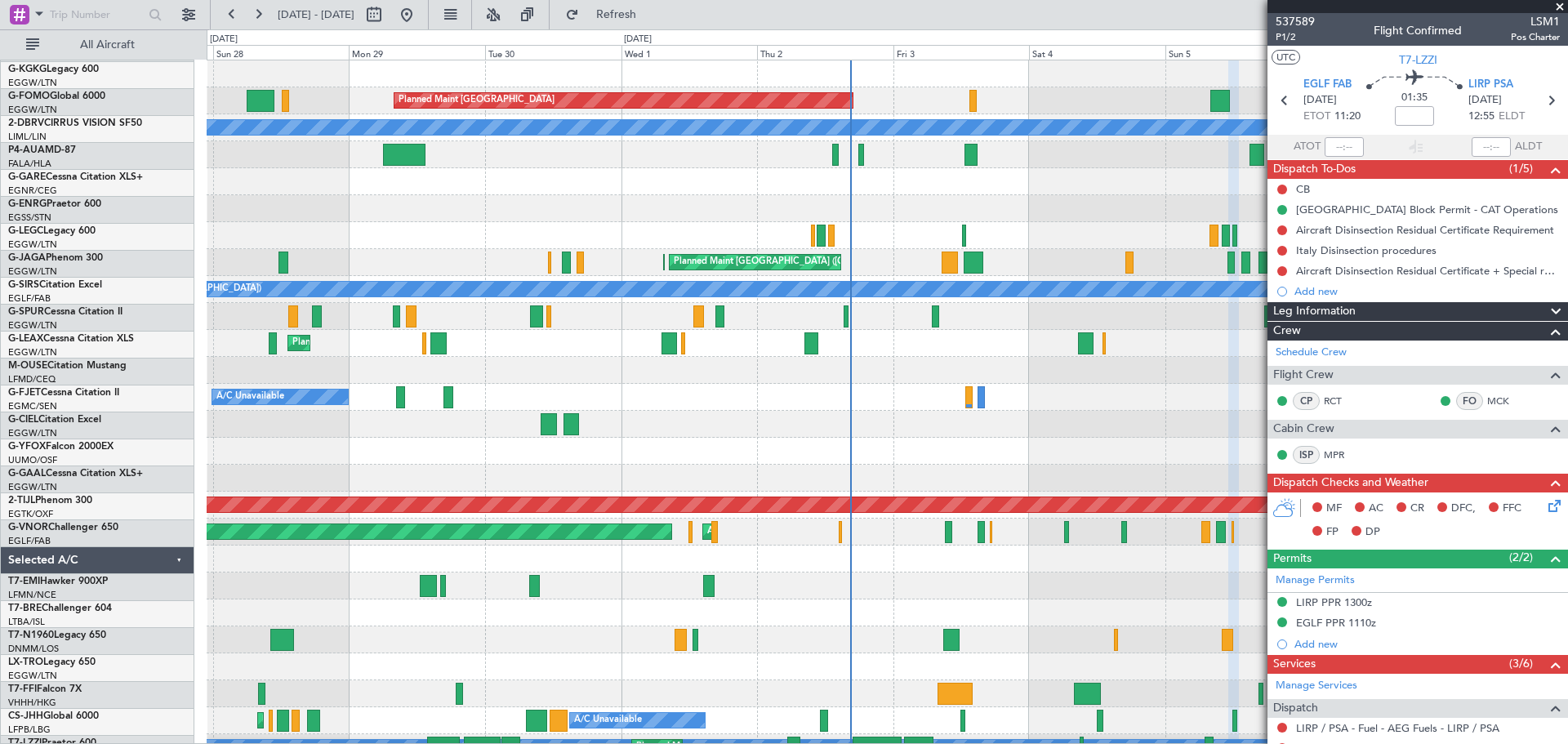
scroll to position [0, 0]
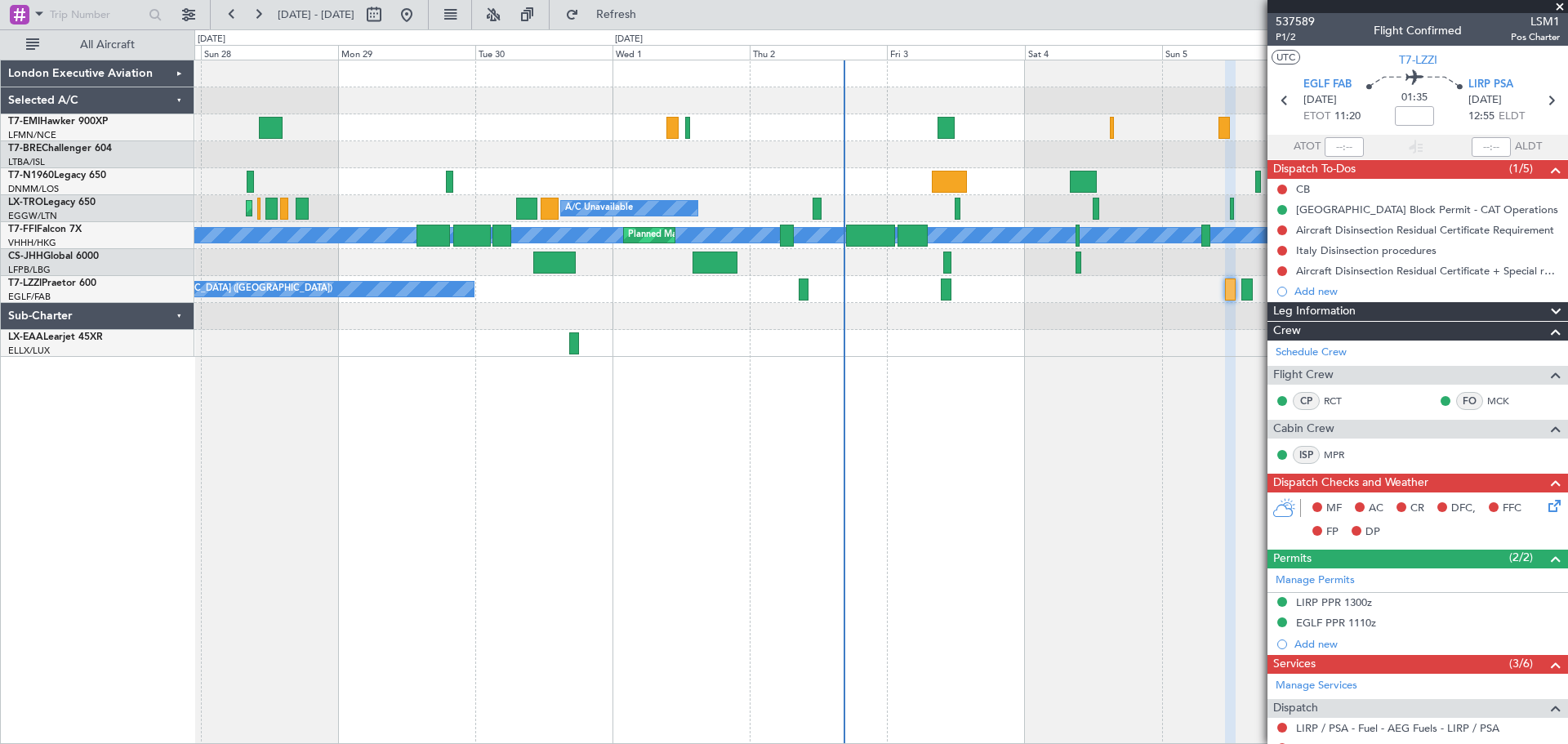
click at [181, 69] on div "London Executive Aviation" at bounding box center [97, 74] width 193 height 27
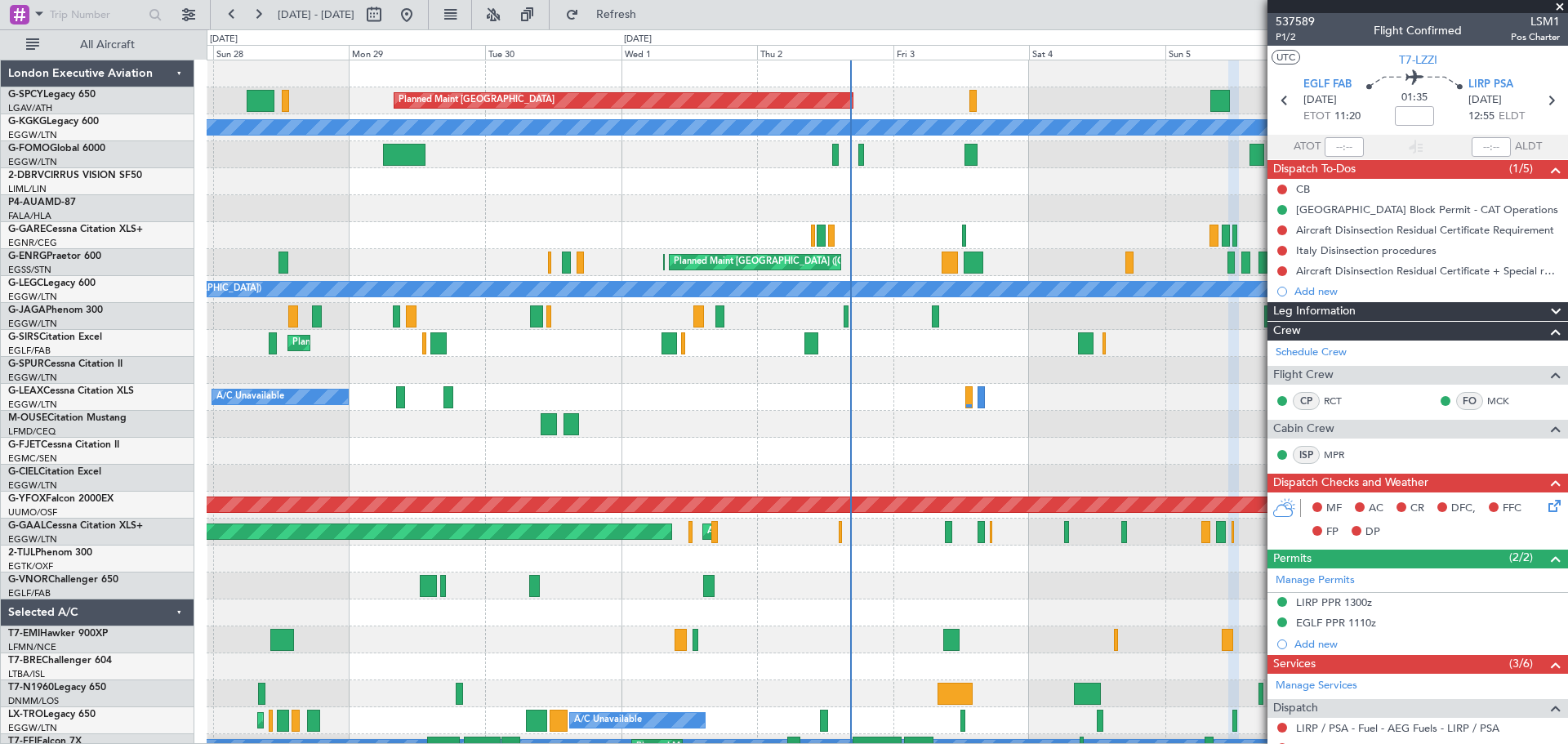
click at [1560, 9] on span at bounding box center [1559, 7] width 16 height 15
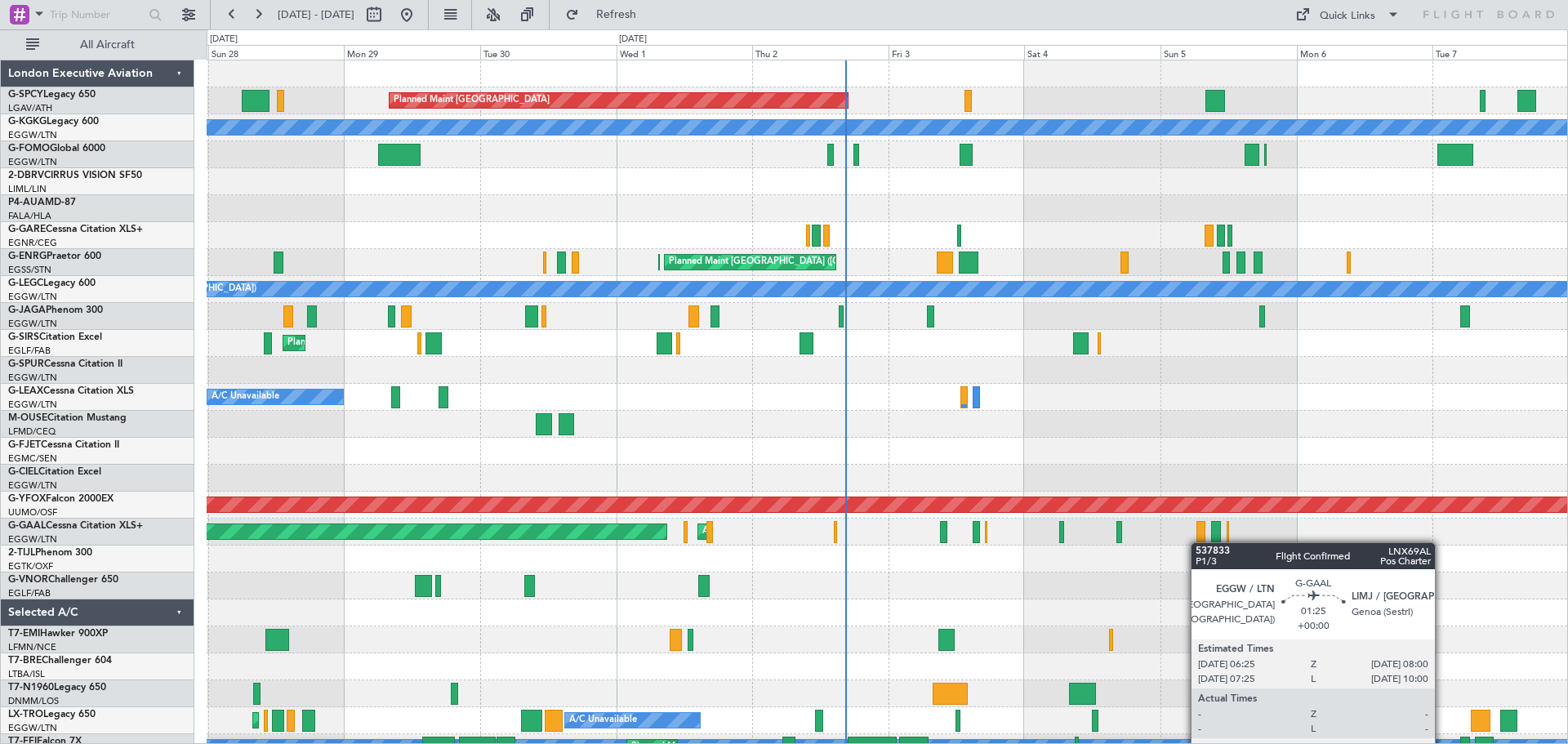
click at [1199, 534] on div at bounding box center [1200, 532] width 9 height 22
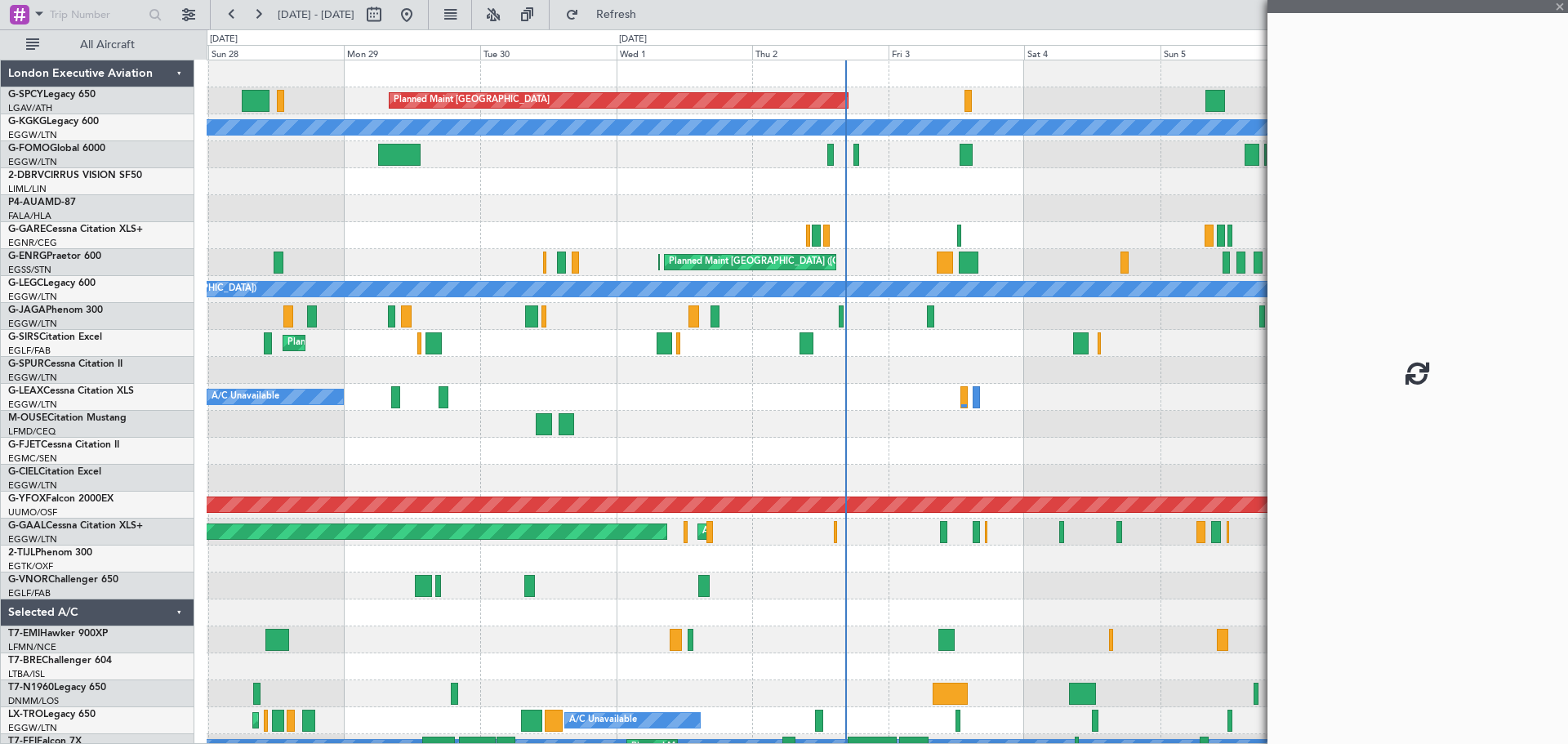
click at [1199, 534] on div at bounding box center [1200, 532] width 9 height 22
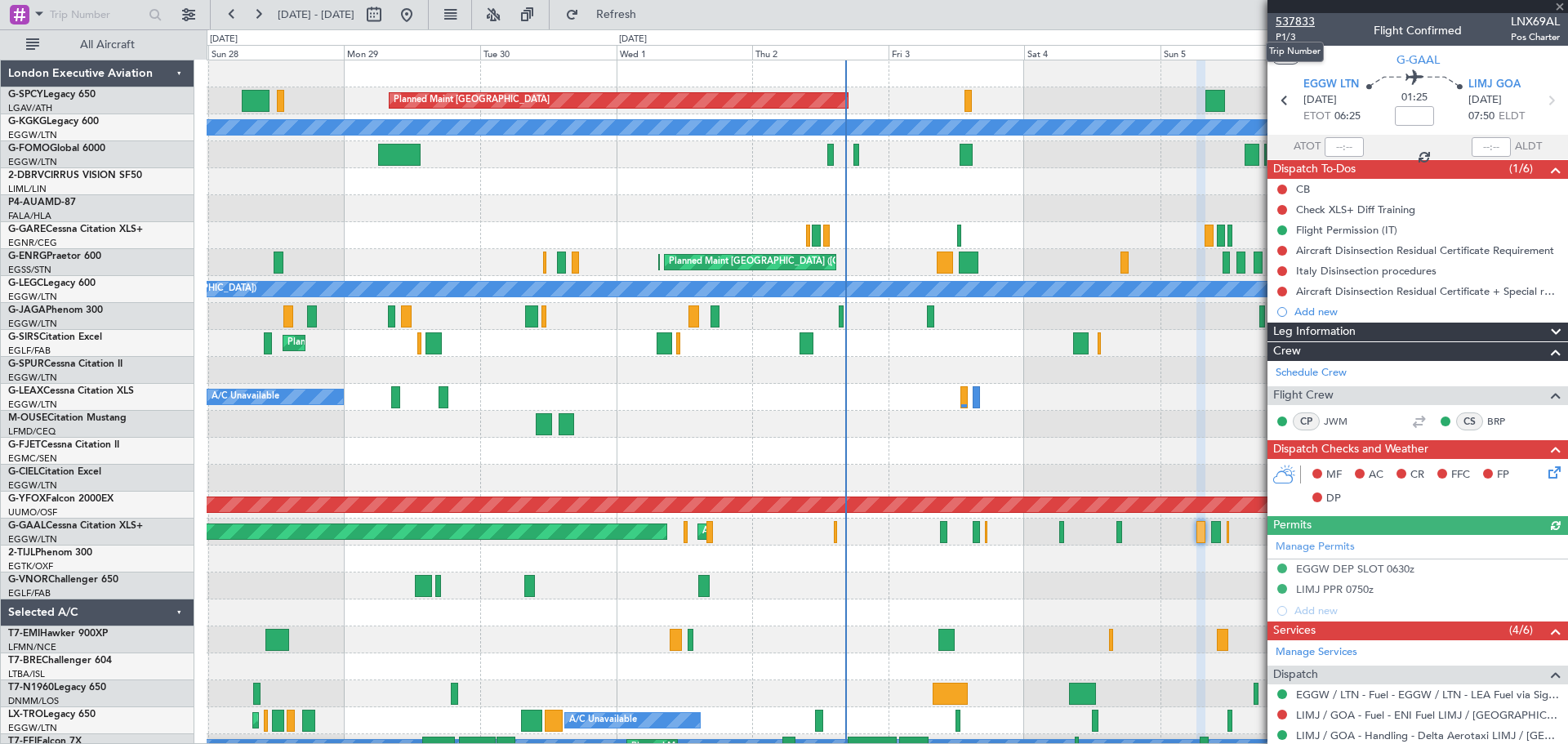
click at [1300, 23] on span "537833" at bounding box center [1295, 21] width 39 height 17
click at [1563, 8] on span at bounding box center [1559, 7] width 16 height 15
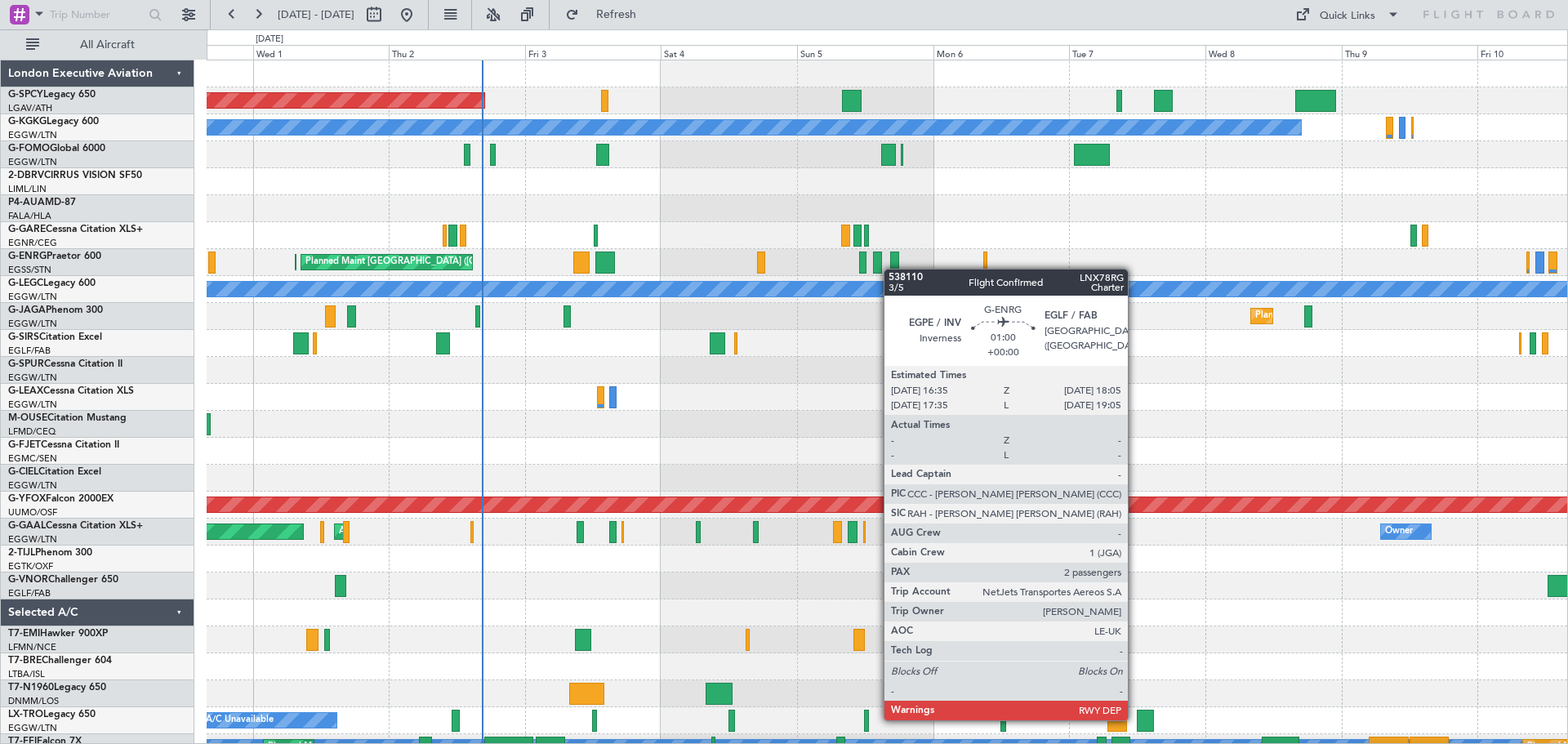
click at [892, 269] on div "Planned Maint Bremen A/C Unavailable Istanbul (Ataturk) Planned Maint London (S…" at bounding box center [887, 464] width 1360 height 808
